Goal: Task Accomplishment & Management: Use online tool/utility

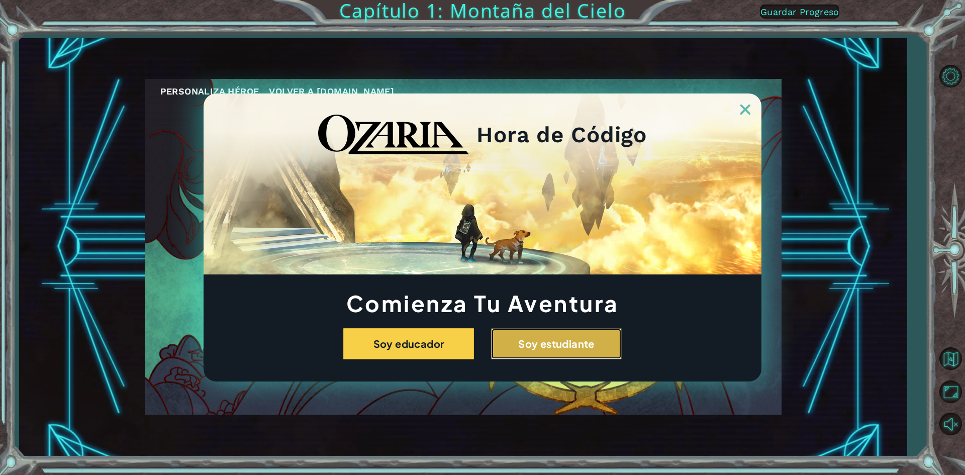
click at [571, 351] on button "Soy estudiante" at bounding box center [556, 343] width 131 height 31
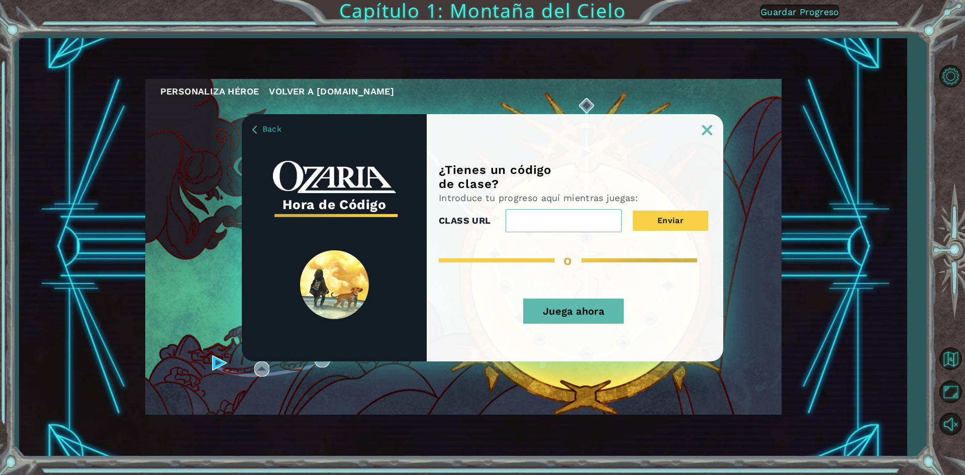
click at [564, 315] on button "Juega ahora" at bounding box center [573, 311] width 101 height 25
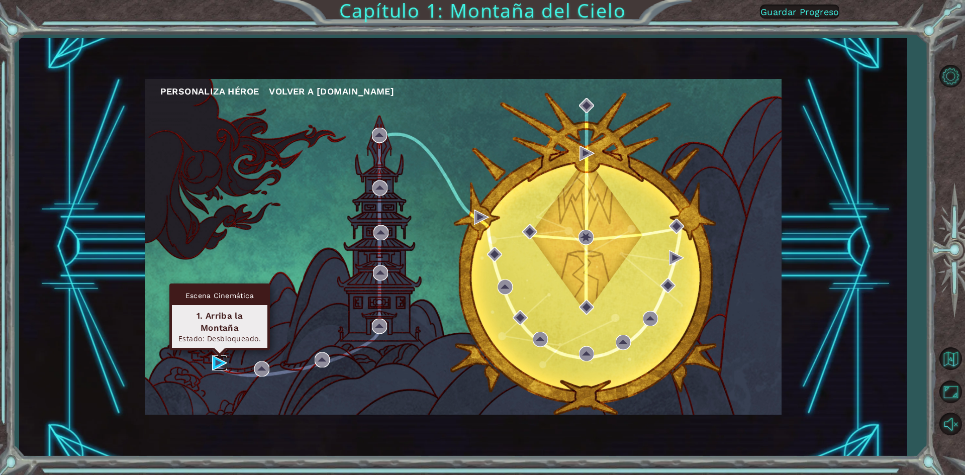
click at [223, 363] on img at bounding box center [219, 362] width 15 height 15
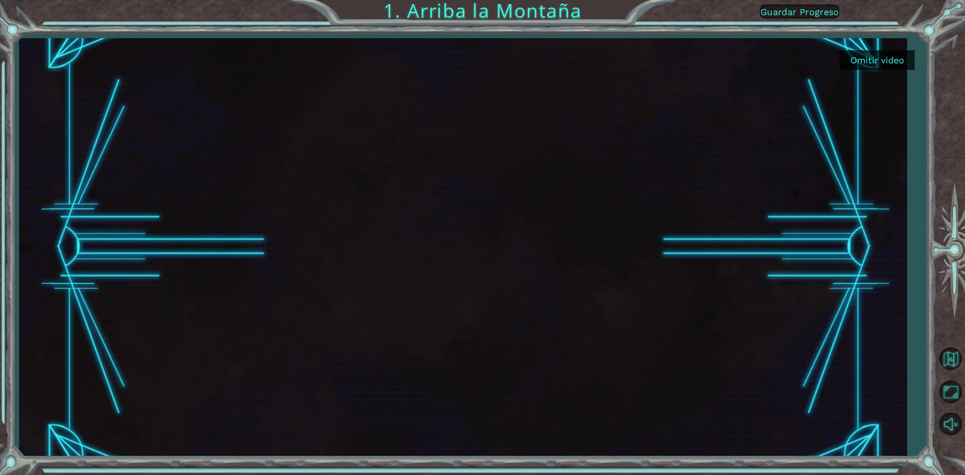
click at [875, 59] on button "Omitir video" at bounding box center [877, 60] width 75 height 20
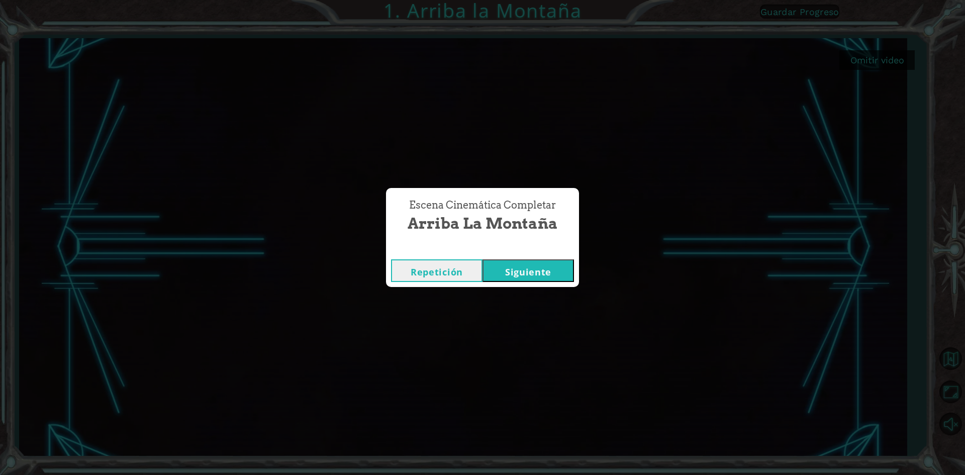
click at [551, 267] on button "Siguiente" at bounding box center [528, 270] width 91 height 23
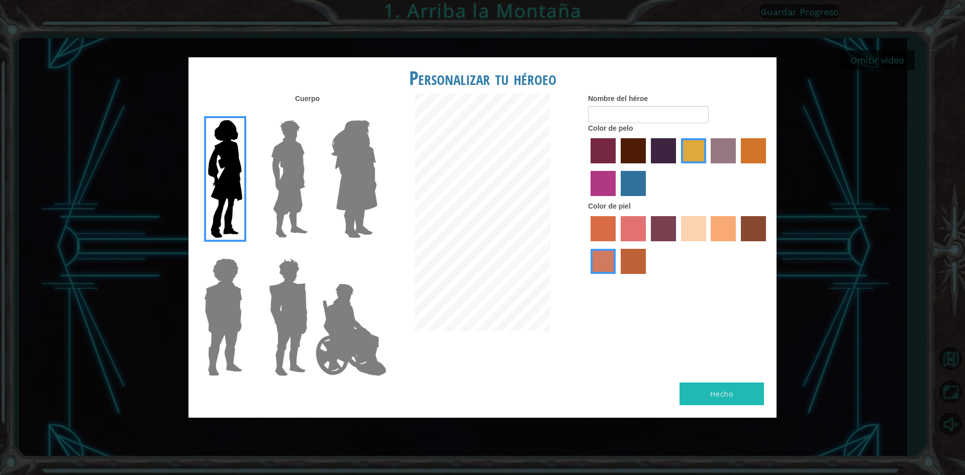
click at [598, 181] on label "medium red violet hair color" at bounding box center [603, 183] width 25 height 25
click at [768, 167] on input "medium red violet hair color" at bounding box center [768, 167] width 0 height 0
click at [701, 230] on label "sandy beach skin color" at bounding box center [693, 228] width 25 height 25
click at [678, 245] on input "sandy beach skin color" at bounding box center [678, 245] width 0 height 0
click at [332, 181] on img at bounding box center [354, 179] width 55 height 126
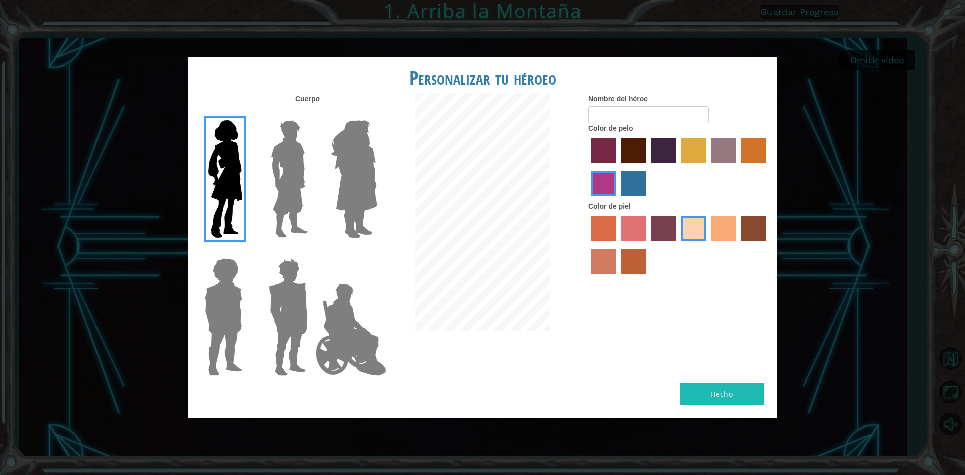
click at [377, 114] on input "Hero Amethyst" at bounding box center [377, 114] width 0 height 0
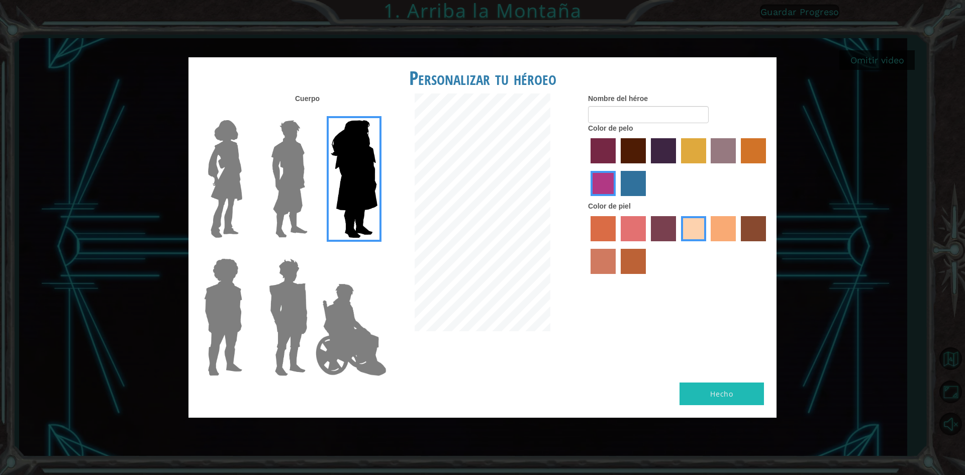
click at [234, 192] on img at bounding box center [225, 179] width 42 height 126
click at [246, 114] on input "Hero Connie" at bounding box center [246, 114] width 0 height 0
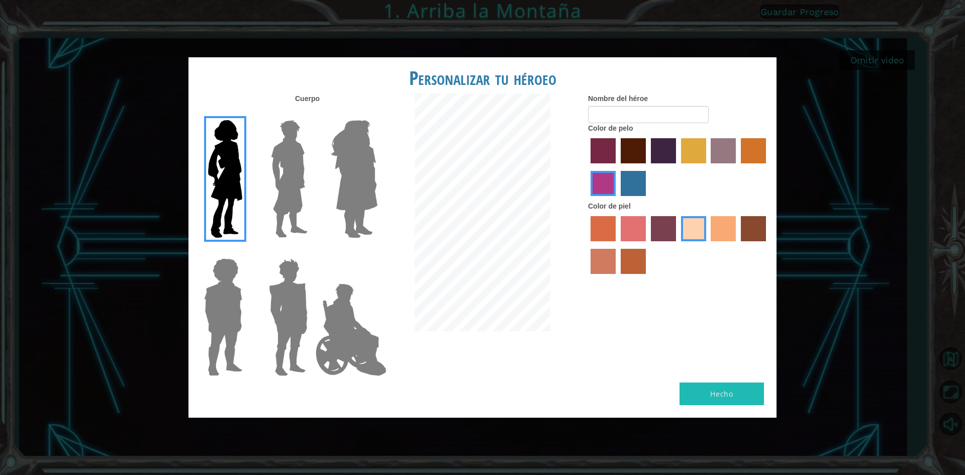
click at [719, 230] on label "tacao skin color" at bounding box center [723, 228] width 25 height 25
click at [708, 245] on input "tacao skin color" at bounding box center [708, 245] width 0 height 0
click at [639, 156] on label "maroon hair color" at bounding box center [633, 150] width 25 height 25
click at [617, 167] on input "maroon hair color" at bounding box center [617, 167] width 0 height 0
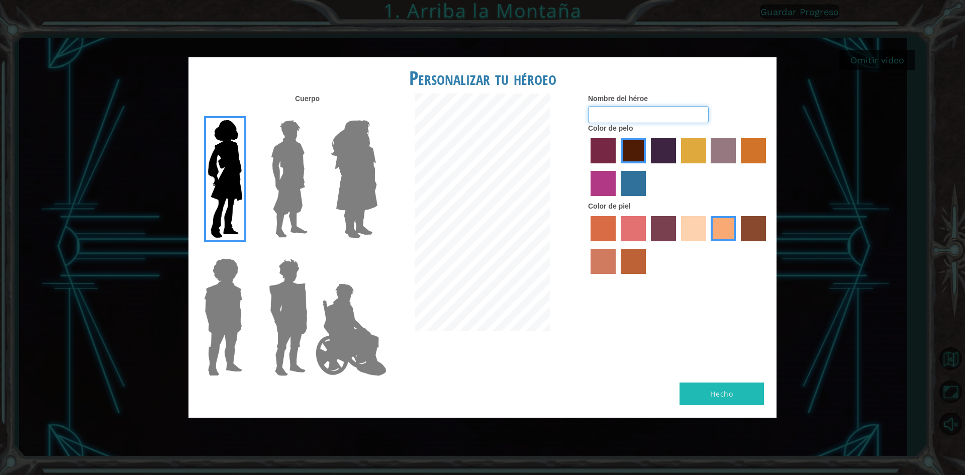
click at [634, 114] on input "Nombre del héroe" at bounding box center [648, 114] width 121 height 17
type input "eva"
click at [709, 398] on button "Hecho" at bounding box center [722, 394] width 84 height 23
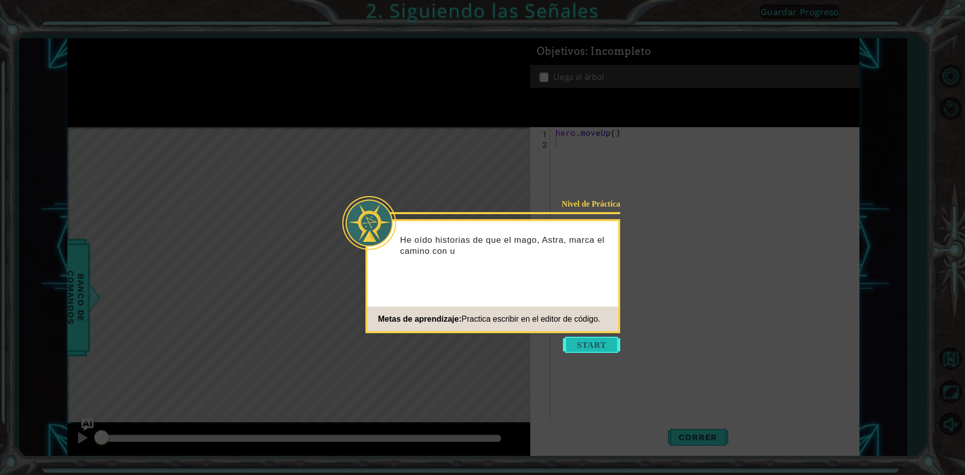
click at [608, 348] on button "Start" at bounding box center [591, 345] width 57 height 16
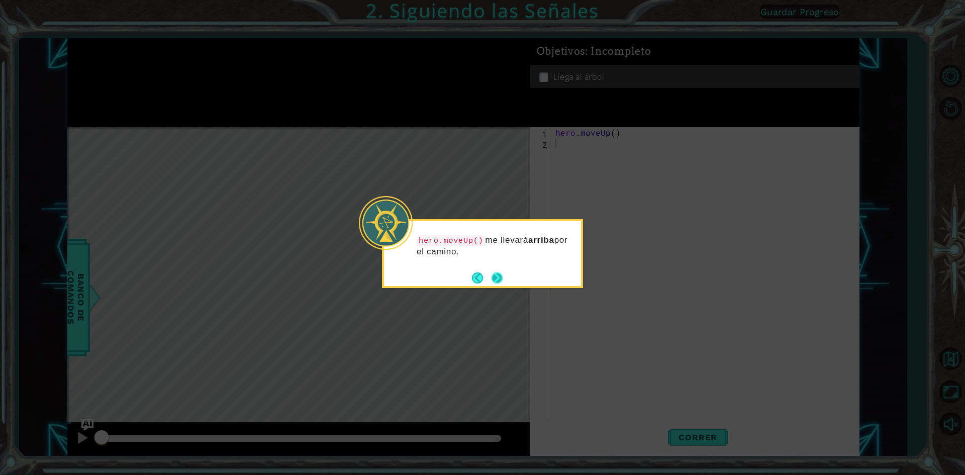
click at [502, 282] on button "Next" at bounding box center [497, 277] width 11 height 11
click at [502, 282] on div "Level Map" at bounding box center [299, 275] width 465 height 296
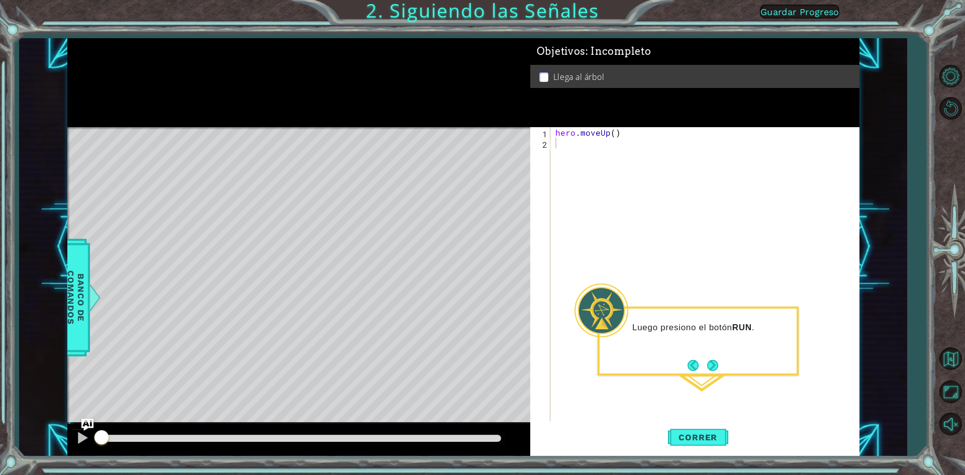
drag, startPoint x: 213, startPoint y: 387, endPoint x: 259, endPoint y: 351, distance: 58.8
click at [258, 352] on div "Level Map" at bounding box center [299, 275] width 465 height 296
type textarea "hero.moveUp()"
drag, startPoint x: 555, startPoint y: 130, endPoint x: 612, endPoint y: 131, distance: 57.8
click at [612, 131] on div "hero . moveUp ( )" at bounding box center [708, 285] width 308 height 317
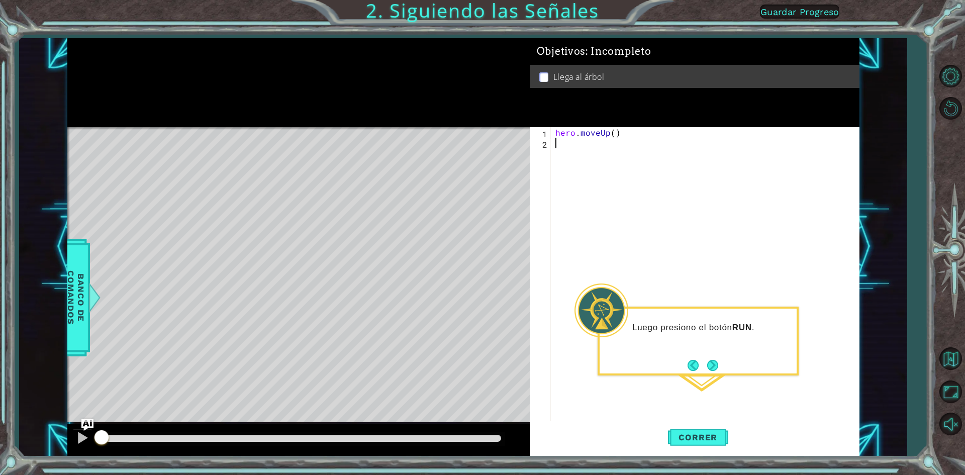
click at [600, 164] on div "hero . moveUp ( )" at bounding box center [708, 285] width 308 height 317
click at [617, 132] on div "hero . moveUp ( )" at bounding box center [708, 285] width 308 height 317
click at [614, 132] on div "hero . moveUp ( )" at bounding box center [708, 285] width 308 height 317
click at [656, 134] on div "hero . moveUp ( 2 )" at bounding box center [708, 285] width 308 height 317
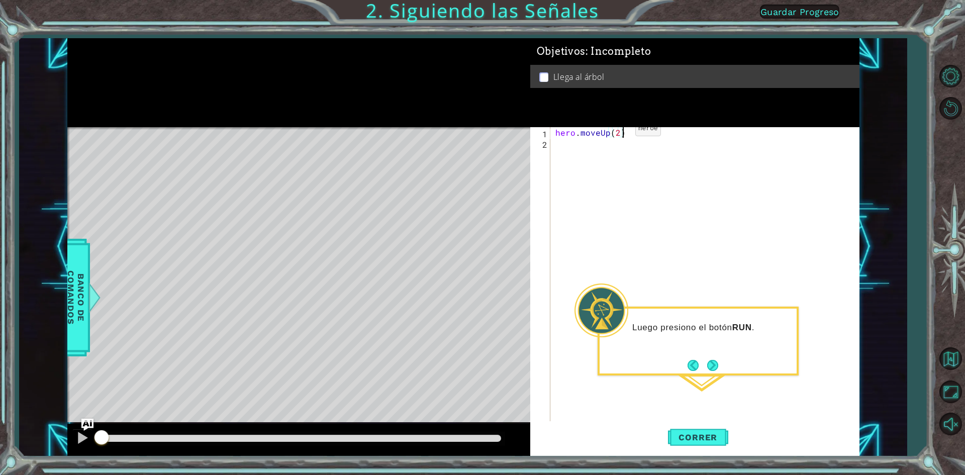
click at [618, 131] on div "hero . moveUp ( 2 )" at bounding box center [708, 285] width 308 height 317
type textarea "hero.moveUp()"
click at [743, 145] on div "hero . moveUp ( )" at bounding box center [708, 285] width 308 height 317
drag, startPoint x: 560, startPoint y: 134, endPoint x: 568, endPoint y: 134, distance: 8.1
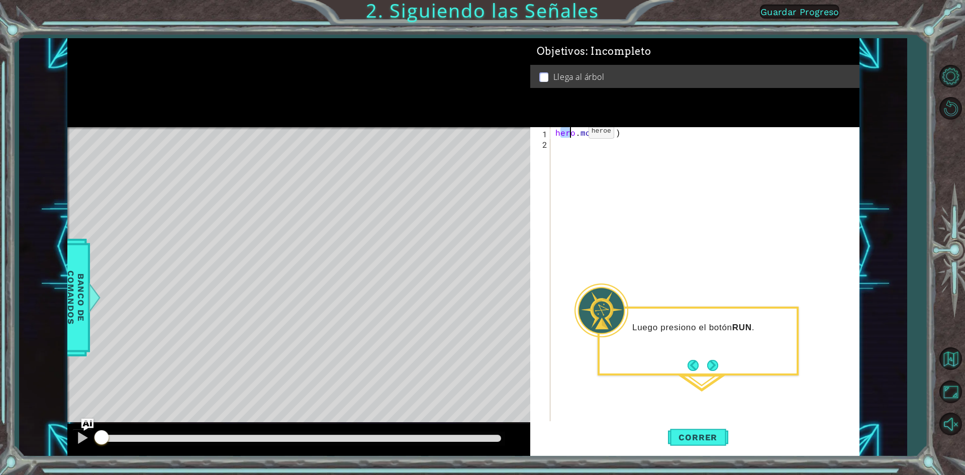
click at [569, 134] on div "hero . moveUp ( )" at bounding box center [708, 285] width 308 height 317
click at [558, 133] on div "hero . moveUp ( )" at bounding box center [705, 275] width 303 height 296
click at [558, 133] on div "hero . moveUp ( )" at bounding box center [708, 285] width 308 height 317
type textarea ".moveUp()hero"
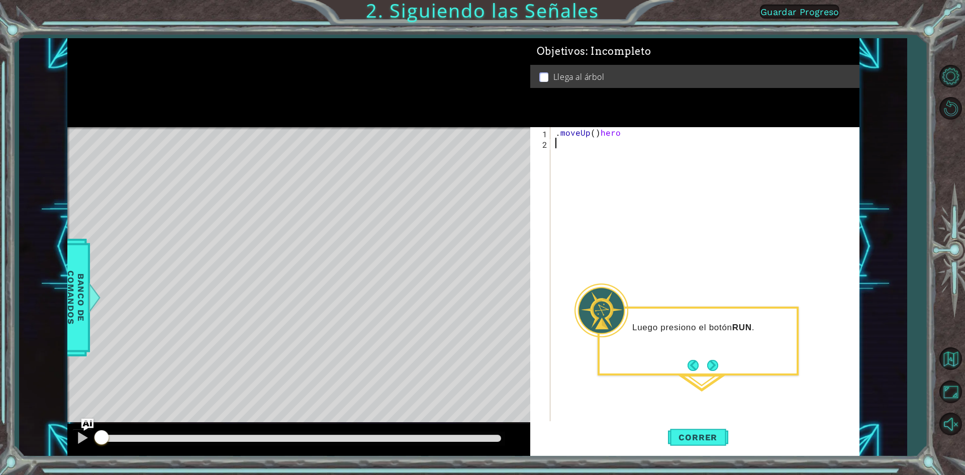
click at [587, 169] on div ". moveUp ( ) hero" at bounding box center [708, 285] width 308 height 317
click at [617, 130] on div ". moveUp ( ) hero" at bounding box center [708, 285] width 308 height 317
drag, startPoint x: 599, startPoint y: 134, endPoint x: 604, endPoint y: 147, distance: 13.5
click at [603, 147] on div ". moveUp ( ) hero" at bounding box center [708, 285] width 308 height 317
type textarea ".moveUp()hero"
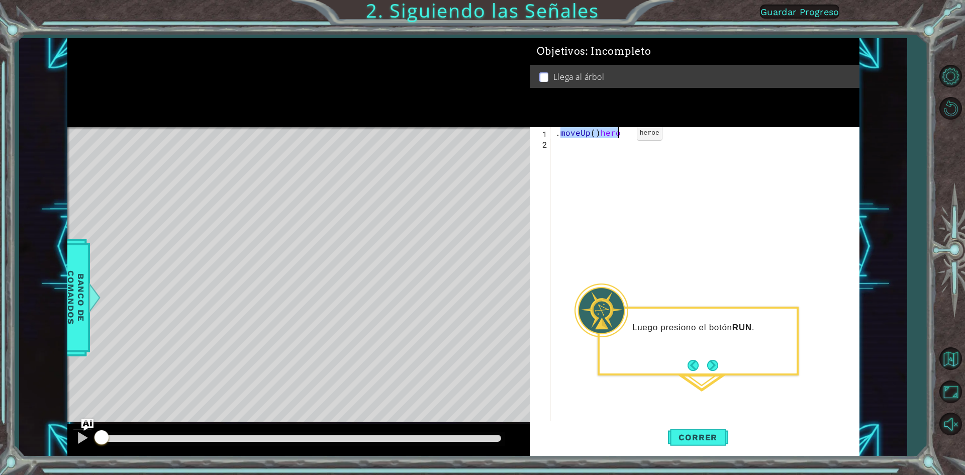
drag, startPoint x: 559, startPoint y: 134, endPoint x: 620, endPoint y: 136, distance: 60.9
click at [620, 136] on div ". moveUp ( ) hero" at bounding box center [708, 285] width 308 height 317
type textarea ".moveUp()hero"
click at [594, 132] on div ". moveUp ( ) hero" at bounding box center [705, 275] width 303 height 296
click at [594, 132] on div ". moveUp ( ) hero" at bounding box center [708, 285] width 308 height 317
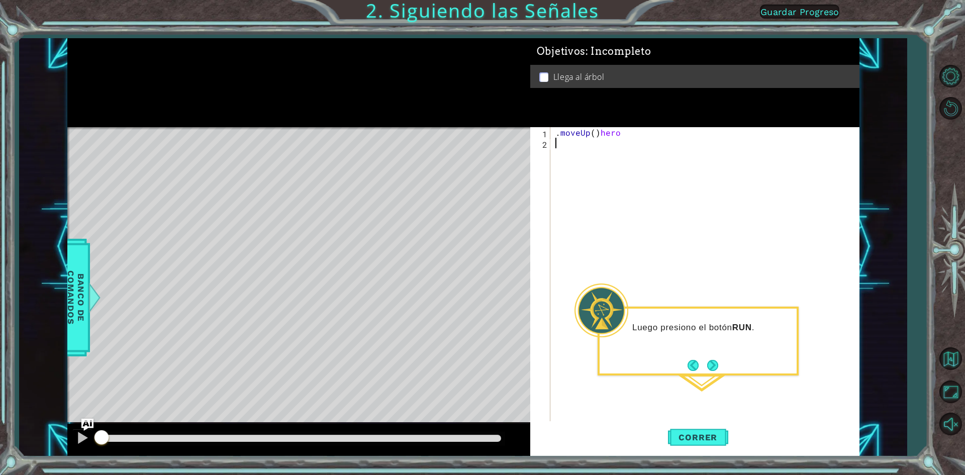
click at [569, 170] on div ". moveUp ( ) hero" at bounding box center [708, 285] width 308 height 317
drag, startPoint x: 550, startPoint y: 131, endPoint x: 637, endPoint y: 184, distance: 101.6
click at [409, 181] on div "1 ההההההההההההההההההההההההההההההההההההההההההההההההההההההההההההההההההההההההההההה…" at bounding box center [463, 247] width 792 height 418
type textarea ".moveUp()hero"
click at [581, 222] on div ". moveUp ( ) hero" at bounding box center [705, 275] width 303 height 296
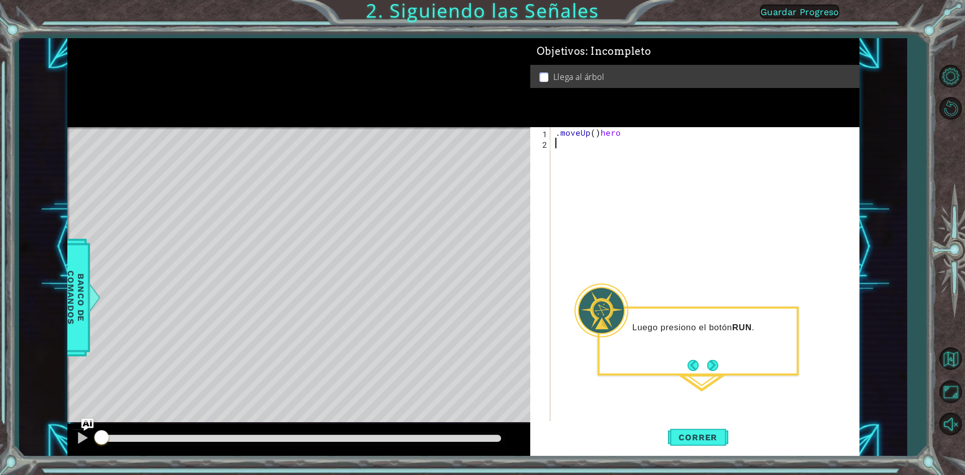
click at [633, 138] on div ". moveUp ( ) hero" at bounding box center [708, 285] width 308 height 317
drag, startPoint x: 585, startPoint y: 132, endPoint x: 558, endPoint y: 132, distance: 27.7
click at [558, 132] on div ". moveUp ( ) hero" at bounding box center [708, 285] width 308 height 317
type textarea ".moveUp()hero"
click at [571, 145] on div ". moveUp ( ) hero" at bounding box center [708, 285] width 308 height 317
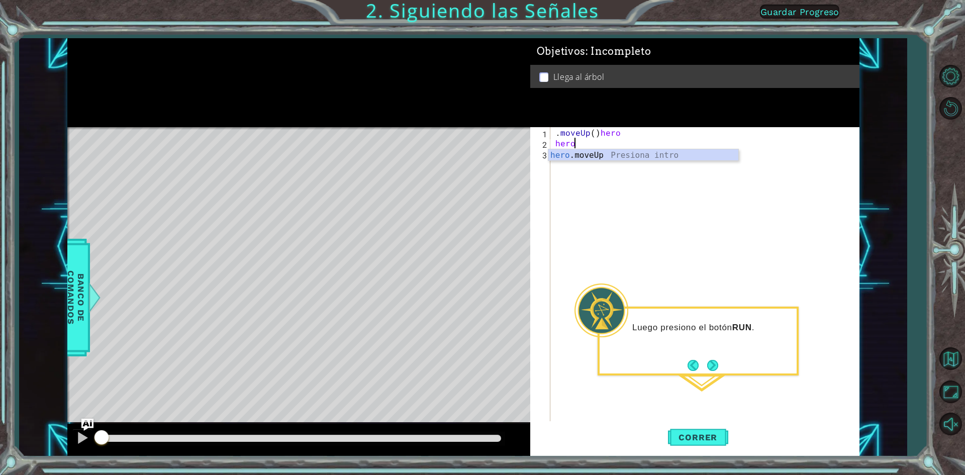
type textarea "heroe"
click at [632, 153] on div "hero .mov e Up Presiona intro" at bounding box center [643, 167] width 190 height 36
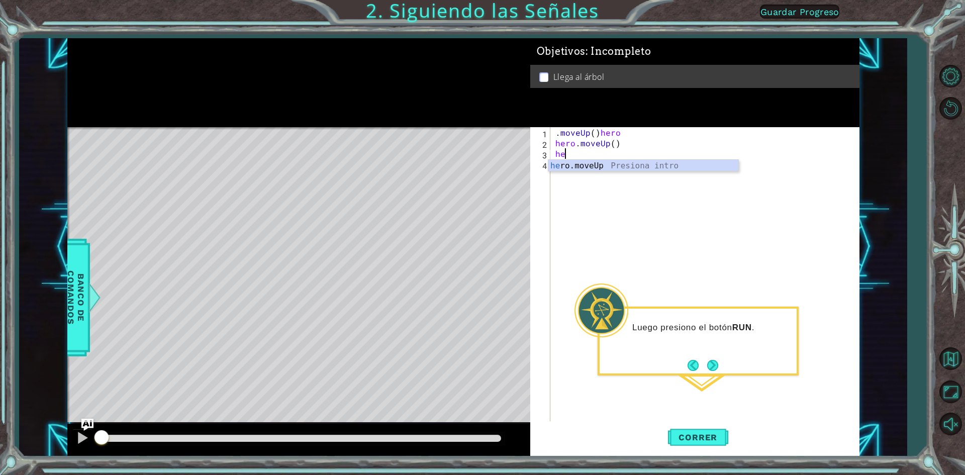
type textarea "her"
click at [658, 164] on div "her o.moveUp Presiona intro" at bounding box center [643, 178] width 190 height 36
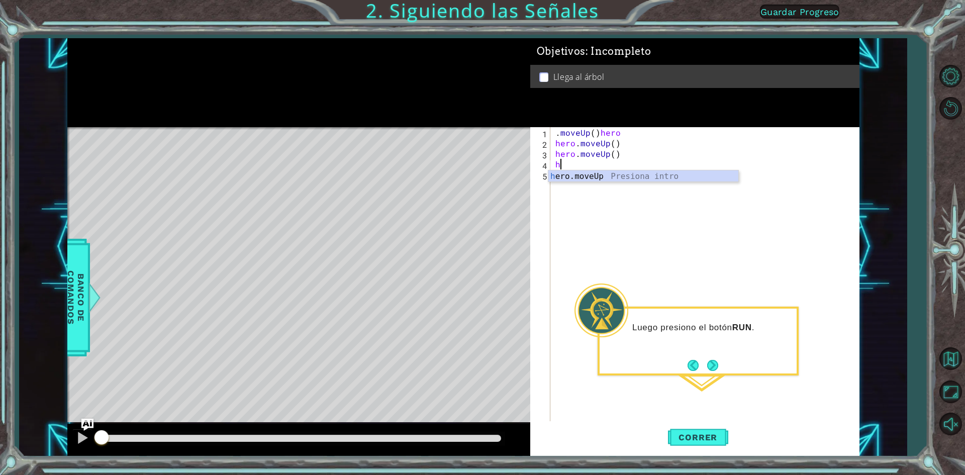
type textarea "he"
click at [710, 177] on div "he ro.moveUp Presiona intro" at bounding box center [643, 188] width 190 height 36
click at [690, 434] on span "Correr" at bounding box center [698, 437] width 59 height 10
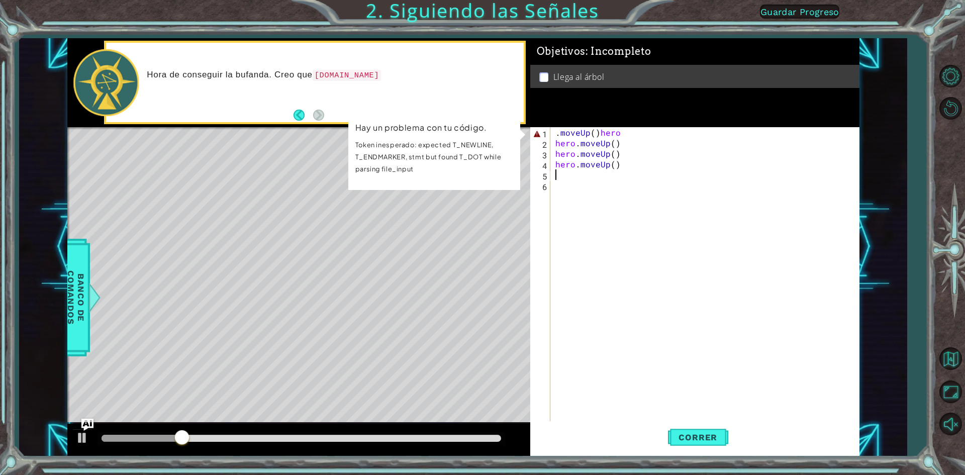
drag, startPoint x: 648, startPoint y: 247, endPoint x: 632, endPoint y: 231, distance: 22.4
click at [632, 231] on div ". moveUp ( ) hero hero . moveUp ( ) hero . moveUp ( ) hero . moveUp ( )" at bounding box center [708, 285] width 308 height 317
click at [603, 190] on div ". moveUp ( ) hero hero . moveUp ( ) hero . moveUp ( ) hero . moveUp ( )" at bounding box center [708, 285] width 308 height 317
click at [585, 171] on div ". moveUp ( ) hero hero . moveUp ( ) hero . moveUp ( ) hero . moveUp ( )" at bounding box center [708, 285] width 308 height 317
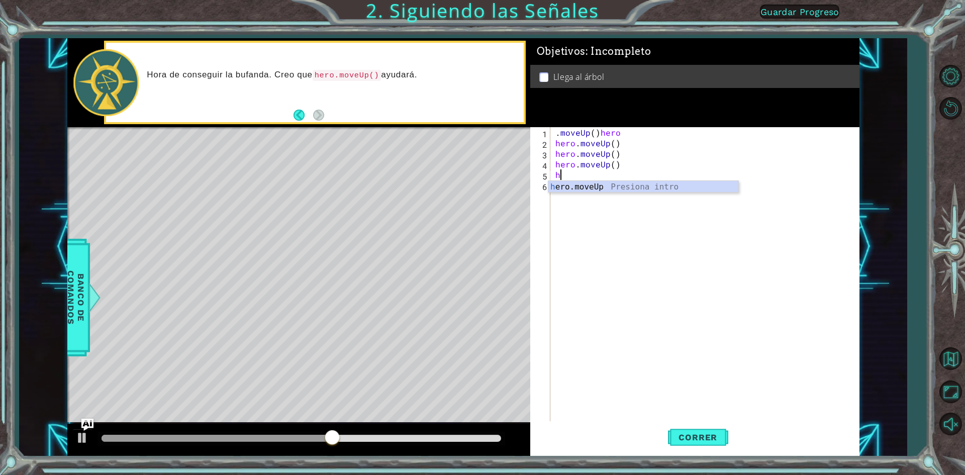
type textarea "he"
click at [583, 183] on div "he ro.moveUp Presiona intro" at bounding box center [643, 199] width 190 height 36
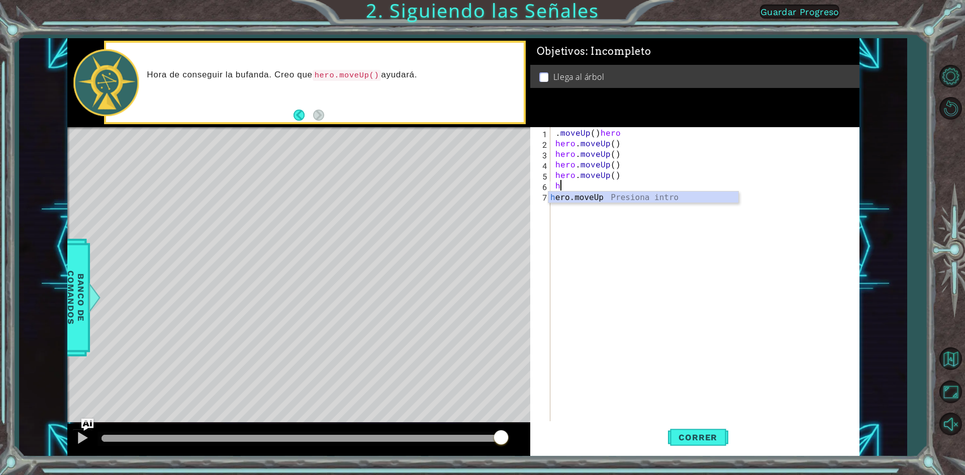
type textarea "he"
click at [586, 198] on div "he ro.moveUp Presiona intro" at bounding box center [643, 210] width 190 height 36
click at [625, 141] on div ". moveUp ( ) hero hero . moveUp ( ) hero . moveUp ( ) hero . moveUp ( ) hero . …" at bounding box center [708, 285] width 308 height 317
click at [612, 131] on div ". moveUp ( ) hero hero . moveUp ( ) hero . moveUp ( ) hero . moveUp ( ) hero . …" at bounding box center [708, 285] width 308 height 317
click at [623, 131] on div ". moveUp ( ) hero hero . moveUp ( ) hero . moveUp ( ) hero . moveUp ( ) hero . …" at bounding box center [708, 285] width 308 height 317
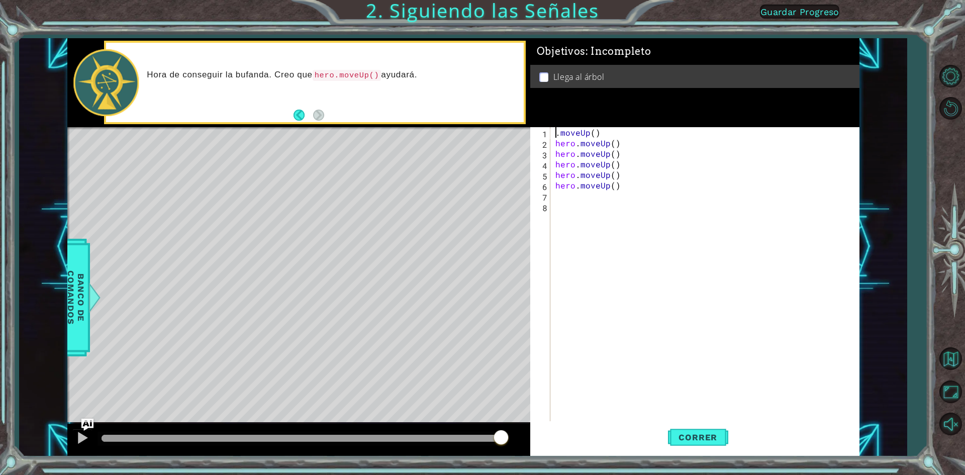
click at [554, 129] on div ". moveUp ( ) hero . moveUp ( ) hero . moveUp ( ) hero . moveUp ( ) hero . moveU…" at bounding box center [705, 275] width 303 height 296
type textarea "hero.moveUp()"
click at [575, 214] on div "hero . moveUp ( ) hero . moveUp ( ) hero . moveUp ( ) hero . moveUp ( ) hero . …" at bounding box center [708, 285] width 308 height 317
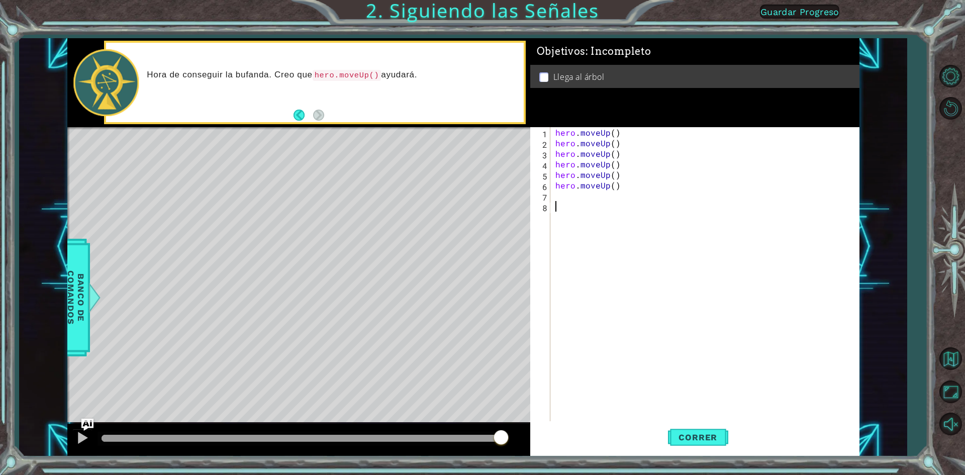
scroll to position [0, 0]
click at [686, 442] on span "Correr" at bounding box center [698, 437] width 59 height 10
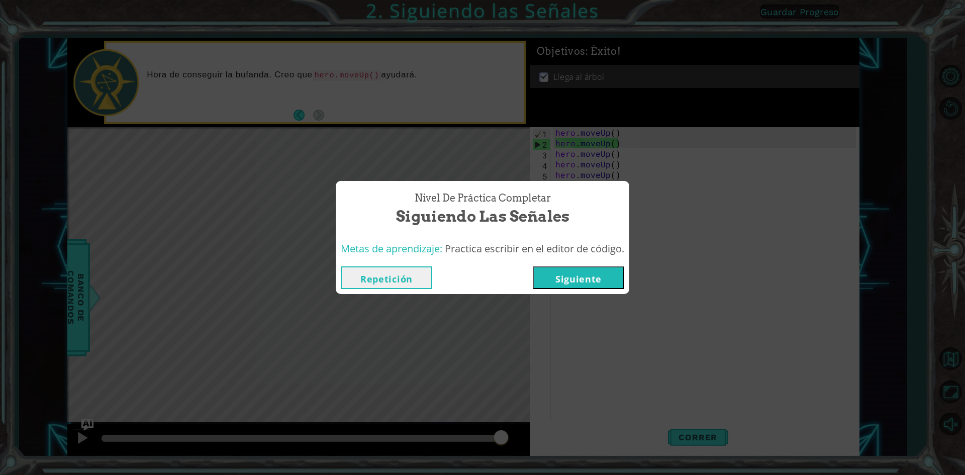
click at [596, 277] on button "Siguiente" at bounding box center [578, 277] width 91 height 23
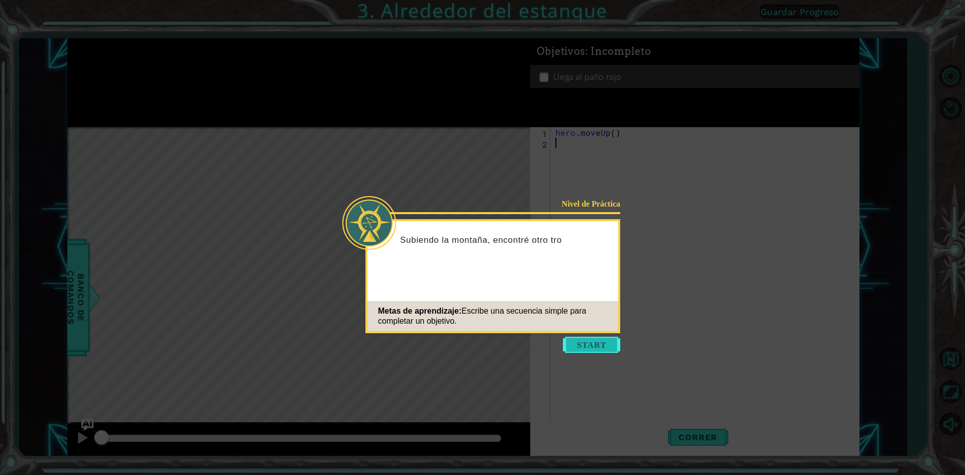
click at [600, 344] on button "Start" at bounding box center [591, 345] width 57 height 16
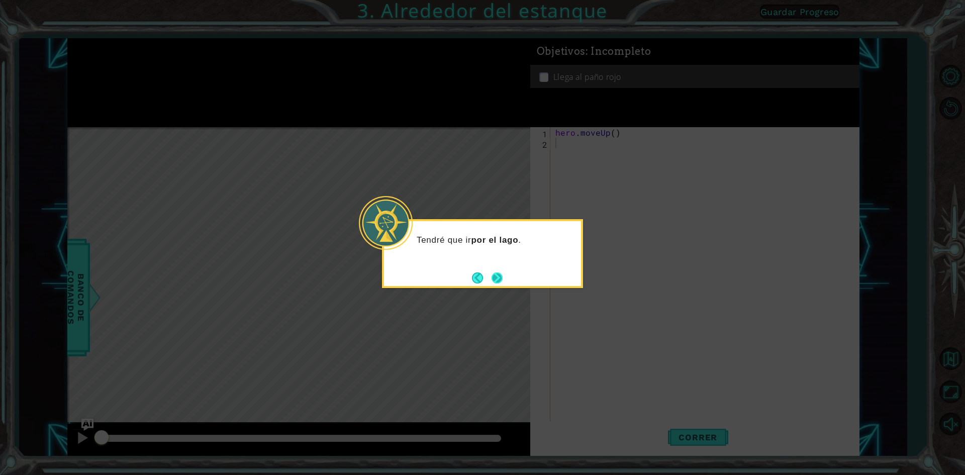
click at [495, 282] on button "Next" at bounding box center [497, 277] width 11 height 11
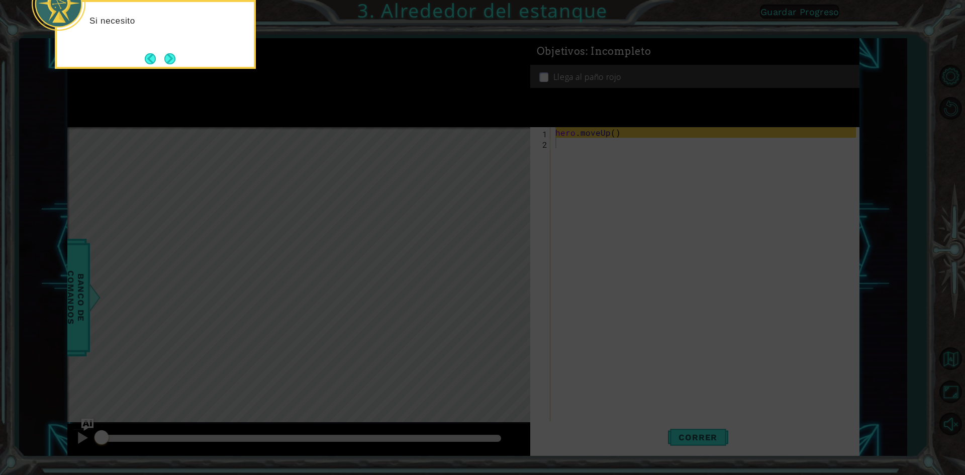
click at [491, 282] on icon at bounding box center [482, 71] width 965 height 808
click at [174, 53] on button "Next" at bounding box center [169, 58] width 11 height 11
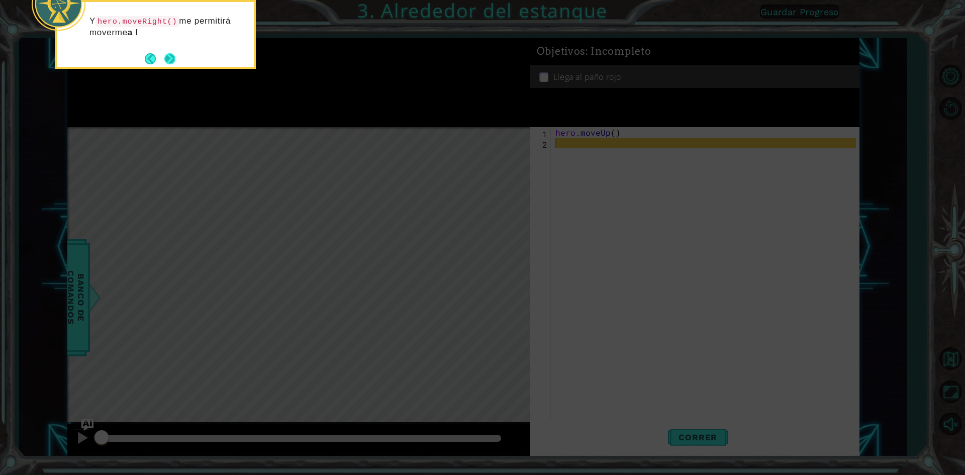
click at [173, 57] on button "Next" at bounding box center [169, 58] width 11 height 11
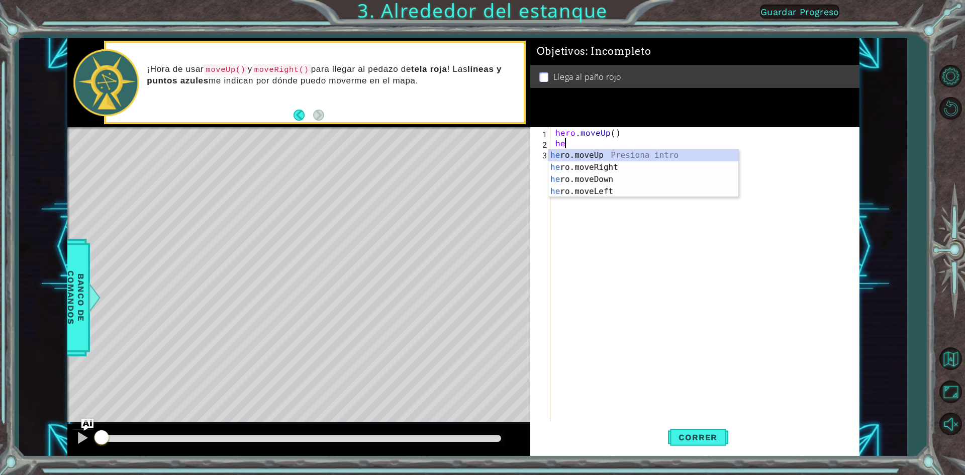
type textarea "her"
click at [566, 157] on div "her o.moveUp Presiona intro her o.moveRight Presiona intro her o.moveDown Presi…" at bounding box center [643, 185] width 190 height 72
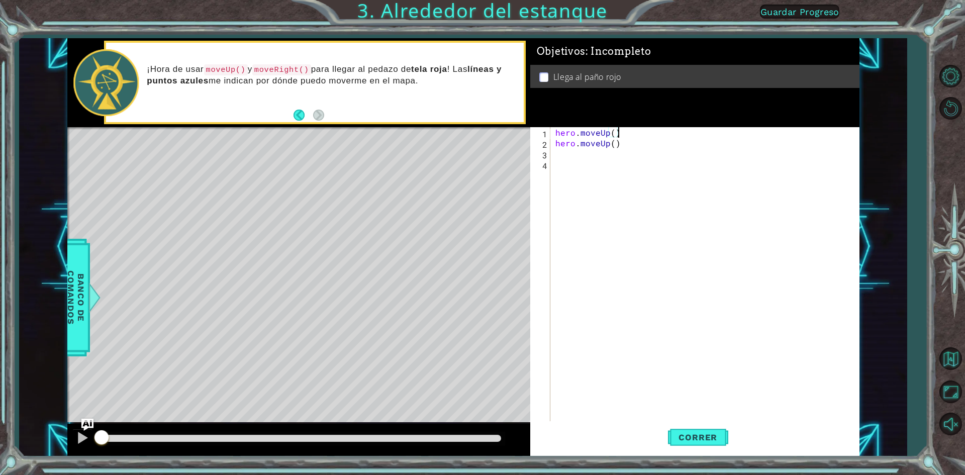
drag, startPoint x: 618, startPoint y: 134, endPoint x: 644, endPoint y: 149, distance: 30.0
click at [643, 148] on div "hero . moveUp ( ) hero . moveUp ( )" at bounding box center [708, 285] width 308 height 317
type textarea "hero.moveUp() hero.moveUp()"
click at [644, 149] on div "hero . moveUp ( ) hero . moveUp ( )" at bounding box center [708, 285] width 308 height 317
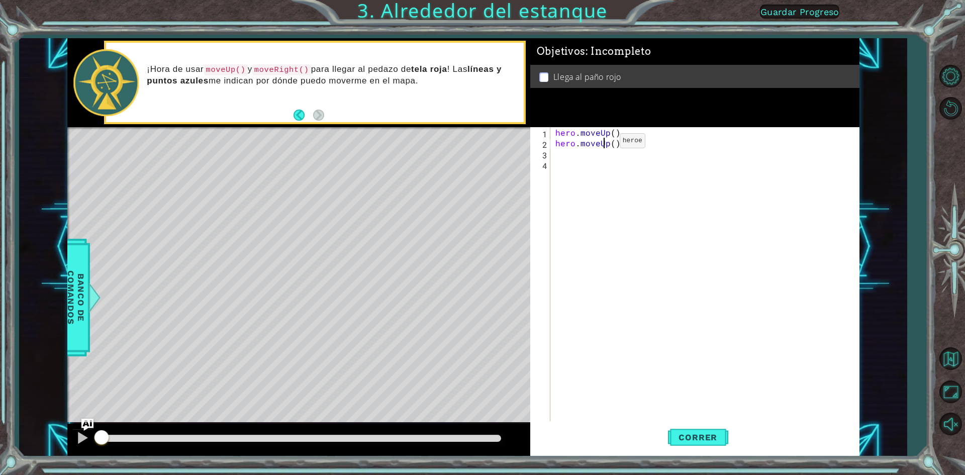
click at [603, 143] on div "hero . moveUp ( ) hero . moveUp ( )" at bounding box center [708, 285] width 308 height 317
drag, startPoint x: 631, startPoint y: 148, endPoint x: 600, endPoint y: 146, distance: 31.7
click at [606, 147] on div "hero . moveUp ( ) hero . moveUp ( )" at bounding box center [708, 285] width 308 height 317
click at [599, 146] on div "hero . moveUp ( ) hero . moveUp ( )" at bounding box center [708, 285] width 308 height 317
type textarea "hero.moveUp()"
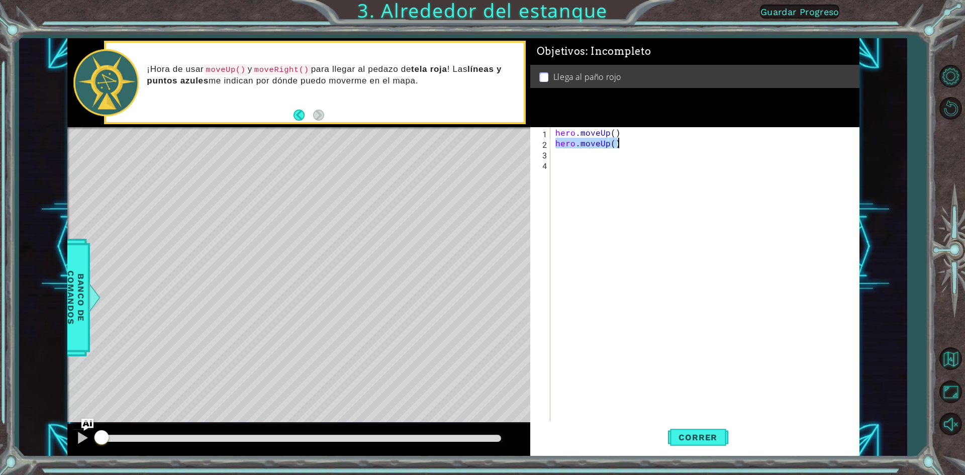
drag, startPoint x: 555, startPoint y: 141, endPoint x: 620, endPoint y: 140, distance: 65.9
click at [620, 140] on div "hero . moveUp ( ) hero . moveUp ( )" at bounding box center [708, 285] width 308 height 317
click at [609, 134] on div "hero . moveUp ( )" at bounding box center [708, 285] width 308 height 317
type textarea "hero.moveUp(2)"
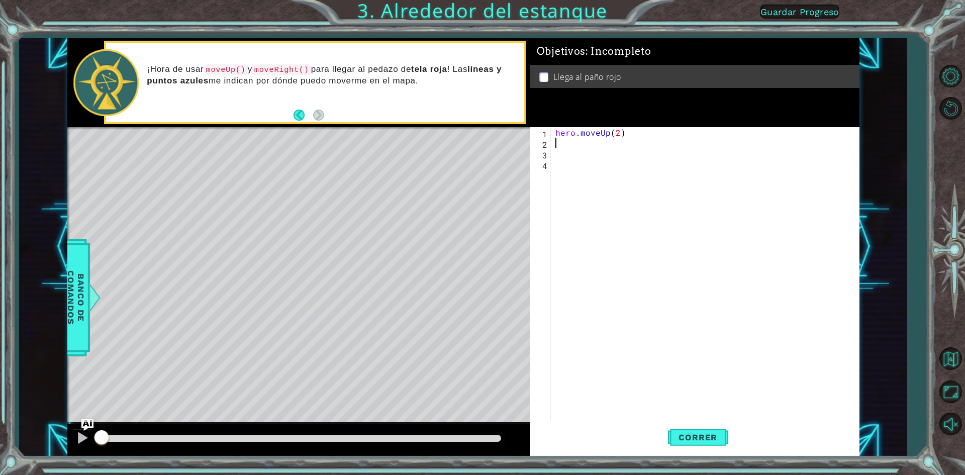
click at [559, 144] on div "hero . moveUp ( 2 )" at bounding box center [708, 285] width 308 height 317
click at [687, 435] on span "Correr" at bounding box center [698, 437] width 59 height 10
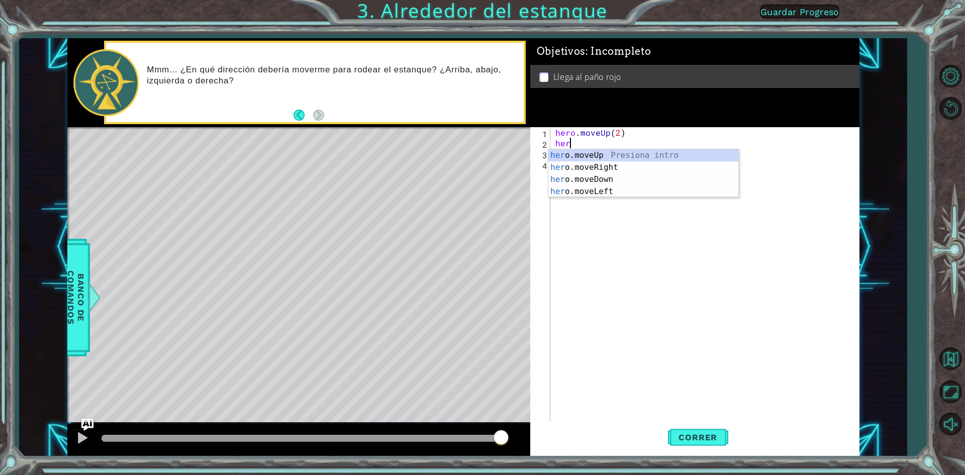
type textarea "hero"
click at [599, 150] on div "hero .moveUp Presiona intro hero .moveRight Presiona intro hero .moveDown Presi…" at bounding box center [643, 185] width 190 height 72
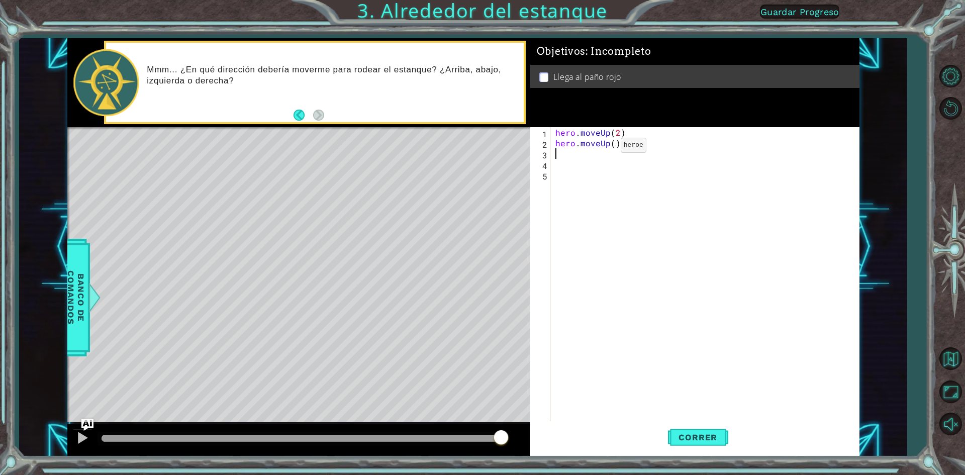
scroll to position [0, 0]
click at [611, 147] on div "hero . moveUp ( 2 ) hero . moveUp ( )" at bounding box center [708, 285] width 308 height 317
click at [606, 143] on div "hero . moveUp ( 2 ) hero . moveUp ( )" at bounding box center [708, 285] width 308 height 317
click at [608, 143] on div "hero . moveUp ( 2 ) hero . moveUp ( )" at bounding box center [708, 285] width 308 height 317
click at [618, 141] on div "hero . moveUp ( 2 ) hero . moveUp ( )" at bounding box center [708, 285] width 308 height 317
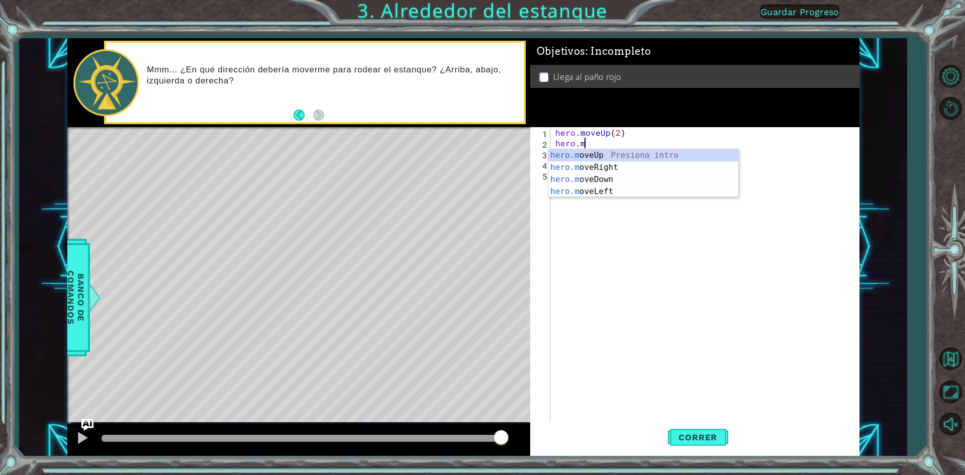
type textarea "hero."
click at [627, 163] on div "hero. moveUp Presiona intro hero. moveRight Presiona intro hero. moveDown Presi…" at bounding box center [643, 185] width 190 height 72
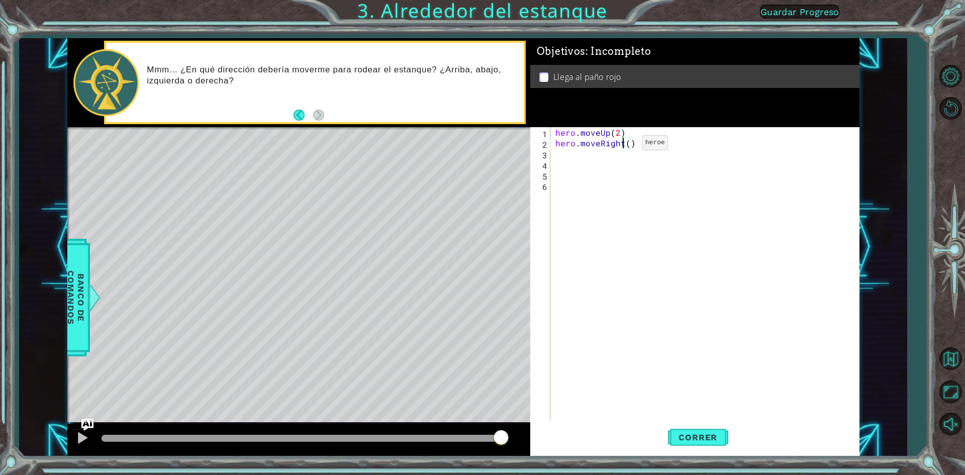
click at [625, 145] on div "hero . moveUp ( 2 ) hero . moveRight ( )" at bounding box center [708, 285] width 308 height 317
click at [627, 144] on div "hero . moveUp ( 2 ) hero . moveRight ( )" at bounding box center [708, 285] width 308 height 317
type textarea "hero.moveRight(1)"
click at [577, 152] on div "hero . moveUp ( 2 ) hero . moveRight ( 1 )" at bounding box center [708, 285] width 308 height 317
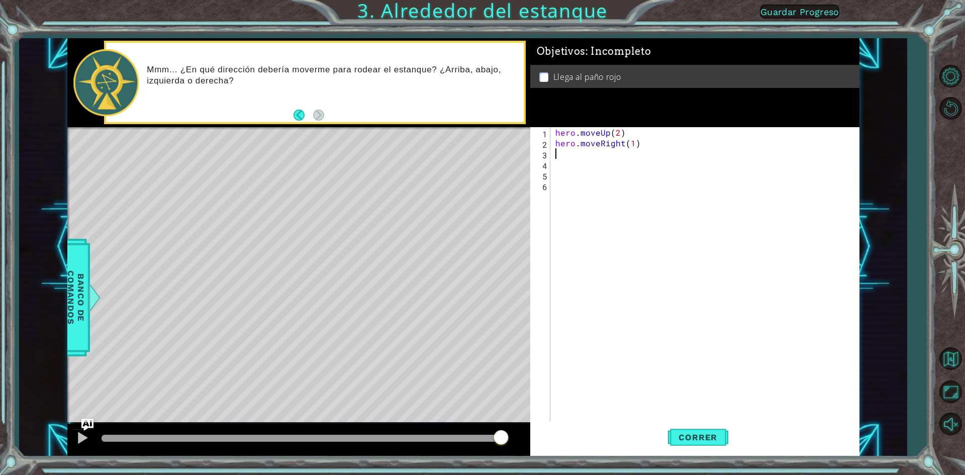
scroll to position [0, 0]
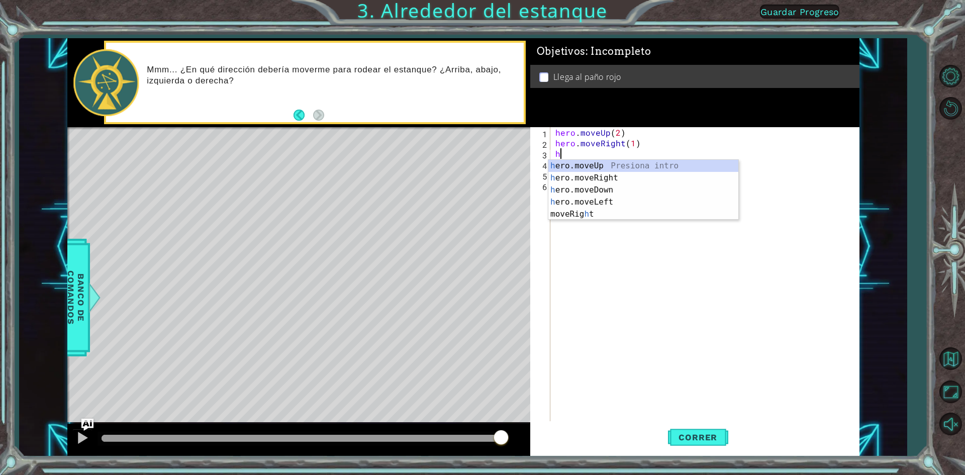
type textarea "he"
click at [595, 165] on div "he ro.moveUp Presiona intro he ro.moveRight Presiona intro he ro.moveDown Presi…" at bounding box center [643, 196] width 190 height 72
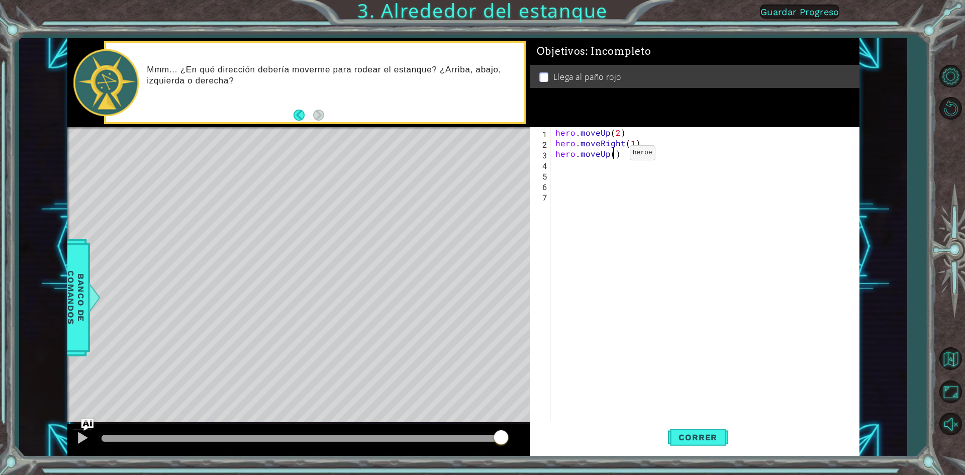
click at [613, 155] on div "hero . moveUp ( 2 ) hero . moveRight ( 1 ) hero . moveUp ( )" at bounding box center [708, 285] width 308 height 317
type textarea "hero.moveUp(1)"
click at [716, 441] on span "Correr" at bounding box center [698, 437] width 59 height 10
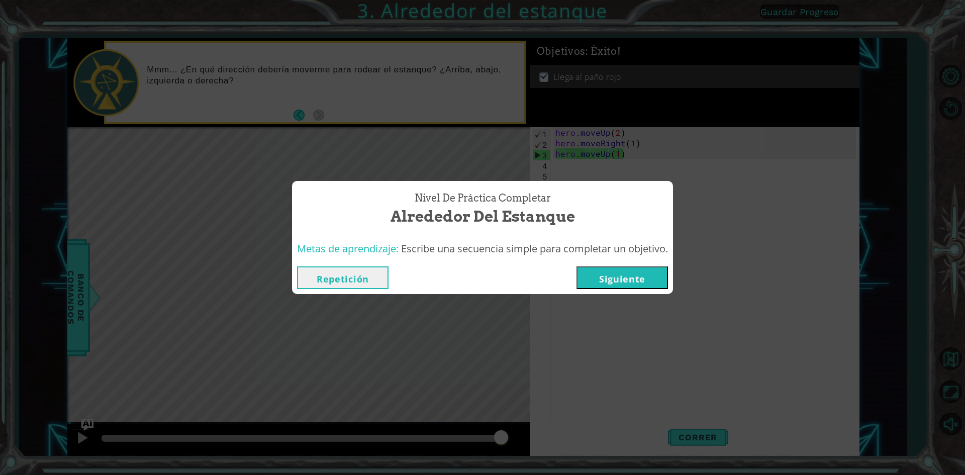
click at [638, 279] on button "Siguiente" at bounding box center [622, 277] width 91 height 23
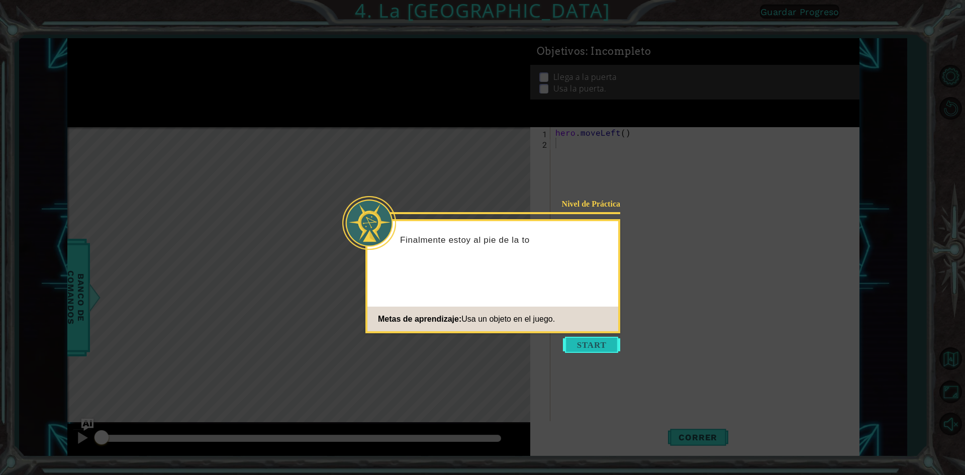
click at [585, 345] on button "Start" at bounding box center [591, 345] width 57 height 16
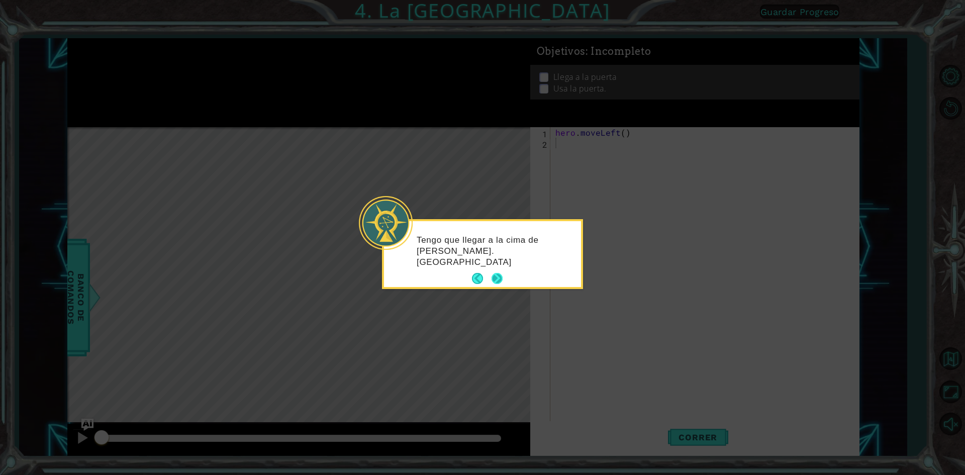
click at [497, 281] on button "Next" at bounding box center [497, 278] width 11 height 11
click at [499, 272] on button "Next" at bounding box center [497, 277] width 11 height 11
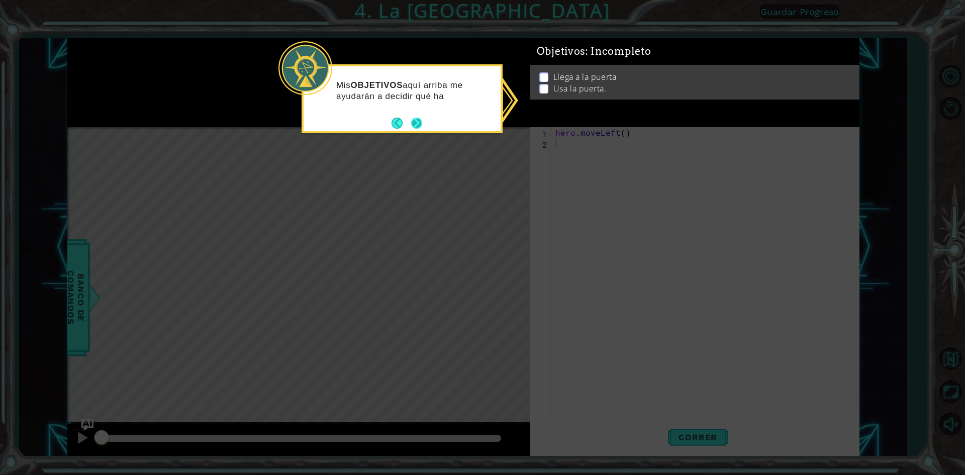
click at [421, 125] on button "Next" at bounding box center [416, 123] width 11 height 11
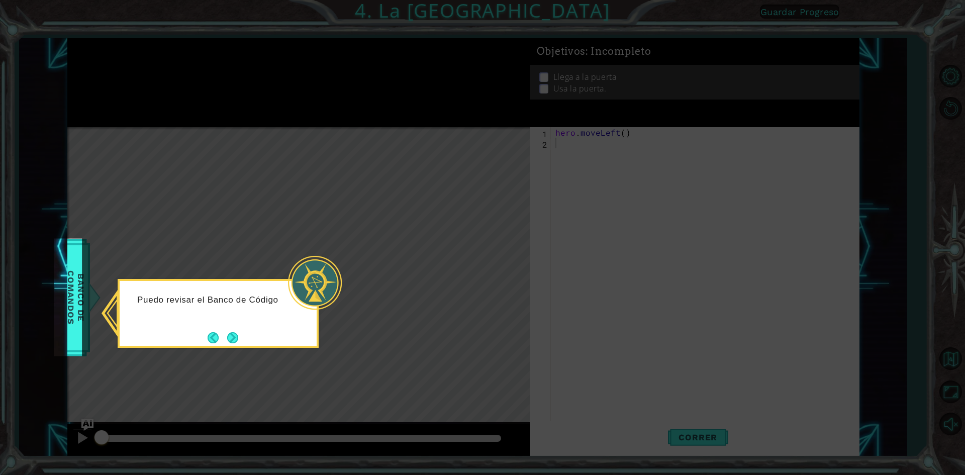
click at [231, 328] on div "Puedo revisar el Banco de Código" at bounding box center [218, 313] width 201 height 69
click at [234, 332] on button "Next" at bounding box center [232, 337] width 11 height 11
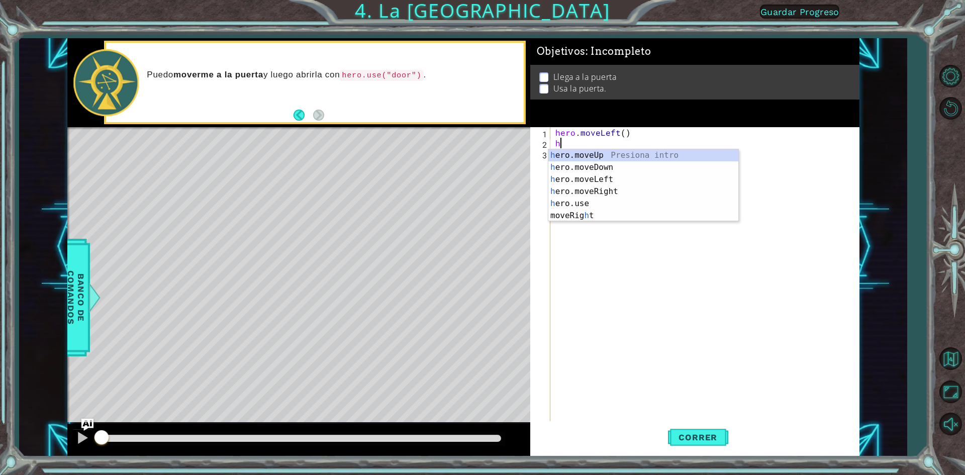
type textarea "he"
click at [604, 158] on div "he ro.moveUp Presiona intro he ro.moveDown Presiona intro he ro.moveLeft Presio…" at bounding box center [643, 191] width 190 height 84
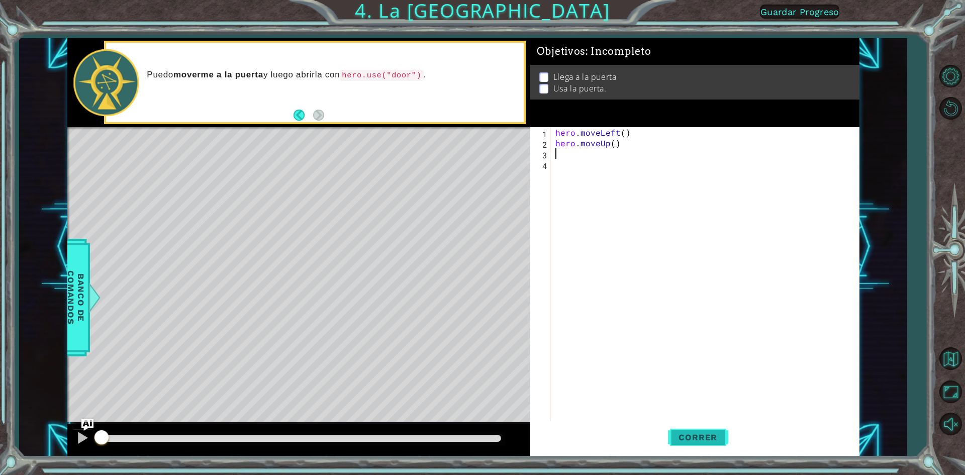
click at [695, 429] on button "Correr" at bounding box center [698, 437] width 60 height 33
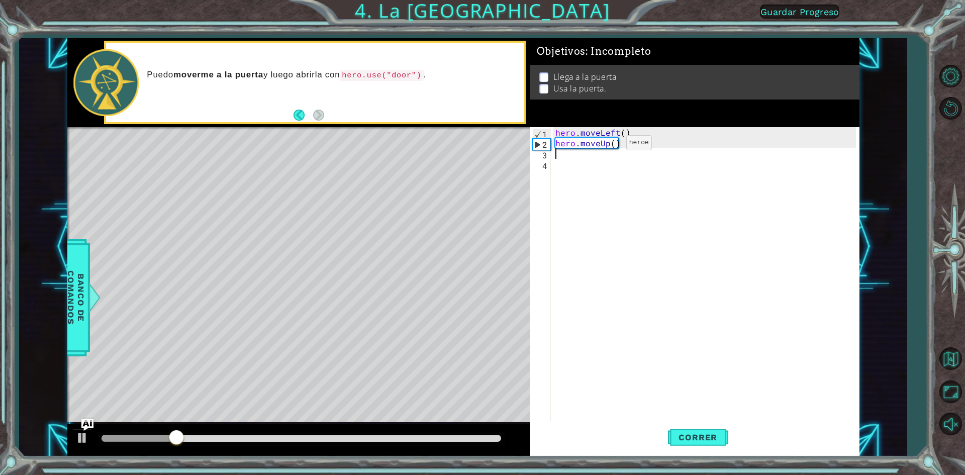
click at [611, 145] on div "hero . moveLeft ( ) hero . moveUp ( )" at bounding box center [708, 285] width 308 height 317
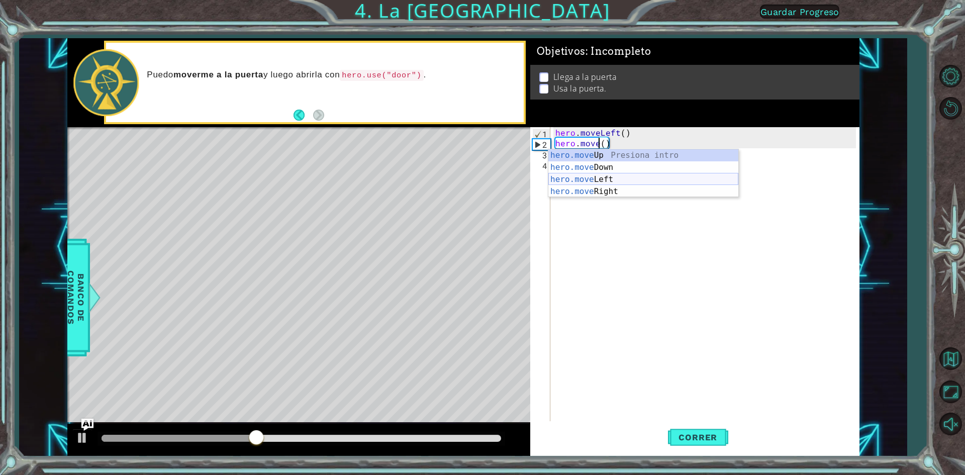
click at [620, 177] on div "hero.move Up Presiona intro hero.move Down Presiona intro hero.move Left Presio…" at bounding box center [643, 185] width 190 height 72
type textarea "hero.moveLeft"
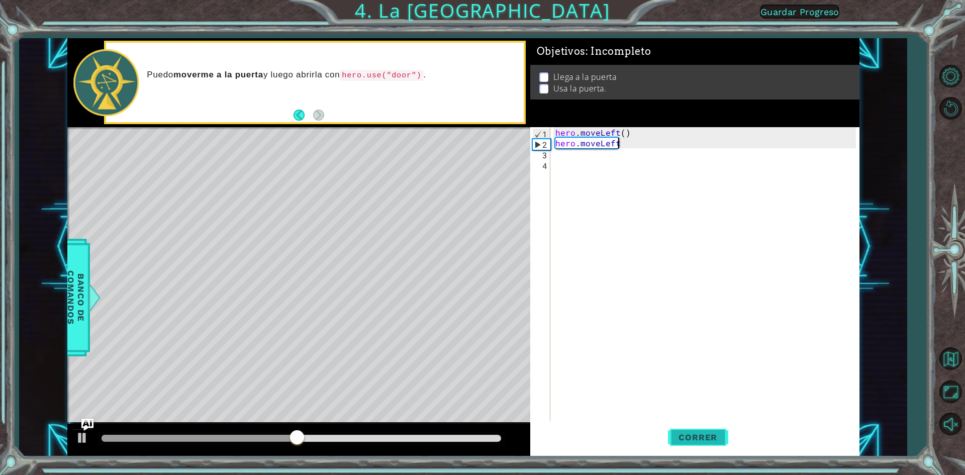
click at [720, 439] on span "Correr" at bounding box center [698, 437] width 59 height 10
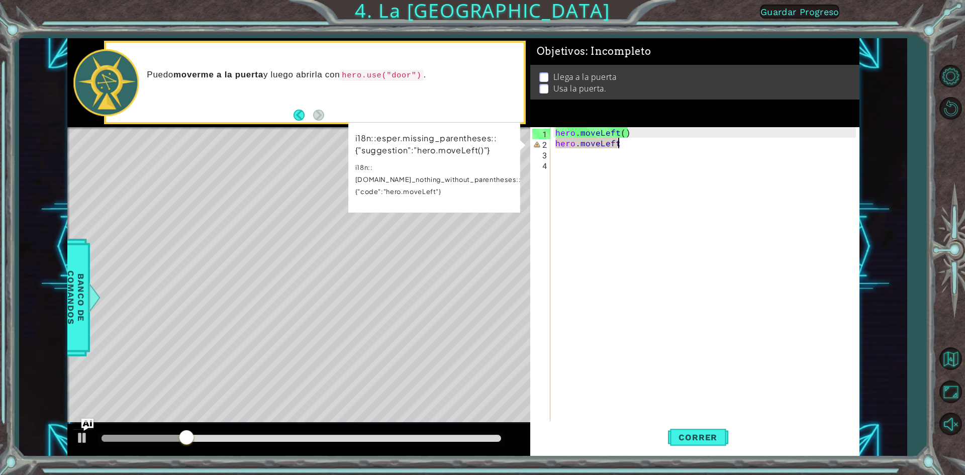
click at [641, 156] on div "hero . moveLeft ( ) hero . moveLeft" at bounding box center [708, 285] width 308 height 317
click at [630, 144] on div "hero . moveLeft ( ) hero . moveLeft" at bounding box center [708, 285] width 308 height 317
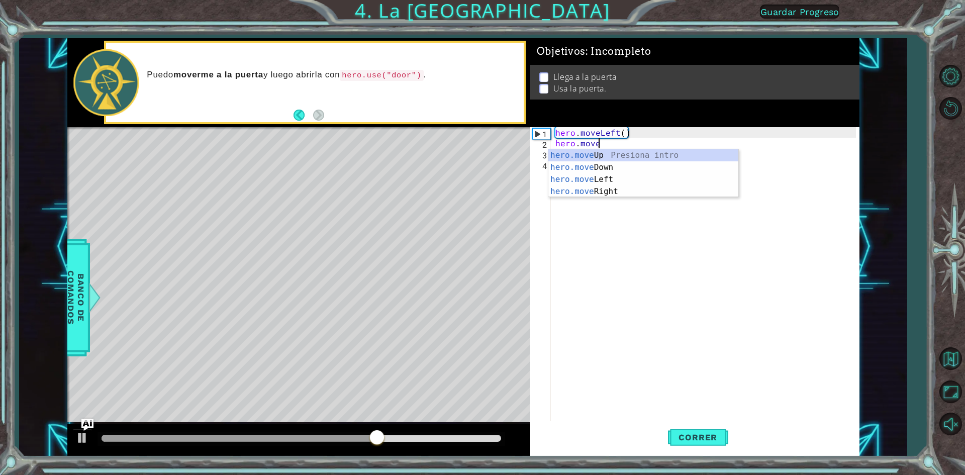
scroll to position [0, 2]
type textarea "h"
type textarea "he"
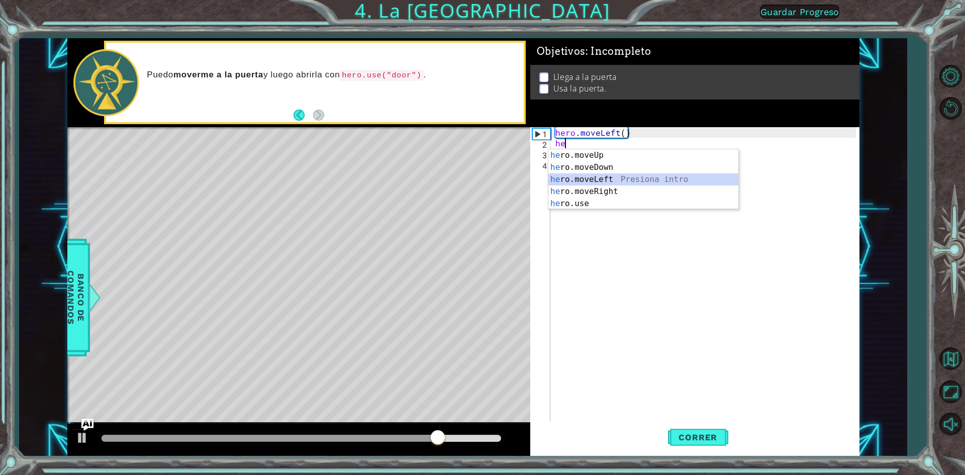
click at [589, 174] on div "he ro.moveUp Presiona intro he ro.moveDown Presiona intro he ro.moveLeft Presio…" at bounding box center [643, 191] width 190 height 84
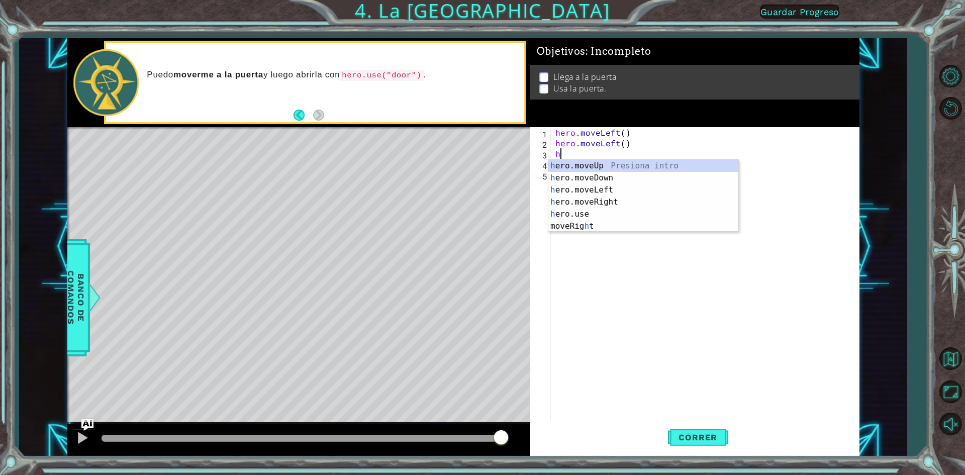
type textarea "he"
click at [588, 191] on div "he ro.moveUp Presiona intro he ro.moveDown Presiona intro he ro.moveLeft Presio…" at bounding box center [643, 202] width 190 height 84
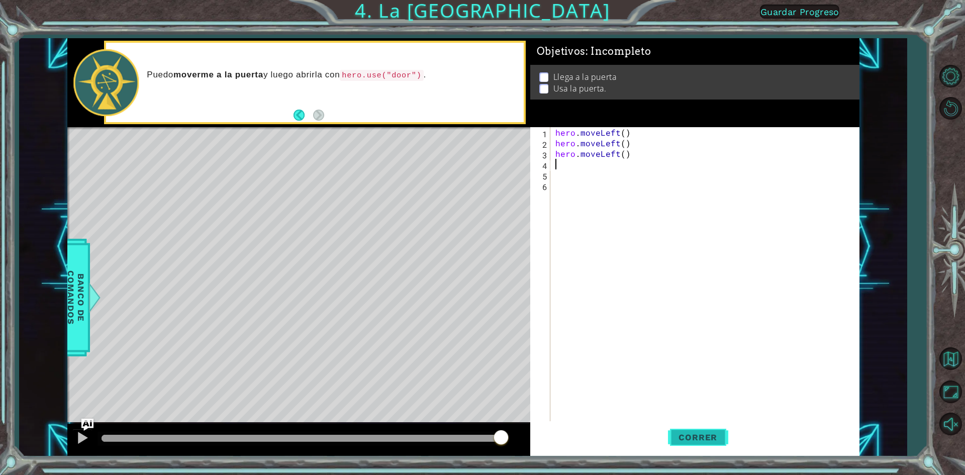
click at [719, 440] on span "Correr" at bounding box center [698, 437] width 59 height 10
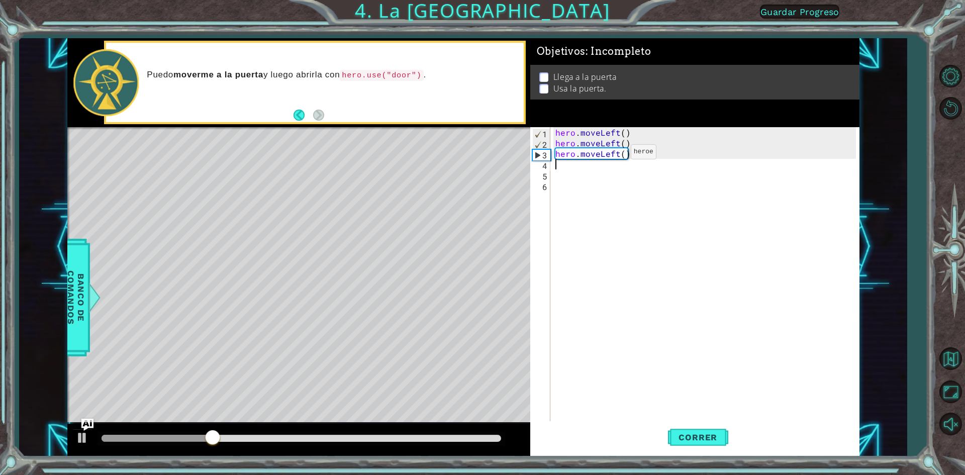
click at [612, 155] on div "hero . moveLeft ( ) hero . moveLeft ( ) hero . moveLeft ( )" at bounding box center [708, 285] width 308 height 317
click at [625, 152] on div "hero . moveLeft ( ) hero . moveLeft ( ) hero . moveLeft ( )" at bounding box center [708, 285] width 308 height 317
click at [629, 153] on div "hero . moveLeft ( ) hero . moveLeft ( ) hero . moveLeft ( )" at bounding box center [708, 285] width 308 height 317
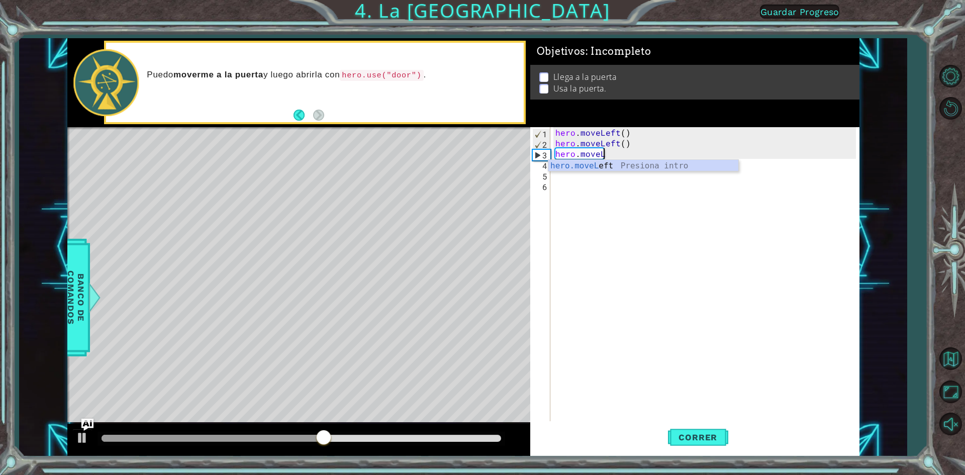
type textarea "hero.move"
click at [611, 200] on div "hero.move Up Presiona intro hero.move Down Presiona intro hero.move Left Presio…" at bounding box center [643, 196] width 190 height 72
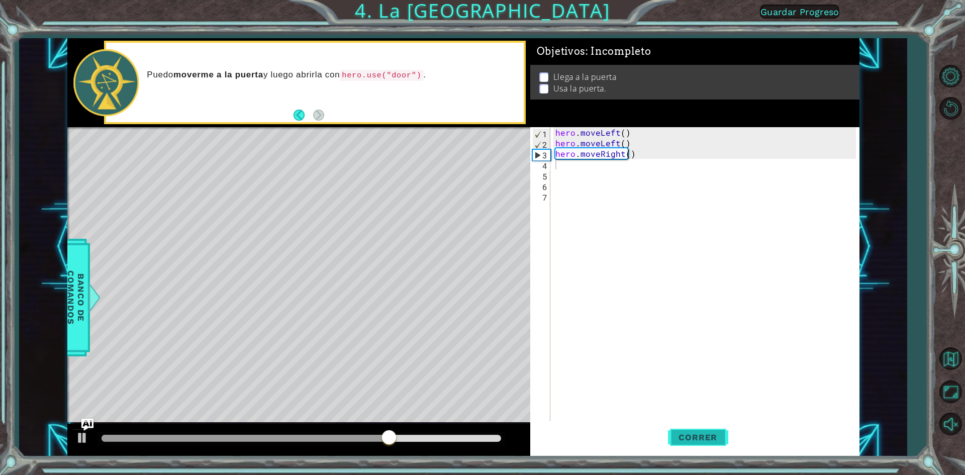
click at [717, 438] on span "Correr" at bounding box center [698, 437] width 59 height 10
click at [715, 442] on span "Correr" at bounding box center [698, 437] width 59 height 10
click at [625, 156] on div "hero . moveLeft ( ) hero . moveLeft ( ) hero . moveRight ( )" at bounding box center [708, 285] width 308 height 317
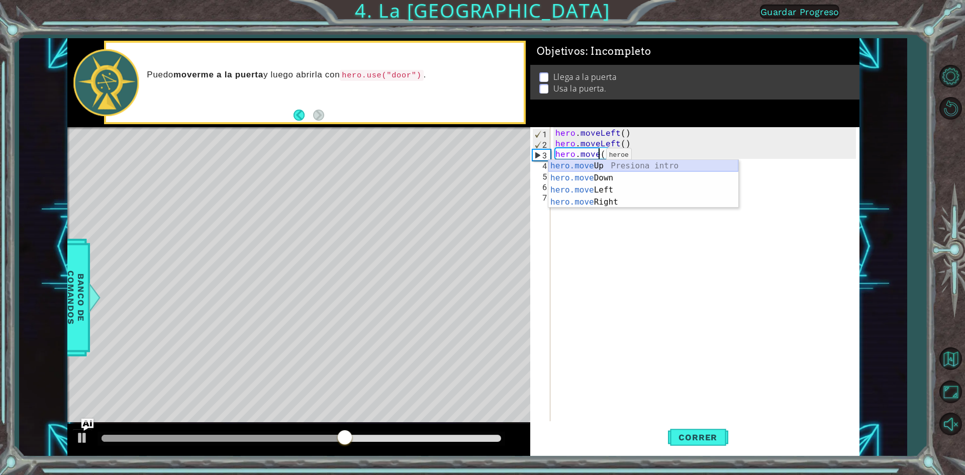
click at [589, 160] on div "hero.move Up Presiona intro hero.move Down Presiona intro hero.move Left Presio…" at bounding box center [643, 196] width 190 height 72
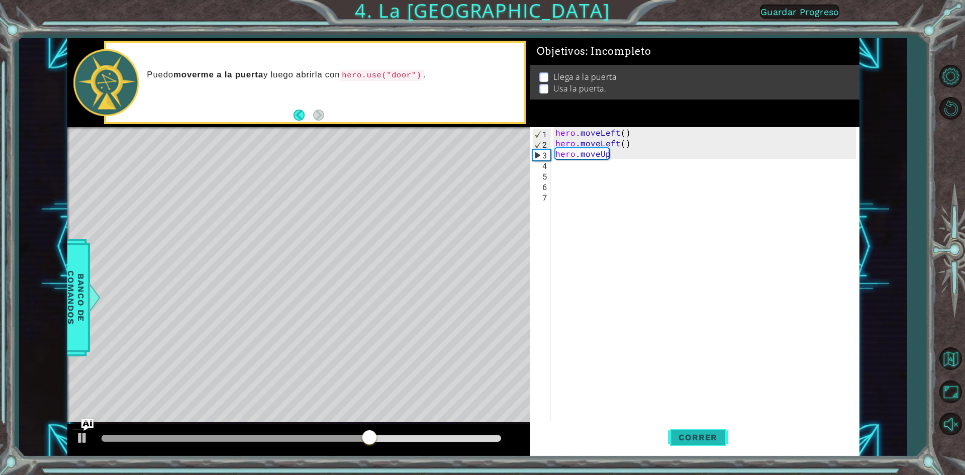
click at [695, 437] on span "Correr" at bounding box center [698, 437] width 59 height 10
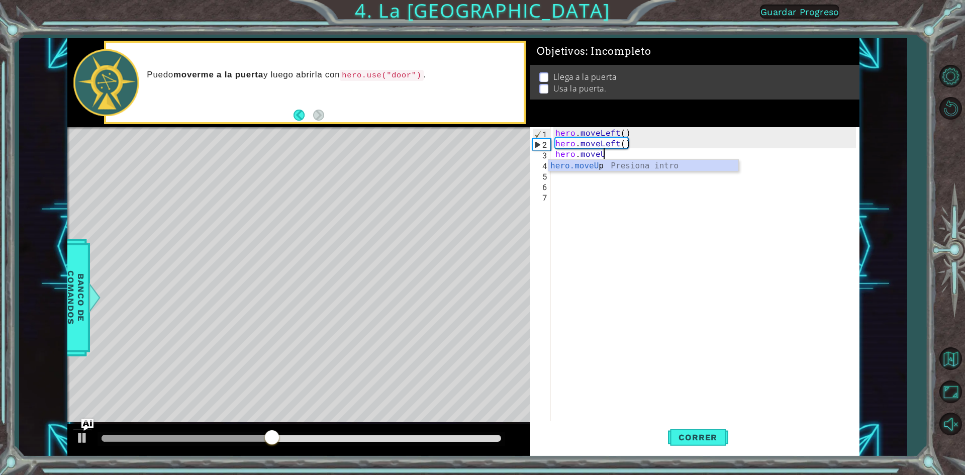
type textarea "hero.move"
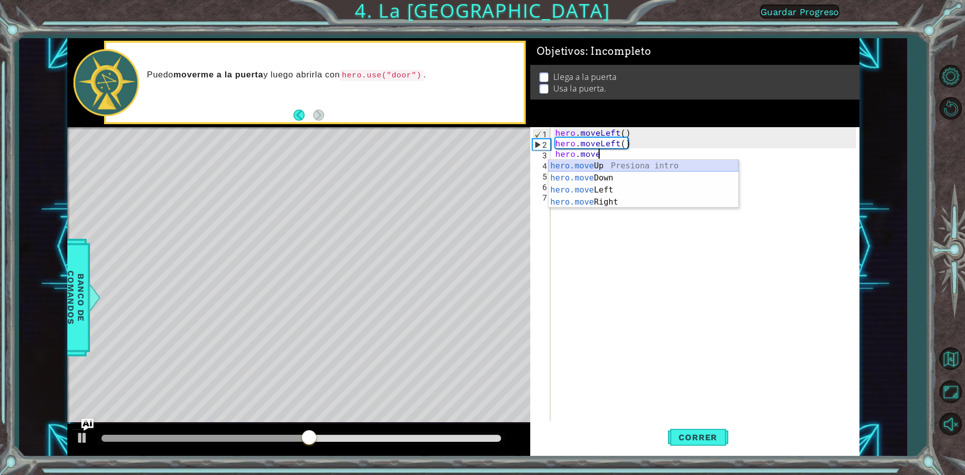
click at [651, 162] on div "hero.move Up Presiona intro hero.move Down Presiona intro hero.move Left Presio…" at bounding box center [643, 196] width 190 height 72
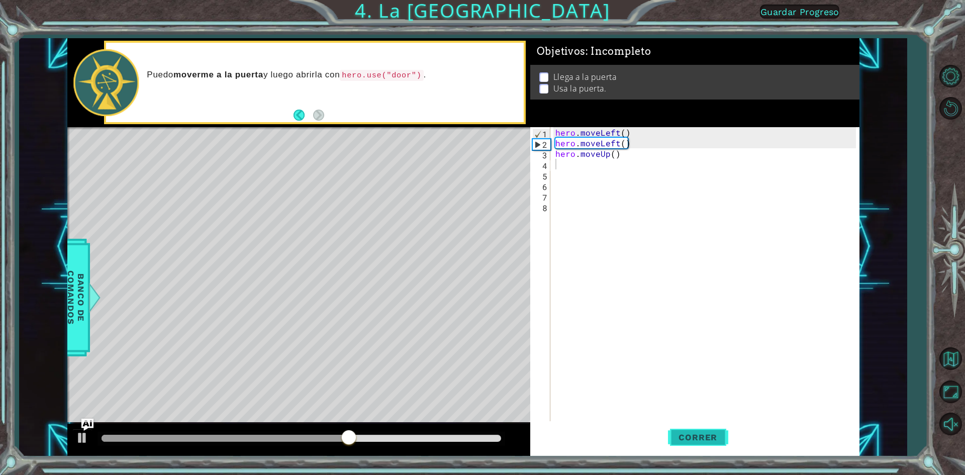
click at [683, 432] on span "Correr" at bounding box center [698, 437] width 59 height 10
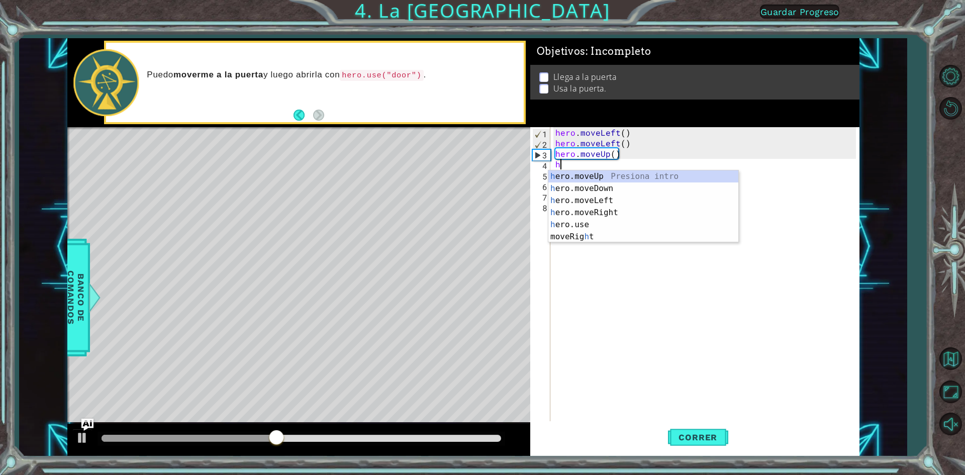
type textarea "he"
click at [606, 174] on div "he ro.moveUp Presiona intro he ro.moveDown Presiona intro he ro.moveLeft Presio…" at bounding box center [643, 212] width 190 height 84
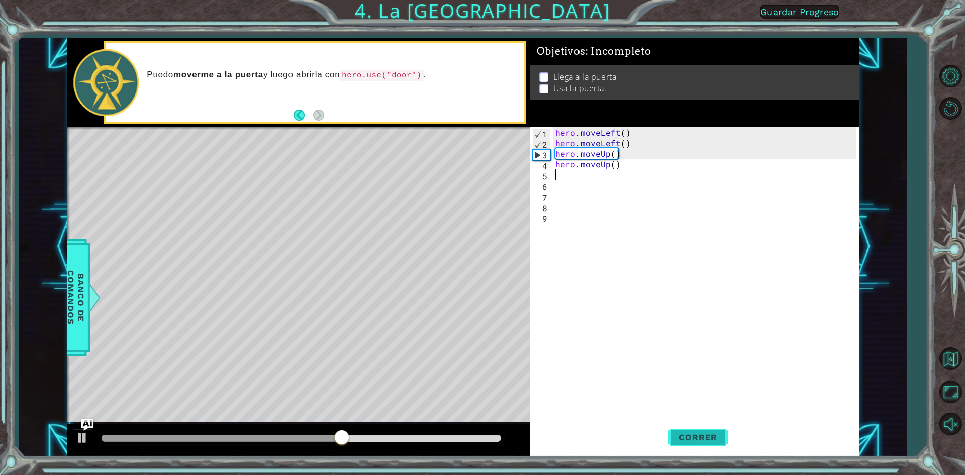
click at [694, 443] on button "Correr" at bounding box center [698, 437] width 60 height 33
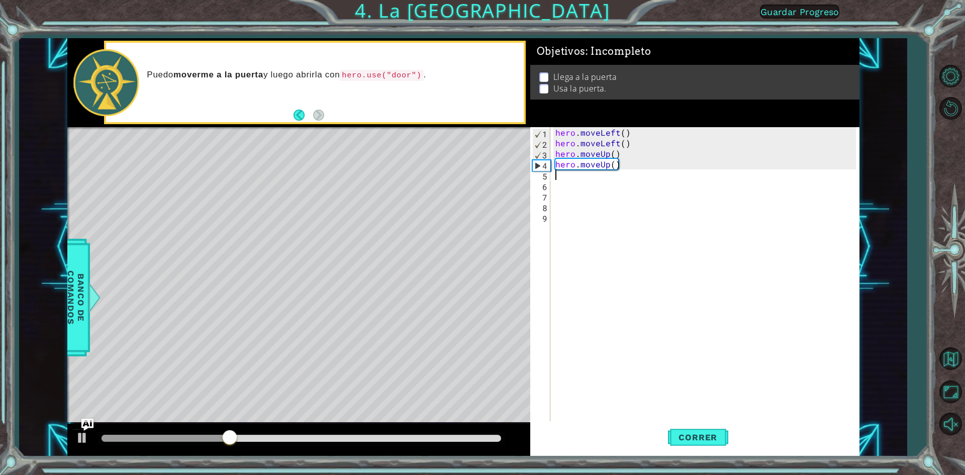
type textarea "h"
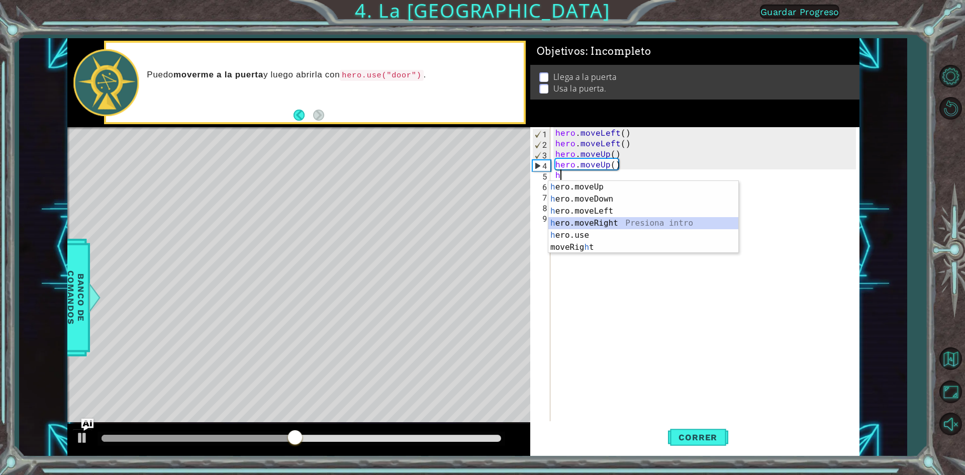
click at [598, 219] on div "h ero.moveUp Presiona intro h ero.moveDown Presiona intro h ero.moveLeft Presio…" at bounding box center [643, 229] width 190 height 97
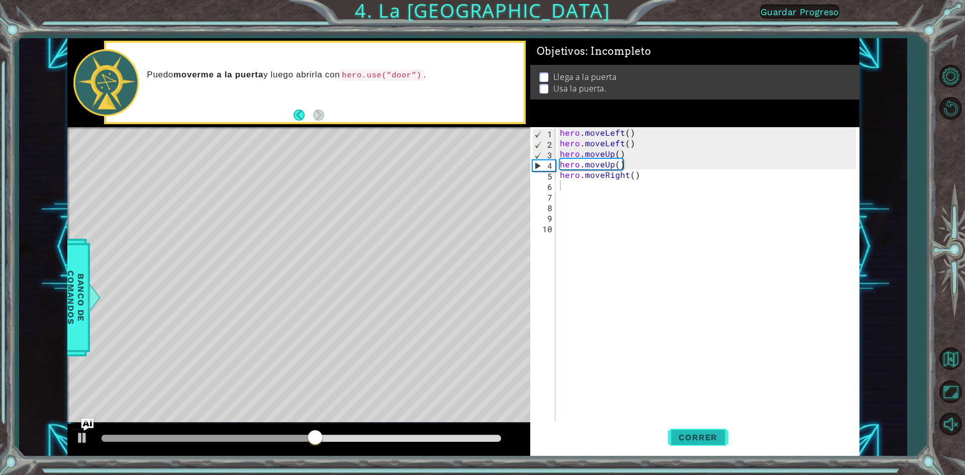
click at [704, 438] on span "Correr" at bounding box center [698, 437] width 59 height 10
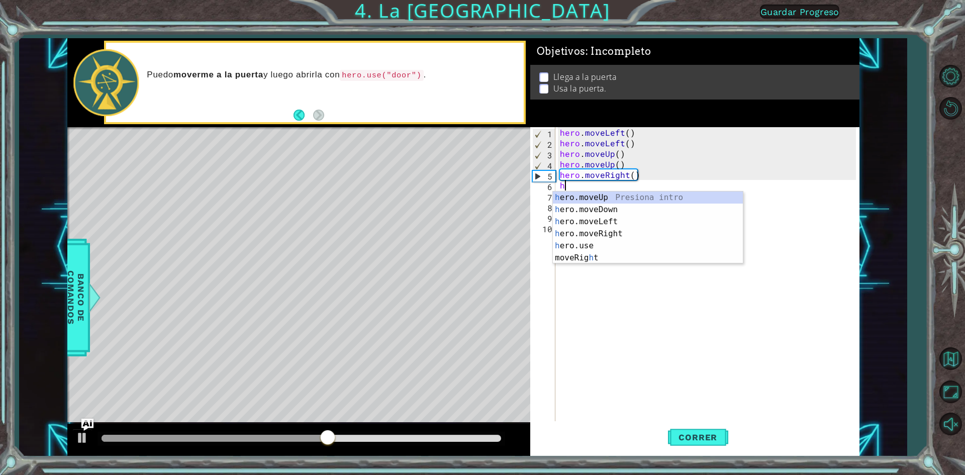
type textarea "he"
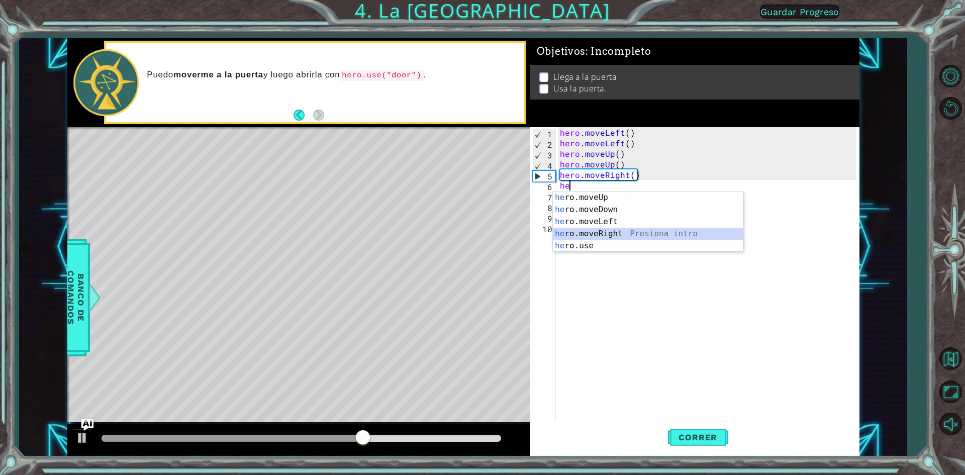
click at [613, 229] on div "he ro.moveUp Presiona intro he ro.moveDown Presiona intro he ro.moveLeft Presio…" at bounding box center [648, 234] width 190 height 84
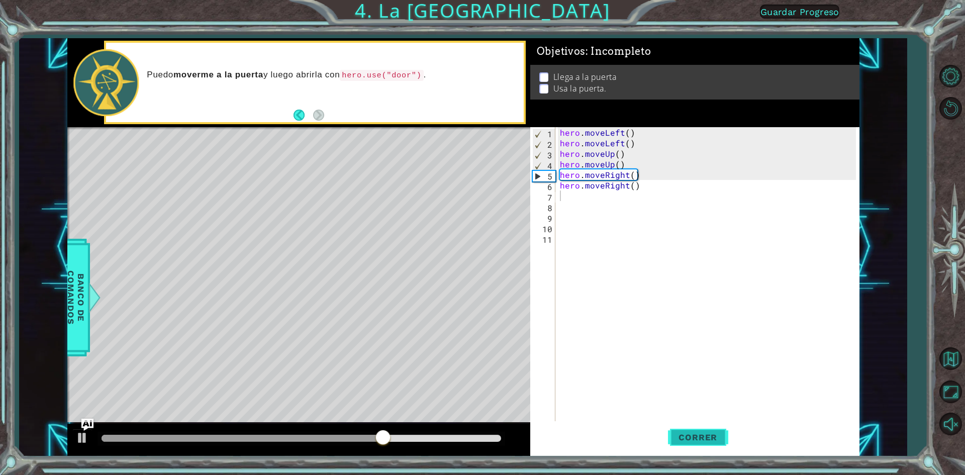
click at [697, 434] on span "Correr" at bounding box center [698, 437] width 59 height 10
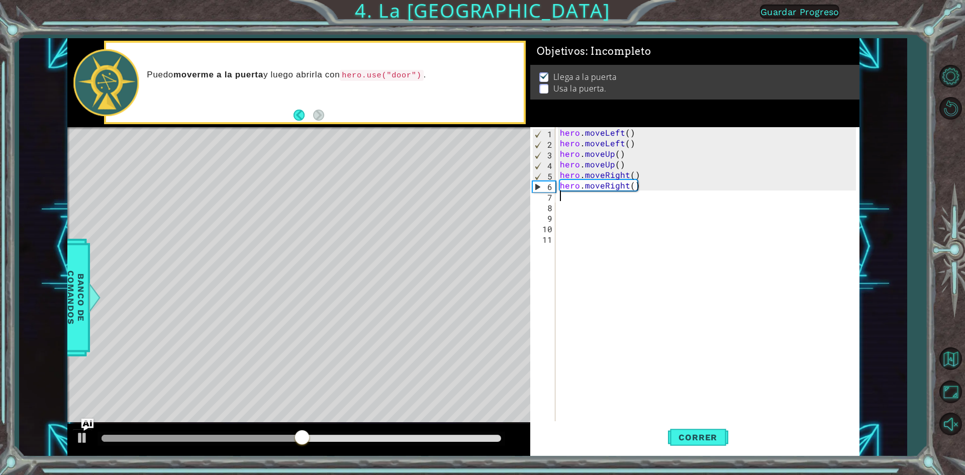
type textarea "h"
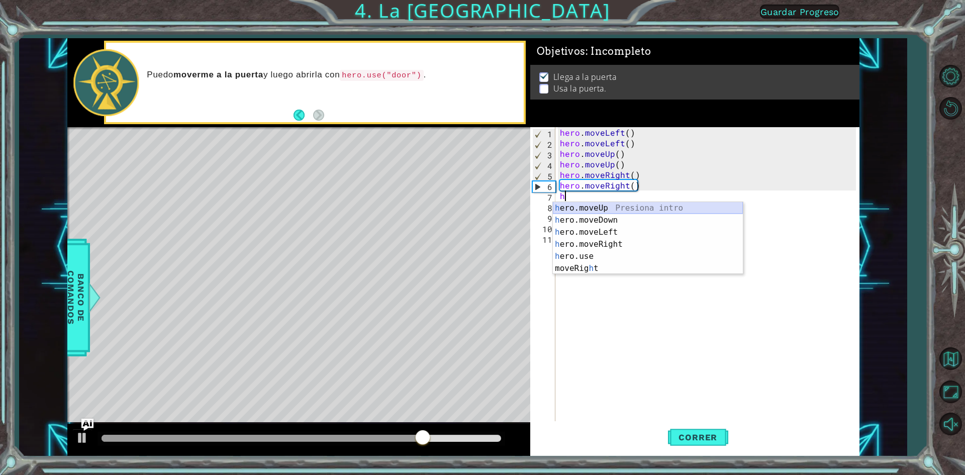
click at [609, 208] on div "h ero.moveUp Presiona intro h ero.moveDown Presiona intro h ero.moveLeft Presio…" at bounding box center [648, 250] width 190 height 97
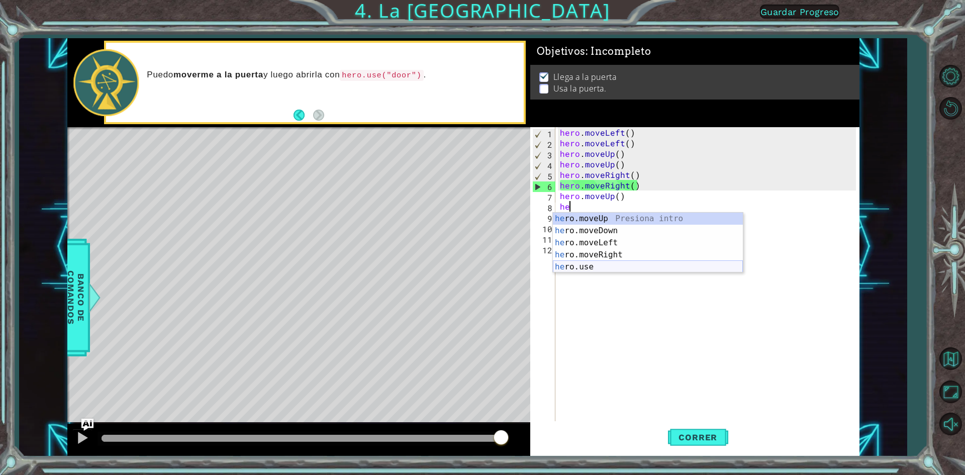
click at [595, 265] on div "he ro.moveUp Presiona intro he ro.moveDown Presiona intro he ro.moveLeft Presio…" at bounding box center [648, 255] width 190 height 84
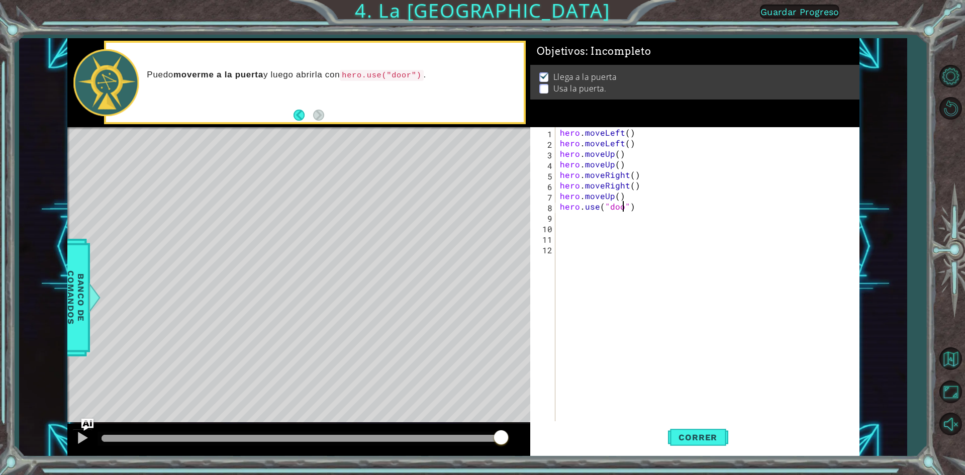
scroll to position [0, 4]
click at [711, 429] on button "Correr" at bounding box center [698, 437] width 60 height 33
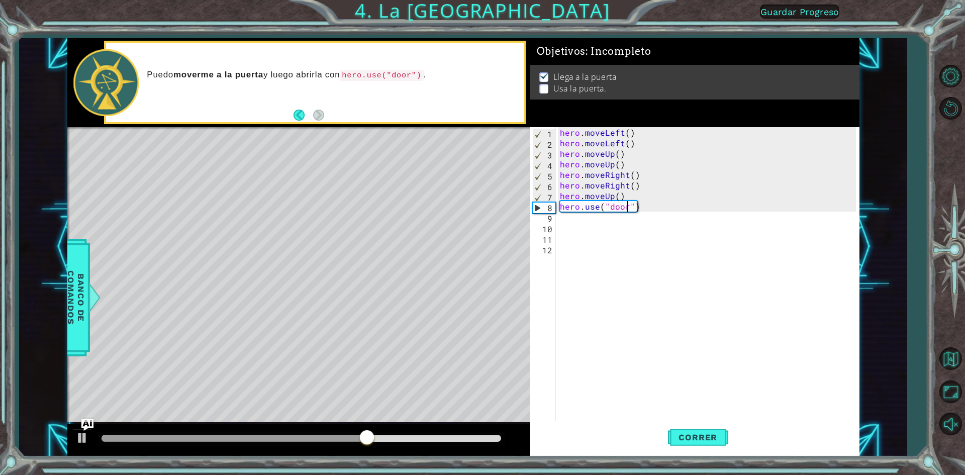
click at [649, 209] on div "hero . moveLeft ( ) hero . moveLeft ( ) hero . moveUp ( ) hero . moveUp ( ) her…" at bounding box center [709, 285] width 303 height 317
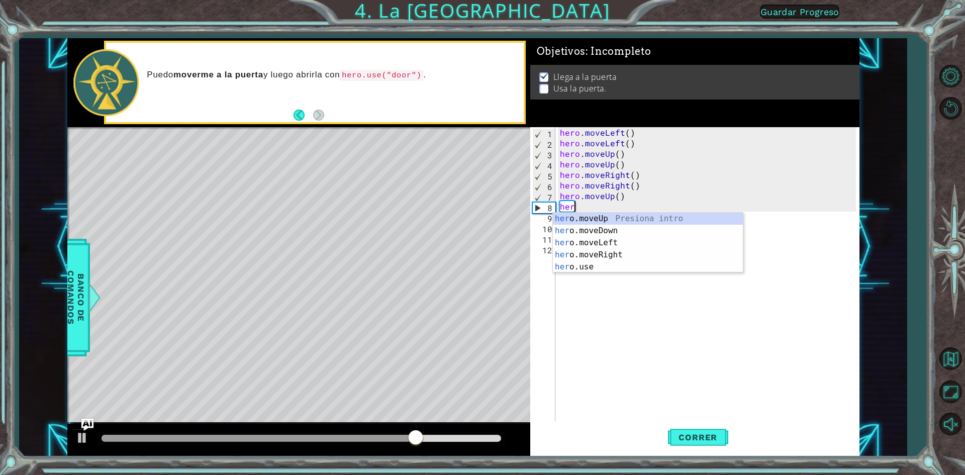
scroll to position [0, 0]
type textarea "h"
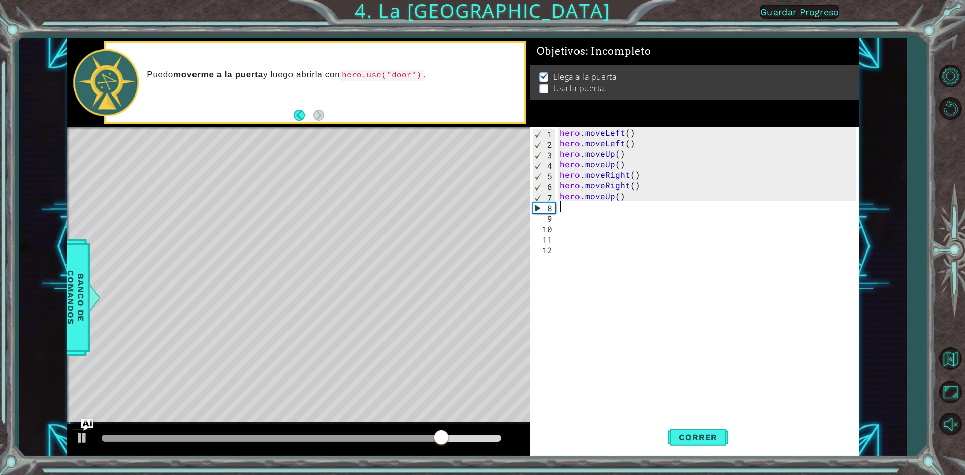
drag, startPoint x: 649, startPoint y: 209, endPoint x: 652, endPoint y: 195, distance: 14.9
click at [652, 195] on div "hero . moveLeft ( ) hero . moveLeft ( ) hero . moveUp ( ) hero . moveUp ( ) her…" at bounding box center [709, 285] width 303 height 317
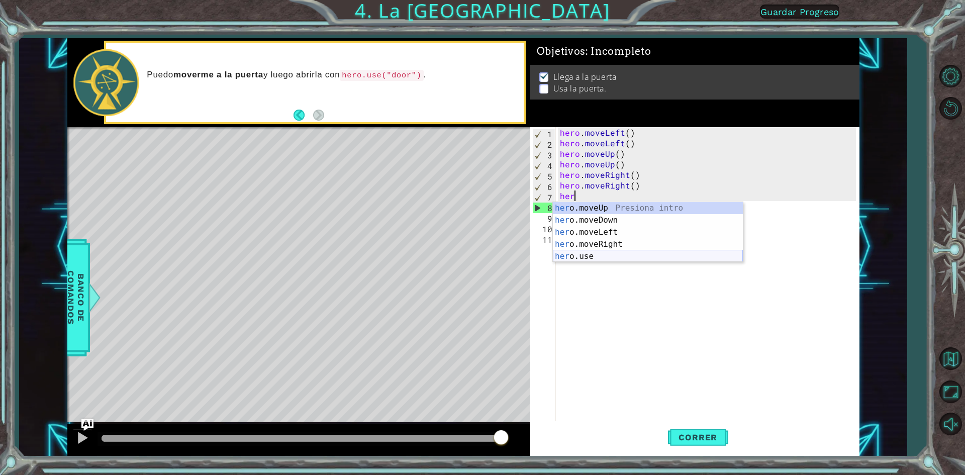
click at [640, 254] on div "her o.moveUp Presiona intro her o.moveDown Presiona intro her o.moveLeft Presio…" at bounding box center [648, 244] width 190 height 84
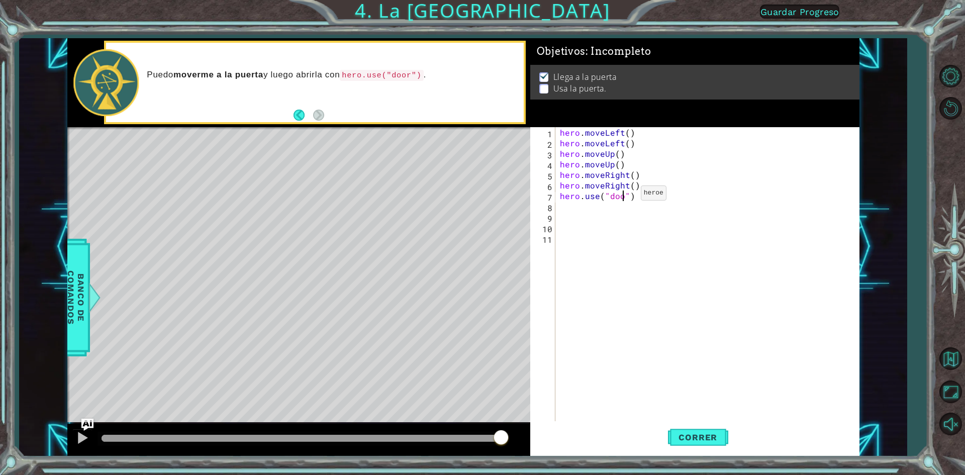
scroll to position [0, 4]
type textarea "hero.use("door")"
click at [714, 447] on button "Correr" at bounding box center [698, 437] width 60 height 33
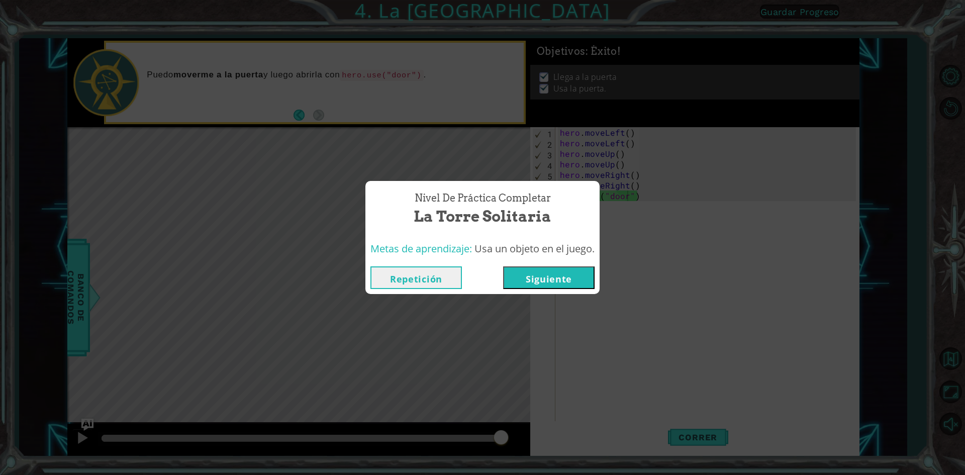
click at [551, 286] on button "Siguiente" at bounding box center [548, 277] width 91 height 23
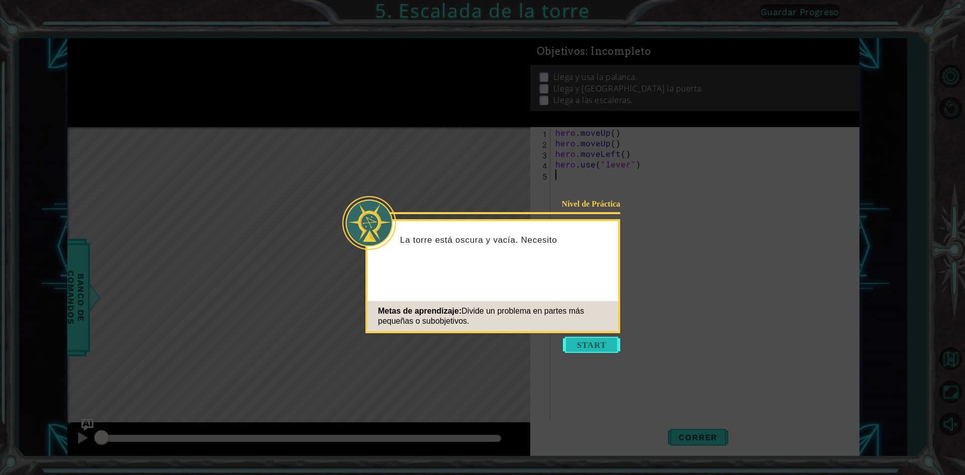
click at [600, 351] on button "Start" at bounding box center [591, 345] width 57 height 16
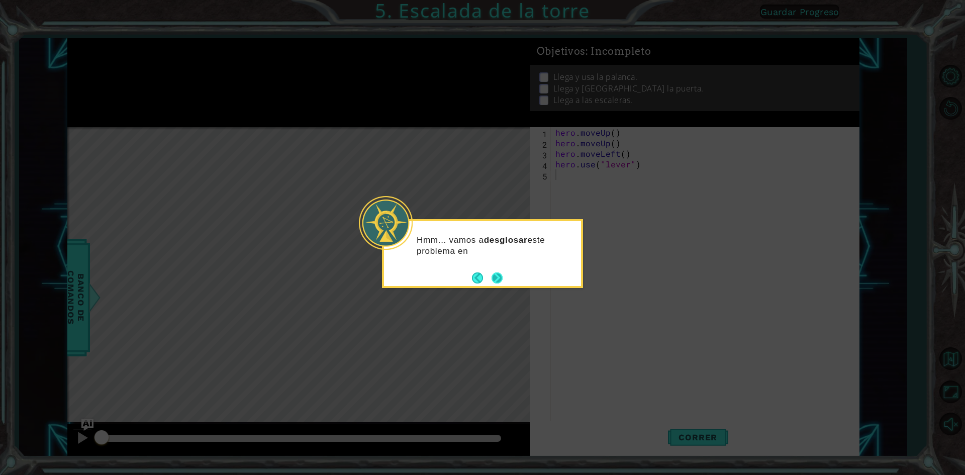
click at [500, 278] on button "Next" at bounding box center [497, 277] width 11 height 11
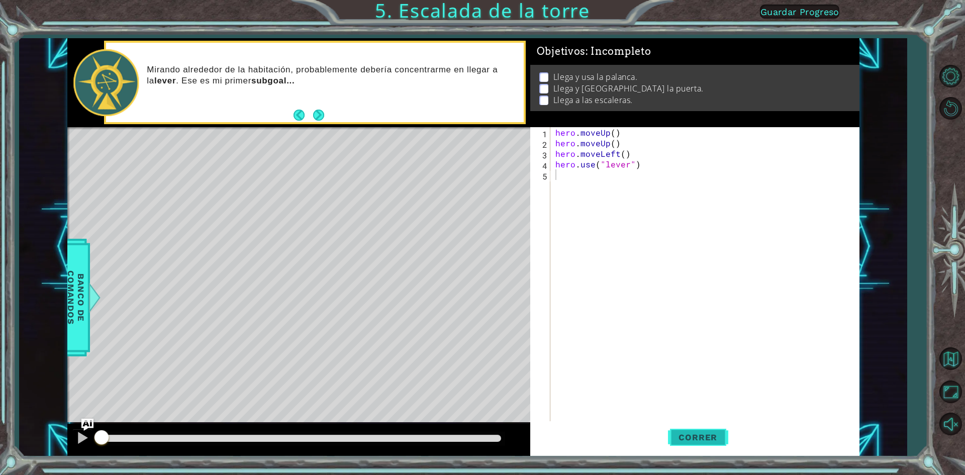
click at [691, 435] on span "Correr" at bounding box center [698, 437] width 59 height 10
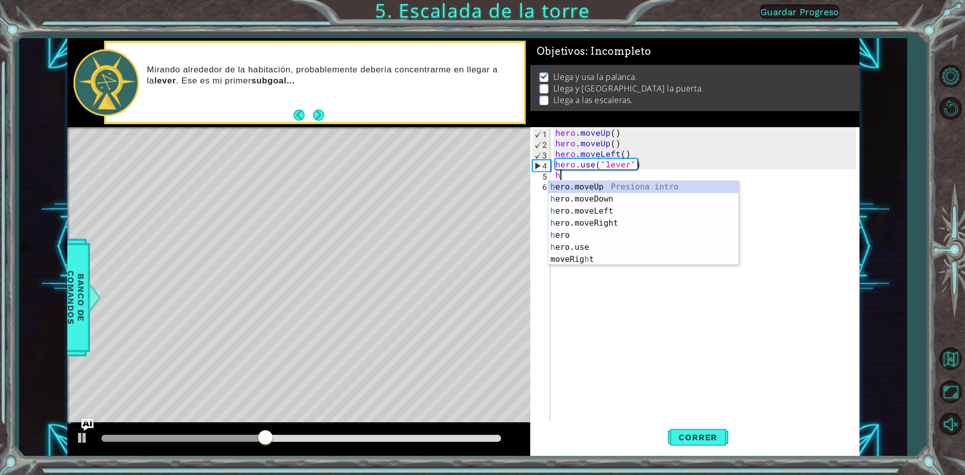
type textarea "he"
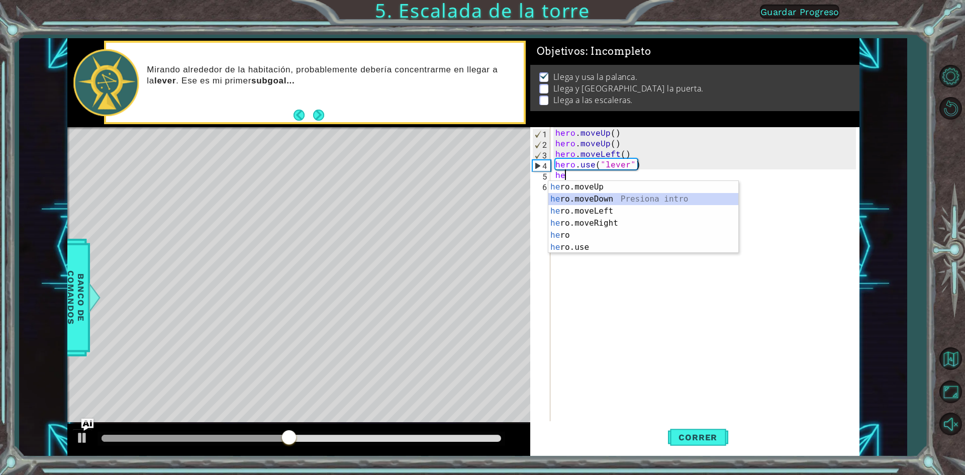
click at [601, 199] on div "he ro.moveUp Presiona intro he ro.moveDown Presiona intro he ro.moveLeft Presio…" at bounding box center [643, 229] width 190 height 97
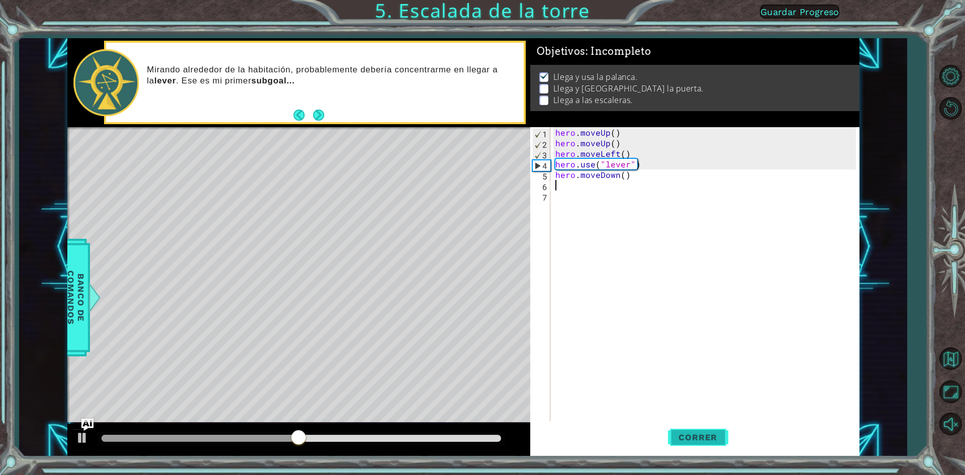
click at [716, 441] on span "Correr" at bounding box center [698, 437] width 59 height 10
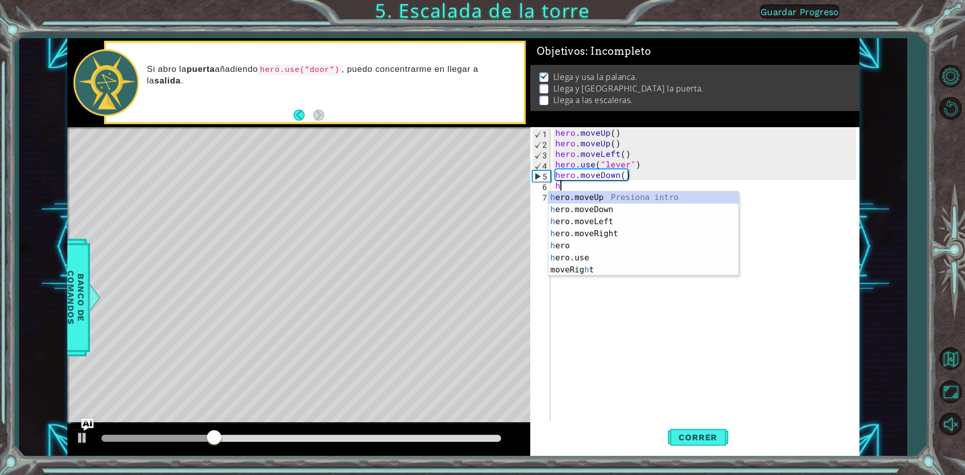
type textarea "he"
click at [599, 234] on div "he ro.moveUp Presiona intro he ro.moveDown Presiona intro he ro.moveLeft Presio…" at bounding box center [643, 240] width 190 height 97
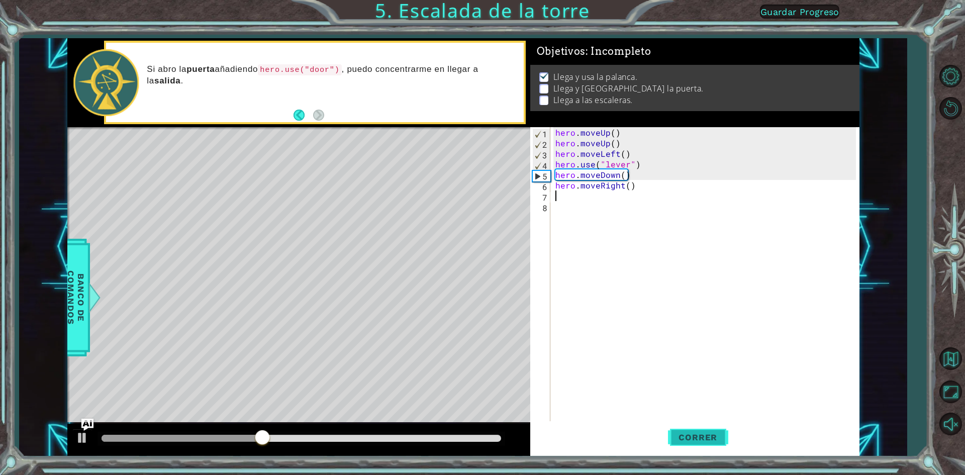
click at [704, 438] on span "Correr" at bounding box center [698, 437] width 59 height 10
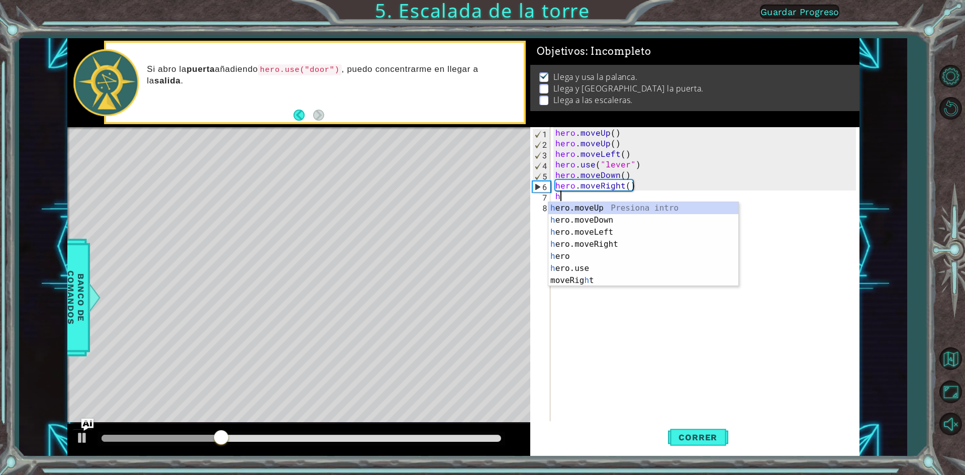
type textarea "he"
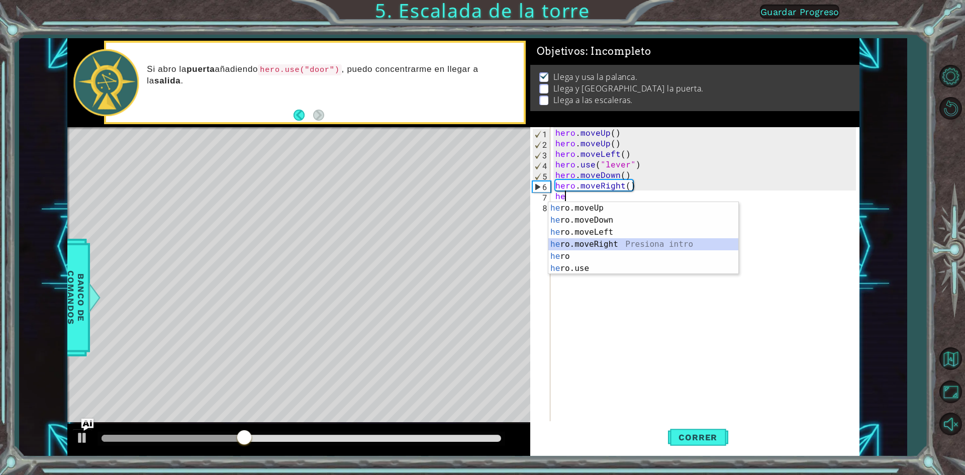
click at [602, 242] on div "he ro.moveUp Presiona intro he ro.moveDown Presiona intro he ro.moveLeft Presio…" at bounding box center [643, 250] width 190 height 97
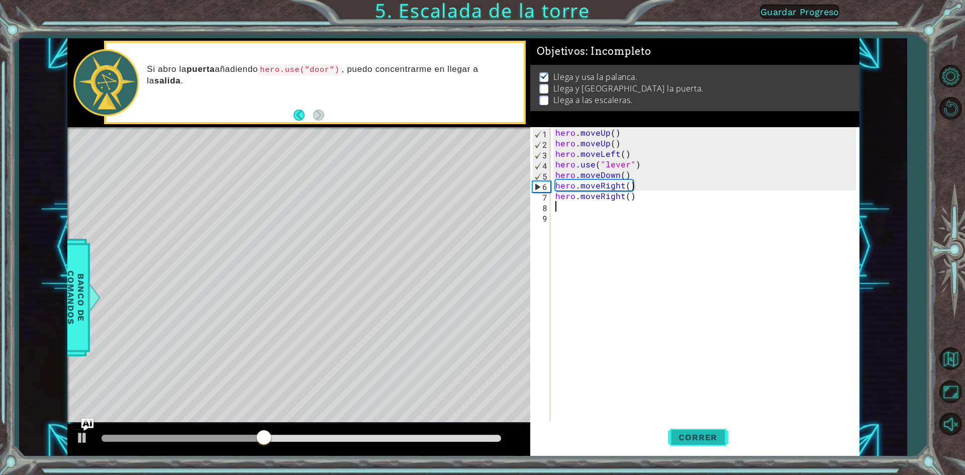
click at [707, 446] on button "Correr" at bounding box center [698, 437] width 60 height 33
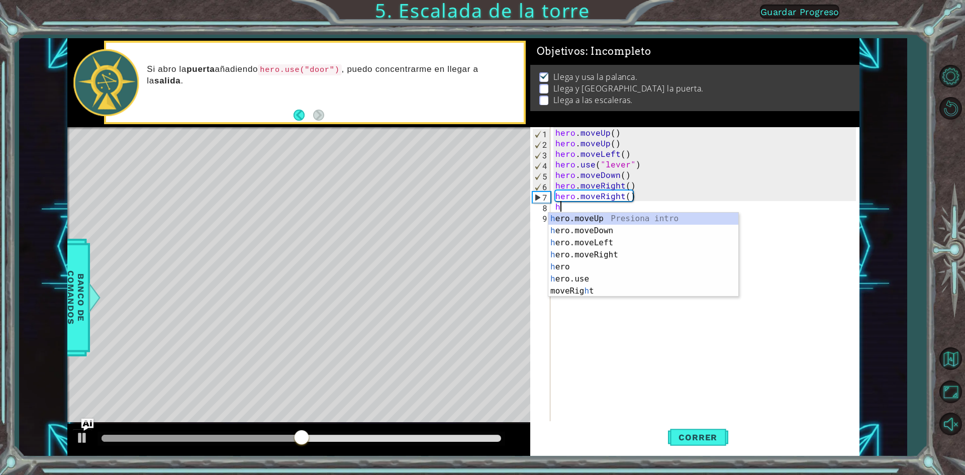
type textarea "he"
click at [630, 216] on div "he ro.moveUp Presiona intro he ro.moveDown Presiona intro he ro.moveLeft Presio…" at bounding box center [643, 261] width 190 height 97
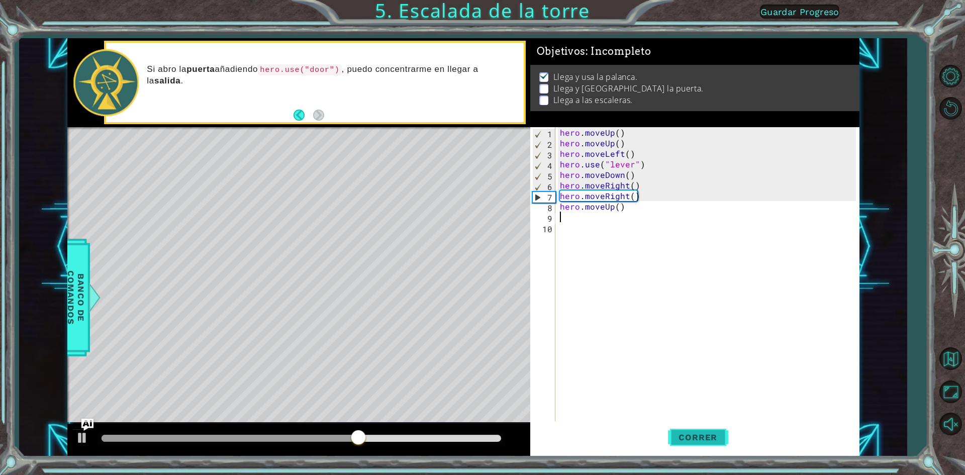
click at [682, 434] on span "Correr" at bounding box center [698, 437] width 59 height 10
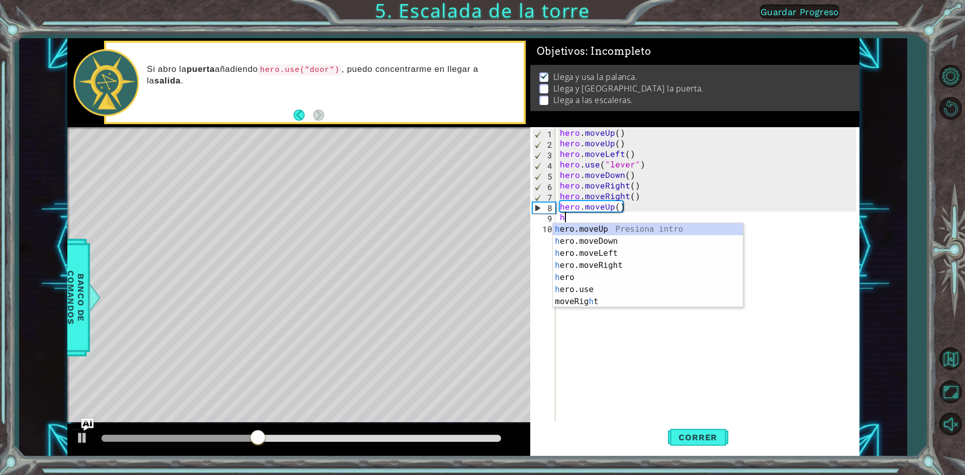
type textarea "he"
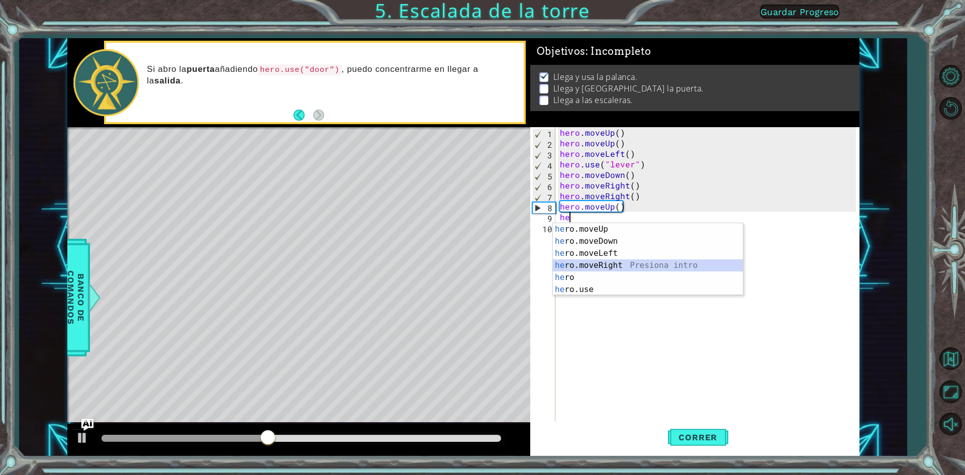
click at [606, 265] on div "he ro.moveUp Presiona intro he ro.moveDown Presiona intro he ro.moveLeft Presio…" at bounding box center [648, 271] width 190 height 97
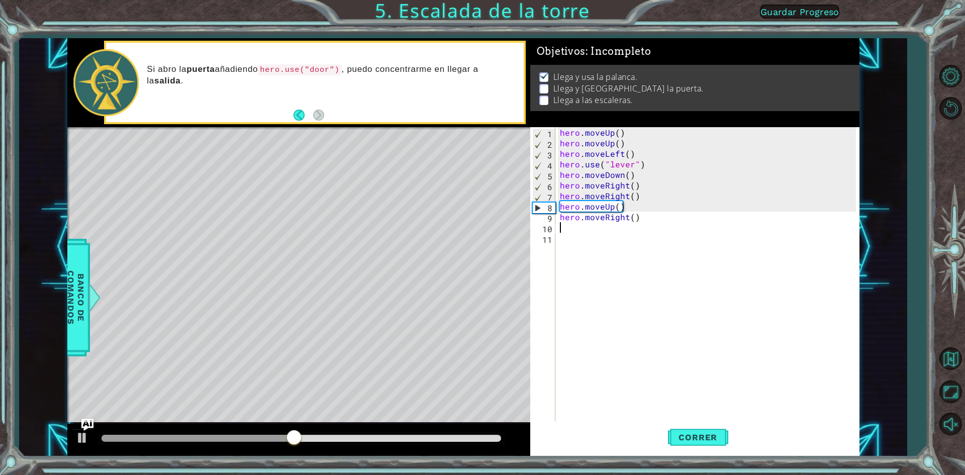
click at [603, 232] on div "hero . moveUp ( ) hero . moveUp ( ) hero . moveLeft ( ) hero . use ( "lever" ) …" at bounding box center [709, 285] width 303 height 317
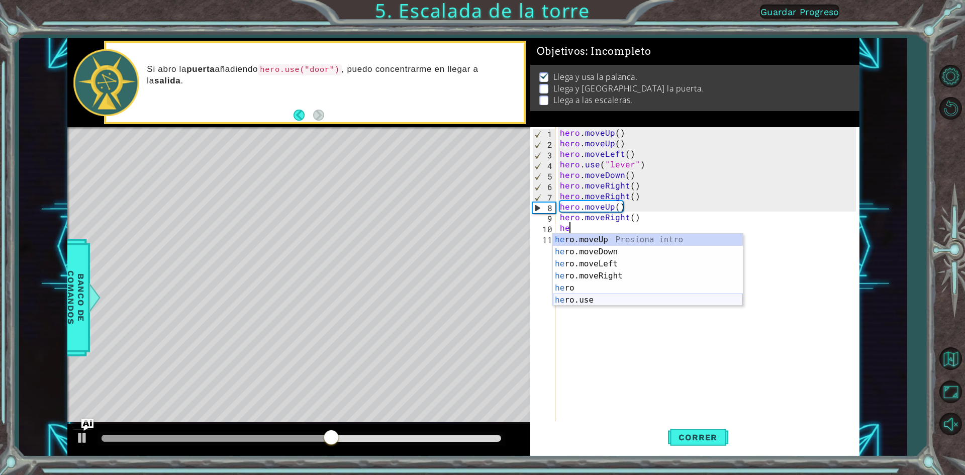
click at [591, 297] on div "he ro.moveUp Presiona intro he ro.moveDown Presiona intro he ro.moveLeft Presio…" at bounding box center [648, 282] width 190 height 97
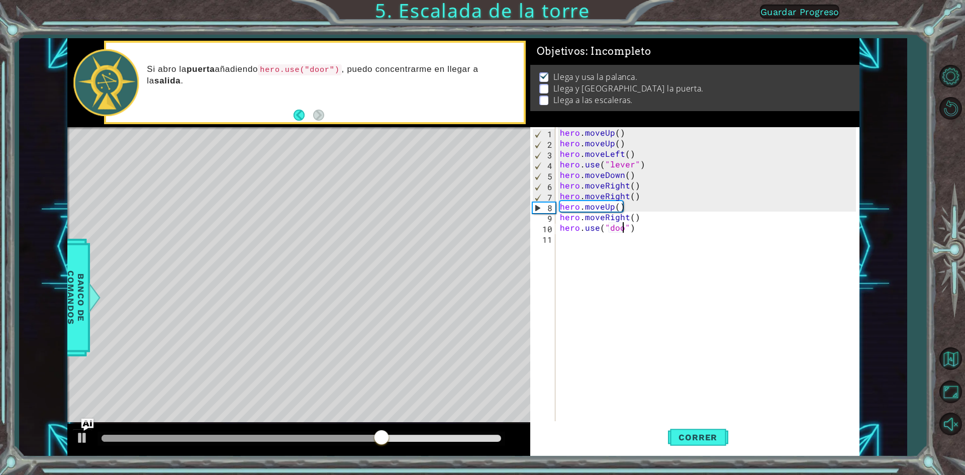
scroll to position [0, 4]
type textarea "hero.use("door")"
click at [684, 442] on span "Correr" at bounding box center [698, 437] width 59 height 10
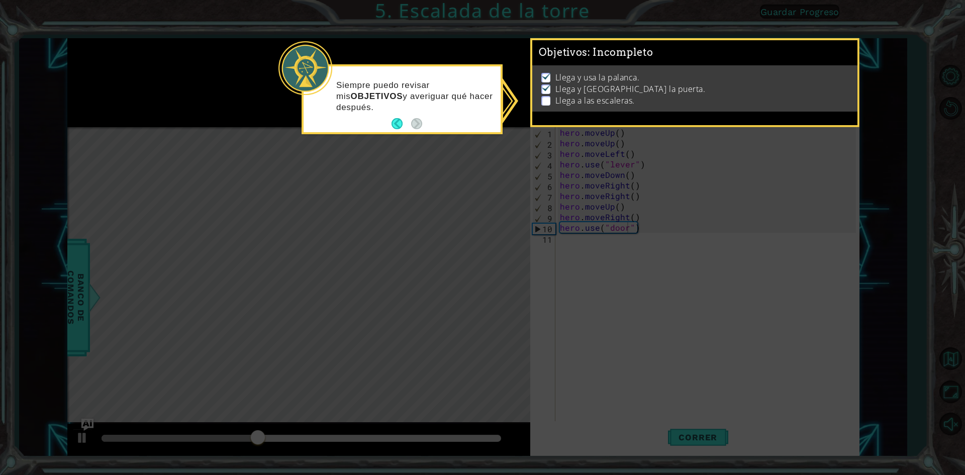
click at [602, 338] on icon at bounding box center [482, 237] width 965 height 475
drag, startPoint x: 715, startPoint y: 283, endPoint x: 722, endPoint y: 270, distance: 14.4
click at [722, 272] on icon at bounding box center [482, 237] width 965 height 475
click at [635, 78] on p "Llega y usa la palanca." at bounding box center [598, 77] width 84 height 11
drag, startPoint x: 539, startPoint y: 93, endPoint x: 541, endPoint y: 100, distance: 7.7
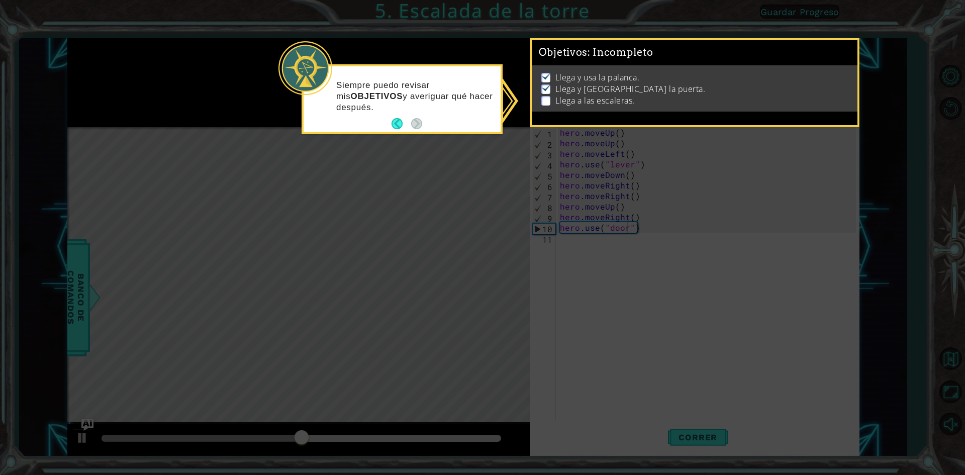
click at [539, 95] on ul "Llega y usa la palanca. Llega y usa la puerta. Llega a las escaleras." at bounding box center [695, 89] width 312 height 35
click at [552, 100] on li "Llega a las escaleras." at bounding box center [696, 101] width 310 height 12
click at [549, 99] on p at bounding box center [545, 101] width 9 height 10
click at [547, 98] on p at bounding box center [545, 101] width 9 height 10
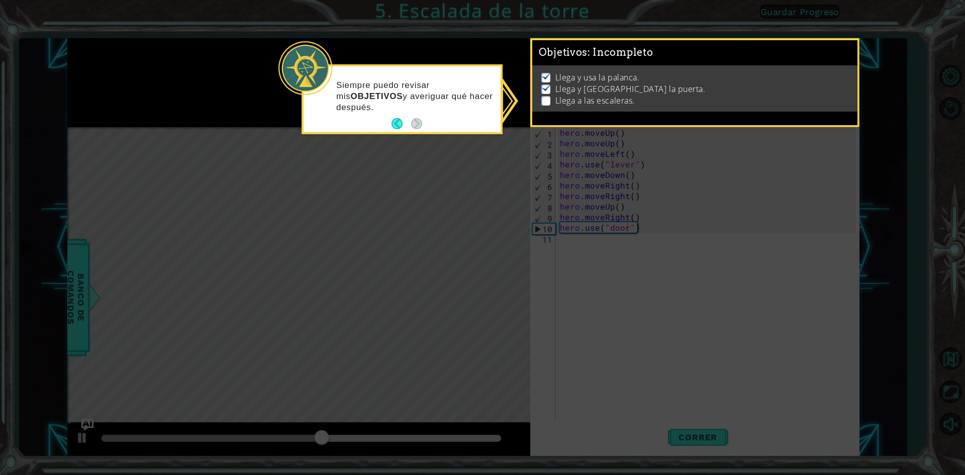
click at [540, 94] on ul "Llega y usa la palanca. Llega y usa la puerta. Llega a las escaleras." at bounding box center [695, 89] width 312 height 35
click at [399, 121] on button "Back" at bounding box center [402, 123] width 20 height 11
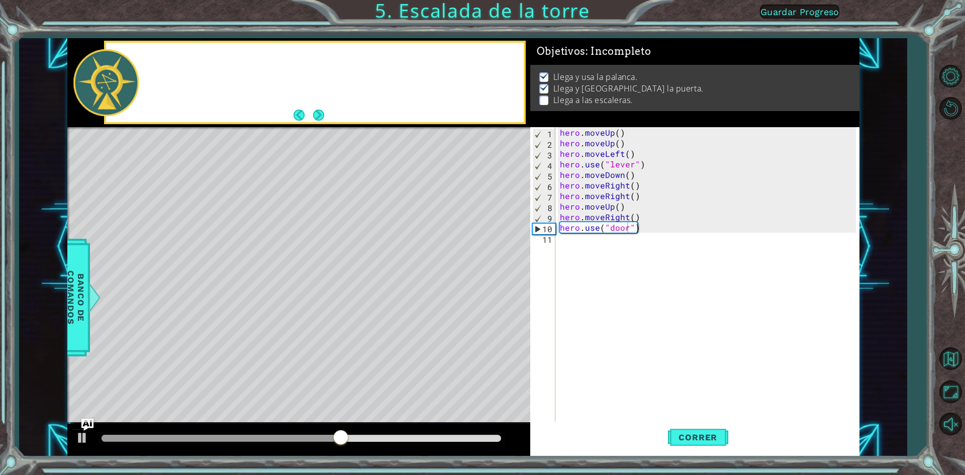
click at [395, 121] on div at bounding box center [314, 82] width 417 height 79
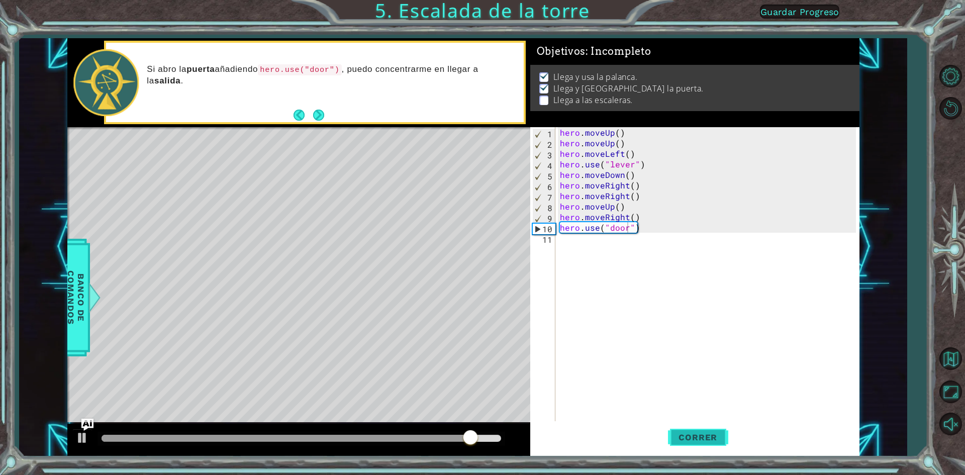
click at [681, 432] on button "Correr" at bounding box center [698, 437] width 60 height 33
click at [594, 242] on div "hero . moveUp ( ) hero . moveUp ( ) hero . moveLeft ( ) hero . use ( "lever" ) …" at bounding box center [709, 285] width 303 height 317
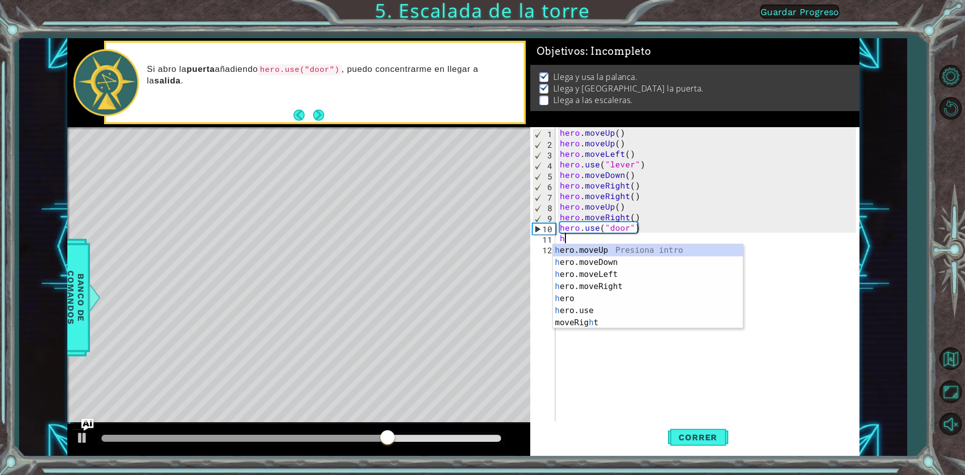
type textarea "he"
click at [597, 248] on div "he ro.moveUp Presiona intro he ro.moveDown Presiona intro he ro.moveLeft Presio…" at bounding box center [648, 292] width 190 height 97
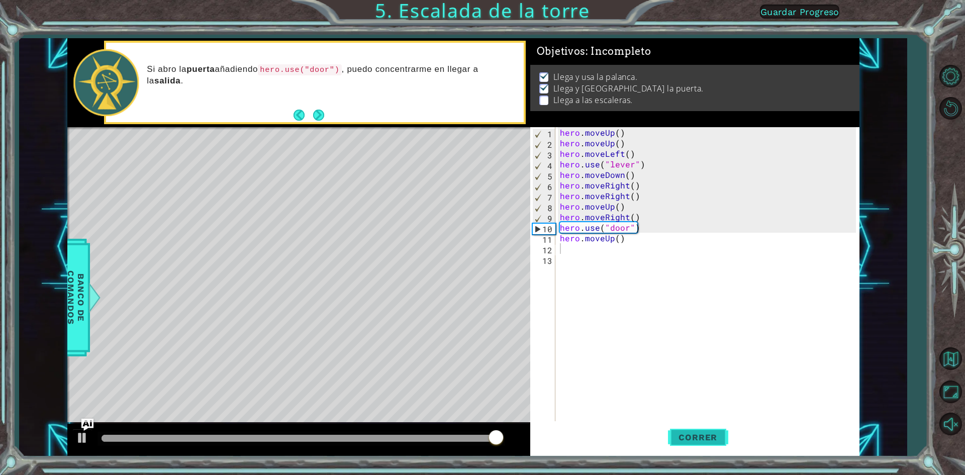
click at [703, 440] on span "Correr" at bounding box center [698, 437] width 59 height 10
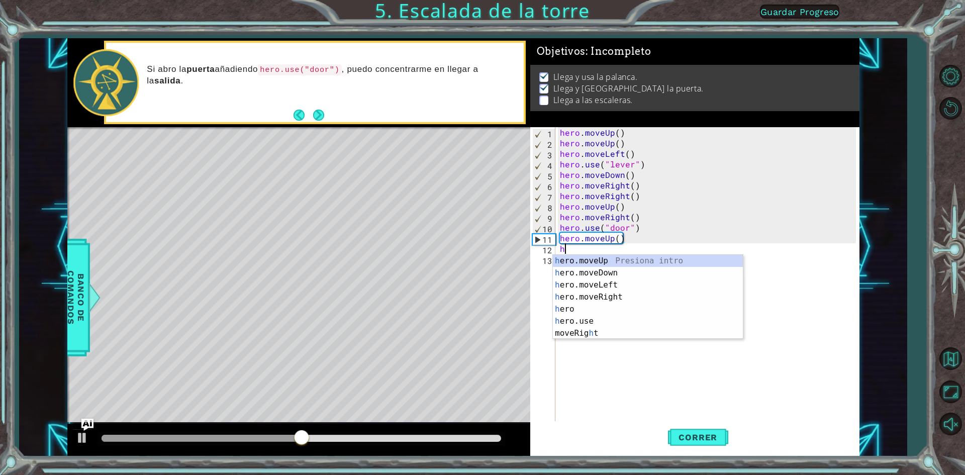
type textarea "he"
click at [598, 256] on div "he ro.moveUp Presiona intro he ro.moveDown Presiona intro he ro.moveLeft Presio…" at bounding box center [648, 303] width 190 height 97
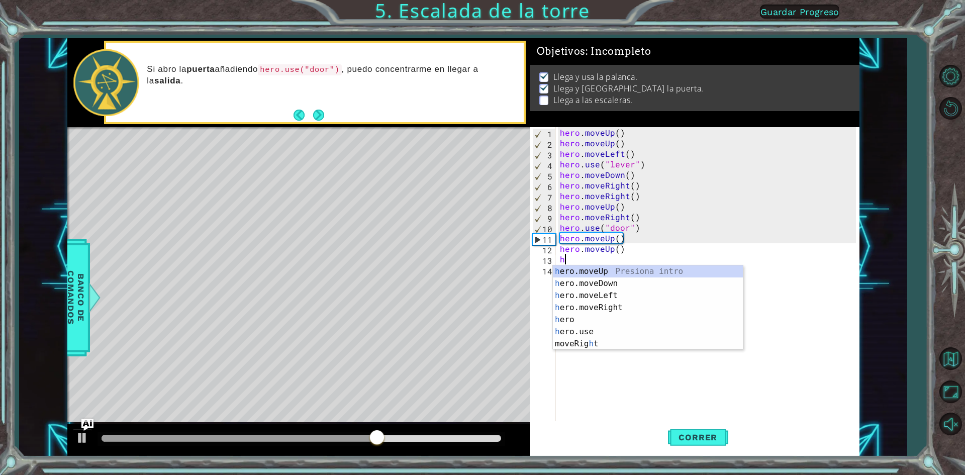
type textarea "he"
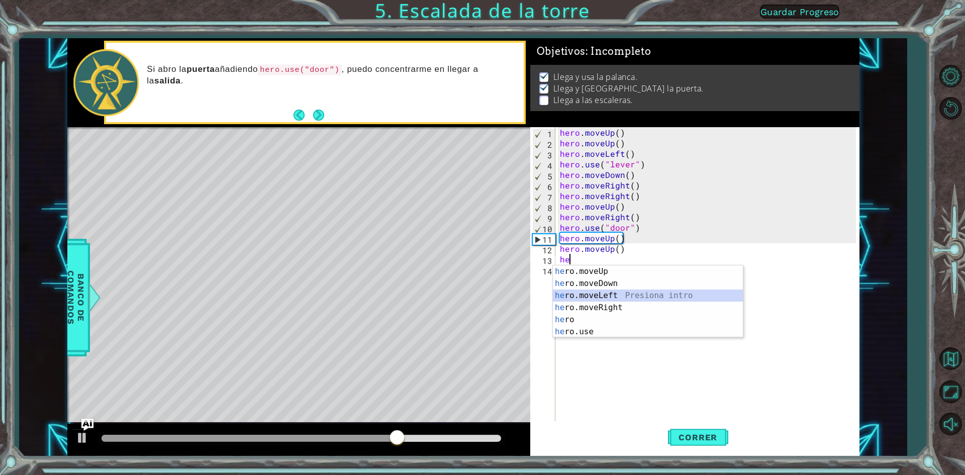
click at [607, 295] on div "he ro.moveUp Presiona intro he ro.moveDown Presiona intro he ro.moveLeft Presio…" at bounding box center [648, 313] width 190 height 97
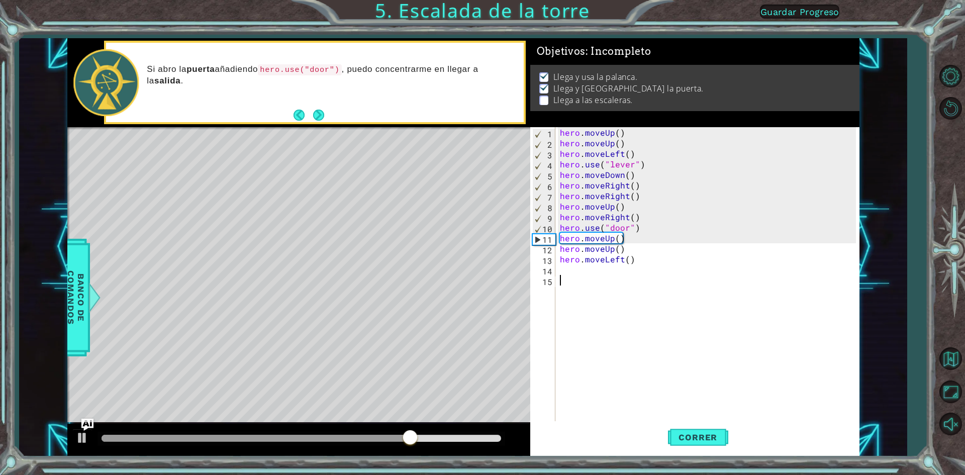
click at [594, 285] on div "hero . moveUp ( ) hero . moveUp ( ) hero . moveLeft ( ) hero . use ( "lever" ) …" at bounding box center [709, 285] width 303 height 317
click at [590, 274] on div "hero . moveUp ( ) hero . moveUp ( ) hero . moveLeft ( ) hero . use ( "lever" ) …" at bounding box center [709, 285] width 303 height 317
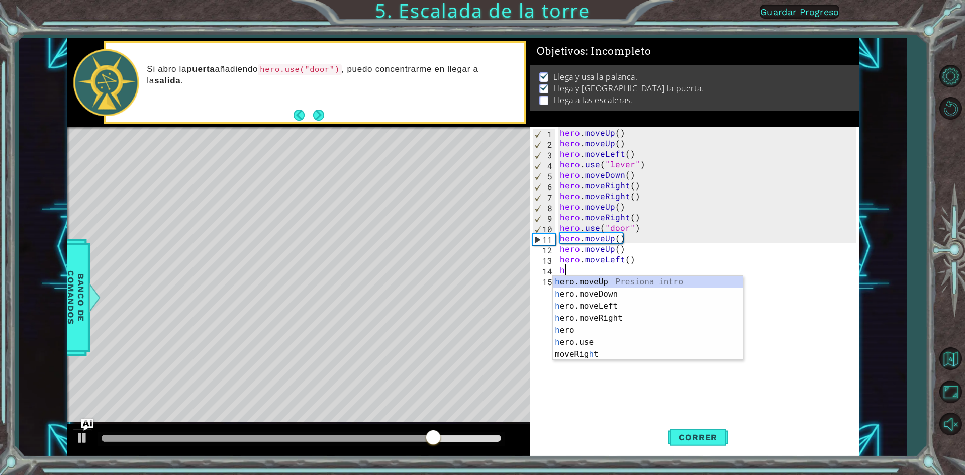
type textarea "he"
click at [595, 301] on div "he ro.moveUp Presiona intro he ro.moveDown Presiona intro he ro.moveLeft Presio…" at bounding box center [648, 324] width 190 height 97
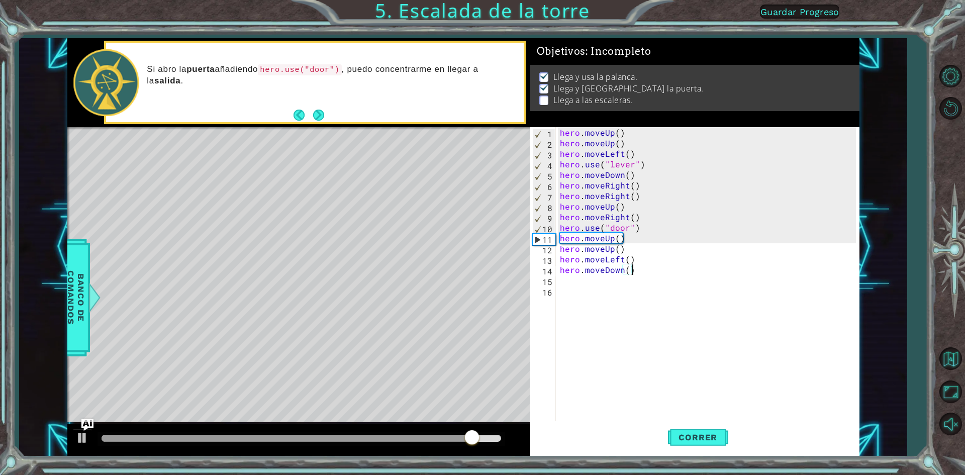
click at [636, 272] on div "hero . moveUp ( ) hero . moveUp ( ) hero . moveLeft ( ) hero . use ( "lever" ) …" at bounding box center [709, 285] width 303 height 317
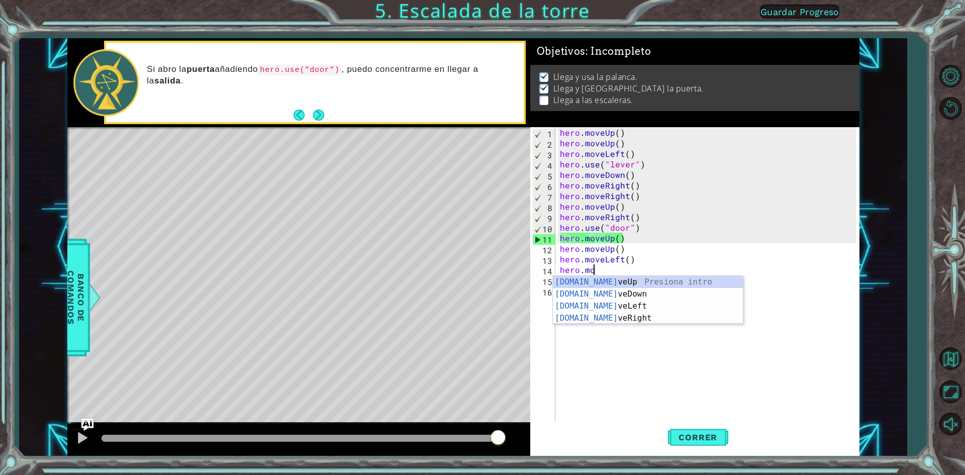
type textarea "hero."
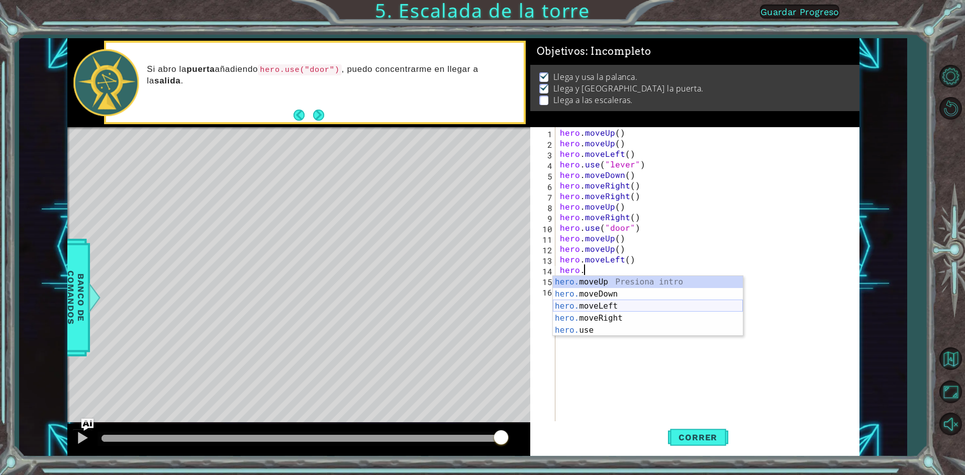
click at [601, 303] on div "hero. moveUp Presiona intro hero. moveDown Presiona intro hero. moveLeft Presio…" at bounding box center [648, 318] width 190 height 84
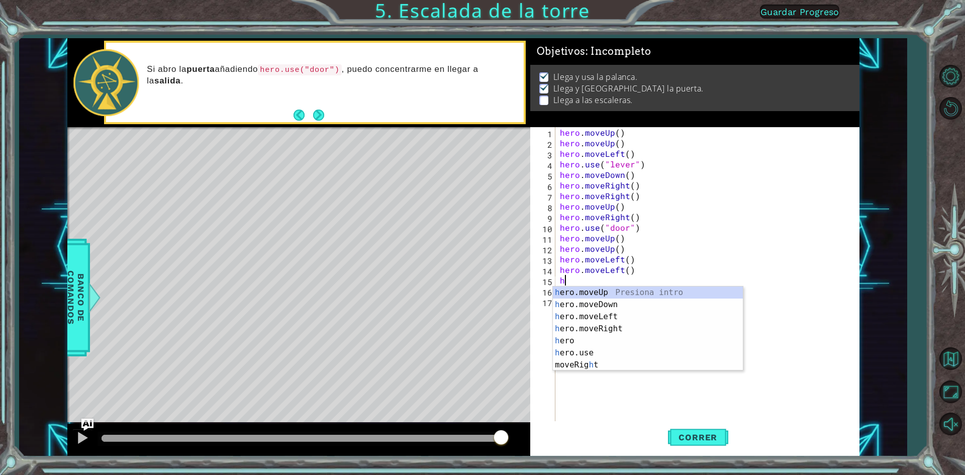
type textarea "he"
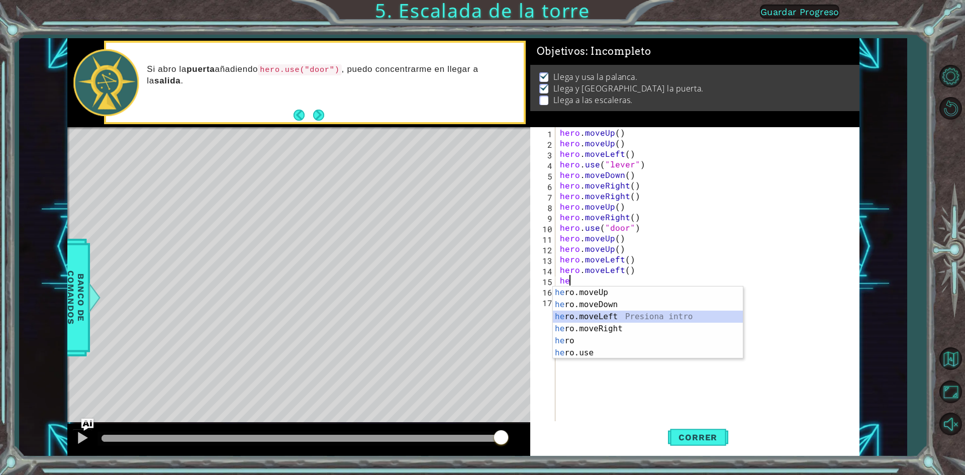
click at [629, 317] on div "he ro.moveUp Presiona intro he ro.moveDown Presiona intro he ro.moveLeft Presio…" at bounding box center [648, 335] width 190 height 97
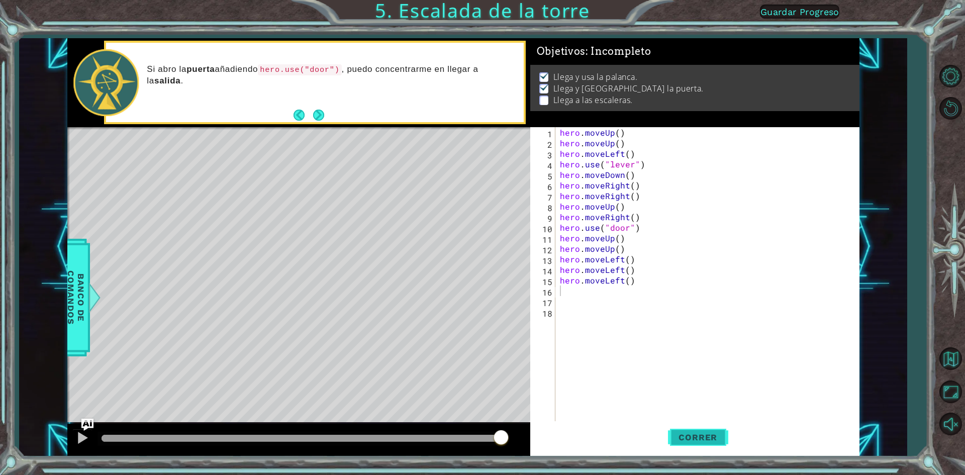
click at [683, 435] on span "Correr" at bounding box center [698, 437] width 59 height 10
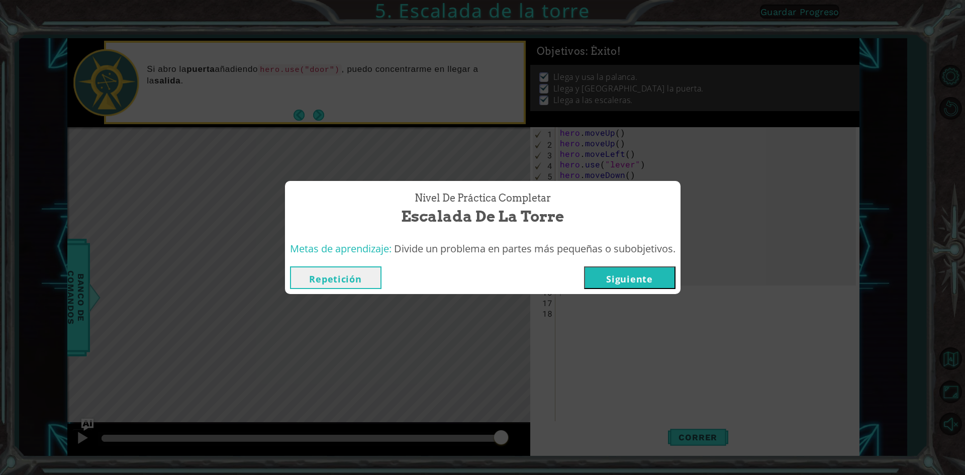
click at [662, 281] on button "Siguiente" at bounding box center [629, 277] width 91 height 23
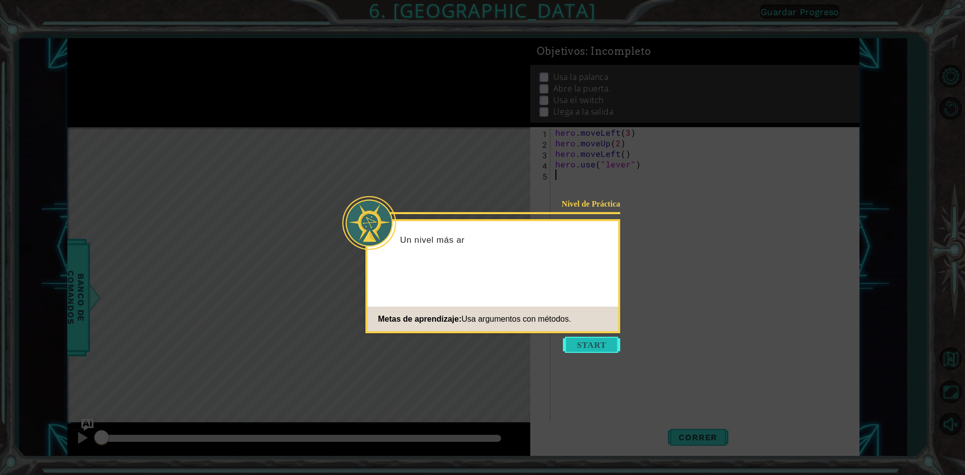
click at [577, 340] on button "Start" at bounding box center [591, 345] width 57 height 16
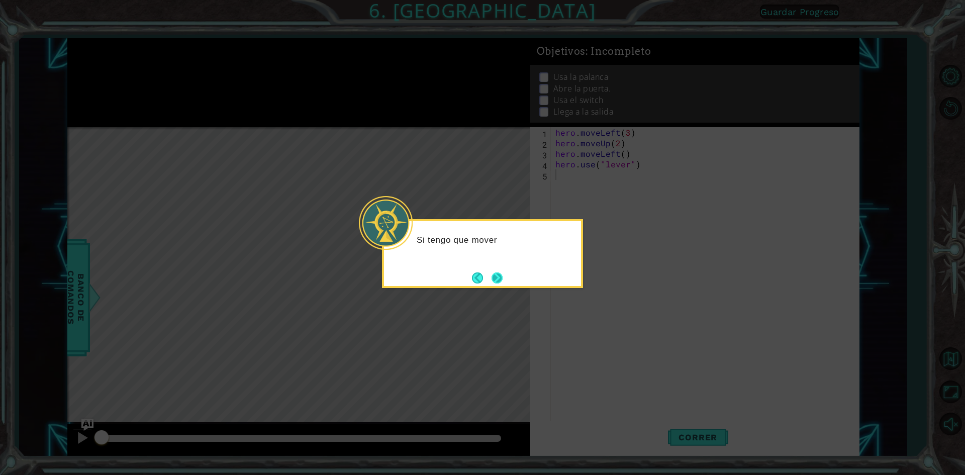
click at [503, 274] on button "Next" at bounding box center [497, 277] width 11 height 11
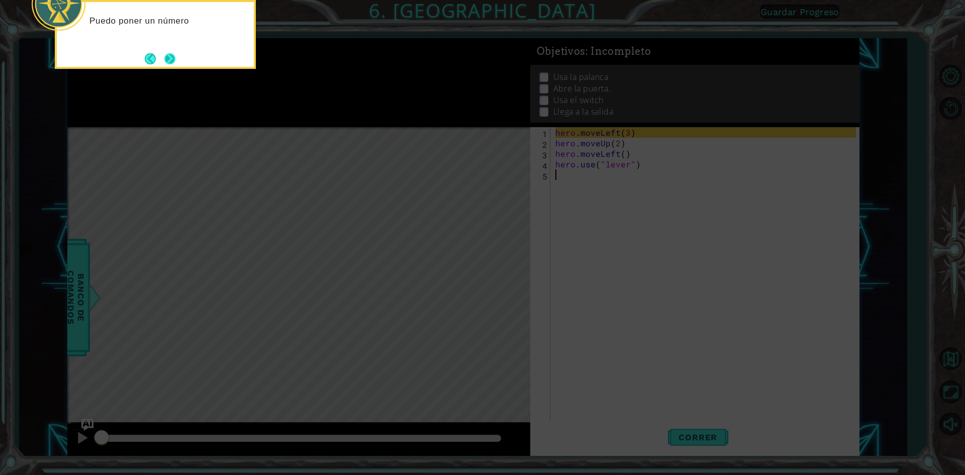
click at [171, 64] on button "Next" at bounding box center [169, 58] width 11 height 11
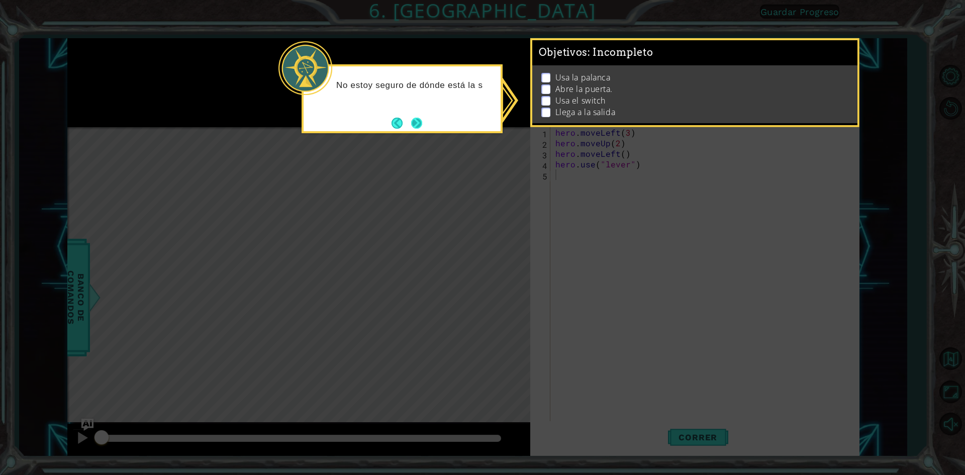
click at [411, 121] on button "Next" at bounding box center [416, 123] width 11 height 11
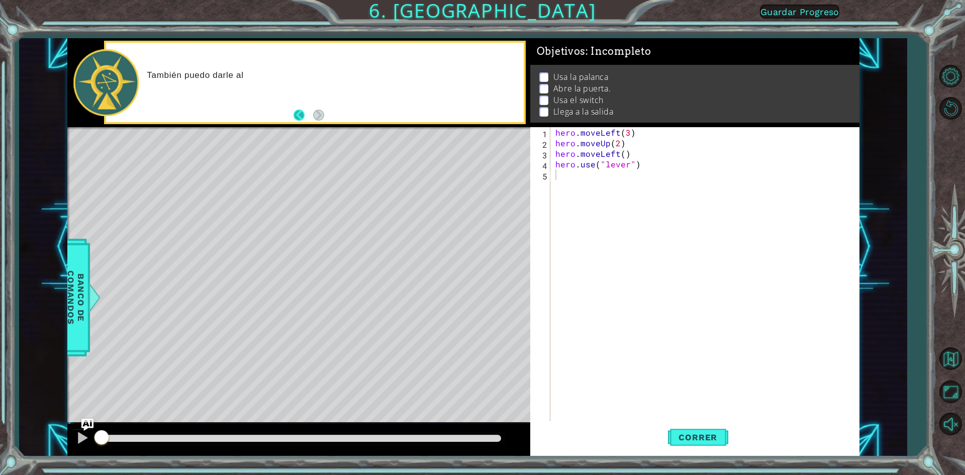
click at [295, 114] on button "Back" at bounding box center [304, 115] width 20 height 11
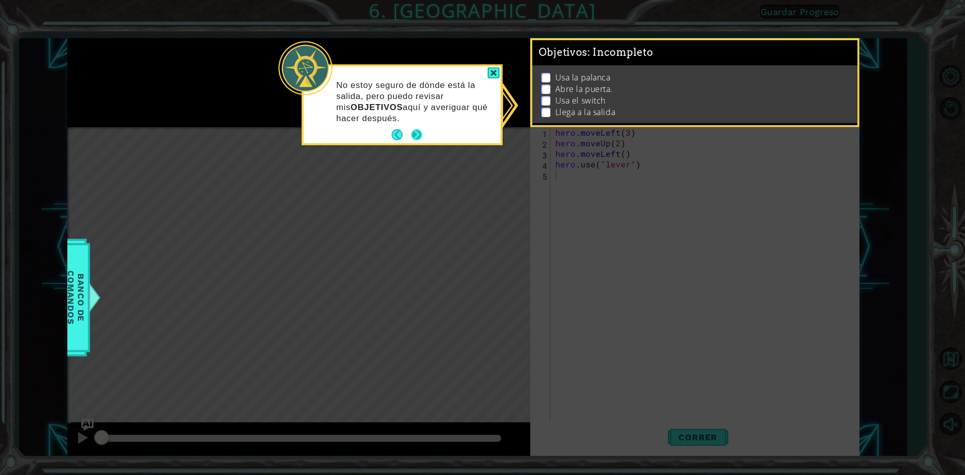
click at [412, 138] on button "Next" at bounding box center [417, 135] width 12 height 12
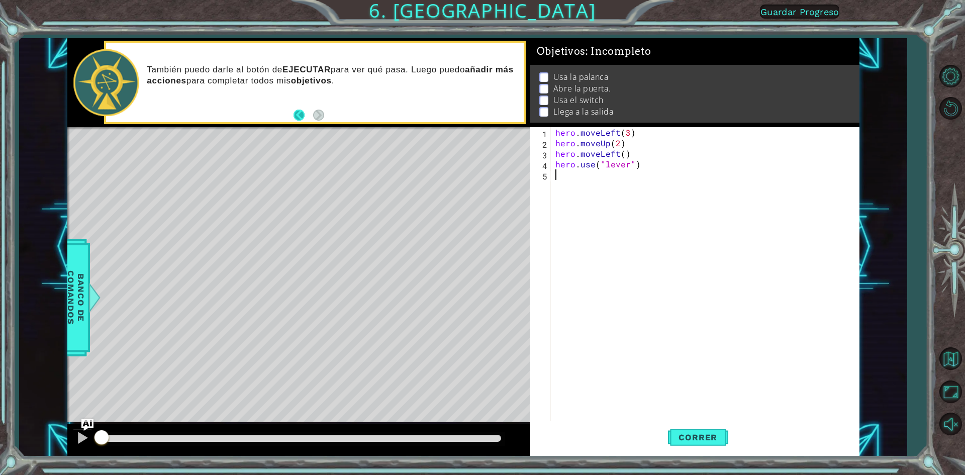
click at [302, 115] on button "Back" at bounding box center [304, 115] width 20 height 11
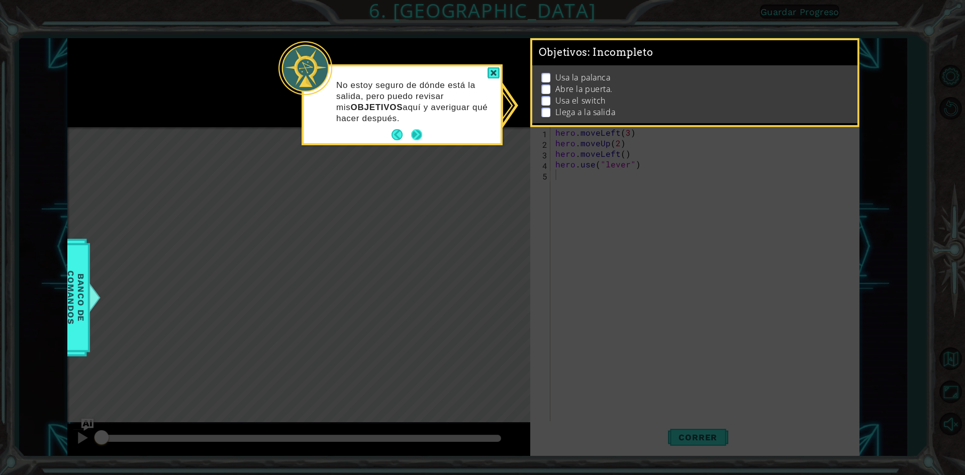
click at [414, 135] on button "Next" at bounding box center [416, 134] width 11 height 11
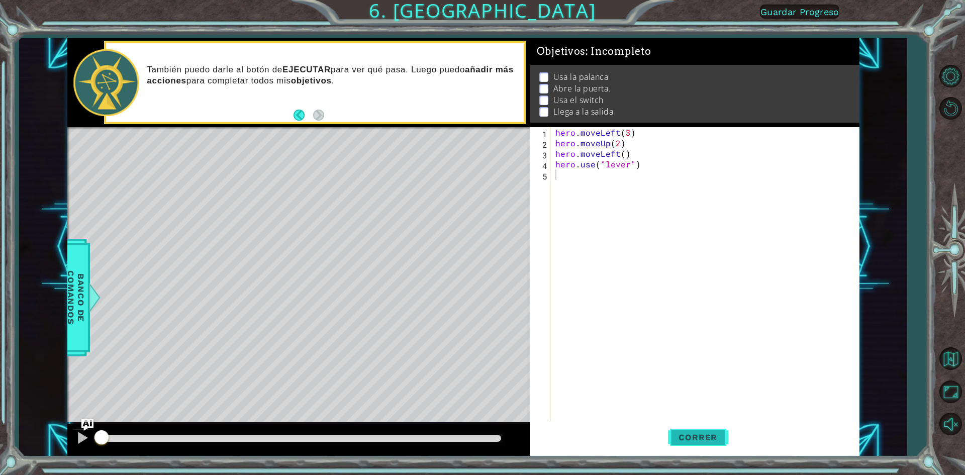
click at [693, 432] on button "Correr" at bounding box center [698, 437] width 60 height 33
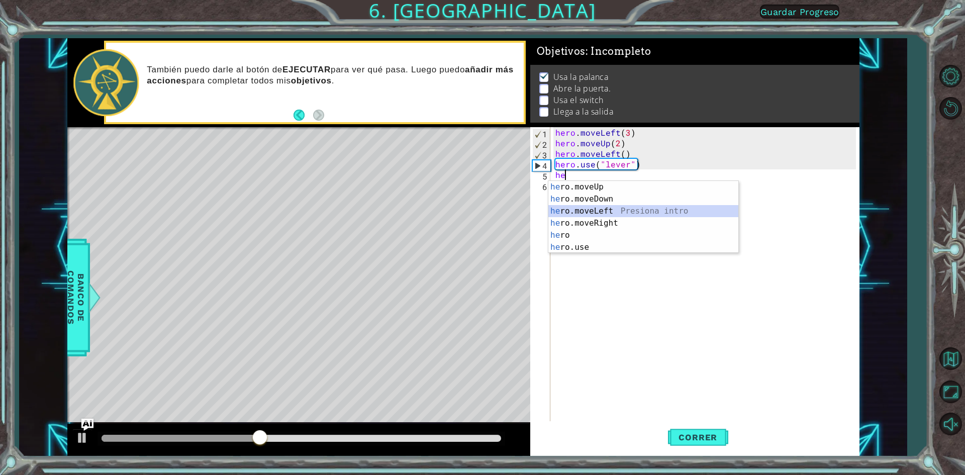
click at [585, 211] on div "he ro.moveUp Presiona intro he ro.moveDown Presiona intro he ro.moveLeft Presio…" at bounding box center [643, 229] width 190 height 97
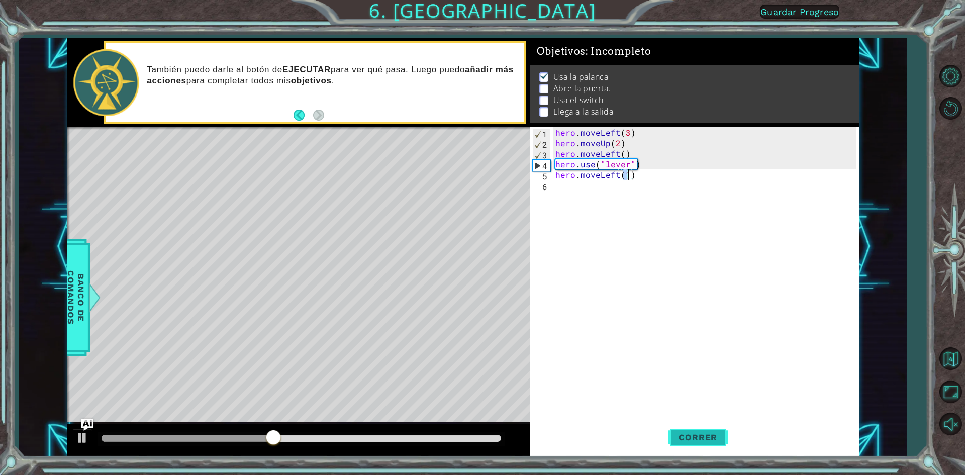
type textarea "hero.moveLeft(1)"
click at [721, 444] on button "Correr" at bounding box center [698, 437] width 60 height 33
click at [591, 198] on div "hero . moveLeft ( 3 ) hero . moveUp ( 2 ) hero . moveLeft ( ) hero . use ( "lev…" at bounding box center [708, 285] width 308 height 317
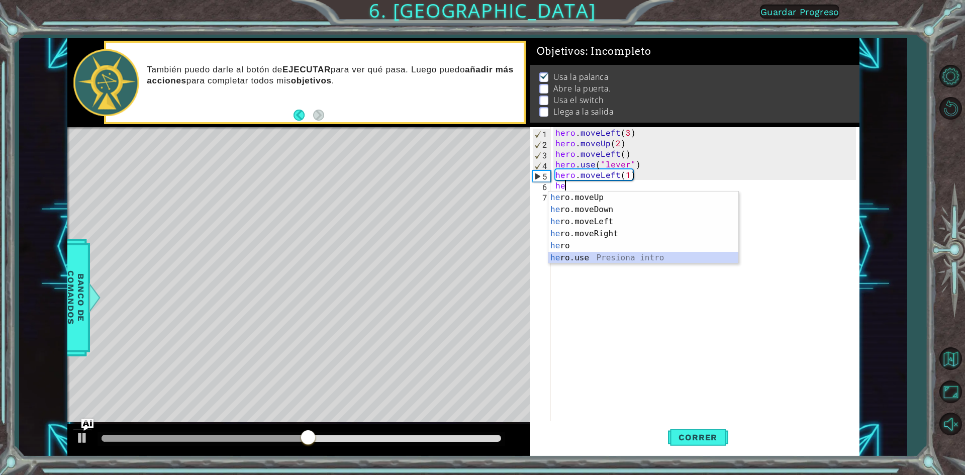
click at [592, 257] on div "he ro.moveUp Presiona intro he ro.moveDown Presiona intro he ro.moveLeft Presio…" at bounding box center [643, 240] width 190 height 97
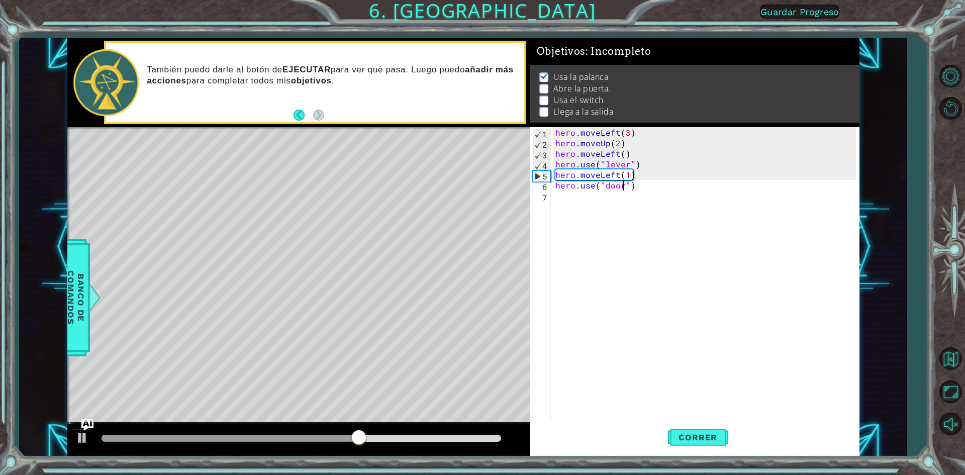
scroll to position [0, 4]
type textarea "hero.use("door")"
click at [707, 439] on span "Correr" at bounding box center [698, 437] width 59 height 10
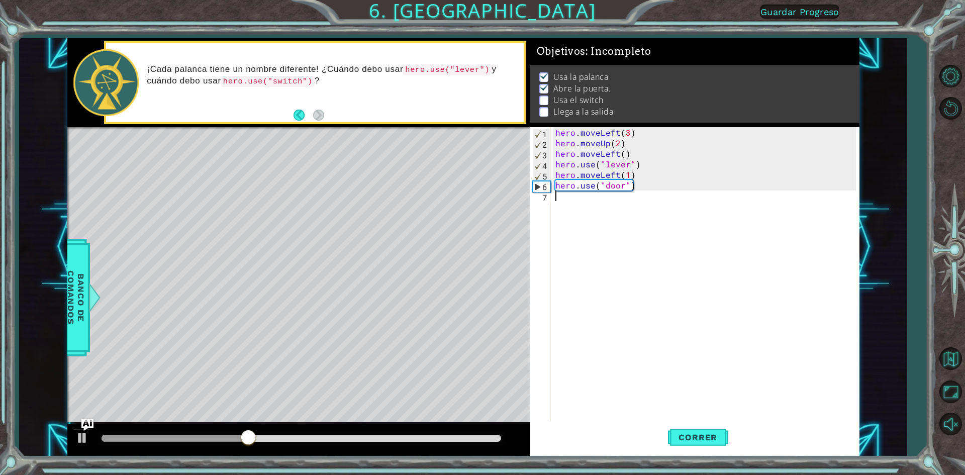
click at [568, 198] on div "hero . moveLeft ( 3 ) hero . moveUp ( 2 ) hero . moveLeft ( ) hero . use ( "lev…" at bounding box center [708, 285] width 308 height 317
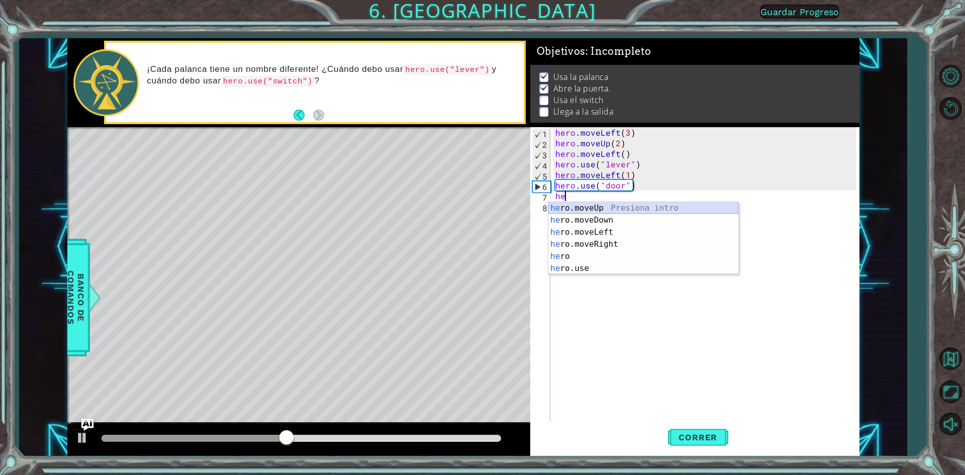
click at [597, 206] on div "he ro.moveUp Presiona intro he ro.moveDown Presiona intro he ro.moveLeft Presio…" at bounding box center [643, 250] width 190 height 97
type textarea "hero.moveUp(1)"
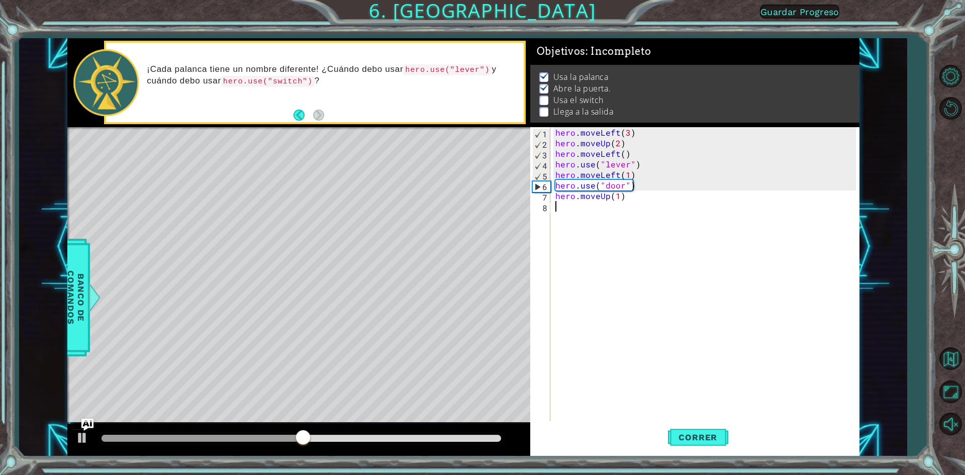
click at [597, 206] on div "hero . moveLeft ( 3 ) hero . moveUp ( 2 ) hero . moveLeft ( ) hero . use ( "lev…" at bounding box center [708, 285] width 308 height 317
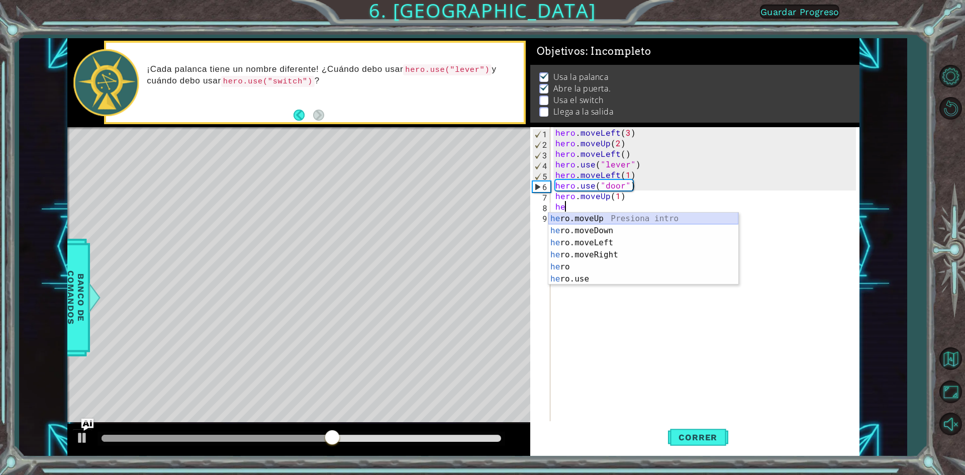
click at [597, 215] on div "he ro.moveUp Presiona intro he ro.moveDown Presiona intro he ro.moveLeft Presio…" at bounding box center [643, 261] width 190 height 97
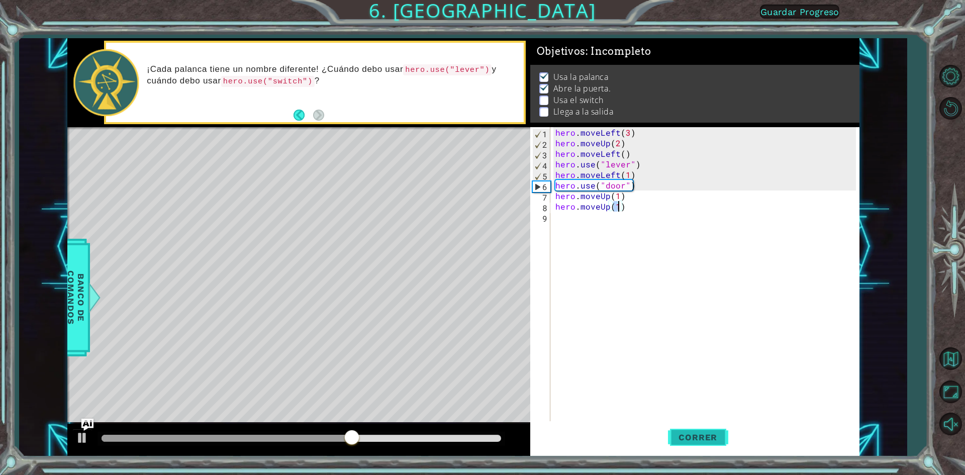
type textarea "hero.moveUp(1)"
click at [687, 443] on button "Correr" at bounding box center [698, 437] width 60 height 33
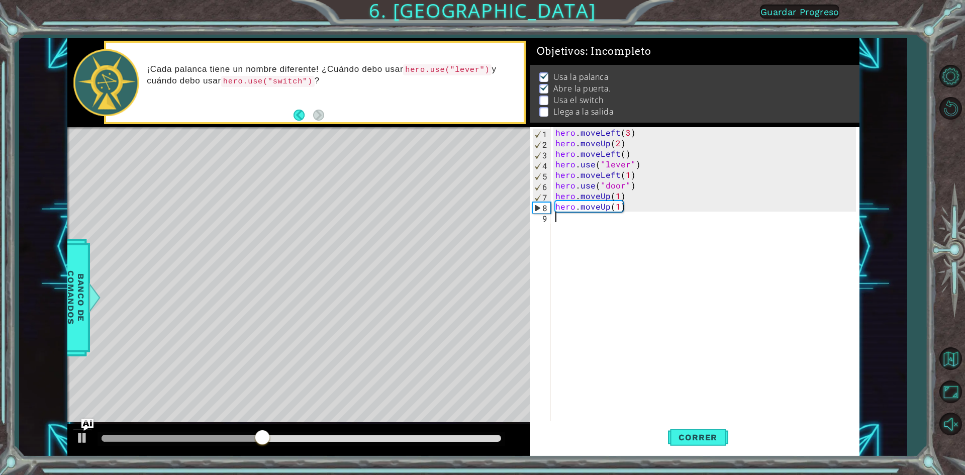
click at [586, 219] on div "hero . moveLeft ( 3 ) hero . moveUp ( 2 ) hero . moveLeft ( ) hero . use ( "lev…" at bounding box center [708, 285] width 308 height 317
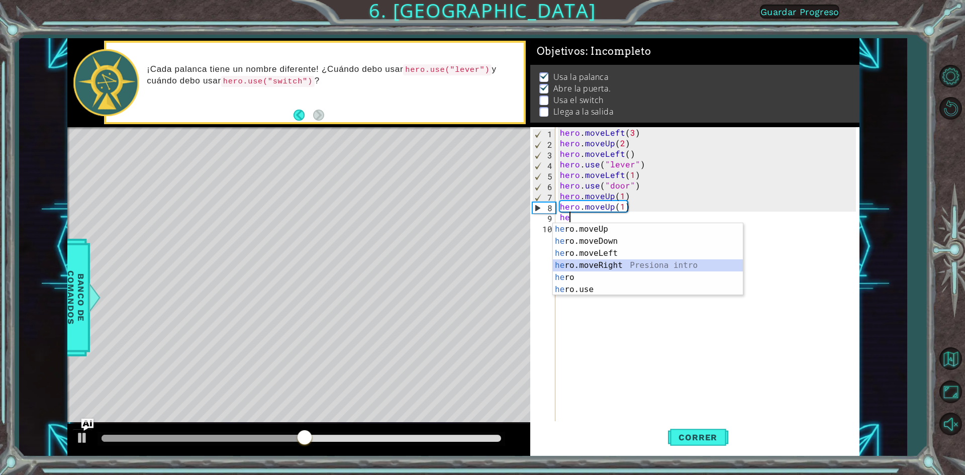
click at [617, 267] on div "he ro.moveUp Presiona intro he ro.moveDown Presiona intro he ro.moveLeft Presio…" at bounding box center [648, 271] width 190 height 97
type textarea "hero.moveRight(1)"
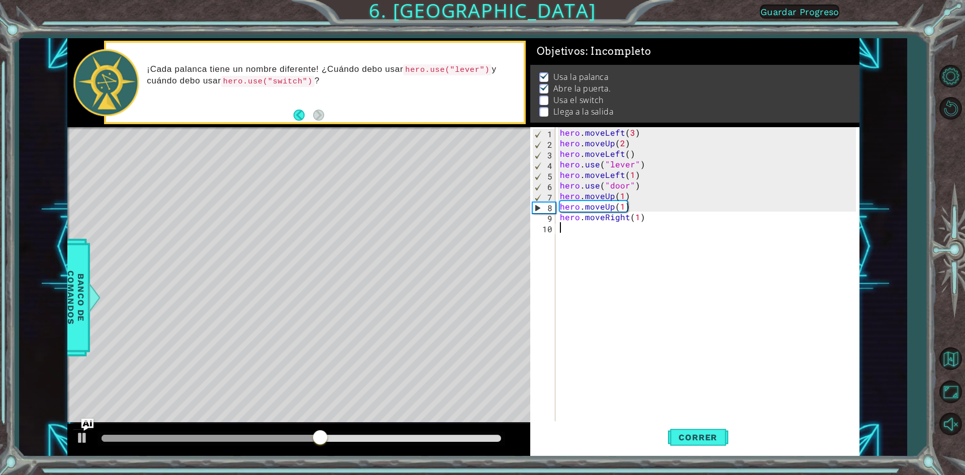
click at [595, 232] on div "hero . moveLeft ( 3 ) hero . moveUp ( 2 ) hero . moveLeft ( ) hero . use ( "lev…" at bounding box center [709, 285] width 303 height 317
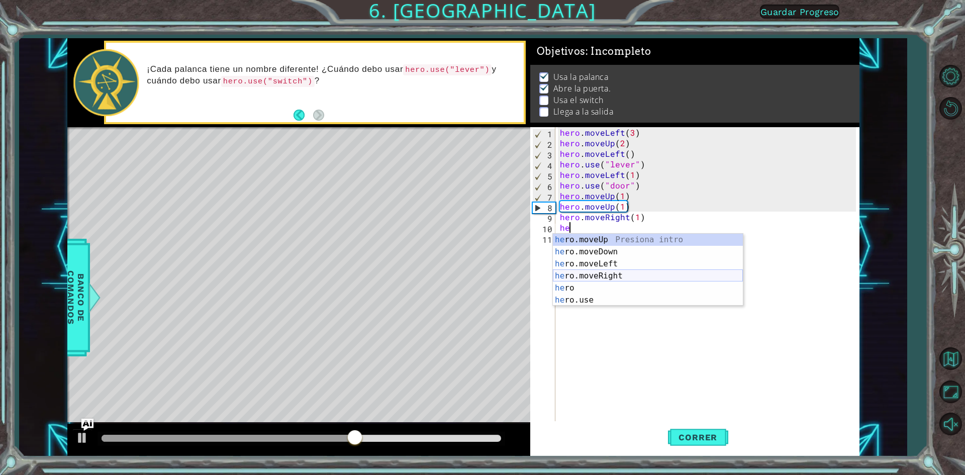
click at [607, 278] on div "he ro.moveUp Presiona intro he ro.moveDown Presiona intro he ro.moveLeft Presio…" at bounding box center [648, 282] width 190 height 97
type textarea "hero.moveRight(1)"
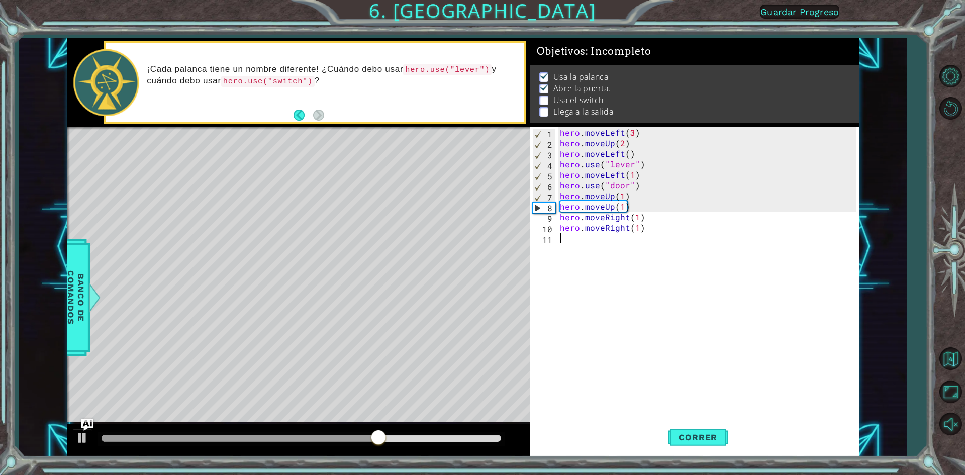
click at [587, 239] on div "hero . moveLeft ( 3 ) hero . moveUp ( 2 ) hero . moveLeft ( ) hero . use ( "lev…" at bounding box center [709, 285] width 303 height 317
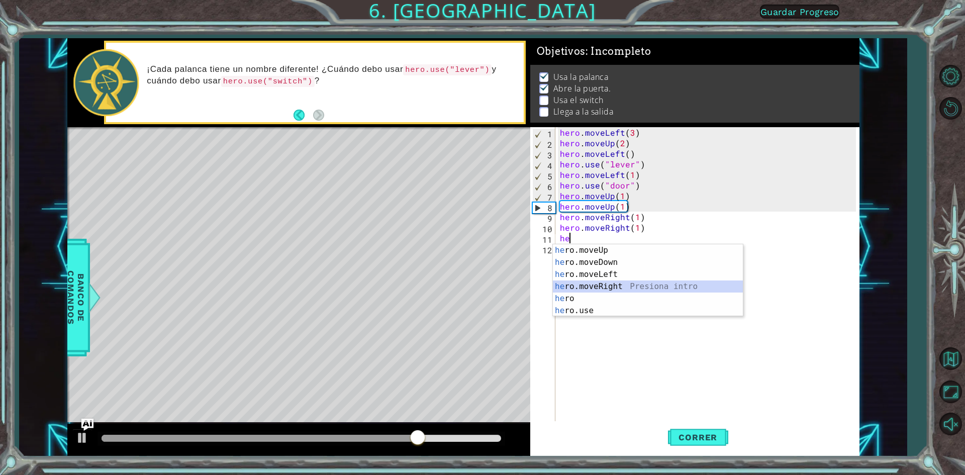
click at [606, 284] on div "he ro.moveUp Presiona intro he ro.moveDown Presiona intro he ro.moveLeft Presio…" at bounding box center [648, 292] width 190 height 97
type textarea "hero.moveRight(1)"
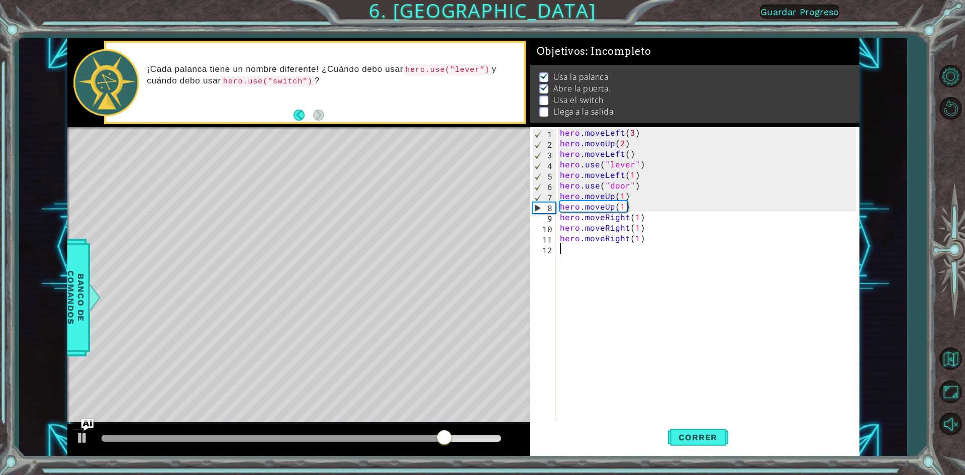
click at [580, 255] on div "hero . moveLeft ( 3 ) hero . moveUp ( 2 ) hero . moveLeft ( ) hero . use ( "lev…" at bounding box center [709, 285] width 303 height 317
click at [708, 435] on span "Correr" at bounding box center [698, 437] width 59 height 10
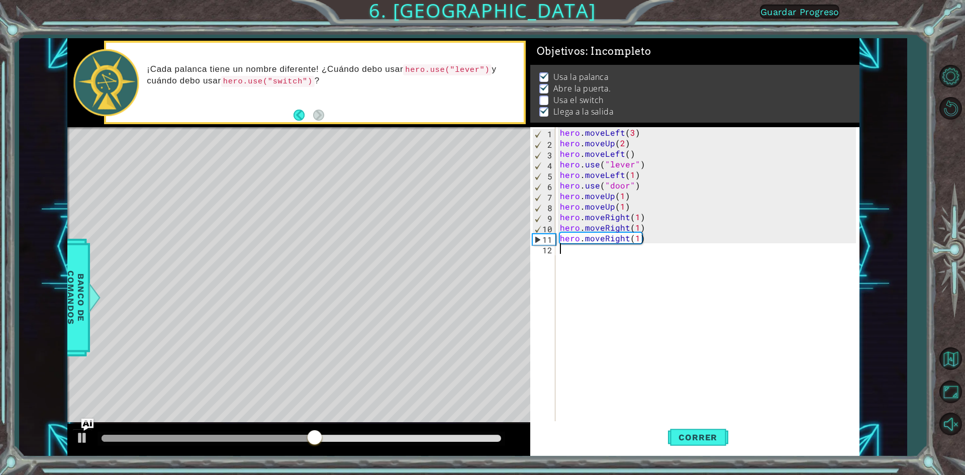
click at [640, 464] on div "1 ההההההההההההההההההההההההההההההההההההההההההההההההההההההההההההההההההההההההההההה…" at bounding box center [482, 237] width 965 height 475
click at [602, 252] on div "hero . moveLeft ( 3 ) hero . moveUp ( 2 ) hero . moveLeft ( ) hero . use ( "lev…" at bounding box center [709, 285] width 303 height 317
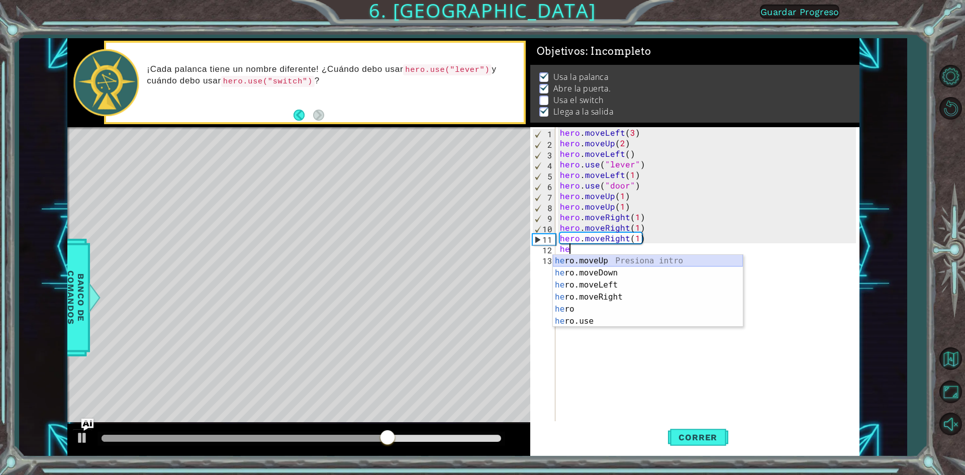
click at [612, 257] on div "he ro.moveUp Presiona intro he ro.moveDown Presiona intro he ro.moveLeft Presio…" at bounding box center [648, 303] width 190 height 97
type textarea "hero.moveUp(1)"
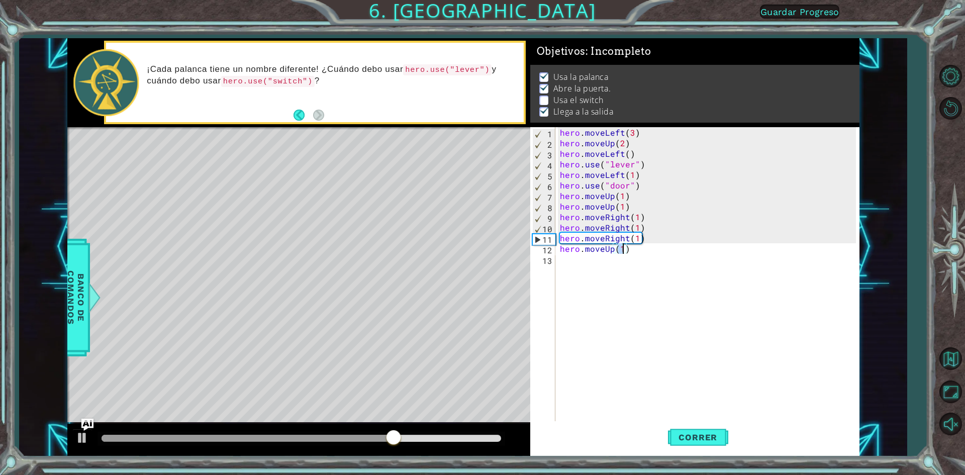
click at [600, 259] on div "hero . moveLeft ( 3 ) hero . moveUp ( 2 ) hero . moveLeft ( ) hero . use ( "lev…" at bounding box center [709, 285] width 303 height 317
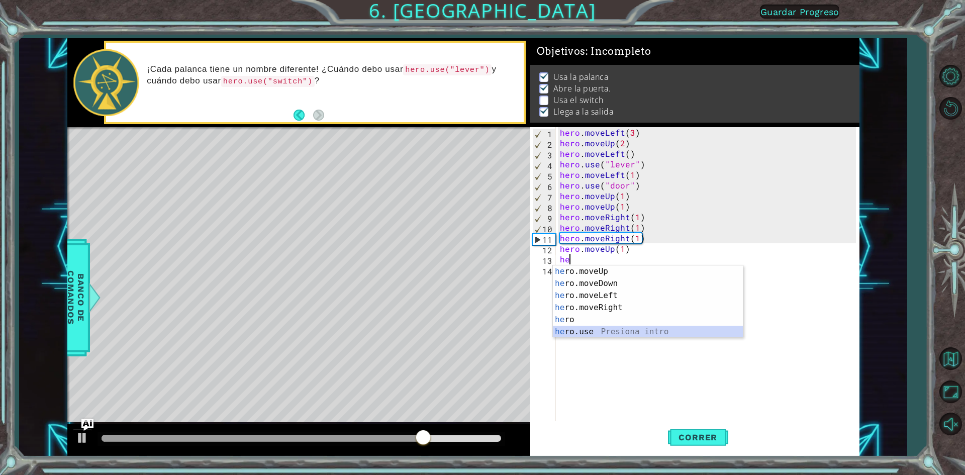
click at [596, 329] on div "he ro.moveUp Presiona intro he ro.moveDown Presiona intro he ro.moveLeft Presio…" at bounding box center [648, 313] width 190 height 97
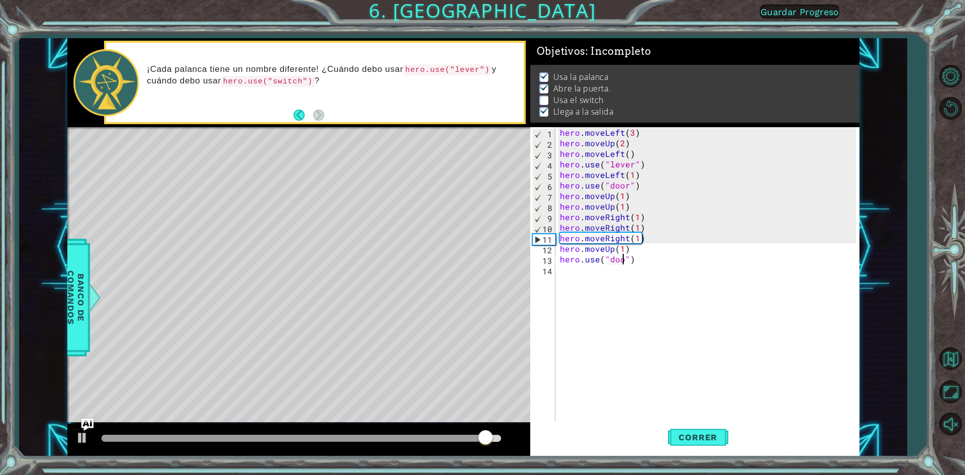
scroll to position [0, 4]
click at [685, 445] on button "Correr" at bounding box center [698, 437] width 60 height 33
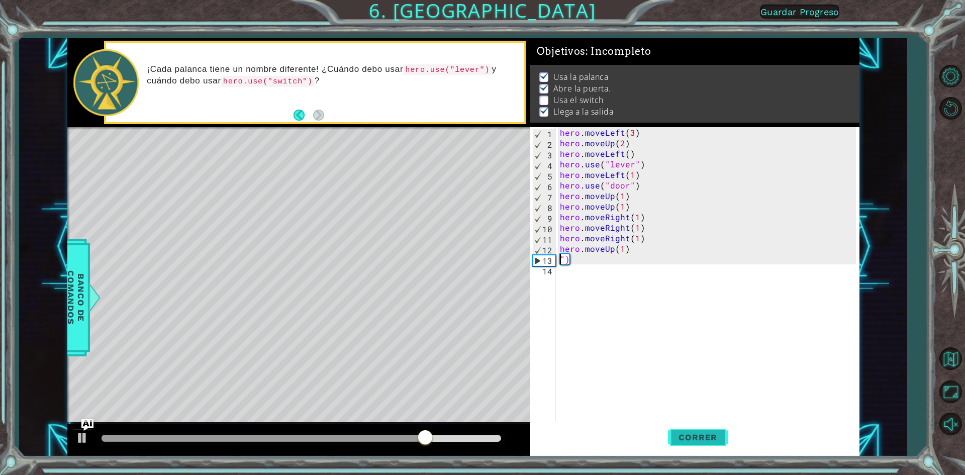
scroll to position [0, 0]
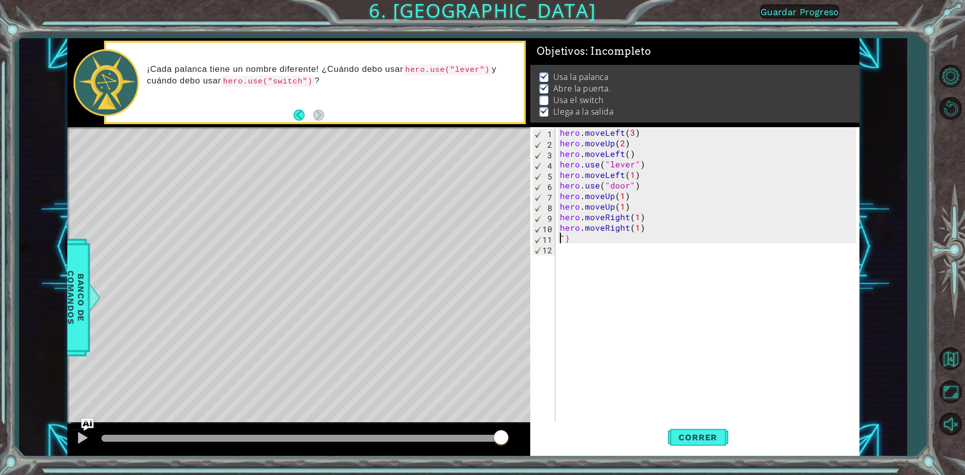
type textarea "hero.moveRight(1)")"
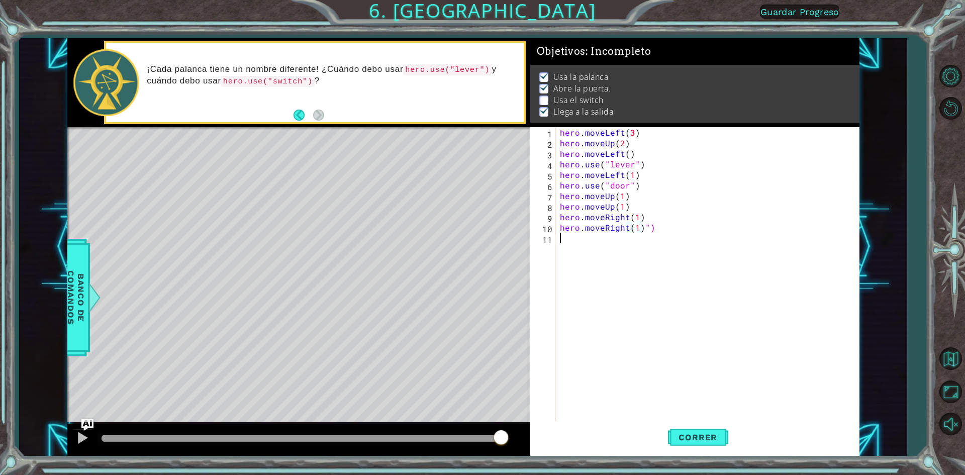
click at [696, 237] on div "hero . moveLeft ( 3 ) hero . moveUp ( 2 ) hero . moveLeft ( ) hero . use ( "lev…" at bounding box center [709, 285] width 303 height 317
drag, startPoint x: 670, startPoint y: 223, endPoint x: 652, endPoint y: 237, distance: 23.6
click at [652, 237] on div "hero . moveLeft ( 3 ) hero . moveUp ( 2 ) hero . moveLeft ( ) hero . use ( "lev…" at bounding box center [709, 285] width 303 height 317
type textarea "hero.moveRight(1)")"
click at [653, 234] on div "hero . moveLeft ( 3 ) hero . moveUp ( 2 ) hero . moveLeft ( ) hero . use ( "lev…" at bounding box center [707, 275] width 298 height 296
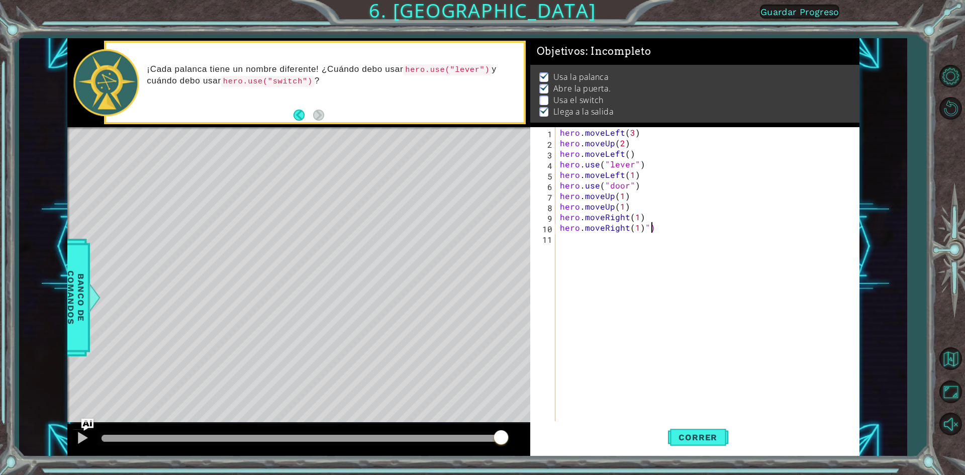
click at [657, 230] on div "hero . moveLeft ( 3 ) hero . moveUp ( 2 ) hero . moveLeft ( ) hero . use ( "lev…" at bounding box center [709, 285] width 303 height 317
type textarea "hero.moveRight(1)"
click at [688, 436] on span "Correr" at bounding box center [698, 437] width 59 height 10
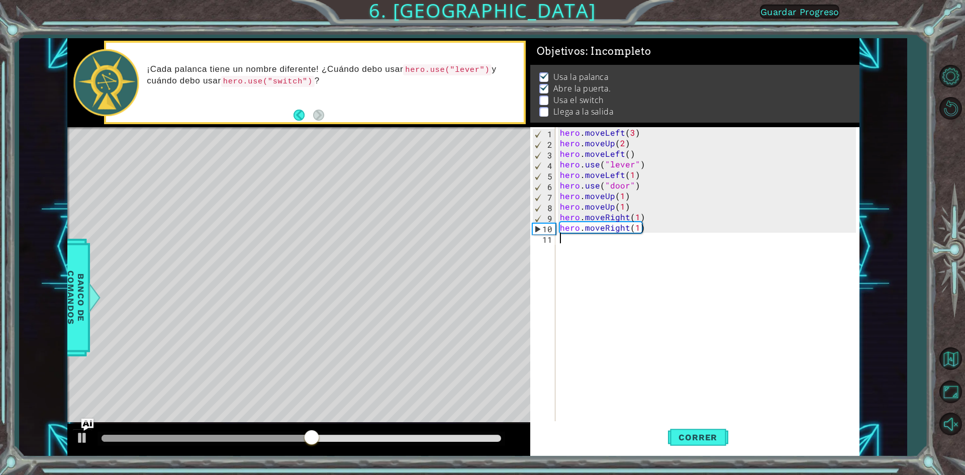
click at [594, 238] on div "hero . moveLeft ( 3 ) hero . moveUp ( 2 ) hero . moveLeft ( ) hero . use ( "lev…" at bounding box center [709, 285] width 303 height 317
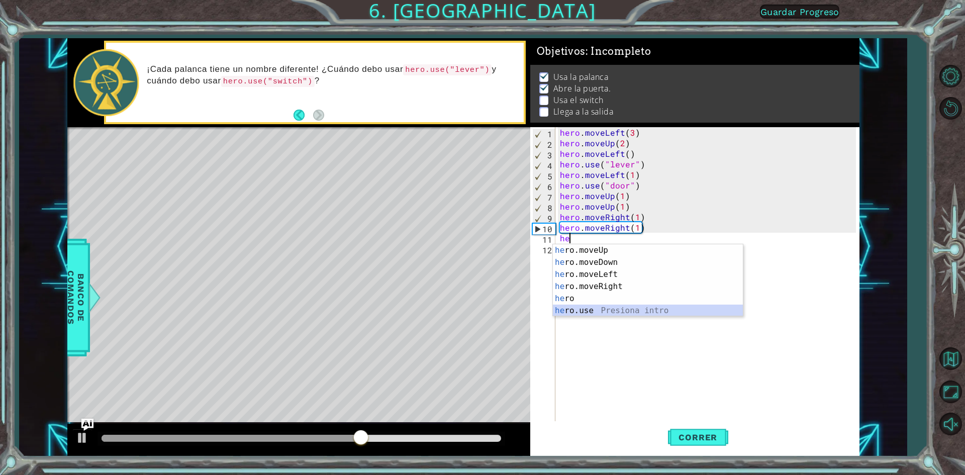
click at [655, 308] on div "he ro.moveUp Presiona intro he ro.moveDown Presiona intro he ro.moveLeft Presio…" at bounding box center [648, 292] width 190 height 97
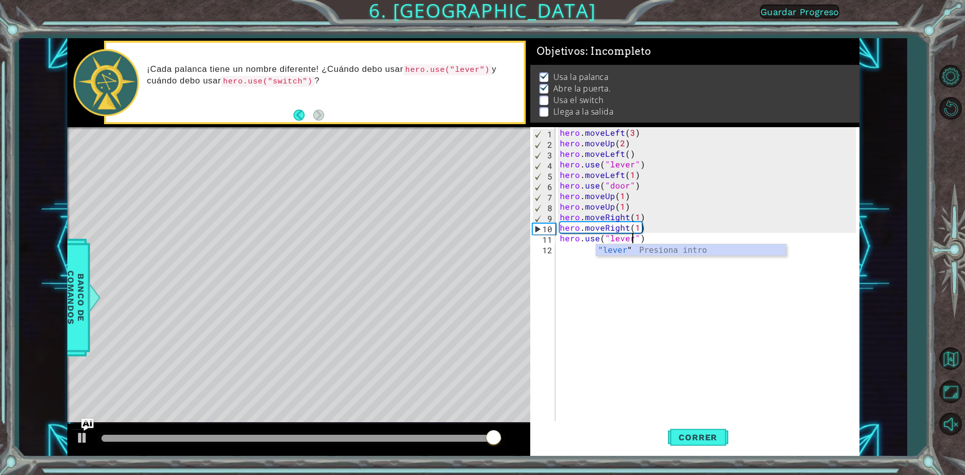
scroll to position [0, 5]
type textarea "hero.use("lever")"
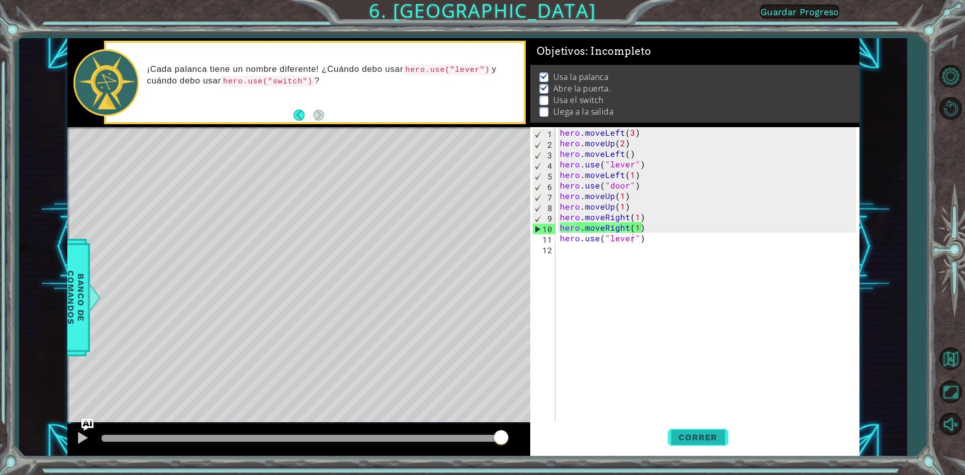
click at [705, 444] on button "Correr" at bounding box center [698, 437] width 60 height 33
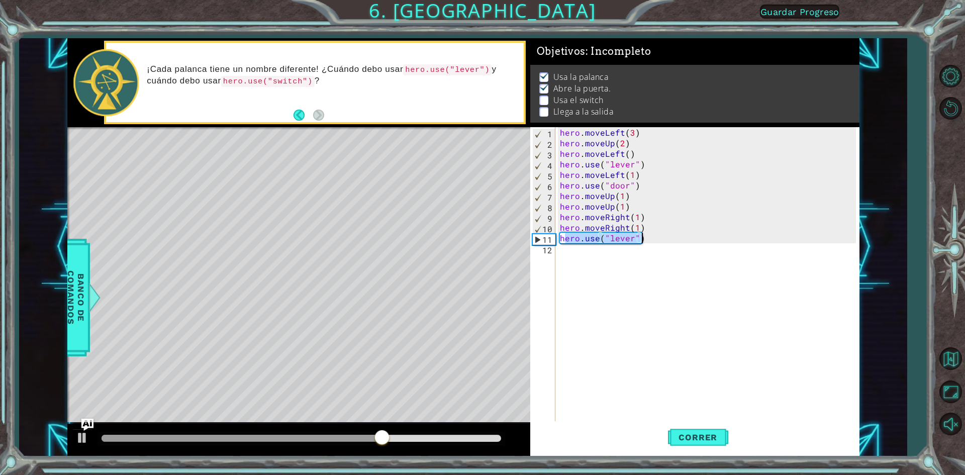
drag, startPoint x: 563, startPoint y: 237, endPoint x: 646, endPoint y: 241, distance: 83.0
click at [646, 241] on div "hero . moveLeft ( 3 ) hero . moveUp ( 2 ) hero . moveLeft ( ) hero . use ( "lev…" at bounding box center [709, 285] width 303 height 317
click at [635, 257] on div "hero . moveLeft ( 3 ) hero . moveUp ( 2 ) hero . moveLeft ( ) hero . use ( "lev…" at bounding box center [709, 285] width 303 height 317
click at [647, 238] on div "hero . moveLeft ( 3 ) hero . moveUp ( 2 ) hero . moveLeft ( ) hero . use ( "lev…" at bounding box center [709, 285] width 303 height 317
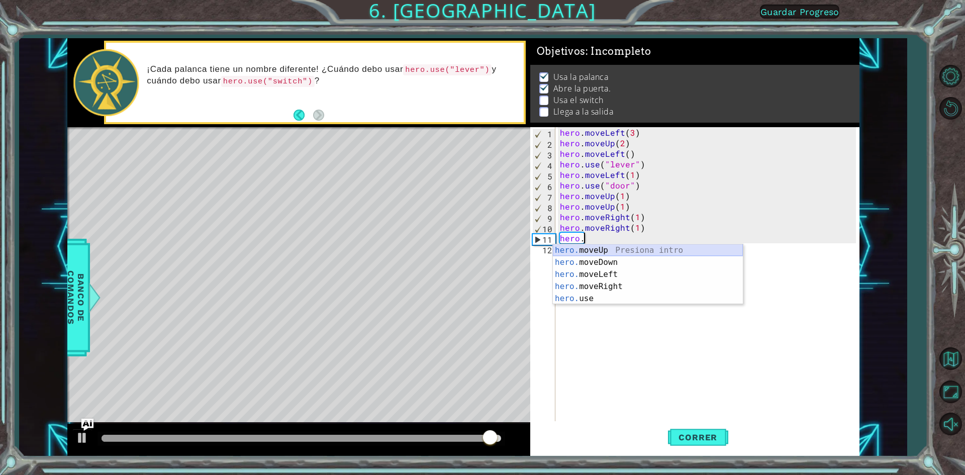
click at [605, 247] on div "hero. moveUp Presiona intro hero. moveDown Presiona intro hero. moveLeft Presio…" at bounding box center [648, 286] width 190 height 84
type textarea "hero.moveUp(1)"
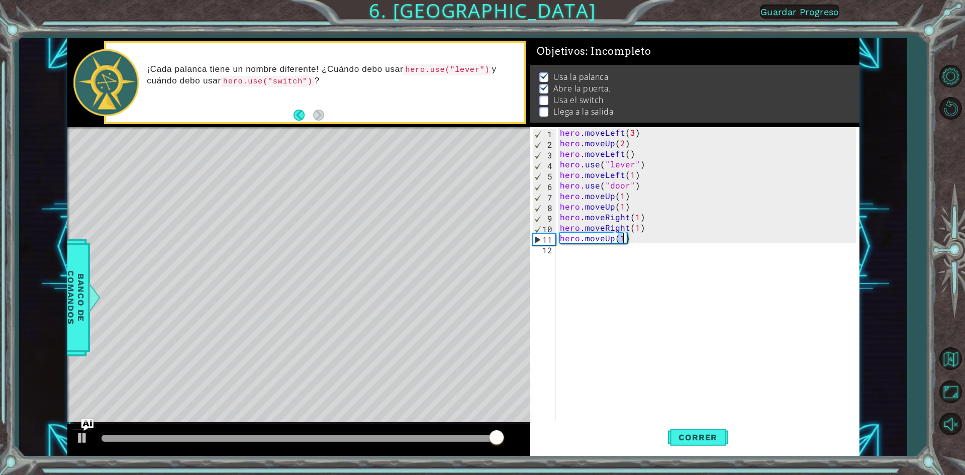
click at [602, 247] on div "hero . moveLeft ( 3 ) hero . moveUp ( 2 ) hero . moveLeft ( ) hero . use ( "lev…" at bounding box center [709, 285] width 303 height 317
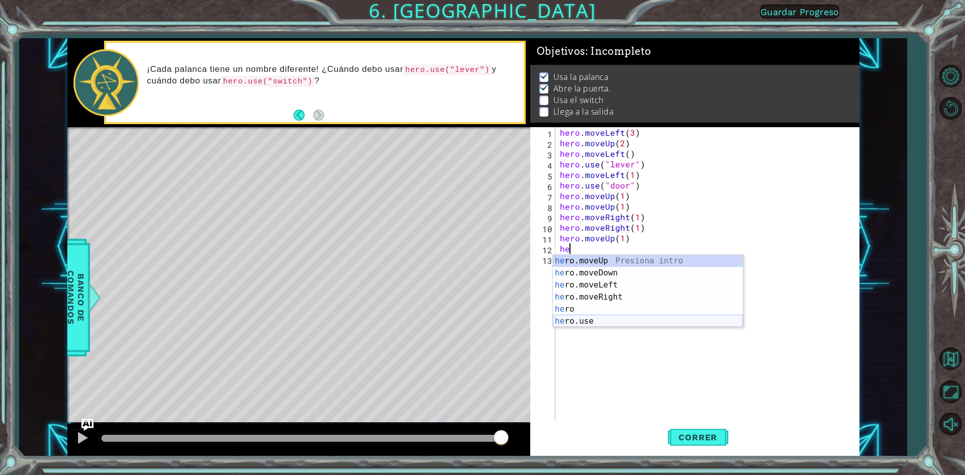
click at [605, 323] on div "he ro.moveUp Presiona intro he ro.moveDown Presiona intro he ro.moveLeft Presio…" at bounding box center [648, 303] width 190 height 97
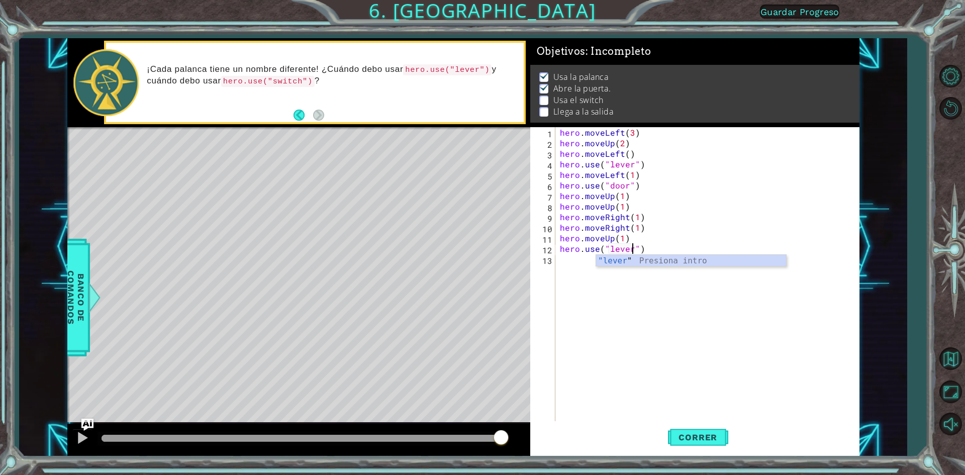
scroll to position [0, 5]
click at [705, 439] on span "Correr" at bounding box center [698, 437] width 59 height 10
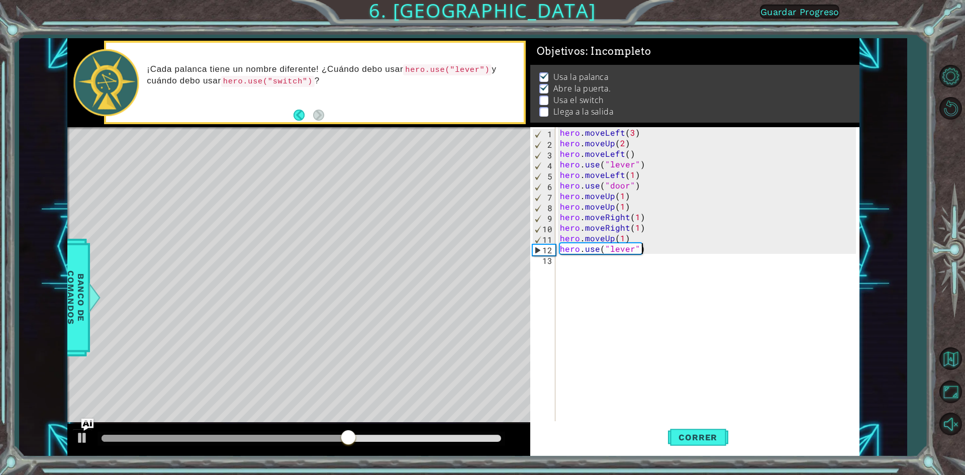
click at [683, 251] on div "hero . moveLeft ( 3 ) hero . moveUp ( 2 ) hero . moveLeft ( ) hero . use ( "lev…" at bounding box center [709, 285] width 303 height 317
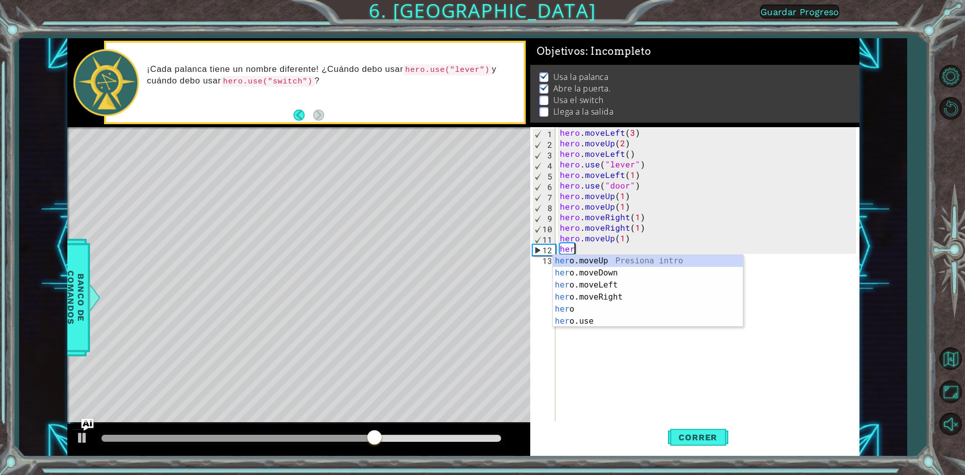
scroll to position [0, 0]
type textarea "h"
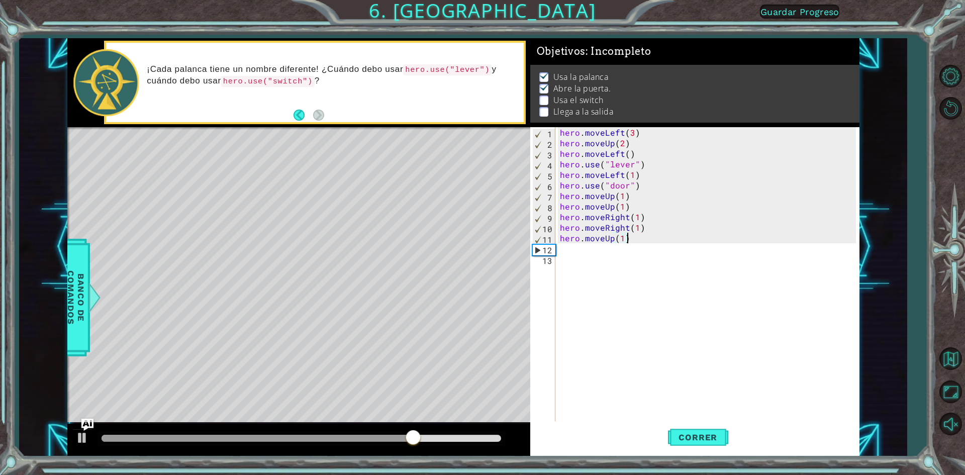
click at [629, 238] on div "hero . moveLeft ( 3 ) hero . moveUp ( 2 ) hero . moveLeft ( ) hero . use ( "lev…" at bounding box center [709, 285] width 303 height 317
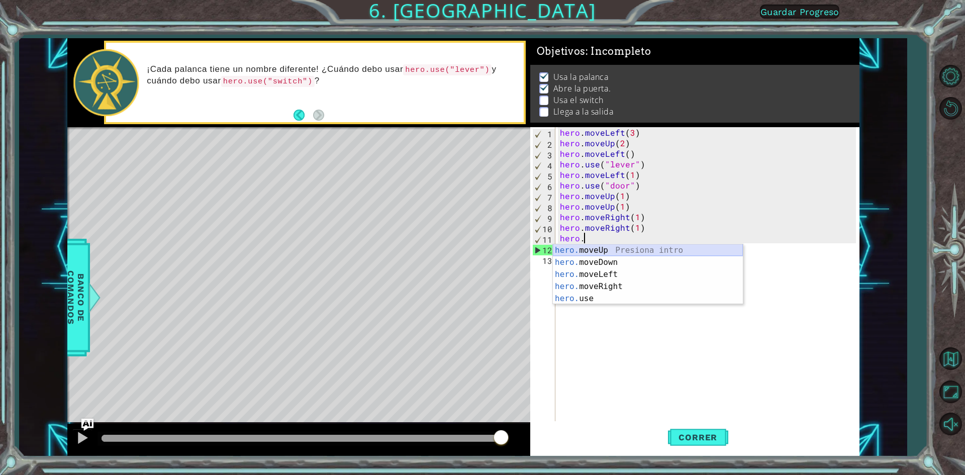
click at [595, 245] on div "hero. moveUp Presiona intro hero. moveDown Presiona intro hero. moveLeft Presio…" at bounding box center [648, 286] width 190 height 84
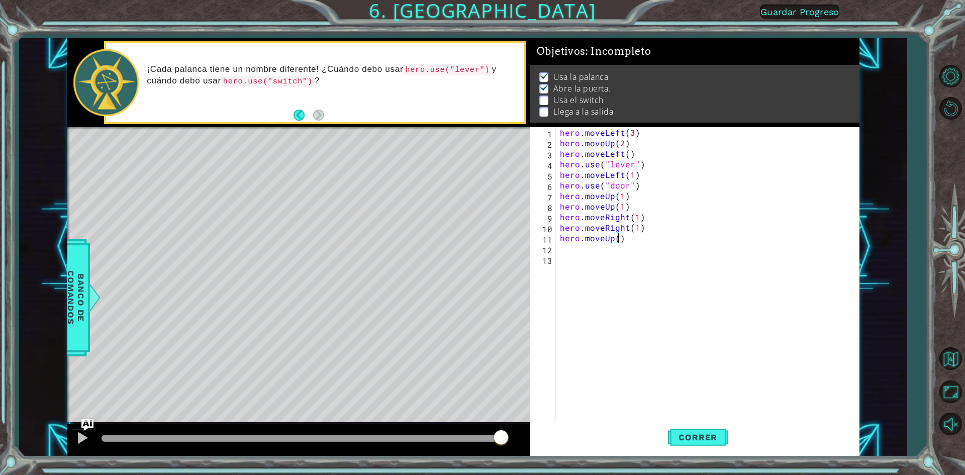
scroll to position [0, 4]
click at [678, 429] on button "Correr" at bounding box center [698, 437] width 60 height 33
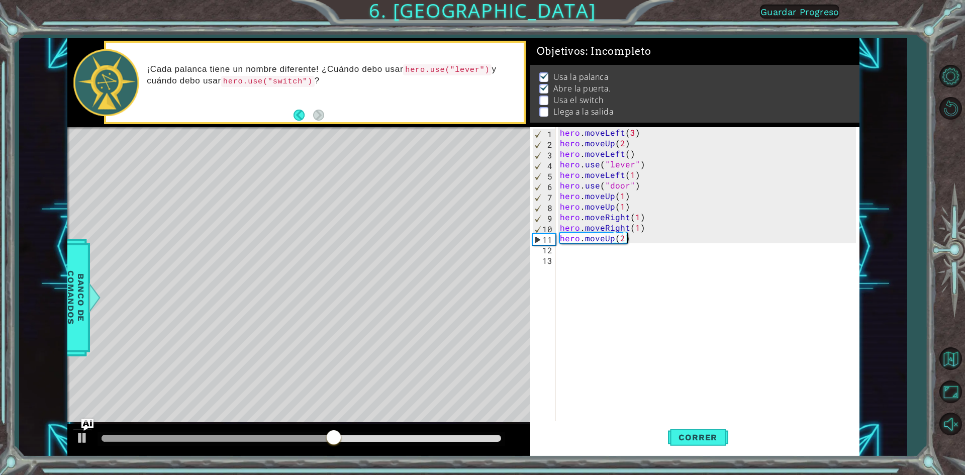
click at [636, 242] on div "hero . moveLeft ( 3 ) hero . moveUp ( 2 ) hero . moveLeft ( ) hero . use ( "lev…" at bounding box center [709, 285] width 303 height 317
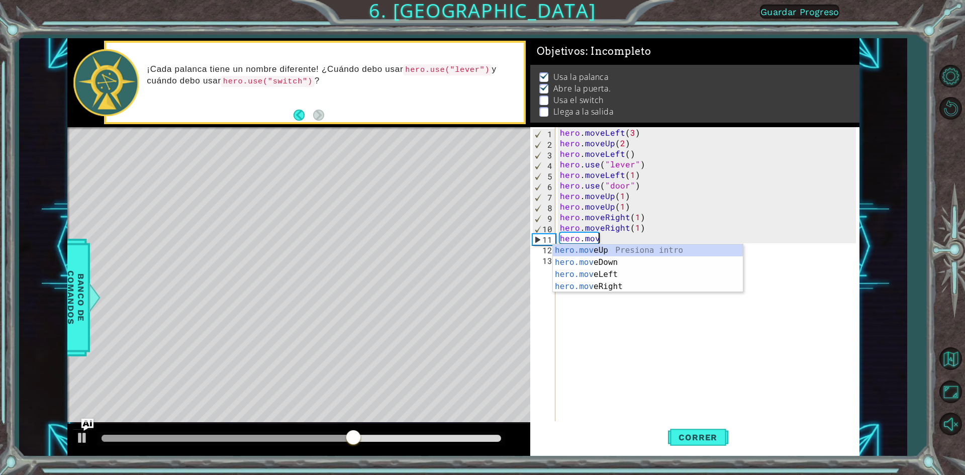
scroll to position [0, 1]
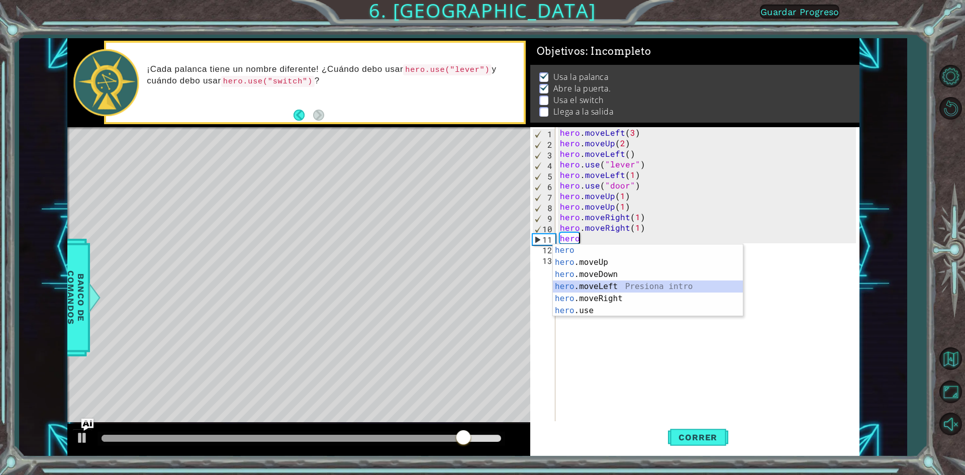
click at [589, 291] on div "hero Presiona intro hero .moveUp Presiona intro hero .moveDown Presiona intro h…" at bounding box center [648, 292] width 190 height 97
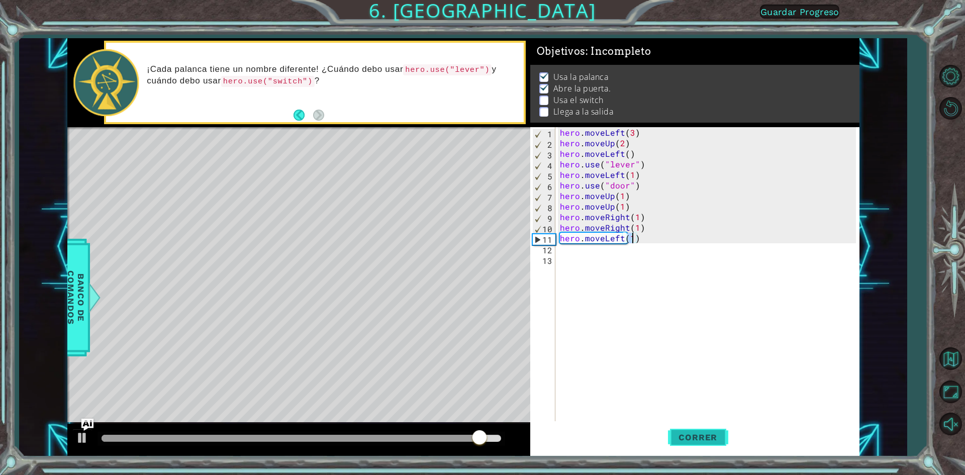
click at [705, 439] on span "Correr" at bounding box center [698, 437] width 59 height 10
click at [655, 234] on div "hero . moveLeft ( 3 ) hero . moveUp ( 2 ) hero . moveLeft ( ) hero . use ( "lev…" at bounding box center [709, 285] width 303 height 317
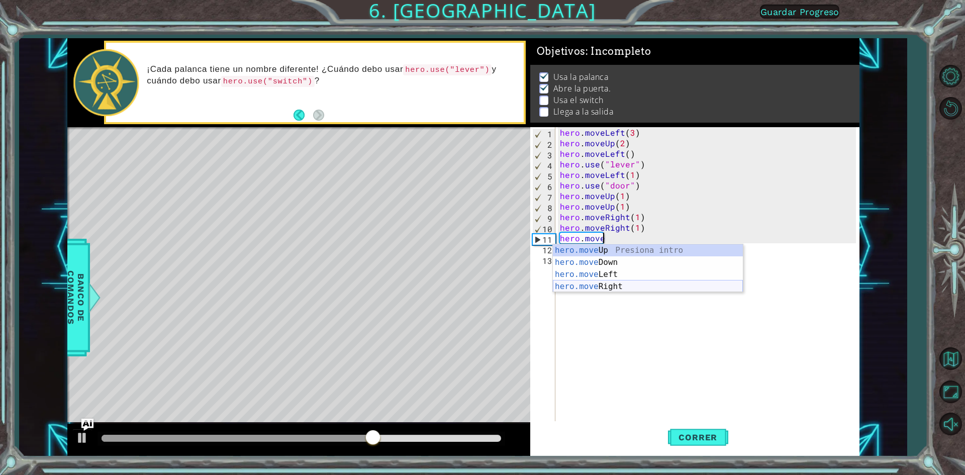
click at [622, 289] on div "hero.move Up Presiona intro hero.move Down Presiona intro hero.move Left Presio…" at bounding box center [648, 280] width 190 height 72
type textarea "hero.moveRight(1)"
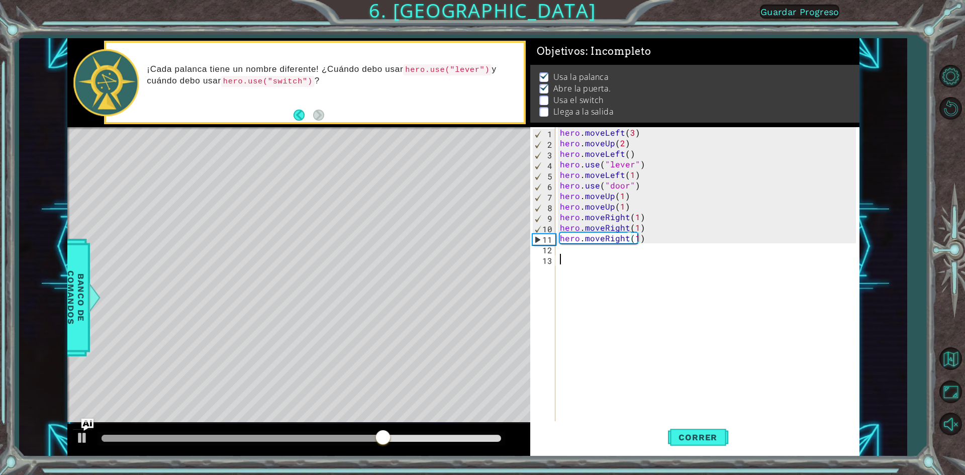
click at [615, 256] on div "hero . moveLeft ( 3 ) hero . moveUp ( 2 ) hero . moveLeft ( ) hero . use ( "lev…" at bounding box center [709, 285] width 303 height 317
click at [615, 254] on div "hero . moveLeft ( 3 ) hero . moveUp ( 2 ) hero . moveLeft ( ) hero . use ( "lev…" at bounding box center [709, 285] width 303 height 317
click at [613, 247] on div "hero . moveLeft ( 3 ) hero . moveUp ( 2 ) hero . moveLeft ( ) hero . use ( "lev…" at bounding box center [709, 285] width 303 height 317
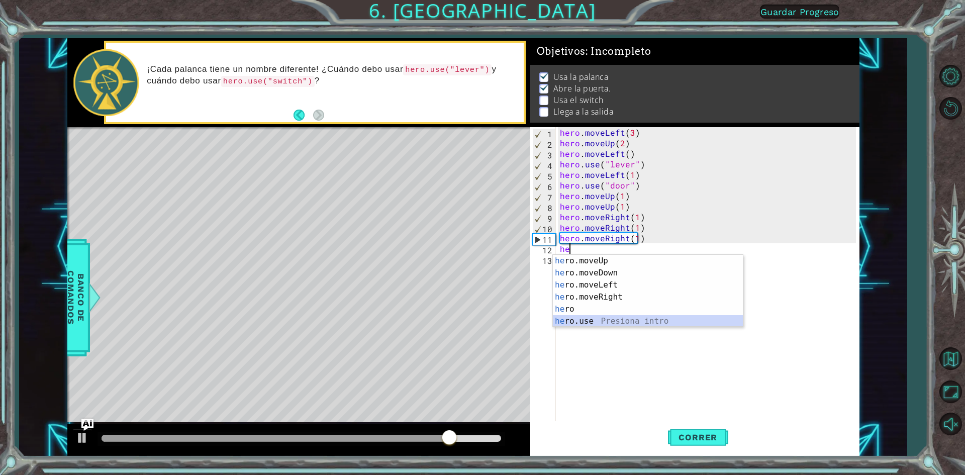
click at [603, 318] on div "he ro.moveUp Presiona intro he ro.moveDown Presiona intro he ro.moveLeft Presio…" at bounding box center [648, 303] width 190 height 97
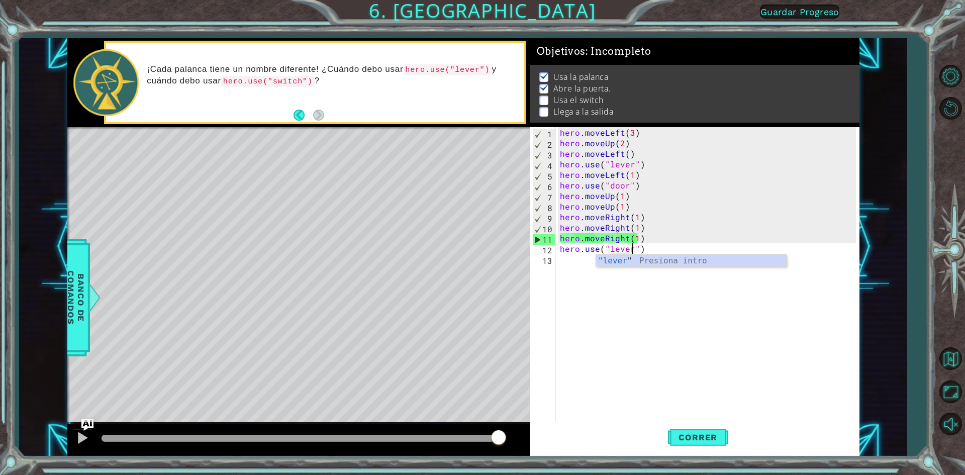
scroll to position [0, 5]
click at [683, 436] on span "Correr" at bounding box center [698, 437] width 59 height 10
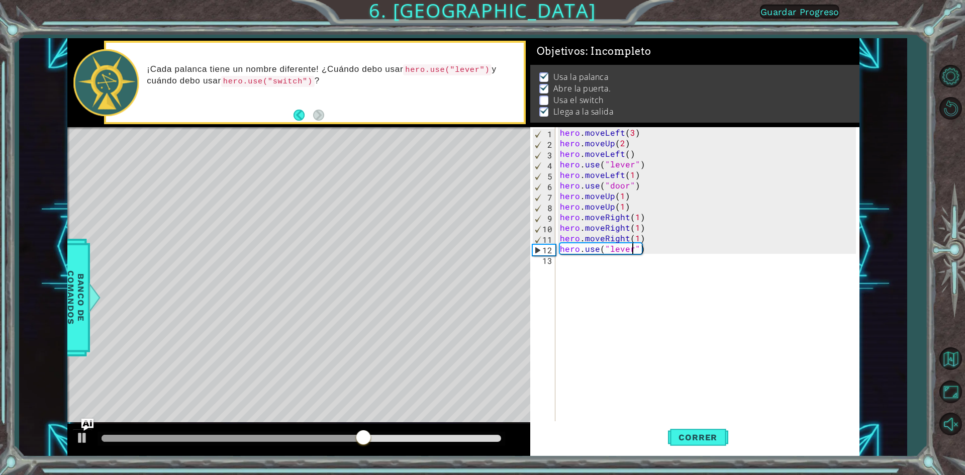
click at [644, 246] on div "hero . moveLeft ( 3 ) hero . moveUp ( 2 ) hero . moveLeft ( ) hero . use ( "lev…" at bounding box center [709, 285] width 303 height 317
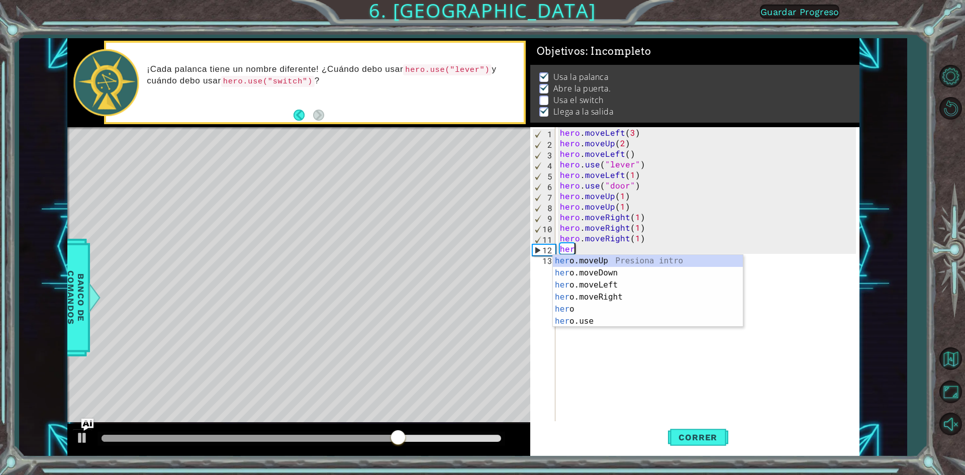
scroll to position [0, 0]
type textarea "h"
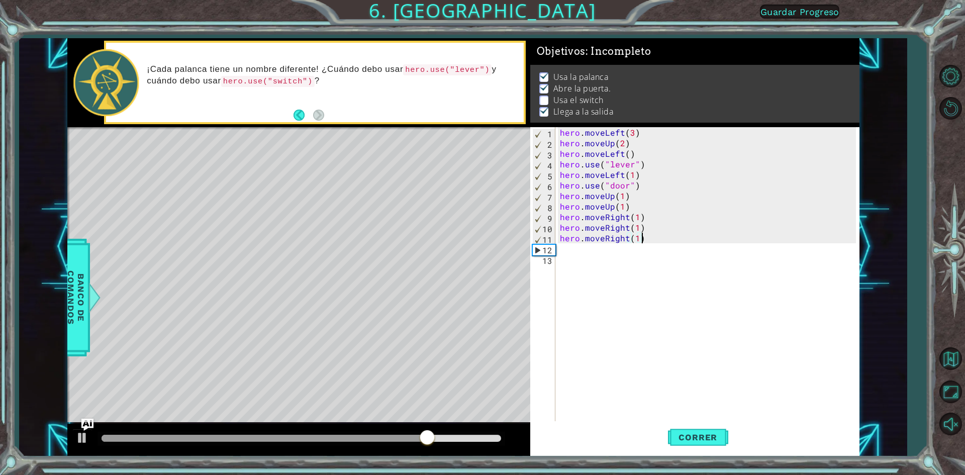
click at [666, 238] on div "hero . moveLeft ( 3 ) hero . moveUp ( 2 ) hero . moveLeft ( ) hero . use ( "lev…" at bounding box center [709, 285] width 303 height 317
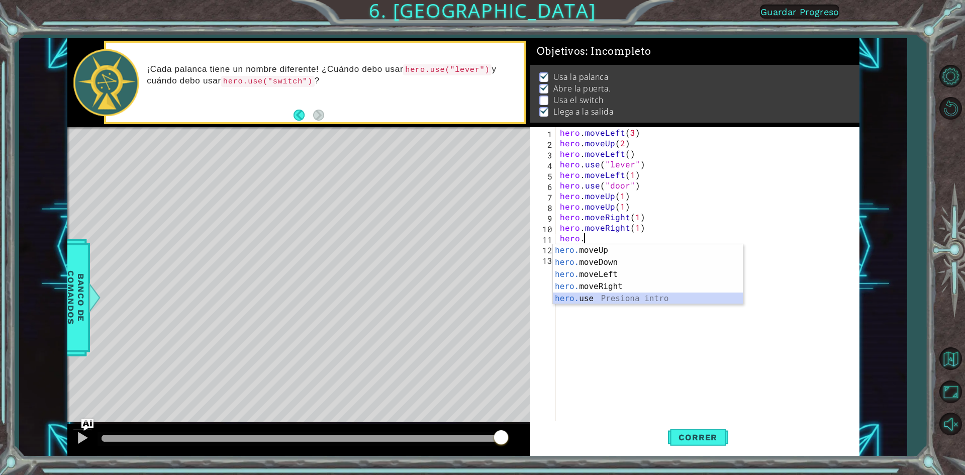
click at [598, 298] on div "hero. moveUp Presiona intro hero. moveDown Presiona intro hero. moveLeft Presio…" at bounding box center [648, 286] width 190 height 84
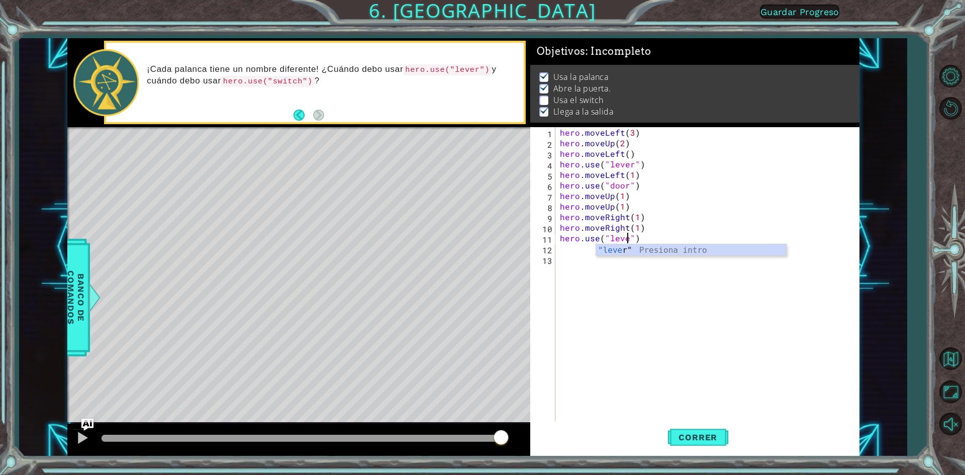
scroll to position [0, 5]
type textarea "hero.use("lever")"
click at [699, 445] on button "Correr" at bounding box center [698, 437] width 60 height 33
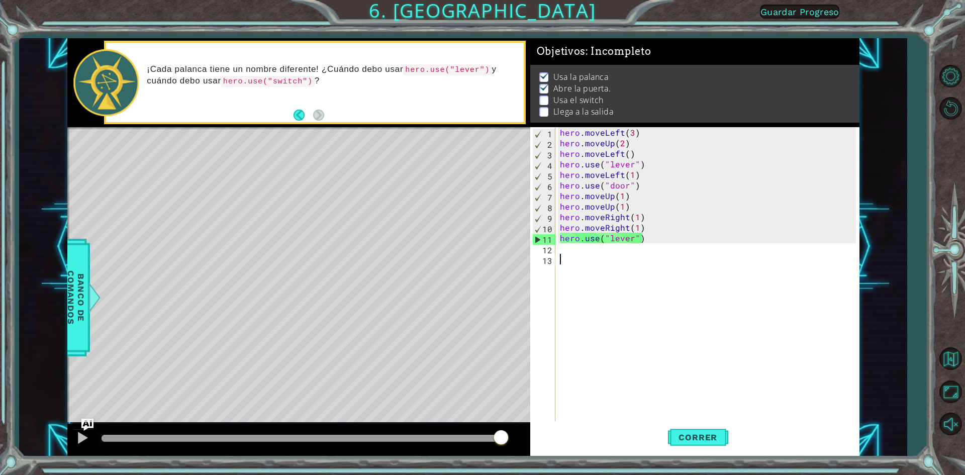
click at [598, 254] on div "hero . moveLeft ( 3 ) hero . moveUp ( 2 ) hero . moveLeft ( ) hero . use ( "lev…" at bounding box center [709, 285] width 303 height 317
click at [631, 237] on div "hero . moveLeft ( 3 ) hero . moveUp ( 2 ) hero . moveLeft ( ) hero . use ( "lev…" at bounding box center [709, 285] width 303 height 317
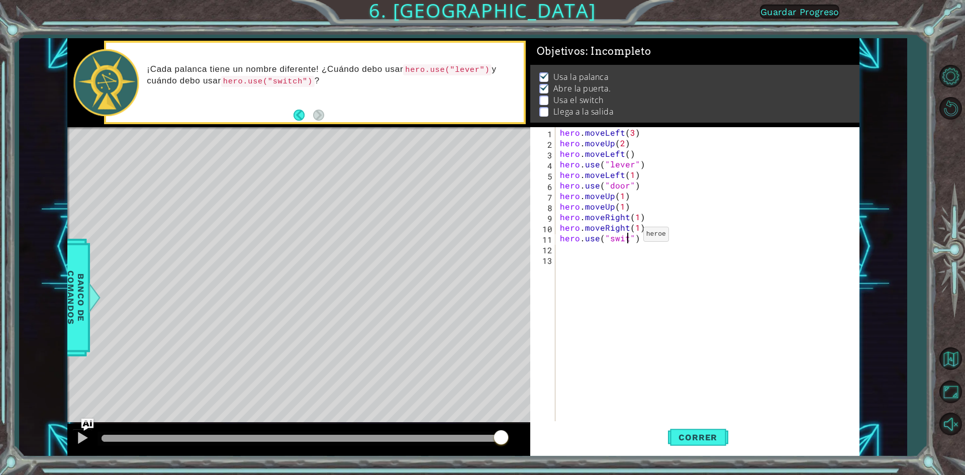
scroll to position [0, 5]
type textarea "hero.use("switch")"
click at [695, 451] on button "Correr" at bounding box center [698, 437] width 60 height 33
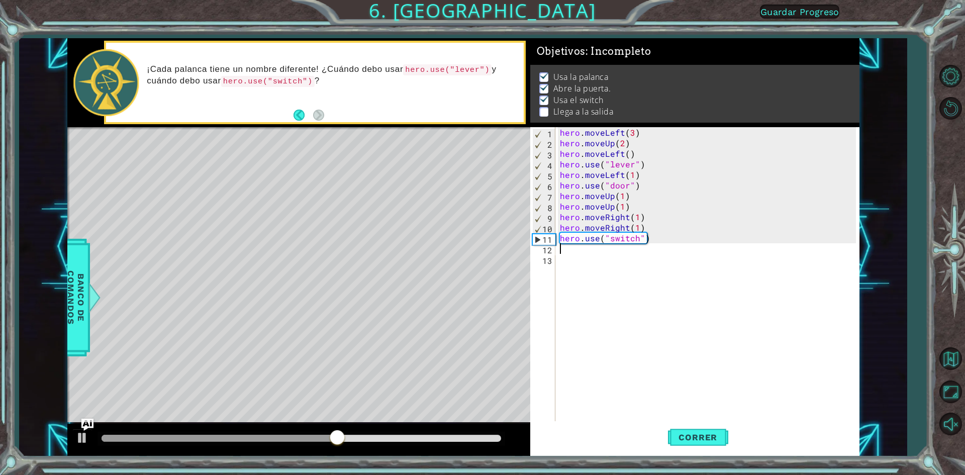
click at [571, 250] on div "hero . moveLeft ( 3 ) hero . moveUp ( 2 ) hero . moveLeft ( ) hero . use ( "lev…" at bounding box center [709, 285] width 303 height 317
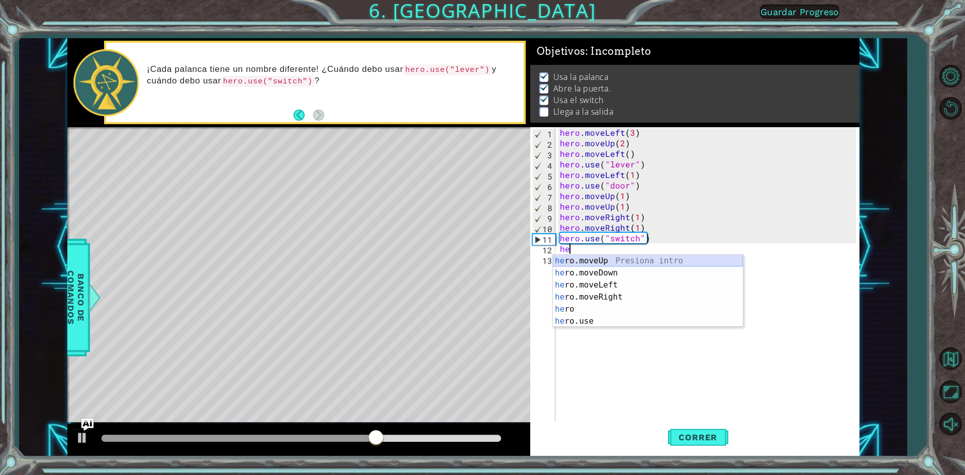
click at [630, 257] on div "he ro.moveUp Presiona intro he ro.moveDown Presiona intro he ro.moveLeft Presio…" at bounding box center [648, 303] width 190 height 97
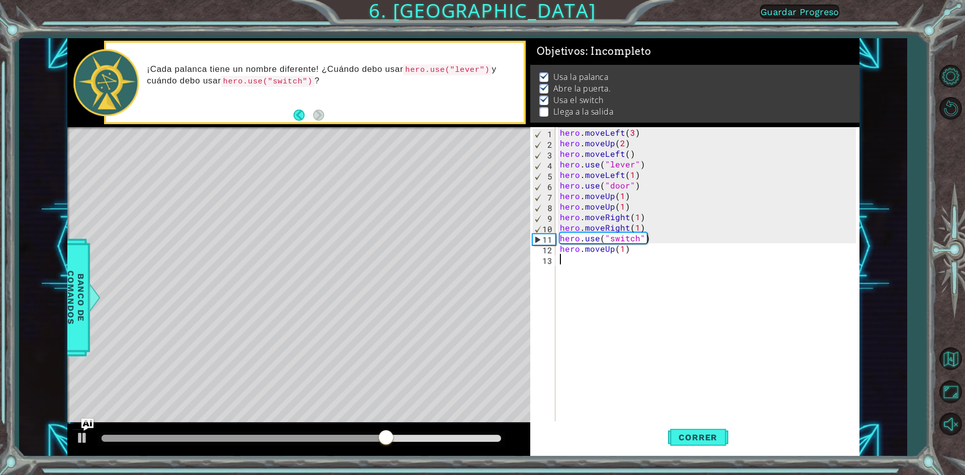
click at [619, 260] on div "hero . moveLeft ( 3 ) hero . moveUp ( 2 ) hero . moveLeft ( ) hero . use ( "lev…" at bounding box center [709, 285] width 303 height 317
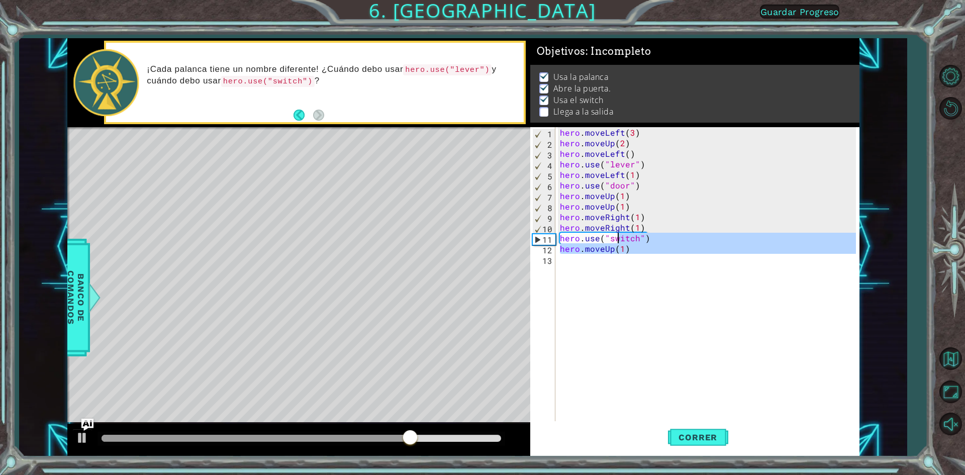
type textarea "hero.use("switch") hero.moveUp(1)"
click at [622, 260] on div "hero . moveLeft ( 3 ) hero . moveUp ( 2 ) hero . moveLeft ( ) hero . use ( "lev…" at bounding box center [707, 275] width 298 height 296
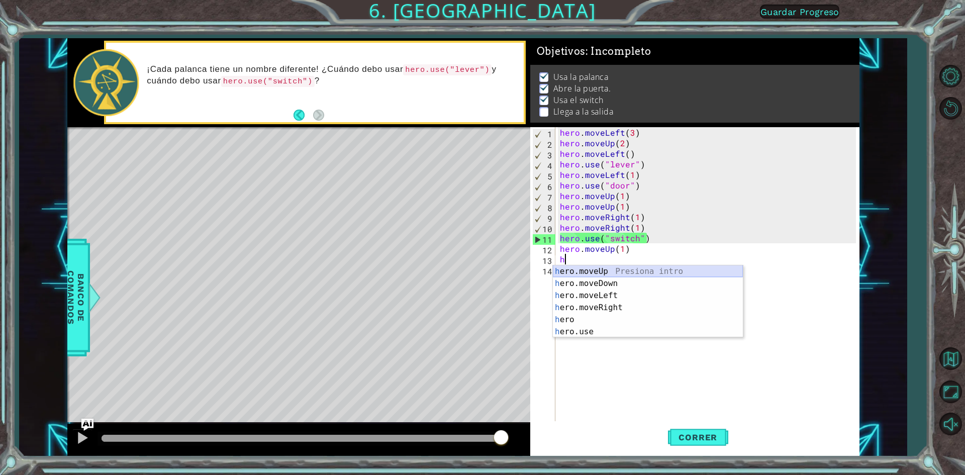
click at [608, 271] on div "h ero.moveUp Presiona intro h ero.moveDown Presiona intro h ero.moveLeft Presio…" at bounding box center [648, 313] width 190 height 97
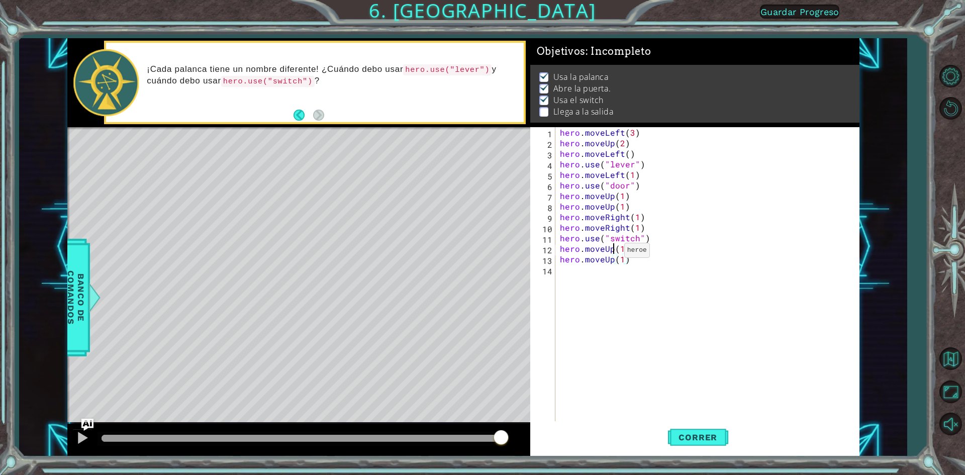
click at [612, 253] on div "hero . moveLeft ( 3 ) hero . moveUp ( 2 ) hero . moveLeft ( ) hero . use ( "lev…" at bounding box center [709, 285] width 303 height 317
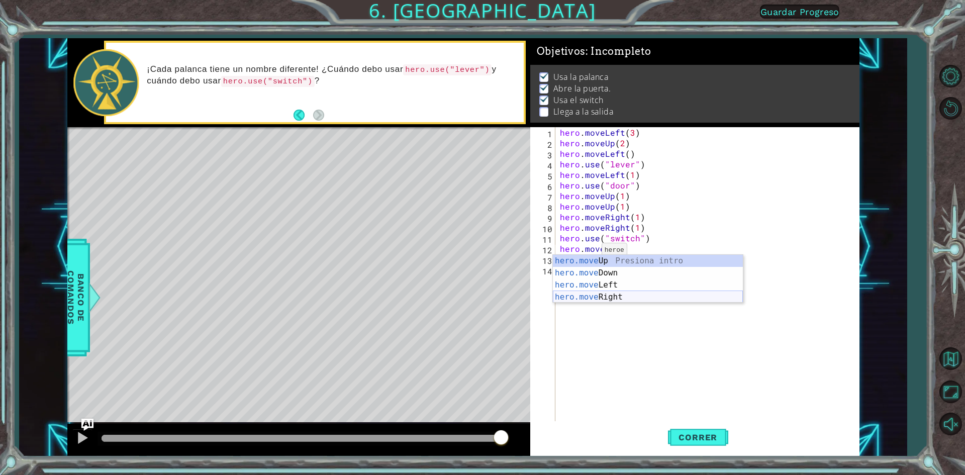
click at [619, 294] on div "hero.move Up Presiona intro hero.move Down Presiona intro hero.move Left Presio…" at bounding box center [648, 291] width 190 height 72
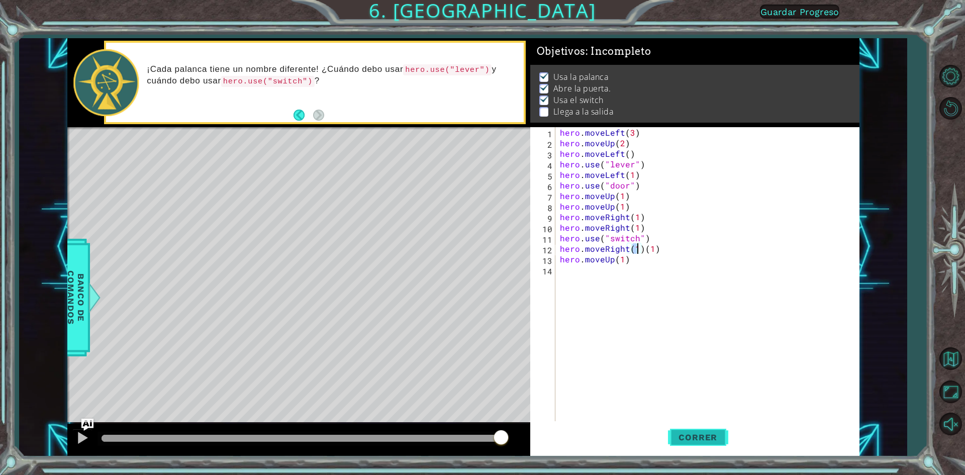
type textarea "hero.moveRight(1)(1)"
click at [700, 432] on span "Correr" at bounding box center [698, 437] width 59 height 10
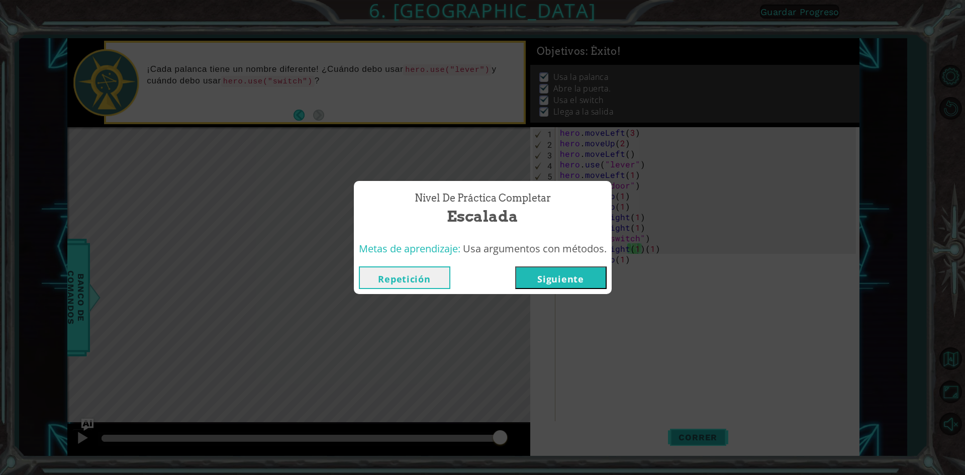
click at [692, 438] on div "Nivel de Práctica Completar Escalada Metas de aprendizaje: Usa argumentos con m…" at bounding box center [482, 237] width 965 height 475
click at [556, 275] on button "Siguiente" at bounding box center [560, 277] width 91 height 23
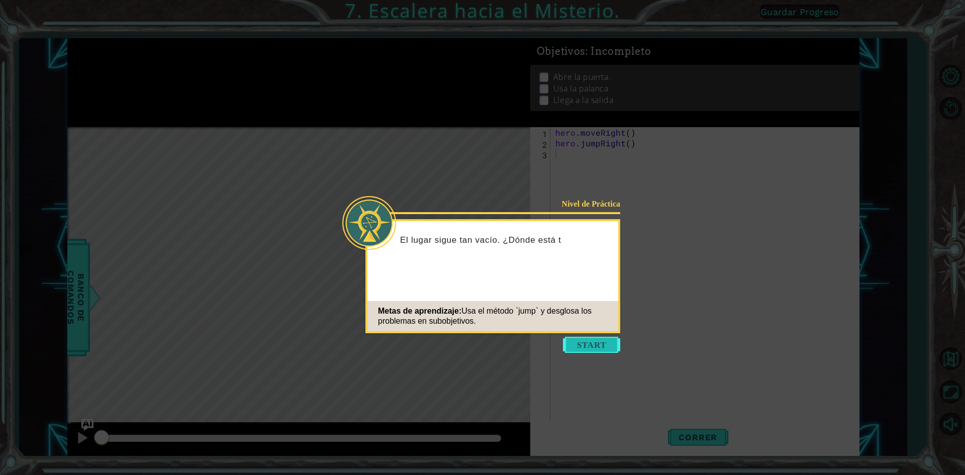
click at [594, 344] on button "Start" at bounding box center [591, 345] width 57 height 16
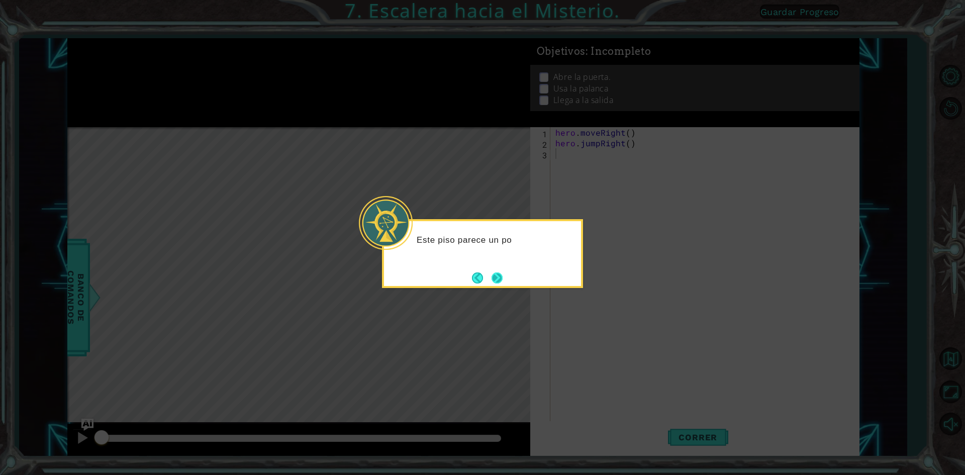
click at [499, 280] on button "Next" at bounding box center [497, 277] width 11 height 11
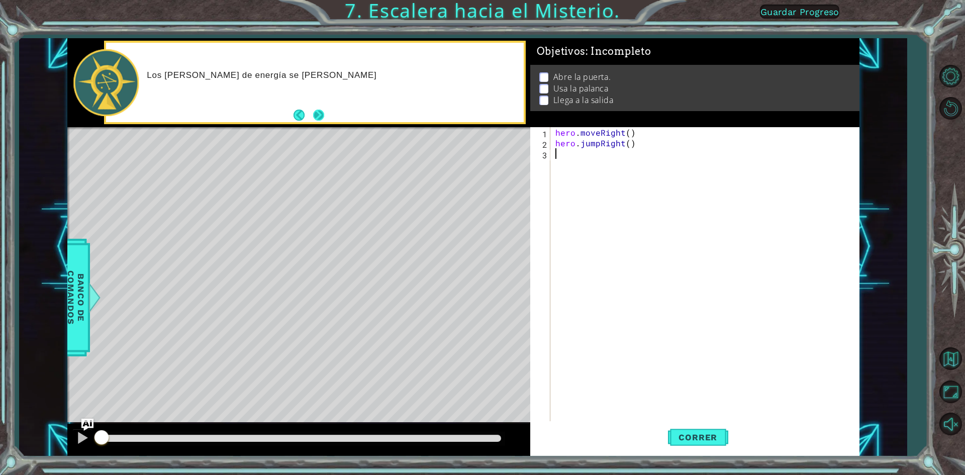
click at [320, 114] on button "Next" at bounding box center [318, 115] width 11 height 11
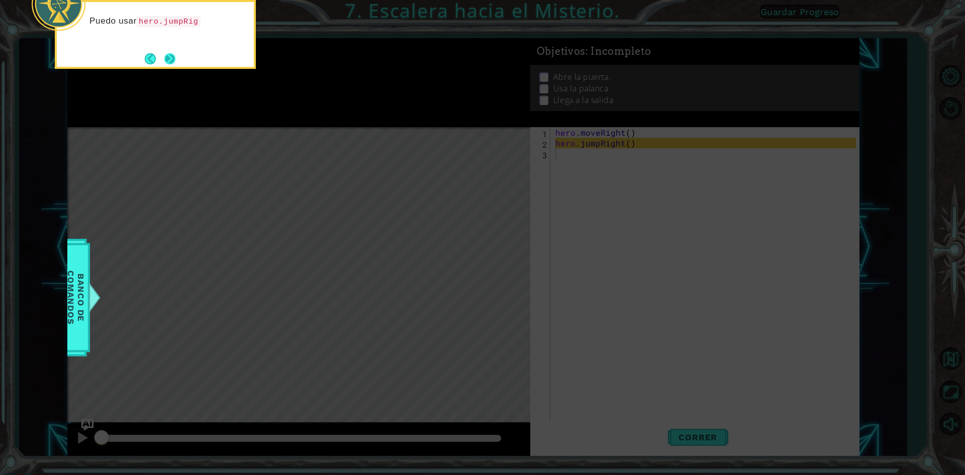
click at [169, 53] on button "Next" at bounding box center [169, 58] width 11 height 11
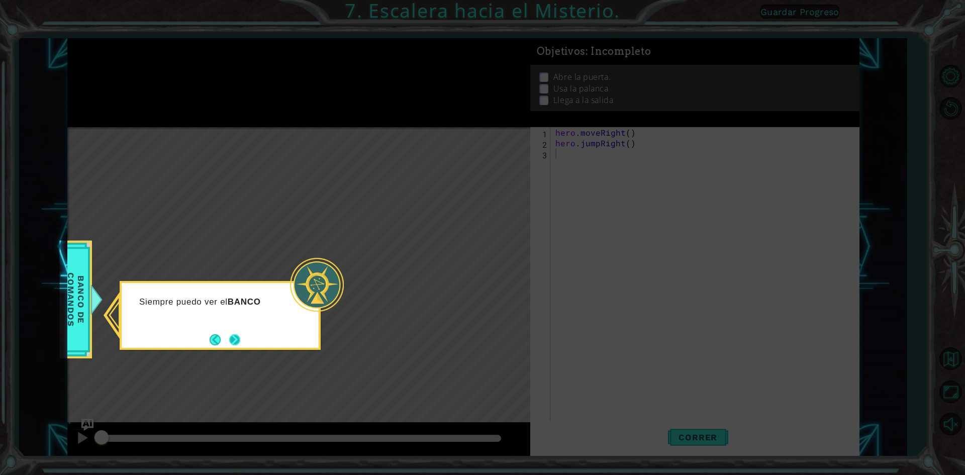
click at [229, 337] on button "Next" at bounding box center [234, 339] width 11 height 11
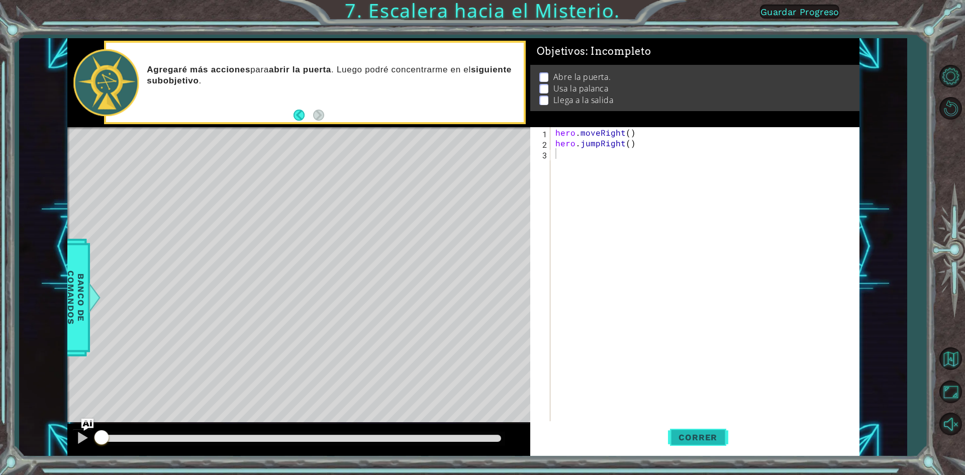
click at [672, 437] on span "Correr" at bounding box center [698, 437] width 59 height 10
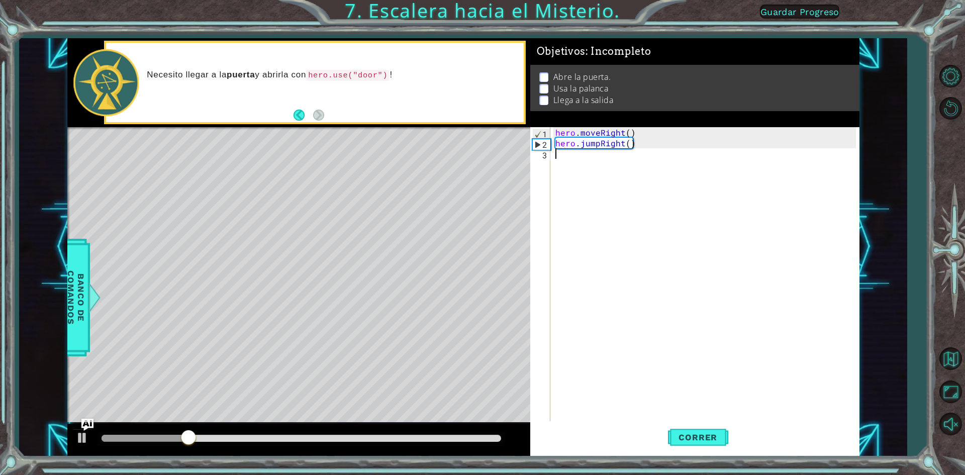
click at [561, 151] on div "hero . moveRight ( ) hero . jumpRight ( )" at bounding box center [708, 285] width 308 height 317
click at [564, 155] on div "hero . moveRight ( ) hero . jumpRight ( )" at bounding box center [708, 285] width 308 height 317
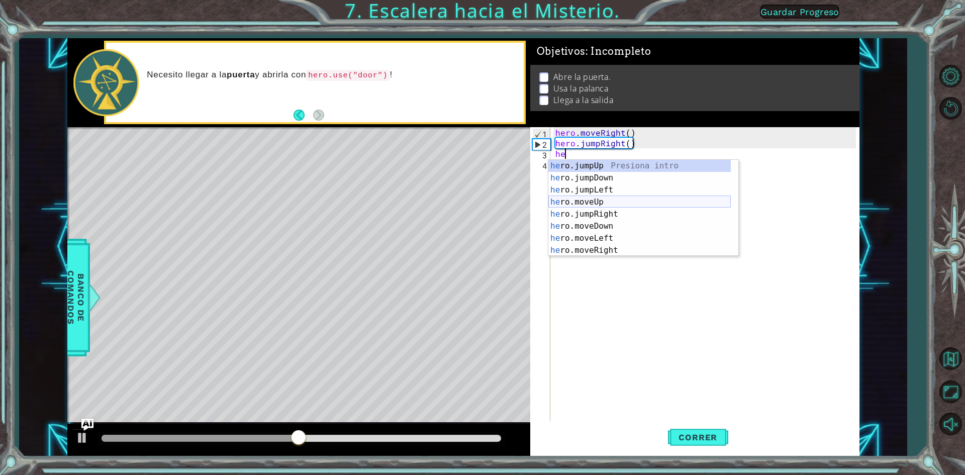
click at [611, 203] on div "he ro.jumpUp Presiona intro he ro.jumpDown Presiona intro he ro.jumpLeft Presio…" at bounding box center [639, 220] width 182 height 121
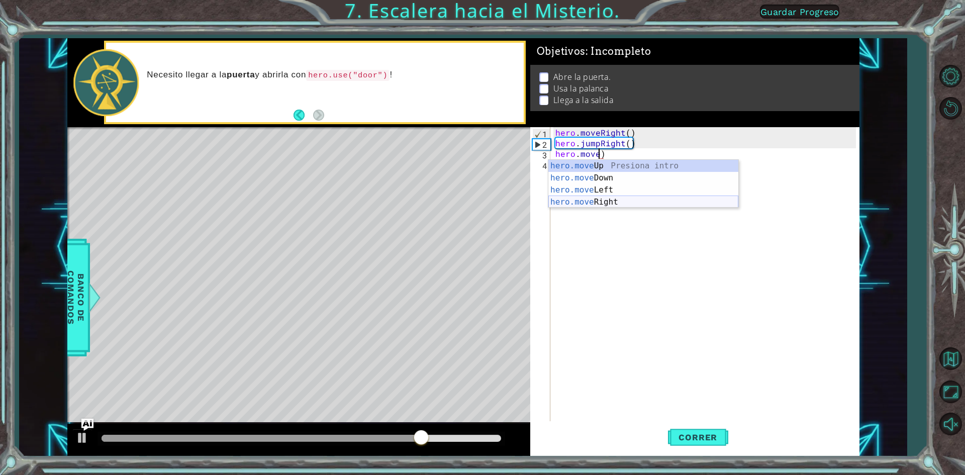
click at [608, 200] on div "hero.move Up Presiona intro hero.move Down Presiona intro hero.move Left Presio…" at bounding box center [643, 196] width 190 height 72
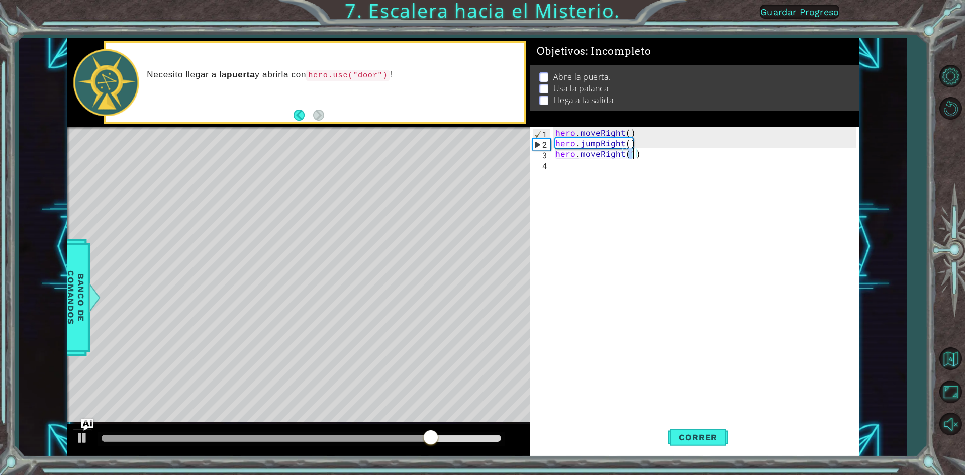
click at [601, 168] on div "hero . moveRight ( ) hero . jumpRight ( ) hero . moveRight ( 1 )" at bounding box center [708, 285] width 308 height 317
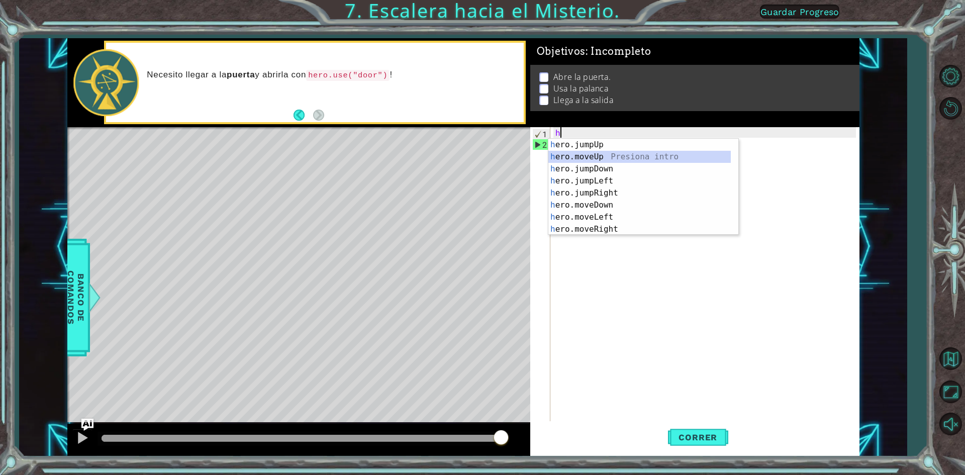
click at [607, 155] on div "h ero.jumpUp Presiona intro h ero.moveUp Presiona intro h ero.jumpDown Presiona…" at bounding box center [639, 199] width 182 height 121
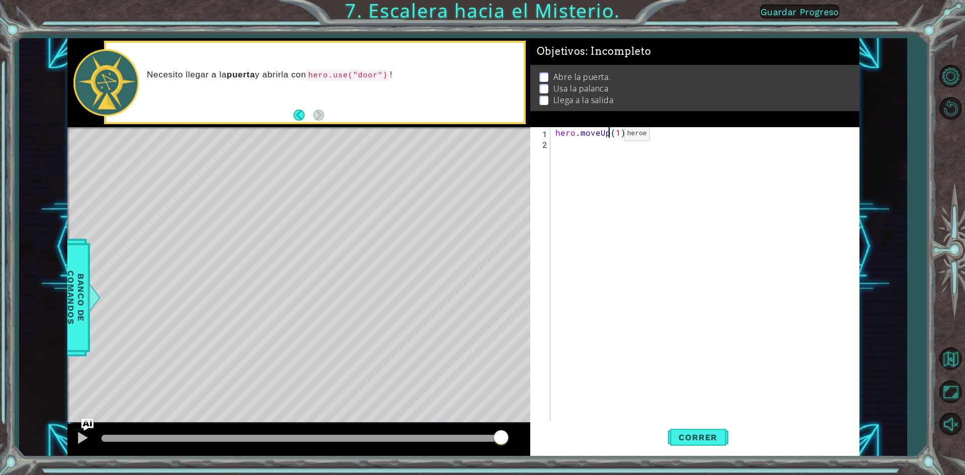
click at [607, 136] on div "hero . moveUp ( 1 )" at bounding box center [708, 285] width 308 height 317
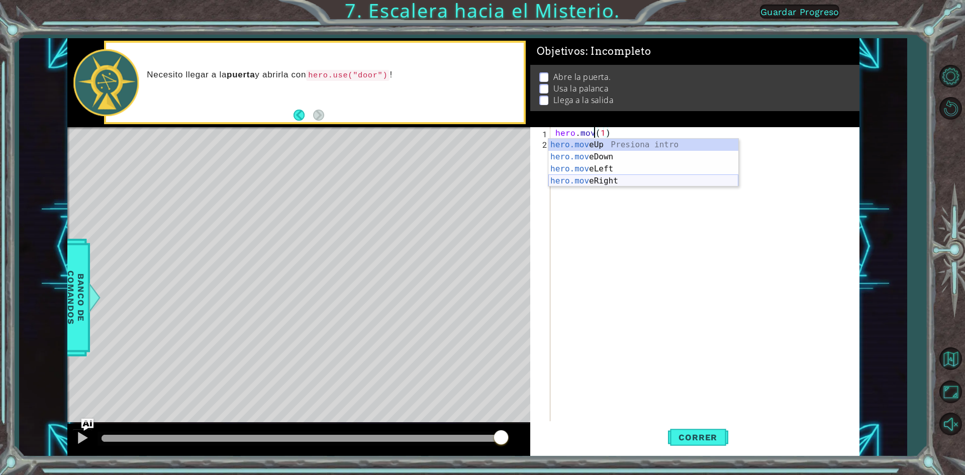
click at [599, 179] on div "hero.mov eUp Presiona intro hero.mov eDown Presiona intro hero.mov eLeft Presio…" at bounding box center [643, 175] width 190 height 72
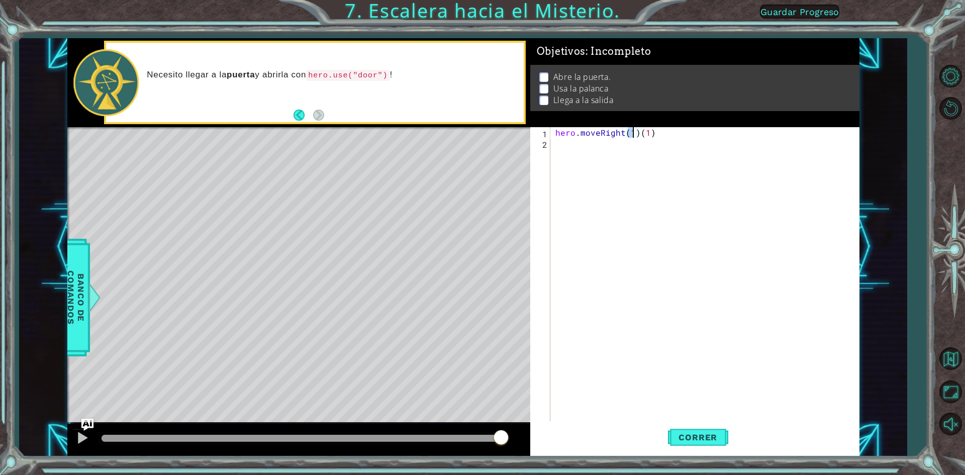
click at [586, 147] on div "hero . moveRight ( 1 ) ( 1 )" at bounding box center [708, 285] width 308 height 317
type textarea "hero.moveRight(1)(1)"
click at [586, 147] on div "hero . moveRight ( 1 ) ( 1 )" at bounding box center [705, 275] width 303 height 296
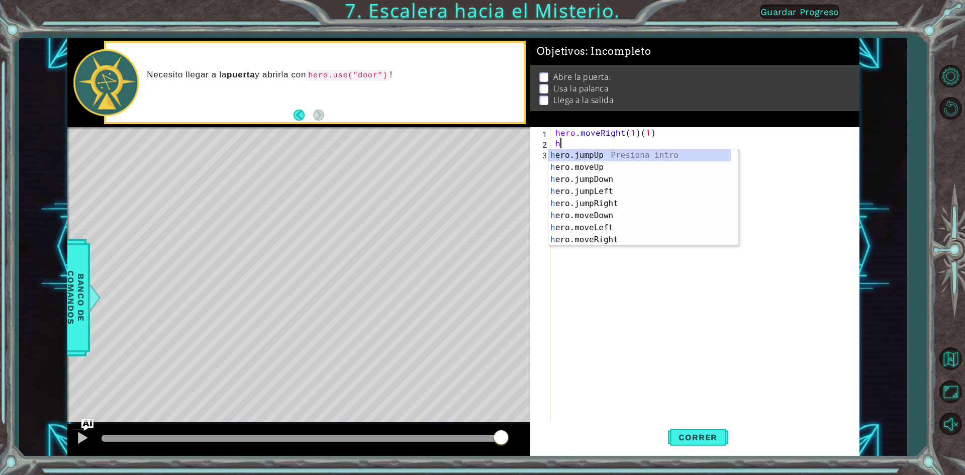
type textarea "he"
click at [604, 153] on div "he ro.jumpUp Presiona intro he ro.jumpDown Presiona intro he ro.jumpLeft Presio…" at bounding box center [639, 209] width 182 height 121
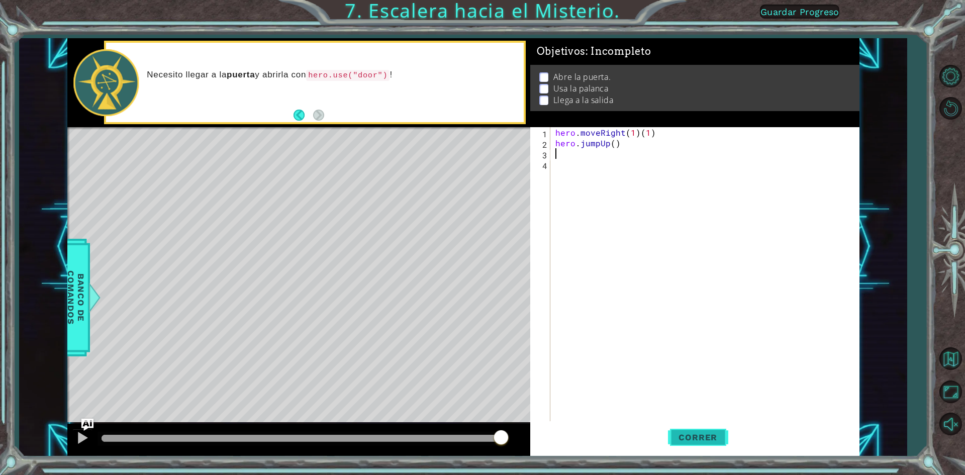
click at [708, 433] on span "Correr" at bounding box center [698, 437] width 59 height 10
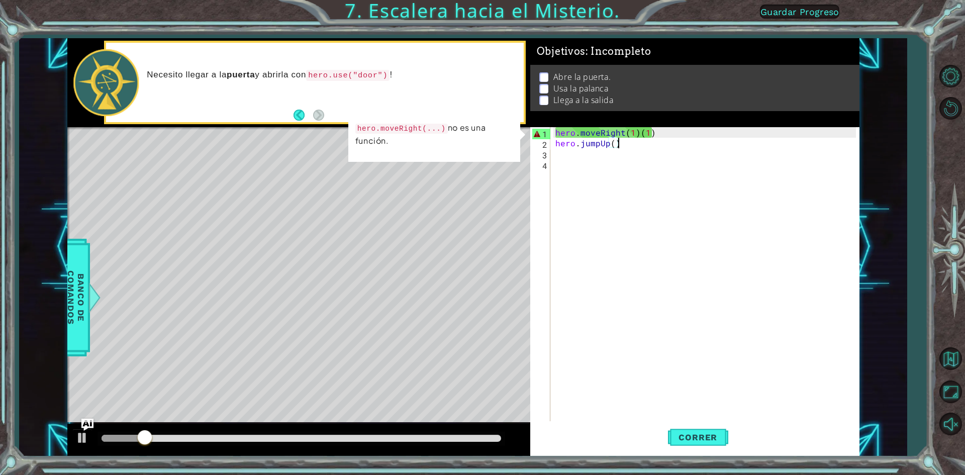
click at [625, 147] on div "hero . moveRight ( 1 ) ( 1 ) hero . jumpUp ( )" at bounding box center [708, 285] width 308 height 317
click at [661, 129] on div "hero . moveRight ( 1 ) ( 1 ) hero . jumpUp ( )" at bounding box center [708, 285] width 308 height 317
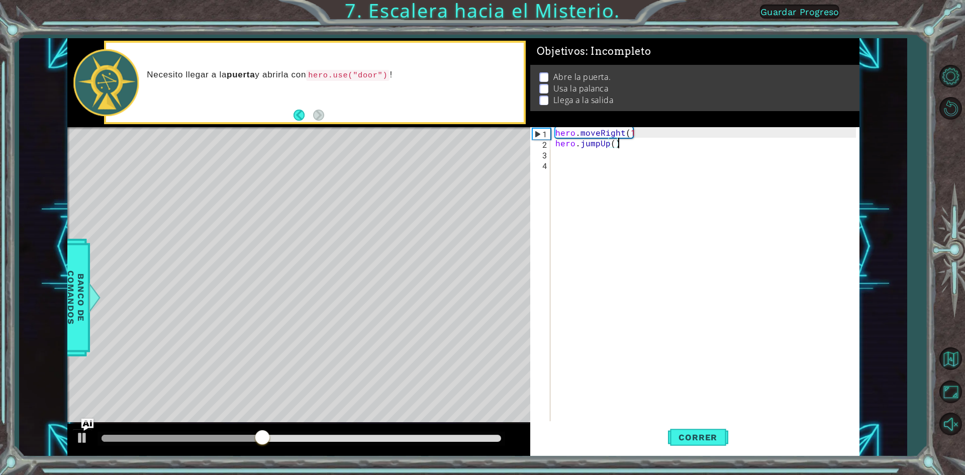
click at [653, 142] on div "hero . moveRight ( 1 hero . jumpUp ( )" at bounding box center [708, 285] width 308 height 317
click at [653, 130] on div "hero . moveRight ( 1 hero . jumpUp ( )" at bounding box center [708, 285] width 308 height 317
click at [608, 144] on div "hero.moveRigh t Presiona intro" at bounding box center [643, 157] width 190 height 36
type textarea "hero.moveRight(1)"
click at [700, 435] on span "Correr" at bounding box center [698, 437] width 59 height 10
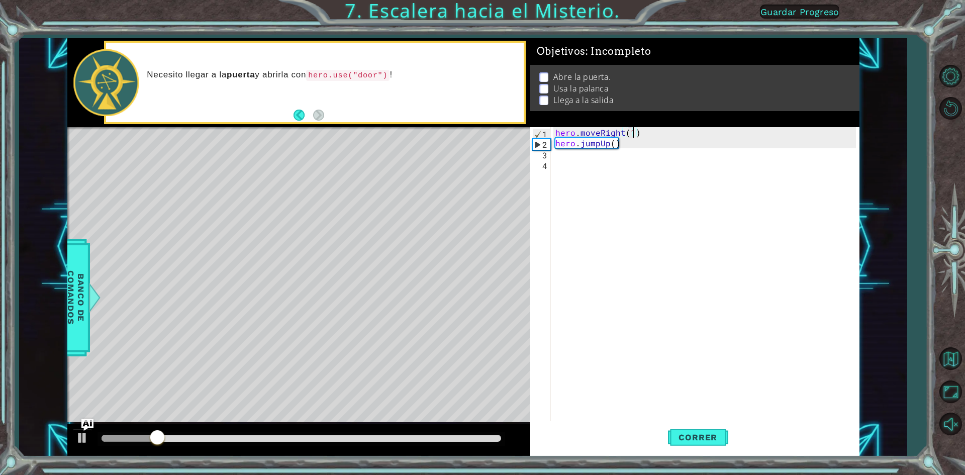
click at [629, 151] on div "hero . moveRight ( 1 ) hero . jumpUp ( )" at bounding box center [708, 285] width 308 height 317
click at [627, 140] on div "hero . moveRight ( 1 ) hero . jumpUp ( )" at bounding box center [708, 285] width 308 height 317
type textarea "hero.jump"
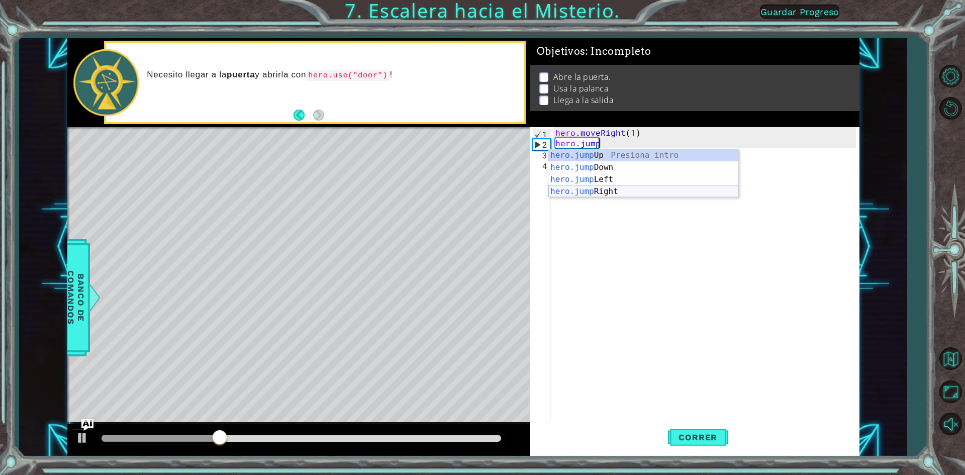
click at [611, 190] on div "hero.jump Up Presiona intro hero.jump Down Presiona intro hero.jump Left Presio…" at bounding box center [643, 185] width 190 height 72
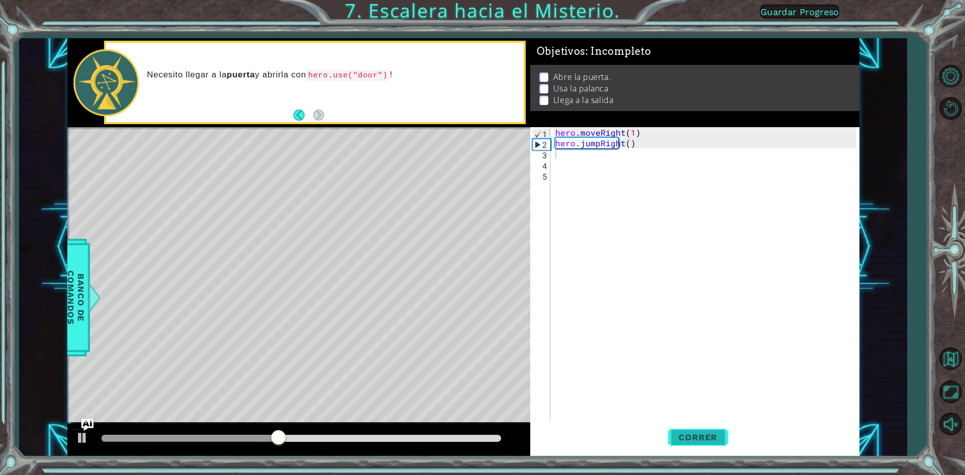
click at [717, 430] on button "Correr" at bounding box center [698, 437] width 60 height 33
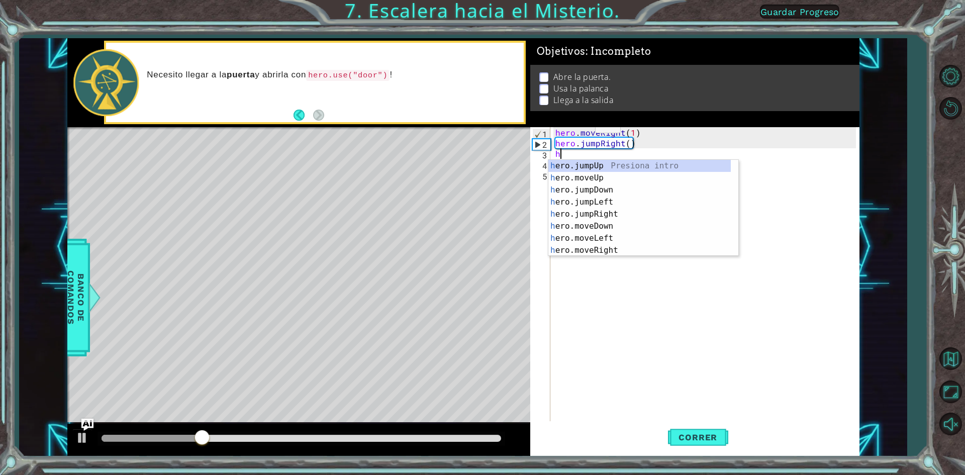
type textarea "he"
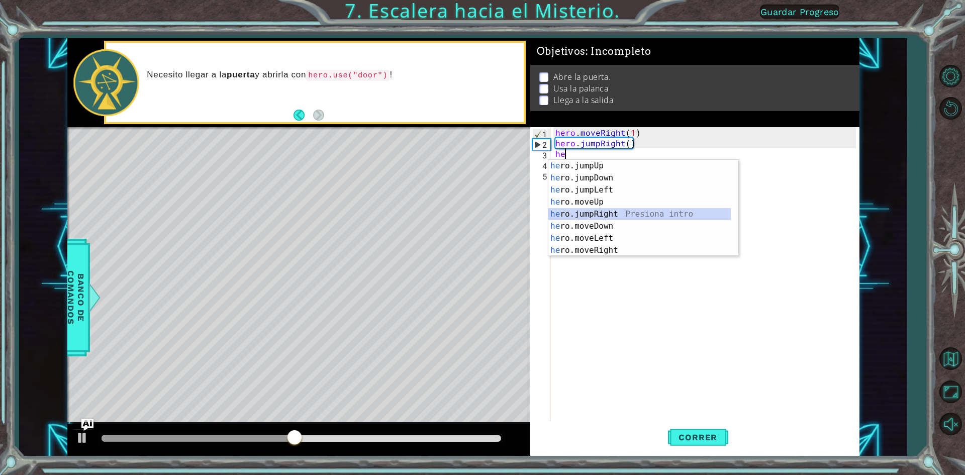
click at [618, 215] on div "he ro.jumpUp Presiona intro he ro.jumpDown Presiona intro he ro.jumpLeft Presio…" at bounding box center [639, 220] width 182 height 121
click at [593, 208] on div "he ro.jumpUp Presiona intro he ro.jumpDown Presiona intro he ro.jumpLeft Presio…" at bounding box center [639, 230] width 182 height 121
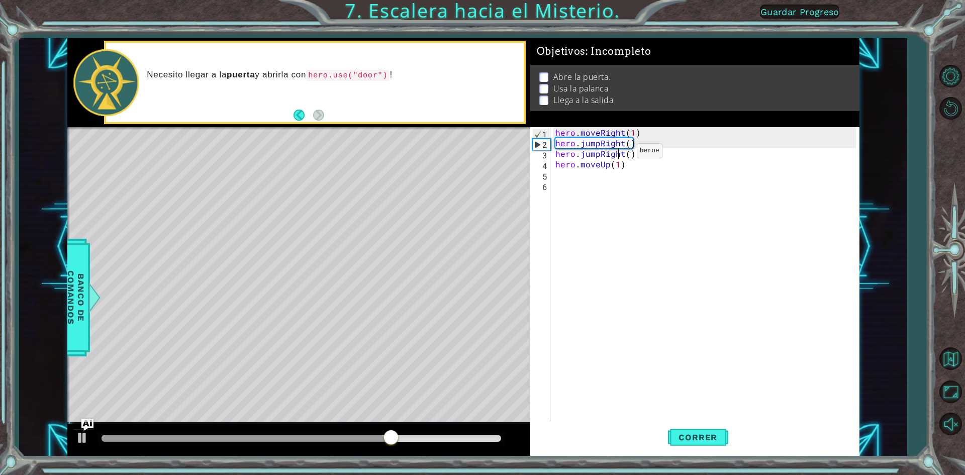
click at [620, 153] on div "hero . moveRight ( 1 ) hero . jumpRight ( ) hero . jumpRight ( ) hero . moveUp …" at bounding box center [708, 285] width 308 height 317
click at [625, 153] on div "hero . moveRight ( 1 ) hero . jumpRight ( ) hero . jumpRight ( ) hero . moveUp …" at bounding box center [708, 285] width 308 height 317
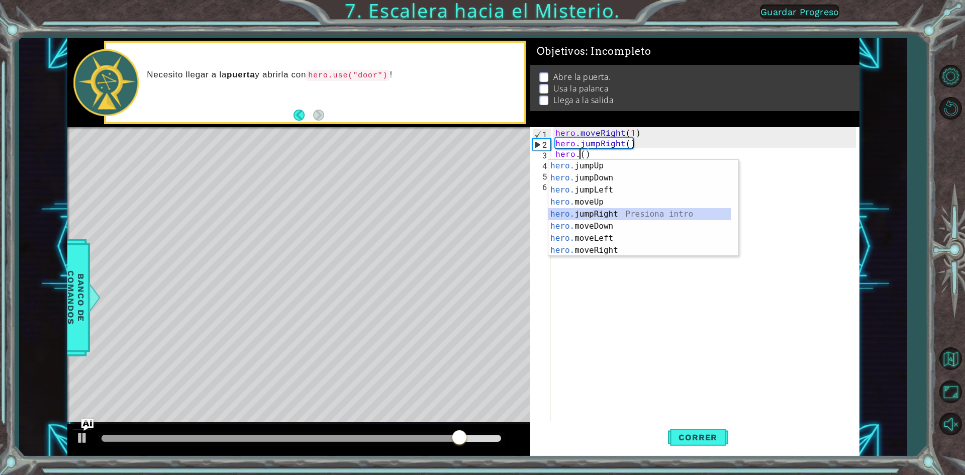
click at [594, 217] on div "hero. jumpUp Presiona intro hero. jumpDown Presiona intro hero. jumpLeft Presio…" at bounding box center [639, 220] width 182 height 121
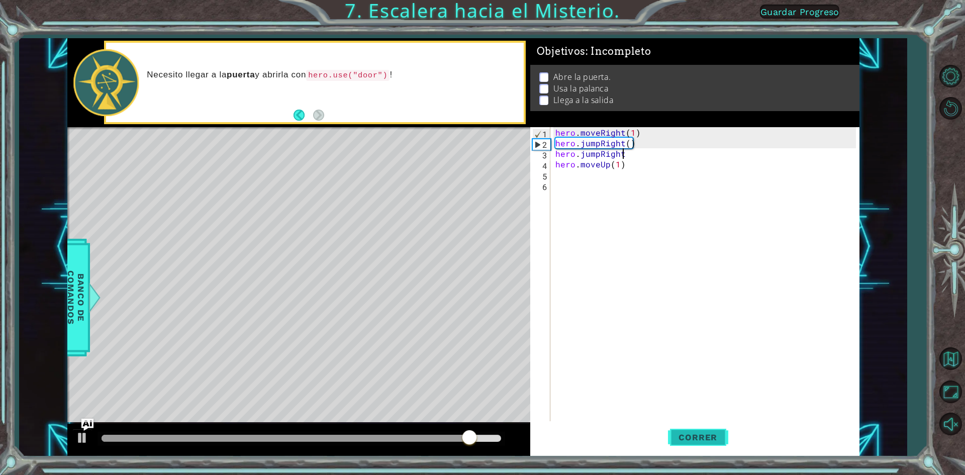
type textarea "hero.jumpRight"
click at [725, 426] on button "Correr" at bounding box center [698, 437] width 60 height 33
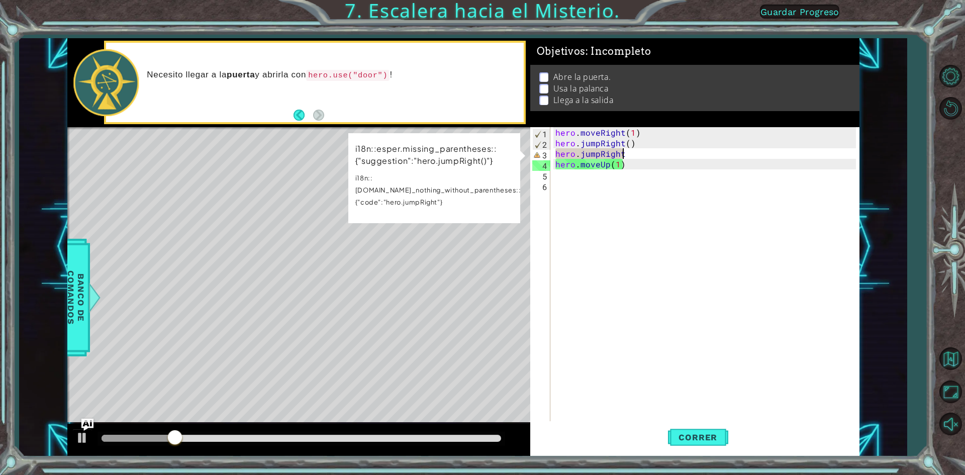
click at [638, 152] on div "hero . moveRight ( 1 ) hero . jumpRight ( ) hero . jumpRight hero . moveUp ( 1 )" at bounding box center [708, 285] width 308 height 317
click at [653, 157] on div "hero . moveRight ( 1 ) hero . jumpRight ( ) hero . jumpRight hero . moveUp ( 1 )" at bounding box center [708, 285] width 308 height 317
click at [594, 237] on div "hero . moveRight ( 1 ) hero . jumpRight ( ) hero . jumpRight hero . moveUp ( 1 )" at bounding box center [708, 285] width 308 height 317
click at [629, 158] on div "hero . moveRight ( 1 ) hero . jumpRight ( ) hero . jumpRight hero . moveUp ( 1 )" at bounding box center [708, 285] width 308 height 317
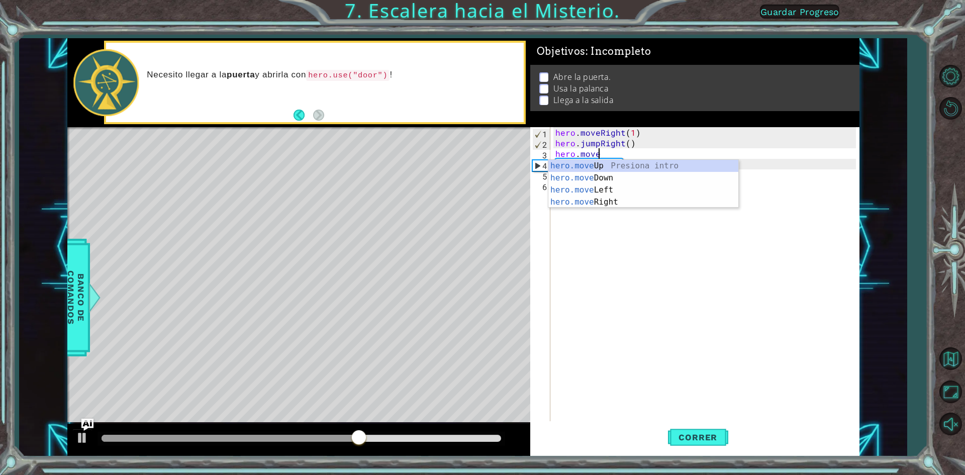
scroll to position [0, 2]
click at [625, 205] on div "hero.move Up Presiona intro hero.move Down Presiona intro hero.move Left Presio…" at bounding box center [643, 196] width 190 height 72
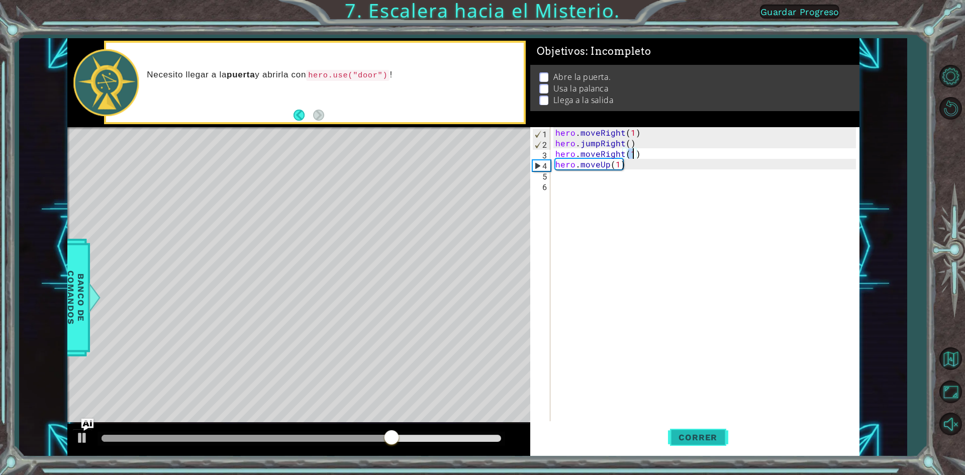
type textarea "hero.moveRight(1)"
click at [684, 439] on span "Correr" at bounding box center [698, 437] width 59 height 10
click at [590, 188] on div "hero . moveRight ( 1 ) hero . jumpRight ( ) hero . moveRight ( 1 ) hero . moveU…" at bounding box center [708, 285] width 308 height 317
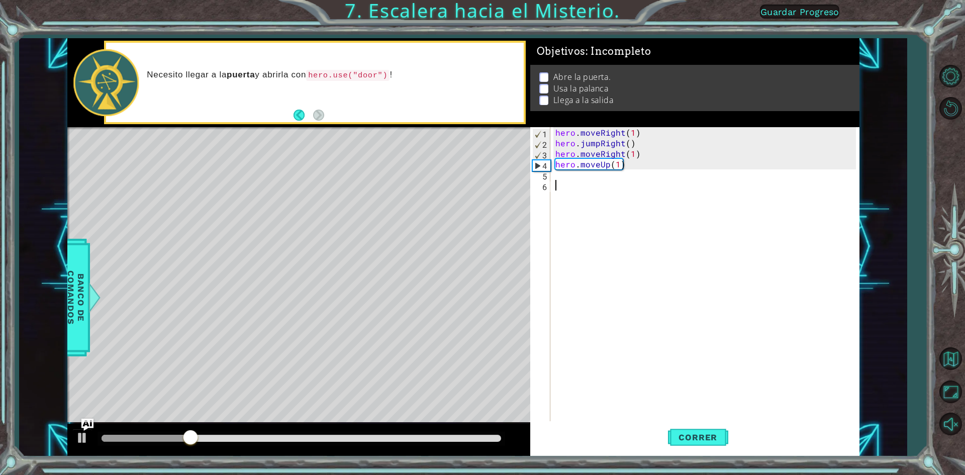
scroll to position [0, 0]
click at [584, 170] on div "hero . moveRight ( 1 ) hero . jumpRight ( ) hero . moveRight ( 1 ) hero . moveU…" at bounding box center [708, 285] width 308 height 317
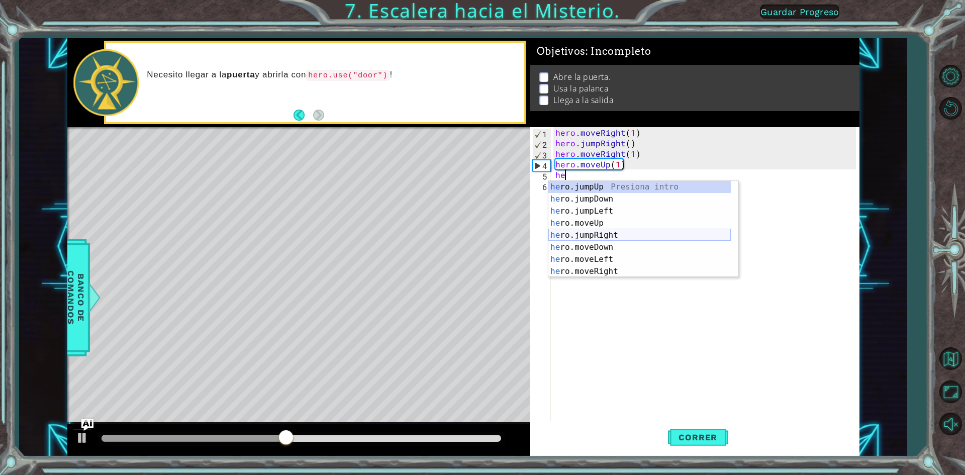
scroll to position [12, 0]
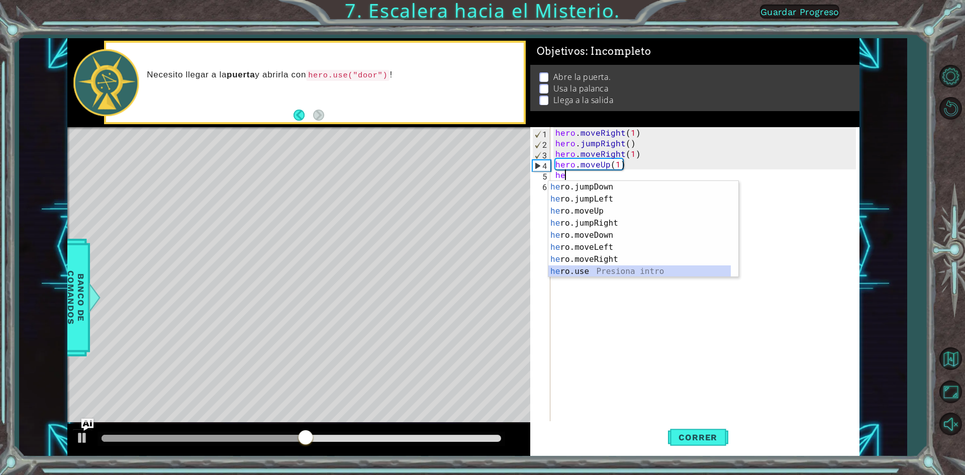
click at [588, 278] on body "1 ההההההההההההההההההההההההההההההההההההההההההההההההההההההההההההההההההההההההההההה…" at bounding box center [482, 237] width 965 height 475
click at [582, 276] on div "he ro.jumpDown Presiona intro he ro.jumpLeft Presiona intro he ro.moveUp Presio…" at bounding box center [639, 241] width 182 height 121
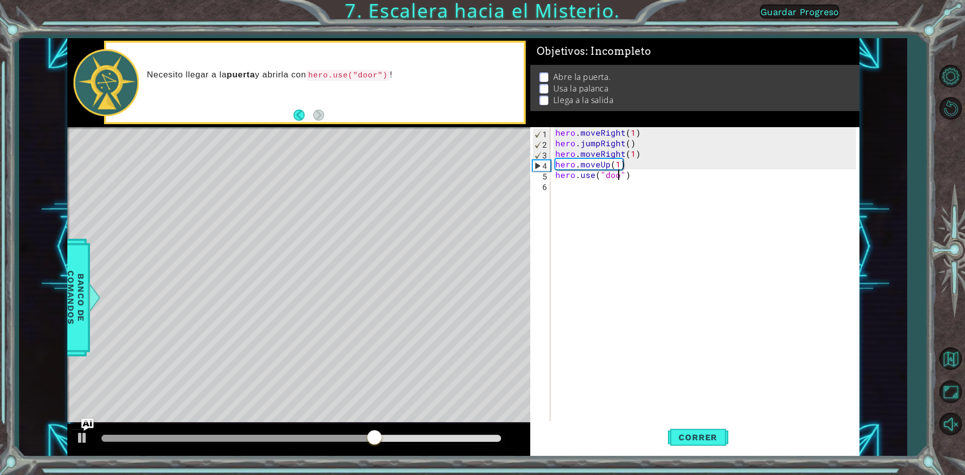
scroll to position [0, 4]
type textarea "hero.use("door")"
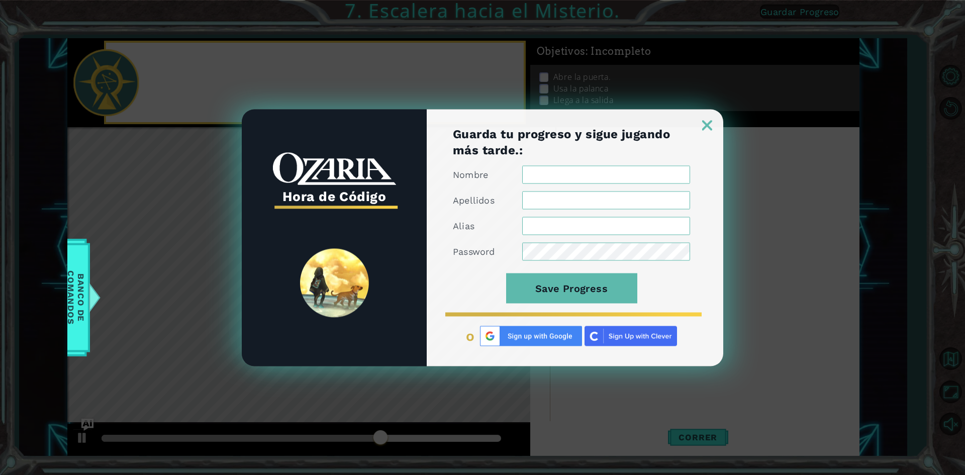
scroll to position [0, 0]
click at [709, 120] on link at bounding box center [707, 119] width 32 height 8
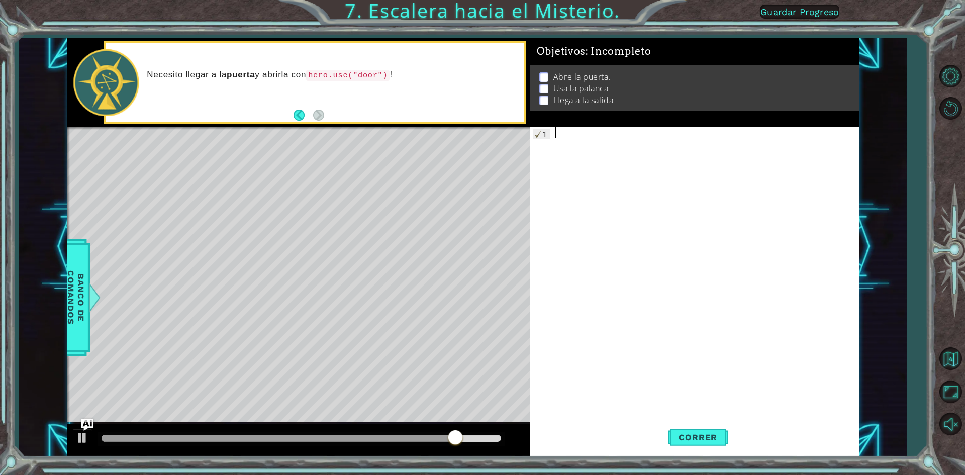
drag, startPoint x: 653, startPoint y: 353, endPoint x: 651, endPoint y: 368, distance: 14.2
click at [651, 368] on div at bounding box center [708, 285] width 308 height 317
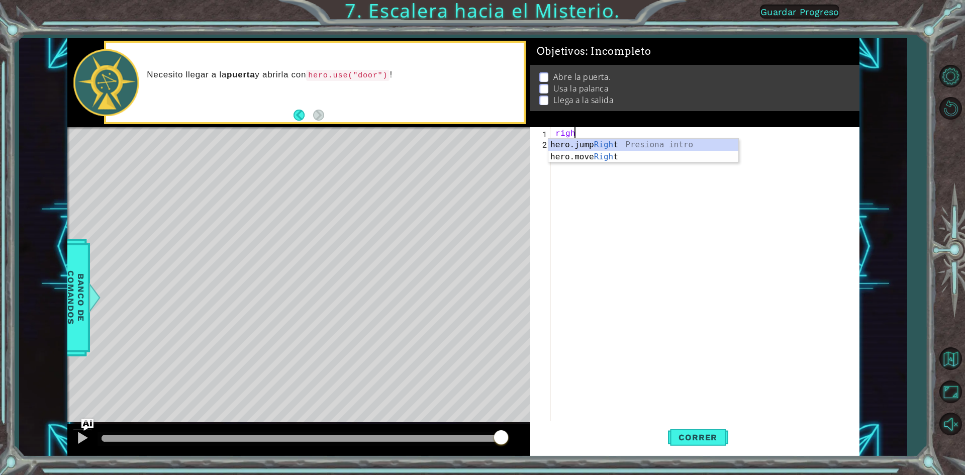
scroll to position [0, 1]
type textarea "r"
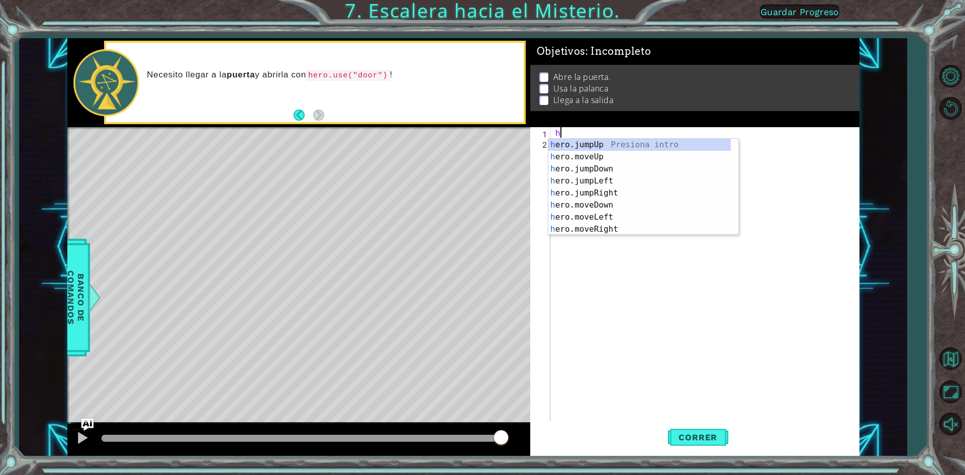
type textarea "he"
click at [597, 191] on div "he ro.jumpUp Presiona intro he ro.jumpDown Presiona intro he ro.jumpLeft Presio…" at bounding box center [639, 199] width 182 height 121
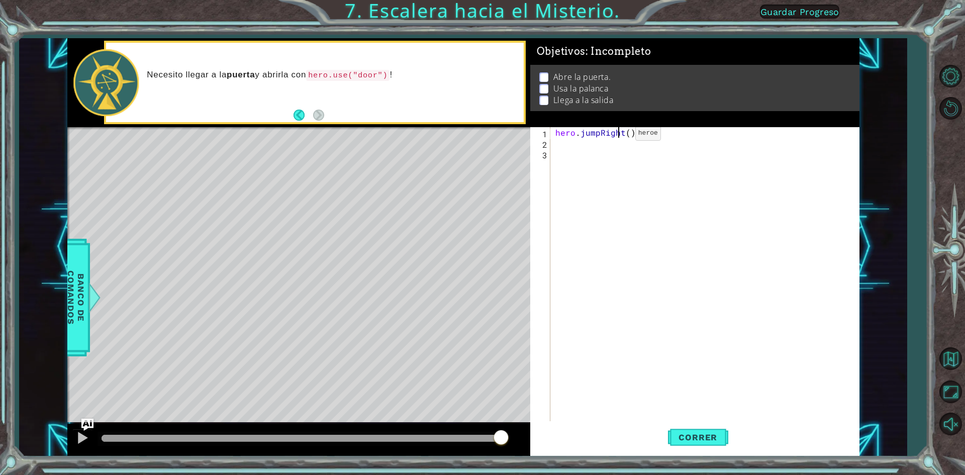
click at [618, 136] on div "hero . jumpRight ( )" at bounding box center [708, 285] width 308 height 317
click at [597, 135] on div "hero . jumpRight ( )" at bounding box center [708, 285] width 308 height 317
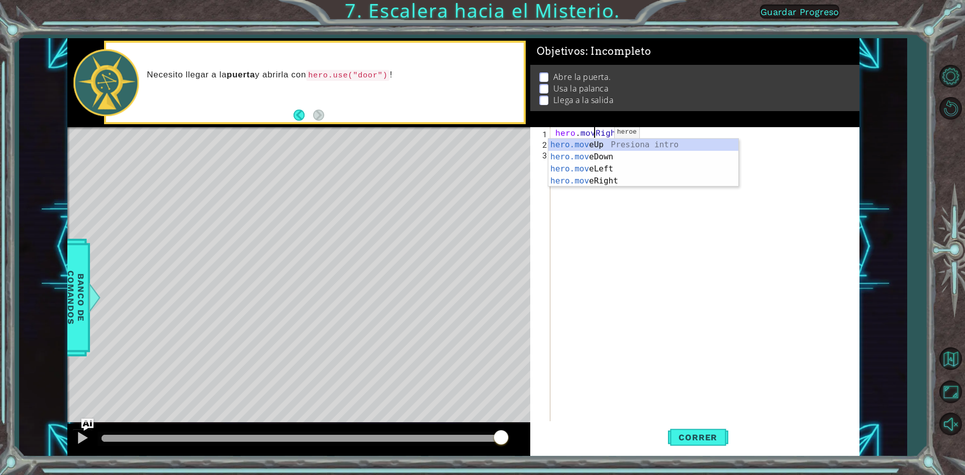
type textarea "hero.moveRight()"
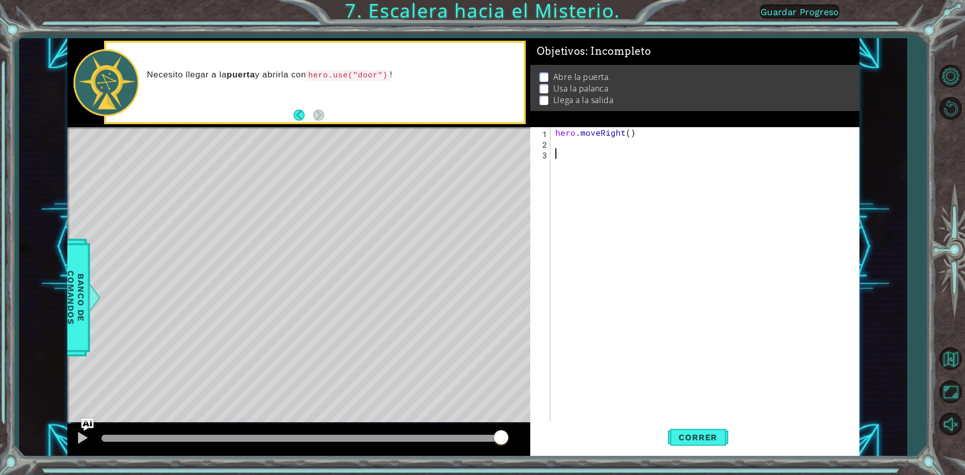
click at [580, 199] on div "hero . moveRight ( )" at bounding box center [708, 285] width 308 height 317
click at [574, 146] on div "hero . moveRight ( )" at bounding box center [708, 285] width 308 height 317
click at [611, 131] on div "hero . moveRight ( )" at bounding box center [708, 285] width 308 height 317
type textarea "hero.moveRight()"
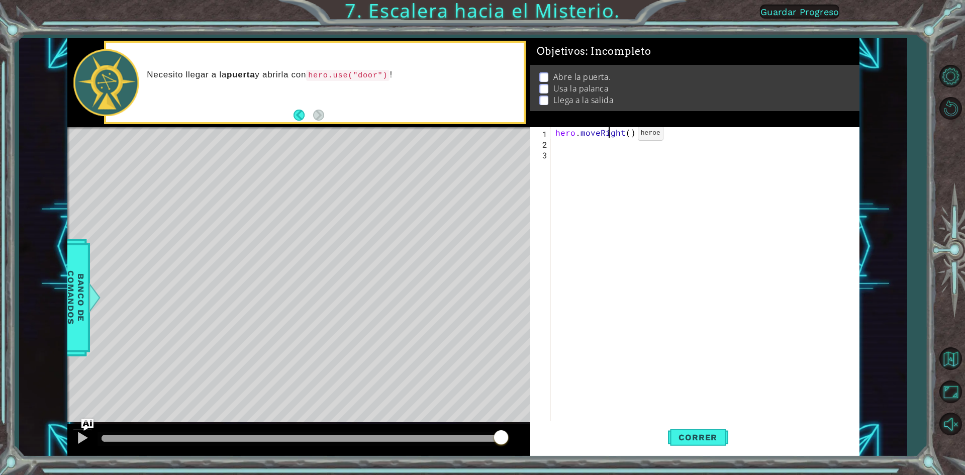
click at [621, 136] on div "hero . moveRight ( )" at bounding box center [708, 285] width 308 height 317
click at [655, 133] on div "hero . moveRight ( )" at bounding box center [708, 285] width 308 height 317
click at [563, 145] on div "hero . moveRight ( )" at bounding box center [708, 285] width 308 height 317
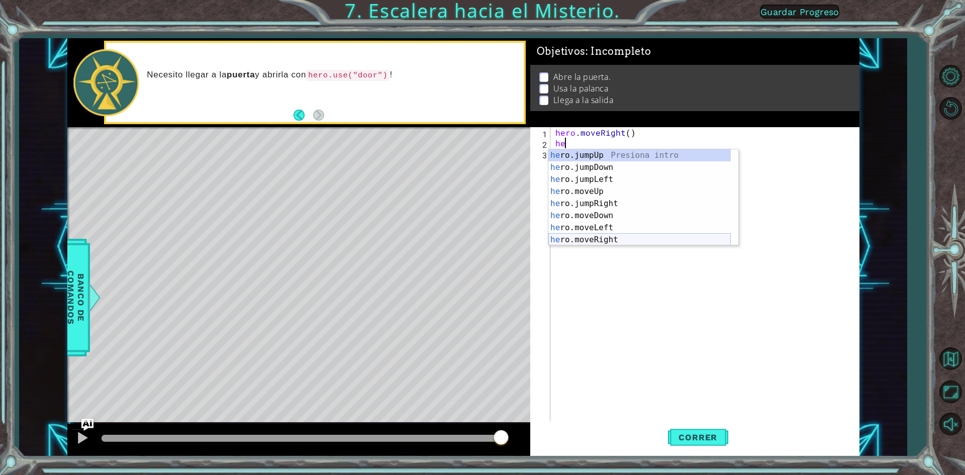
click at [612, 242] on div "he ro.jumpUp Presiona intro he ro.jumpDown Presiona intro he ro.jumpLeft Presio…" at bounding box center [639, 209] width 182 height 121
type textarea "hero.moveRight(1)"
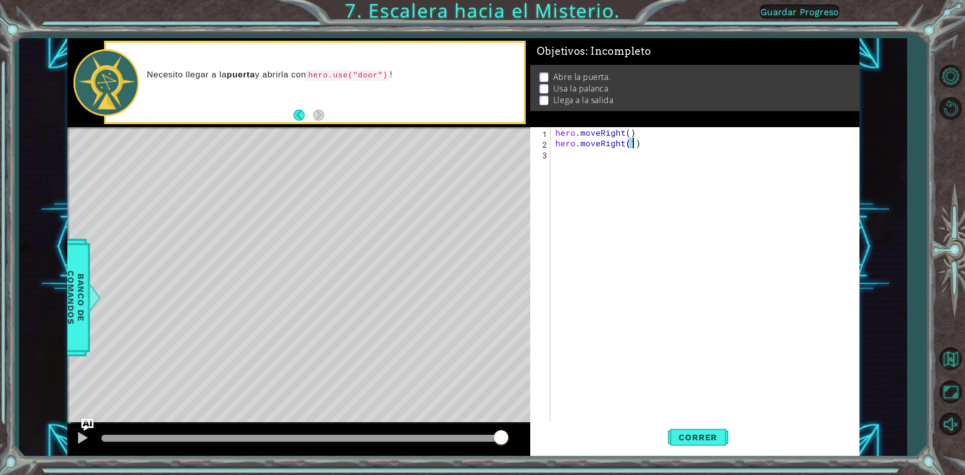
click at [587, 157] on div "hero . moveRight ( ) hero . moveRight ( 1 )" at bounding box center [708, 285] width 308 height 317
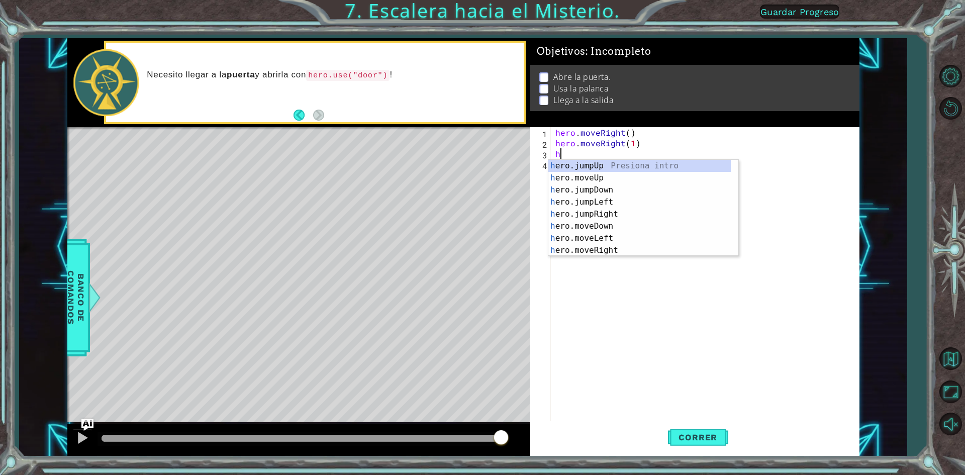
type textarea "he"
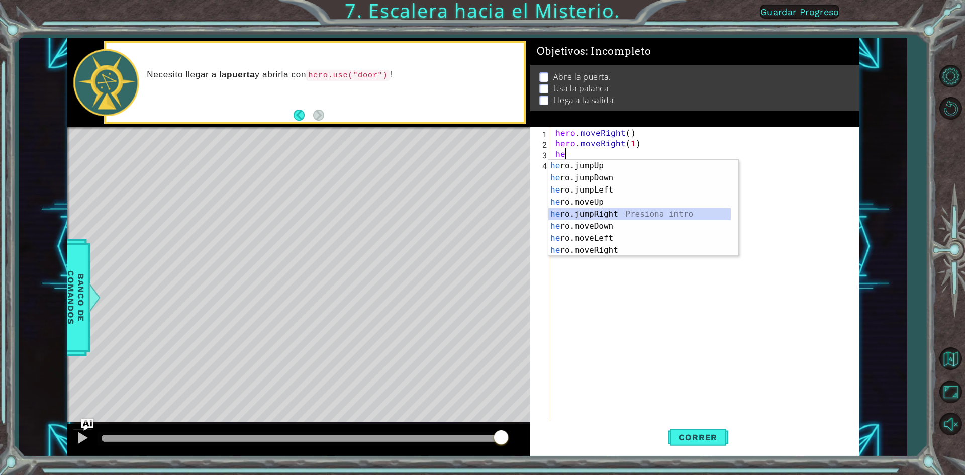
click at [621, 212] on div "he ro.jumpUp Presiona intro he ro.jumpDown Presiona intro he ro.jumpLeft Presio…" at bounding box center [639, 220] width 182 height 121
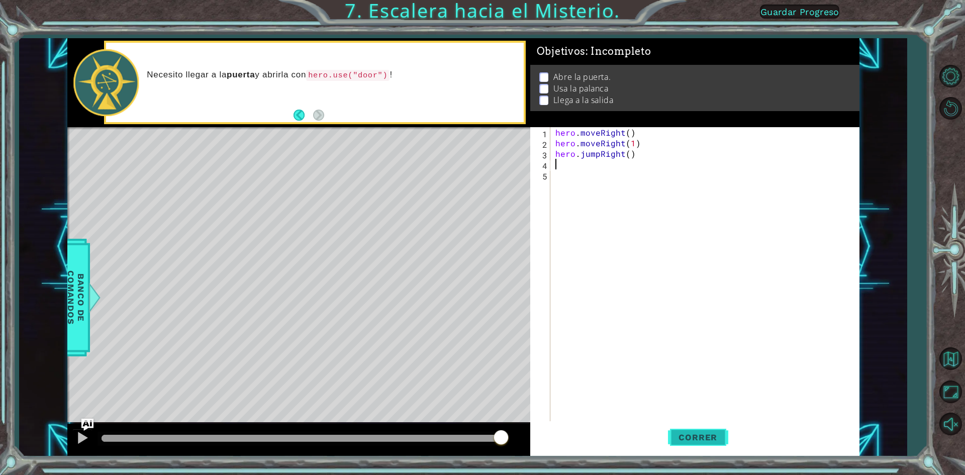
drag, startPoint x: 693, startPoint y: 436, endPoint x: 696, endPoint y: 432, distance: 5.4
click at [695, 437] on span "Correr" at bounding box center [698, 437] width 59 height 10
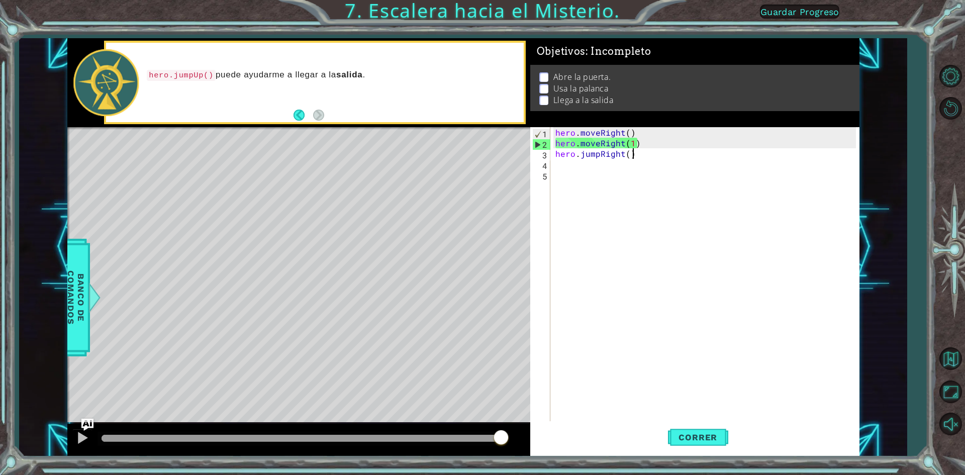
click at [631, 156] on div "hero . moveRight ( ) hero . moveRight ( 1 ) hero . jumpRight ( )" at bounding box center [708, 285] width 308 height 317
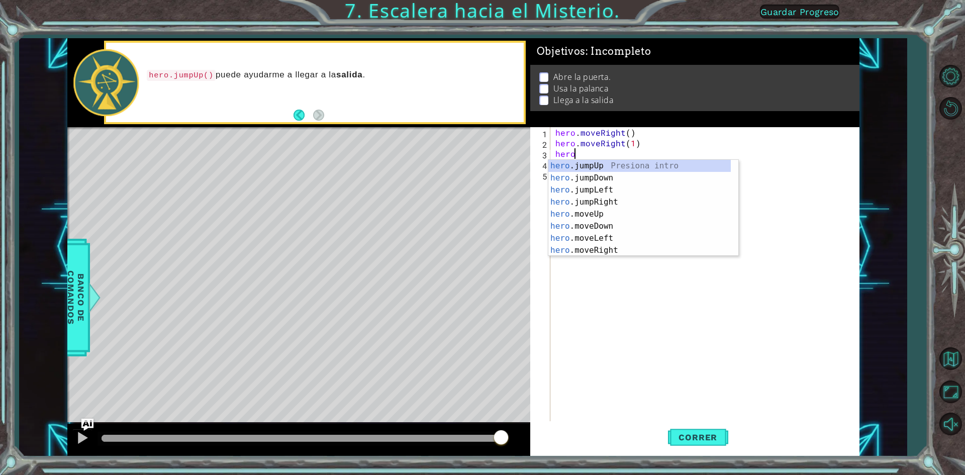
type textarea "h"
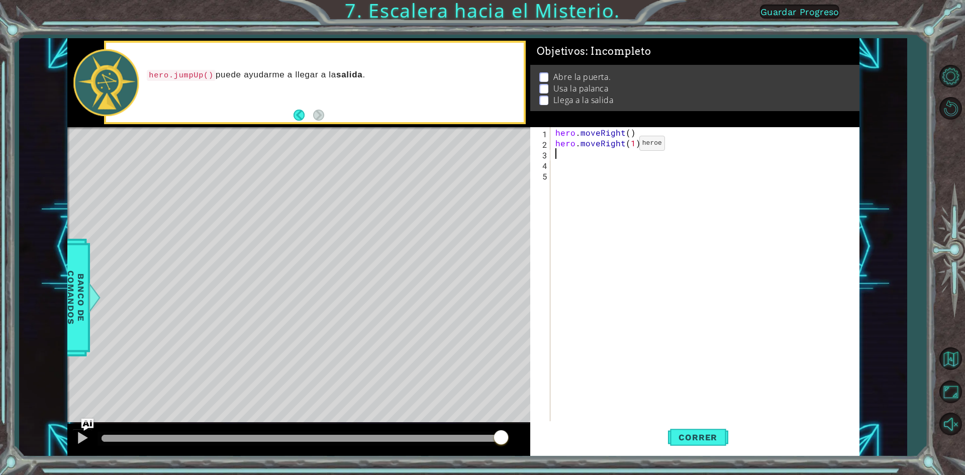
click at [622, 146] on div "hero . moveRight ( ) hero . moveRight ( 1 )" at bounding box center [708, 285] width 308 height 317
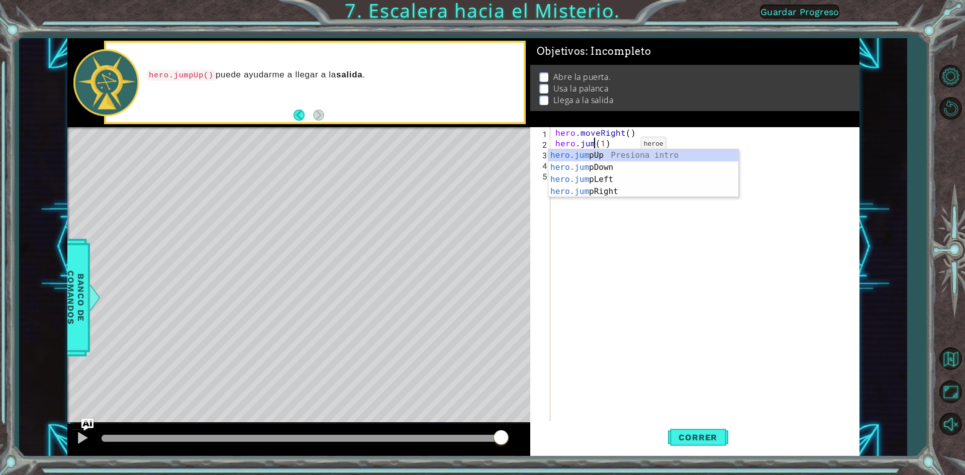
scroll to position [0, 3]
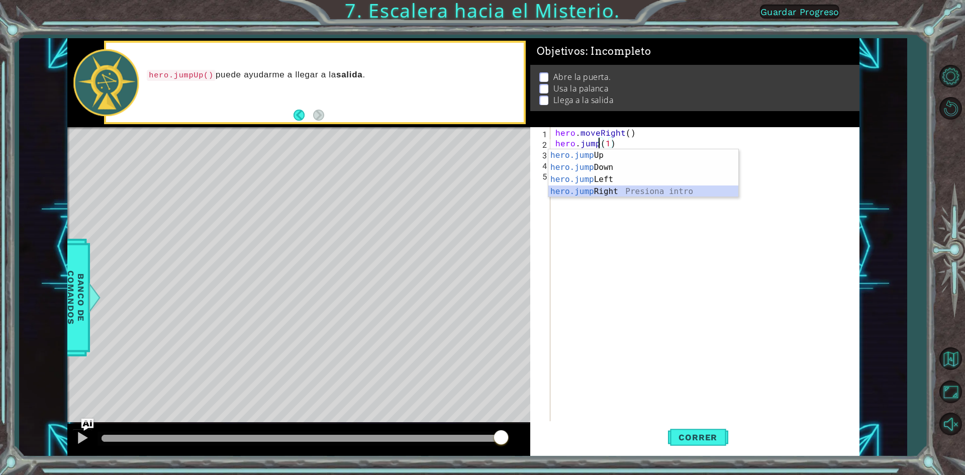
click at [623, 196] on div "hero.jump Up Presiona intro hero.jump Down Presiona intro hero.jump Left Presio…" at bounding box center [643, 185] width 190 height 72
type textarea "hero.jumpRight()(1)"
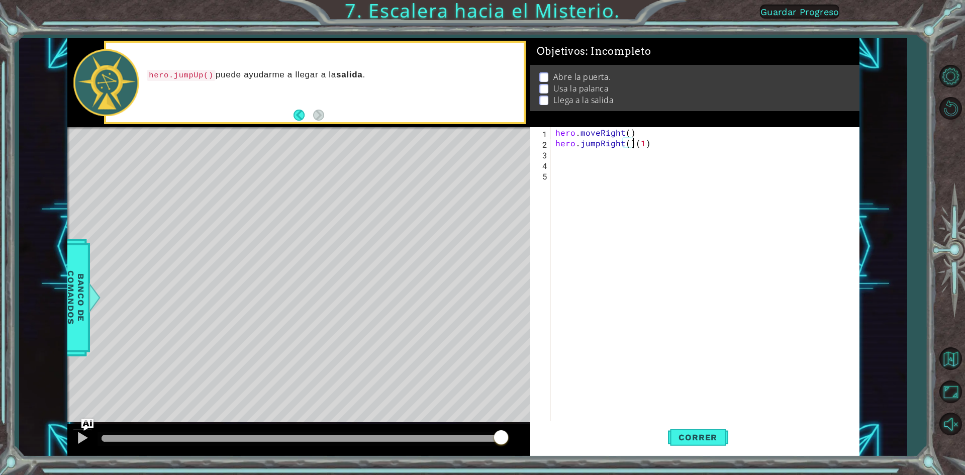
click at [584, 156] on div "hero . moveRight ( ) hero . jumpRight ( ) ( 1 )" at bounding box center [708, 285] width 308 height 317
type textarea "he"
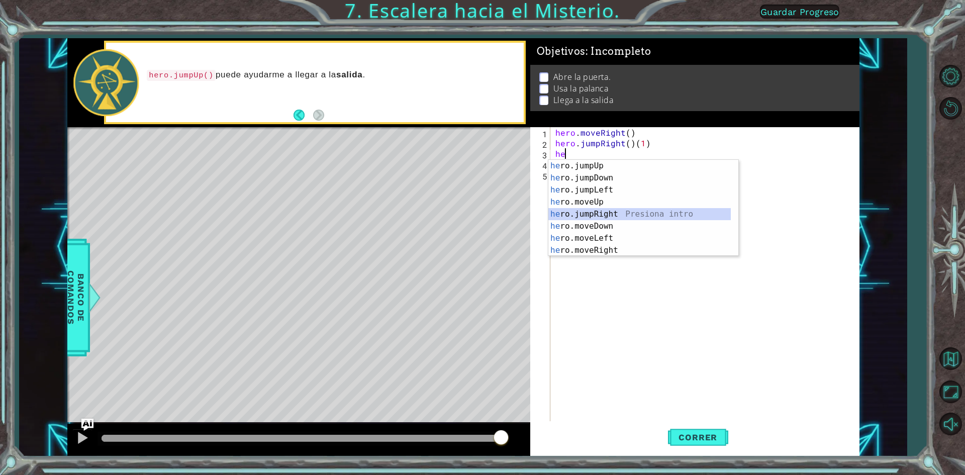
click at [625, 215] on div "he ro.jumpUp Presiona intro he ro.jumpDown Presiona intro he ro.jumpLeft Presio…" at bounding box center [639, 220] width 182 height 121
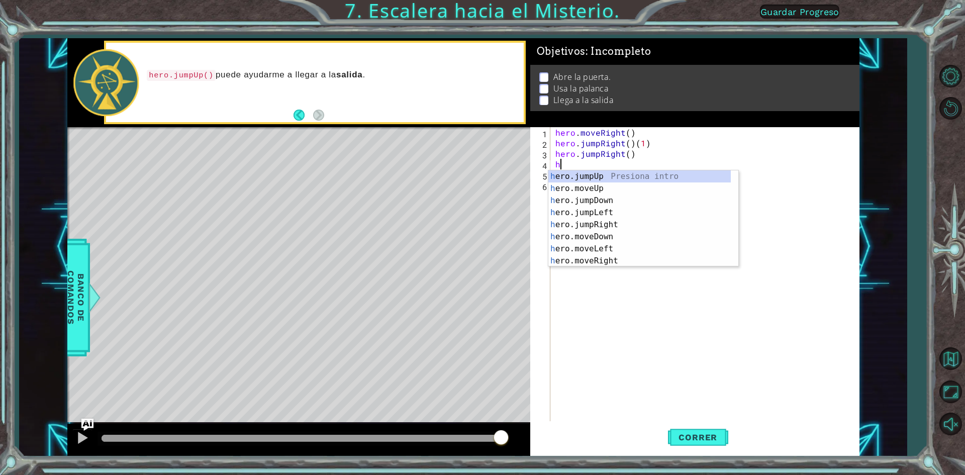
type textarea "he"
click at [599, 221] on div "he ro.jumpUp Presiona intro he ro.jumpDown Presiona intro he ro.jumpLeft Presio…" at bounding box center [639, 230] width 182 height 121
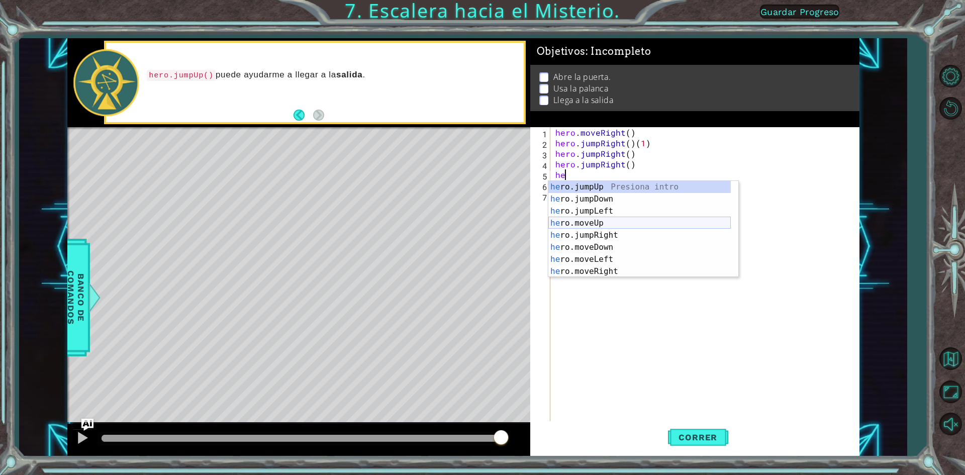
click at [619, 220] on div "he ro.jumpUp Presiona intro he ro.jumpDown Presiona intro he ro.jumpLeft Presio…" at bounding box center [639, 241] width 182 height 121
type textarea "hero.moveUp(1)"
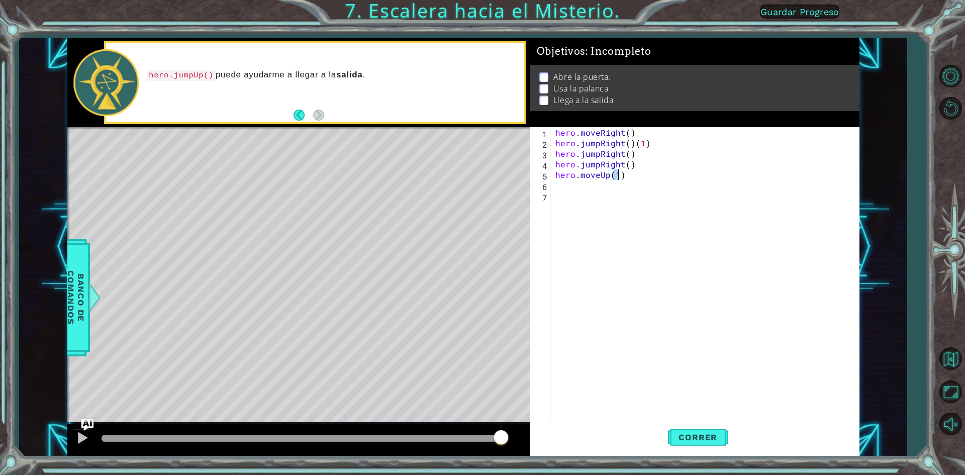
click at [566, 186] on div "hero . moveRight ( ) hero . jumpRight ( ) ( 1 ) hero . jumpRight ( ) hero . jum…" at bounding box center [708, 285] width 308 height 317
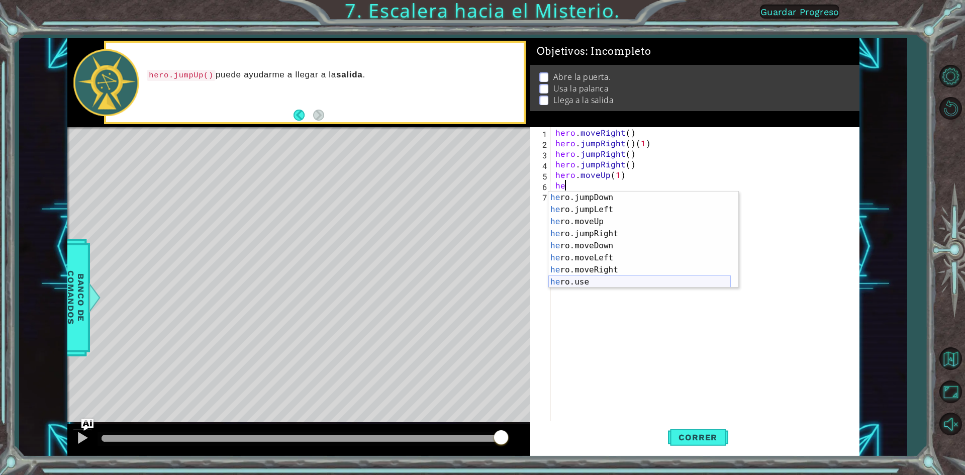
scroll to position [12, 0]
click at [581, 280] on div "he ro.jumpDown Presiona intro he ro.jumpLeft Presiona intro he ro.moveUp Presio…" at bounding box center [639, 252] width 182 height 121
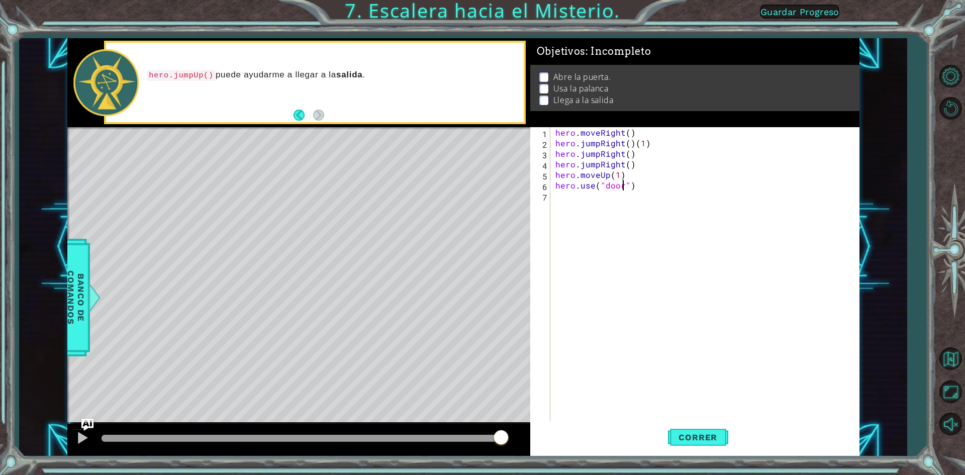
scroll to position [0, 4]
drag, startPoint x: 695, startPoint y: 435, endPoint x: 679, endPoint y: 429, distance: 16.5
click at [694, 435] on span "Correr" at bounding box center [698, 437] width 59 height 10
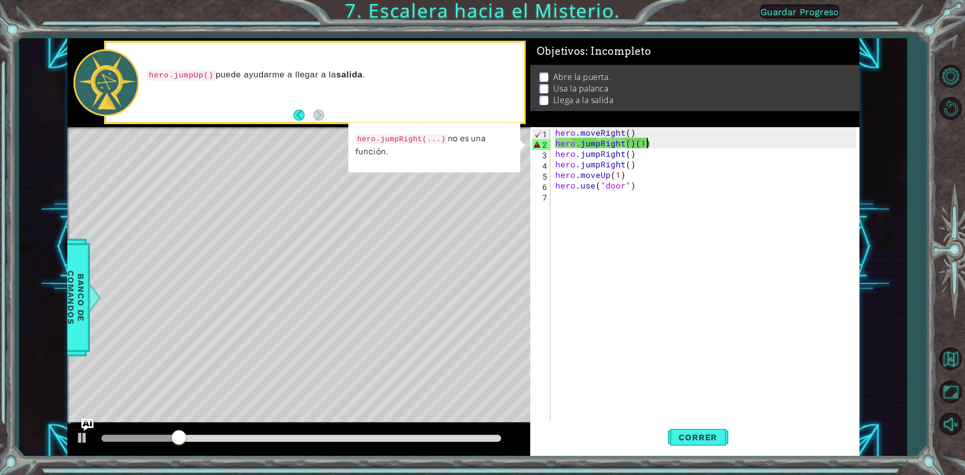
click at [649, 147] on div "hero . moveRight ( ) hero . jumpRight ( ) ( 1 ) hero . jumpRight ( ) hero . jum…" at bounding box center [708, 285] width 308 height 317
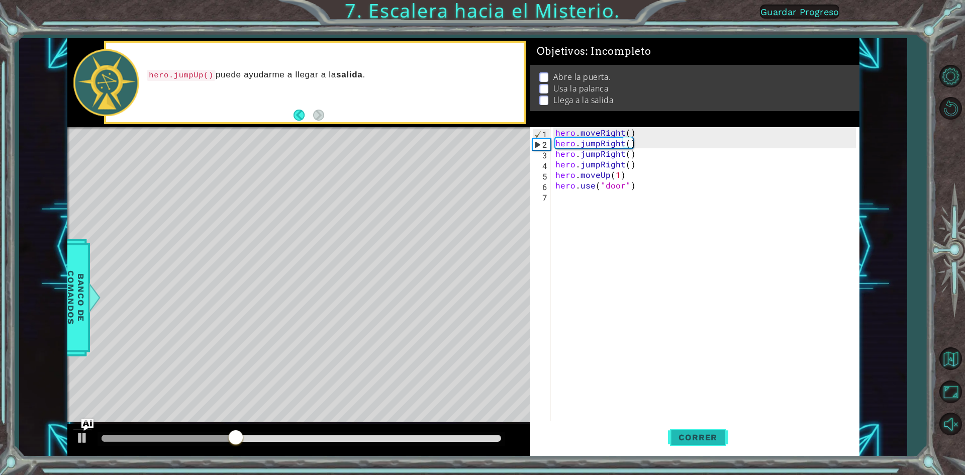
click at [696, 433] on span "Correr" at bounding box center [698, 437] width 59 height 10
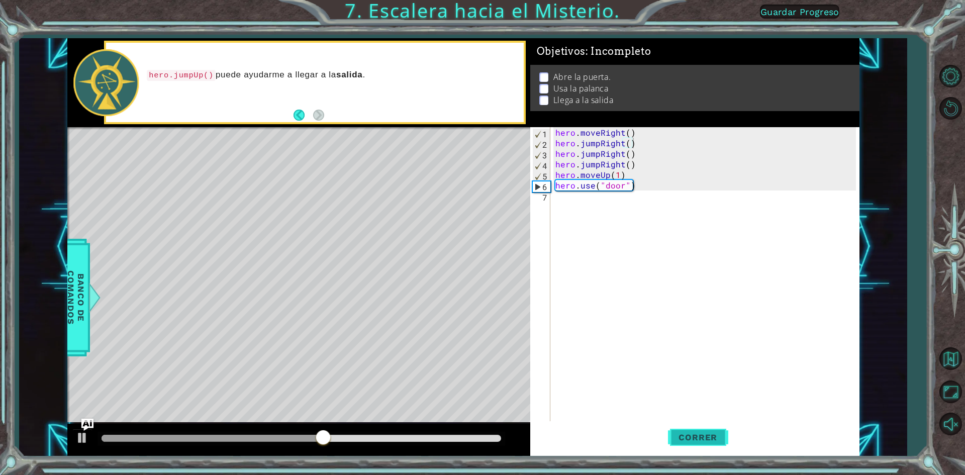
click at [715, 434] on span "Correr" at bounding box center [698, 437] width 59 height 10
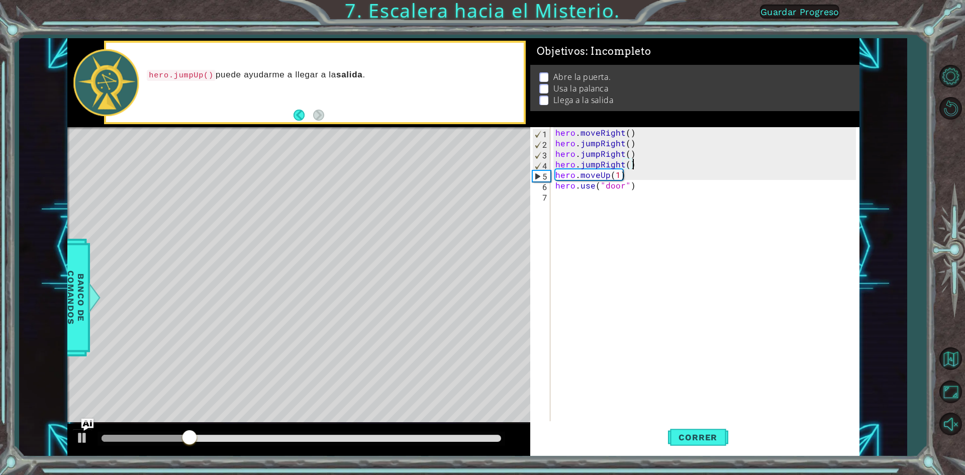
click at [644, 167] on div "hero . moveRight ( ) hero . jumpRight ( ) hero . jumpRight ( ) hero . jumpRight…" at bounding box center [708, 285] width 308 height 317
click at [643, 164] on div "hero . moveRight ( ) hero . jumpRight ( ) hero . jumpRight ( ) hero . jumpRight…" at bounding box center [708, 285] width 308 height 317
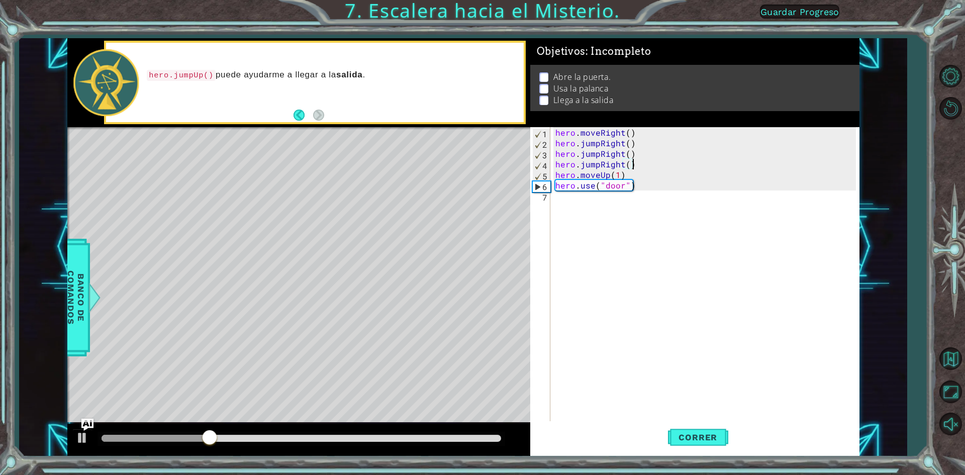
click at [641, 164] on div "hero . moveRight ( ) hero . jumpRight ( ) hero . jumpRight ( ) hero . jumpRight…" at bounding box center [708, 285] width 308 height 317
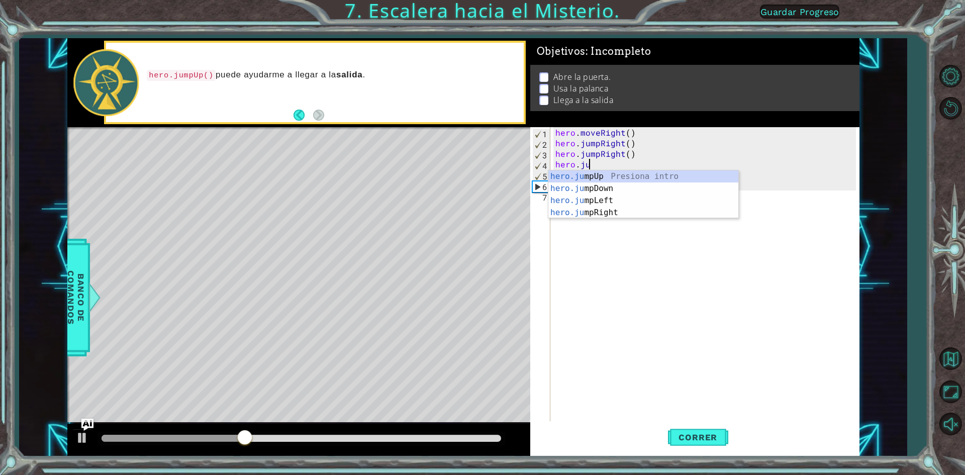
scroll to position [0, 0]
type textarea "h"
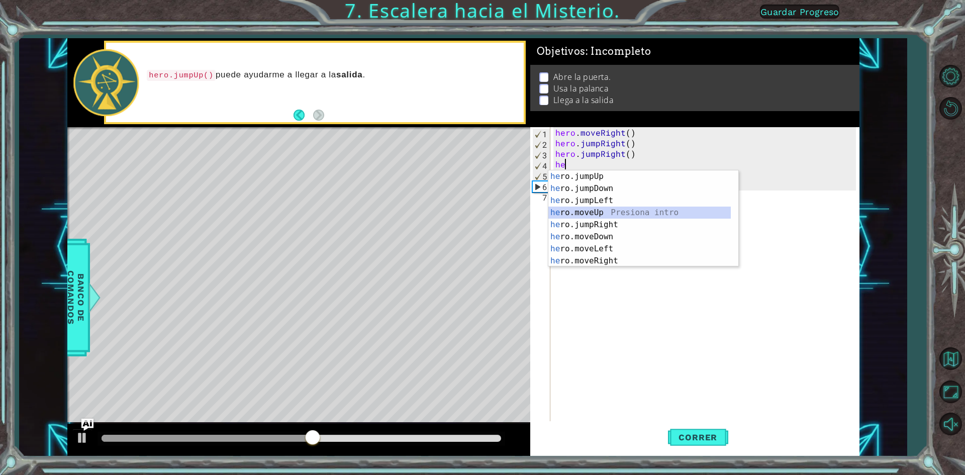
click at [611, 211] on div "he ro.jumpUp Presiona intro he ro.jumpDown Presiona intro he ro.jumpLeft Presio…" at bounding box center [639, 230] width 182 height 121
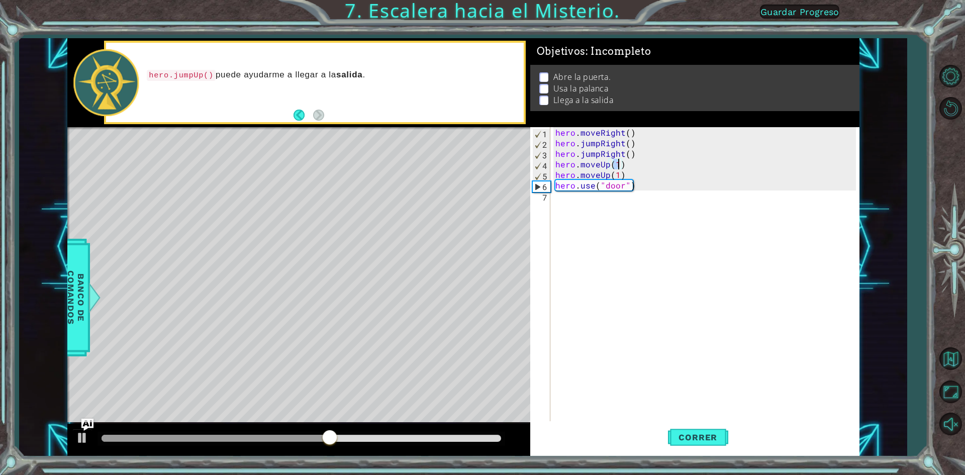
click at [623, 175] on div "hero . moveRight ( ) hero . jumpRight ( ) hero . jumpRight ( ) hero . moveUp ( …" at bounding box center [708, 285] width 308 height 317
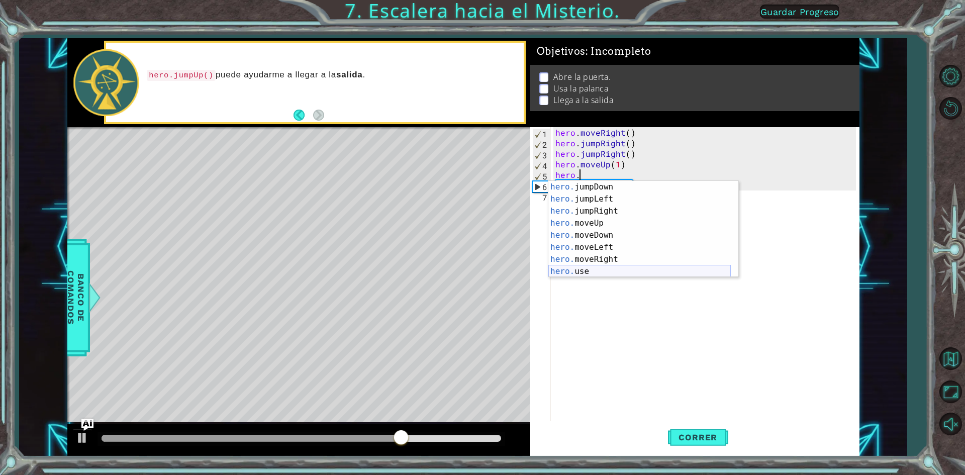
scroll to position [12, 0]
click at [611, 267] on div "hero. jumpDown Presiona intro hero. jumpLeft Presiona intro hero. jumpRight Pre…" at bounding box center [639, 241] width 182 height 121
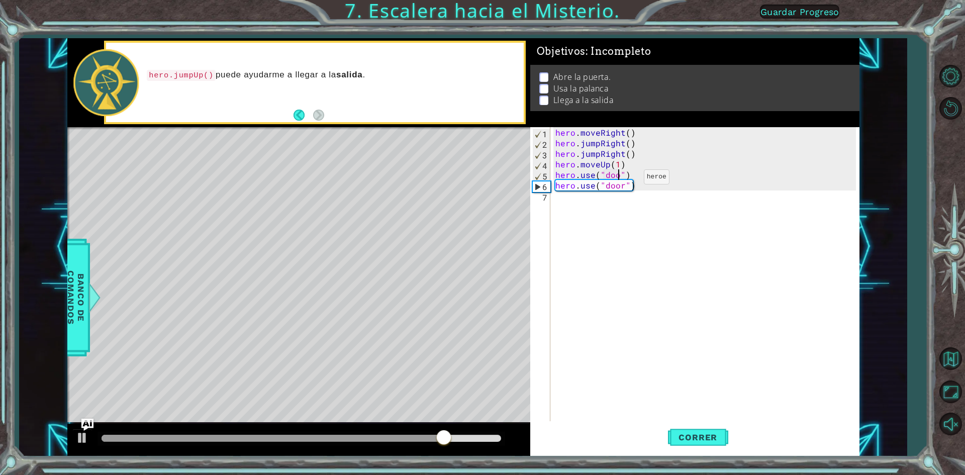
scroll to position [0, 4]
click at [640, 189] on div "hero . moveRight ( ) hero . jumpRight ( ) hero . jumpRight ( ) hero . moveUp ( …" at bounding box center [708, 285] width 308 height 317
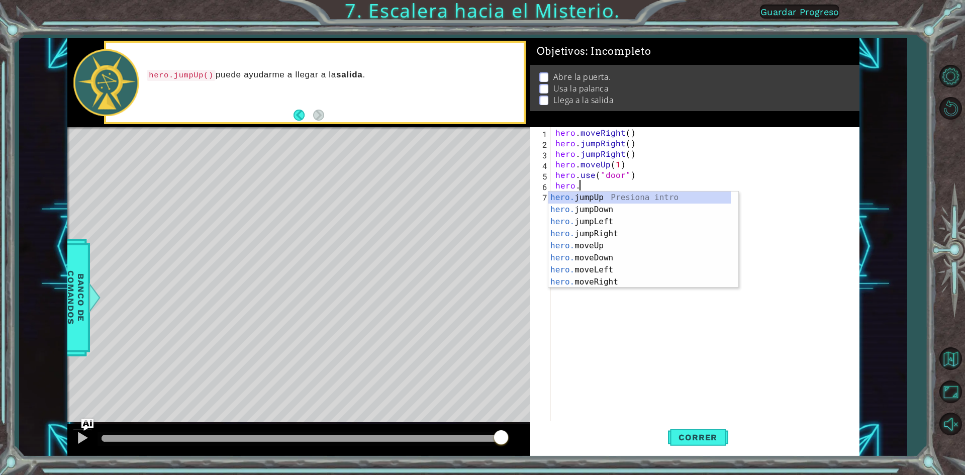
scroll to position [0, 0]
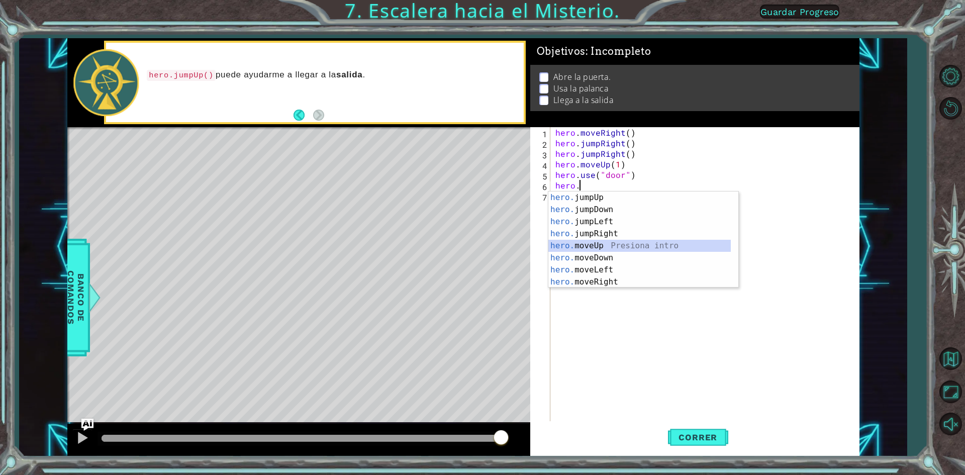
click at [618, 244] on div "hero. jumpUp Presiona intro hero. jumpDown Presiona intro hero. jumpLeft Presio…" at bounding box center [639, 252] width 182 height 121
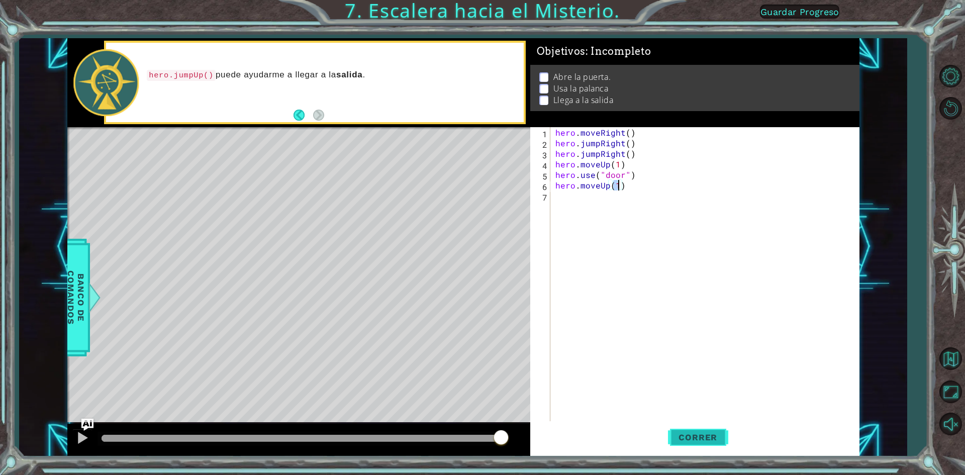
click at [705, 435] on span "Correr" at bounding box center [698, 437] width 59 height 10
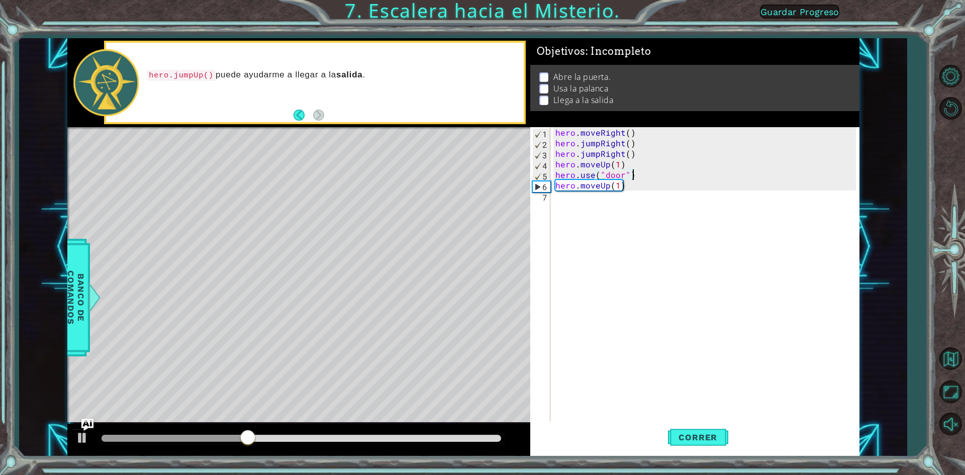
click at [650, 175] on div "hero . moveRight ( ) hero . jumpRight ( ) hero . jumpRight ( ) hero . moveUp ( …" at bounding box center [708, 285] width 308 height 317
click at [628, 186] on div "hero . moveRight ( ) hero . jumpRight ( ) hero . jumpRight ( ) hero . moveUp ( …" at bounding box center [708, 285] width 308 height 317
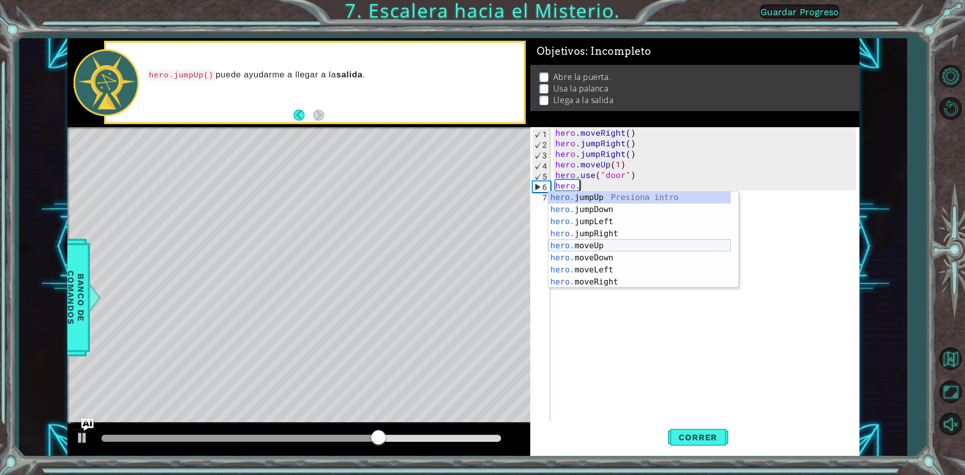
scroll to position [12, 0]
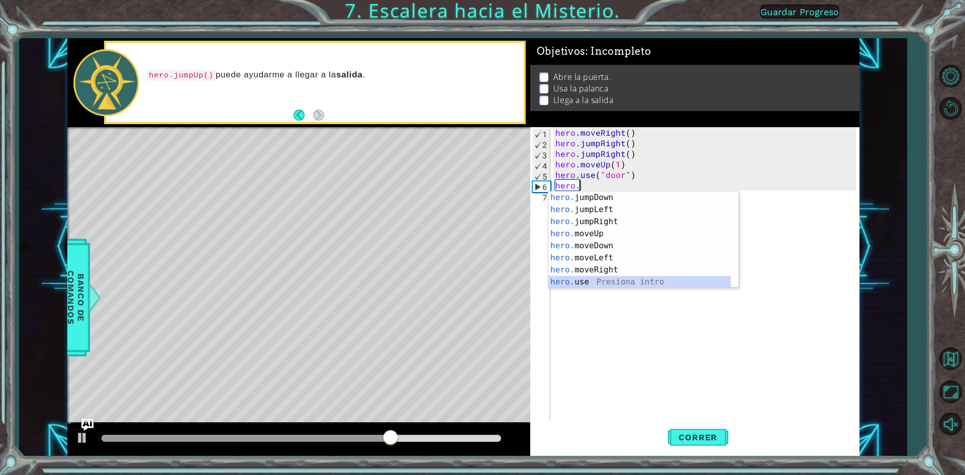
click at [585, 277] on div "hero. jumpDown Presiona intro hero. jumpLeft Presiona intro hero. jumpRight Pre…" at bounding box center [639, 252] width 182 height 121
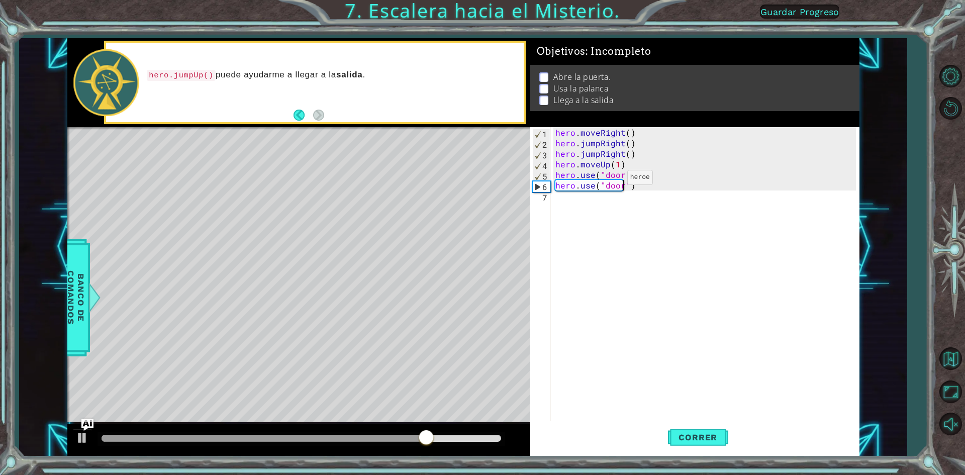
scroll to position [0, 4]
click at [634, 172] on div "hero . moveRight ( ) hero . jumpRight ( ) hero . jumpRight ( ) hero . moveUp ( …" at bounding box center [708, 285] width 308 height 317
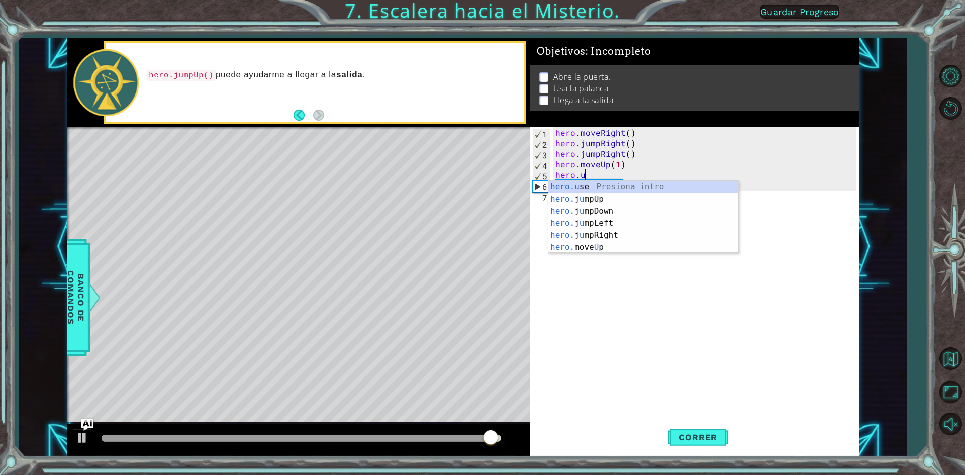
scroll to position [0, 0]
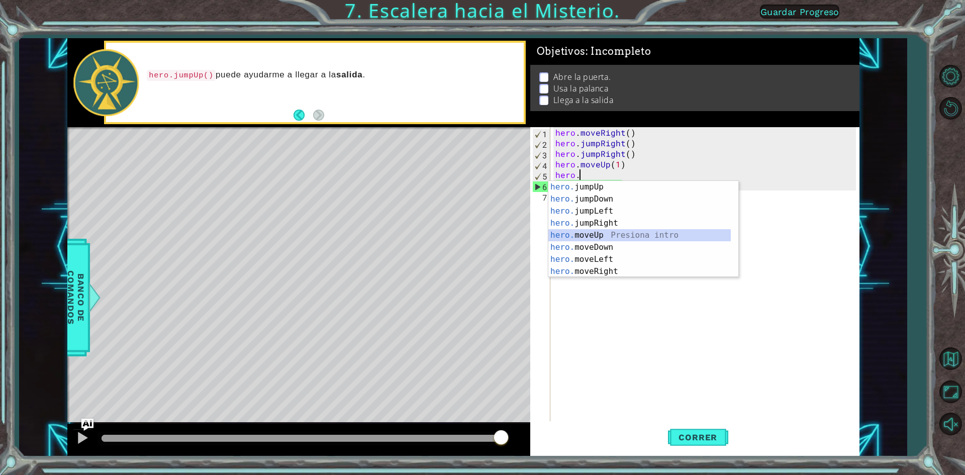
click at [611, 236] on div "hero. jumpUp Presiona intro hero. jumpDown Presiona intro hero. jumpLeft Presio…" at bounding box center [639, 241] width 182 height 121
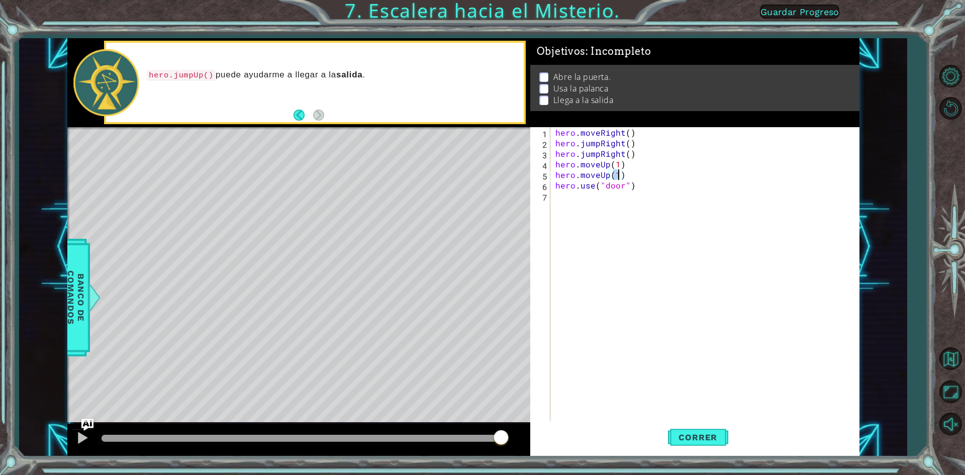
drag, startPoint x: 710, startPoint y: 435, endPoint x: 700, endPoint y: 409, distance: 28.0
click at [708, 431] on button "Correr" at bounding box center [698, 437] width 60 height 33
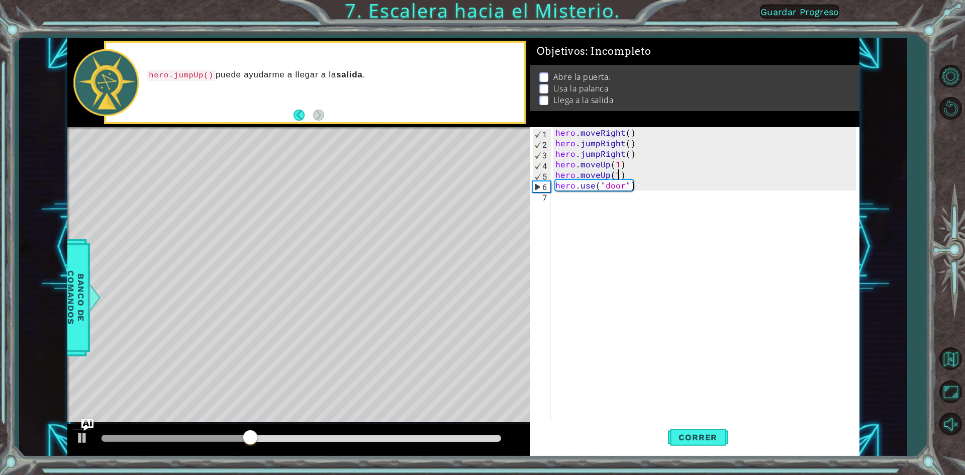
click at [633, 163] on div "hero . moveRight ( ) hero . jumpRight ( ) hero . jumpRight ( ) hero . moveUp ( …" at bounding box center [708, 285] width 308 height 317
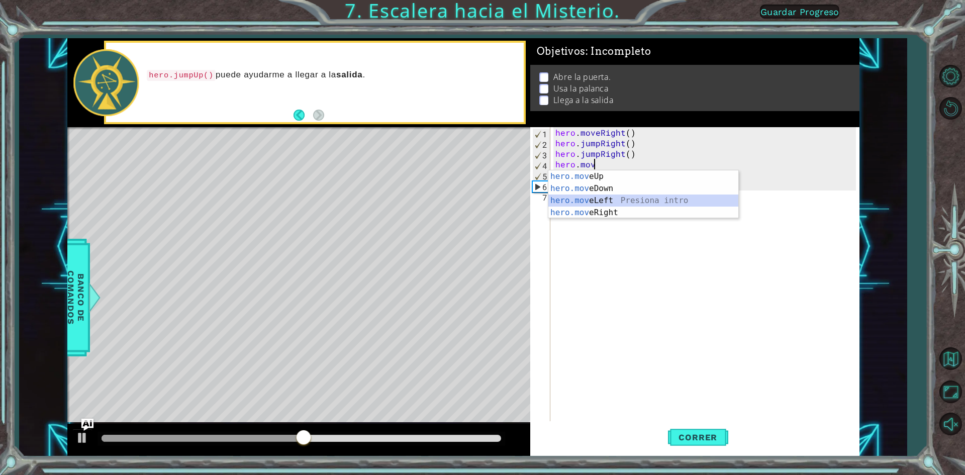
click at [626, 195] on div "hero.mov eUp Presiona intro hero.mov eDown Presiona intro hero.mov eLeft Presio…" at bounding box center [643, 206] width 190 height 72
type textarea "hero.moveLeft(1)"
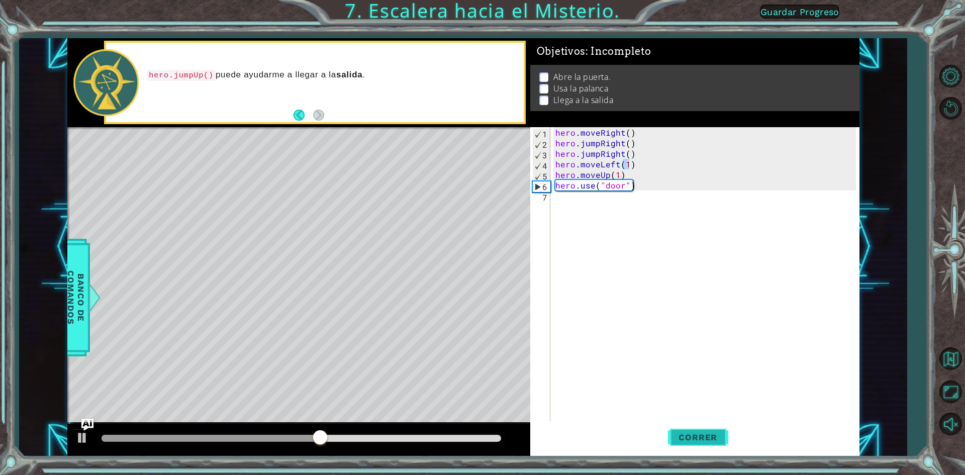
click at [688, 433] on span "Correr" at bounding box center [698, 437] width 59 height 10
click at [583, 202] on div "hero . moveRight ( ) hero . jumpRight ( ) hero . jumpRight ( ) hero . moveLeft …" at bounding box center [708, 285] width 308 height 317
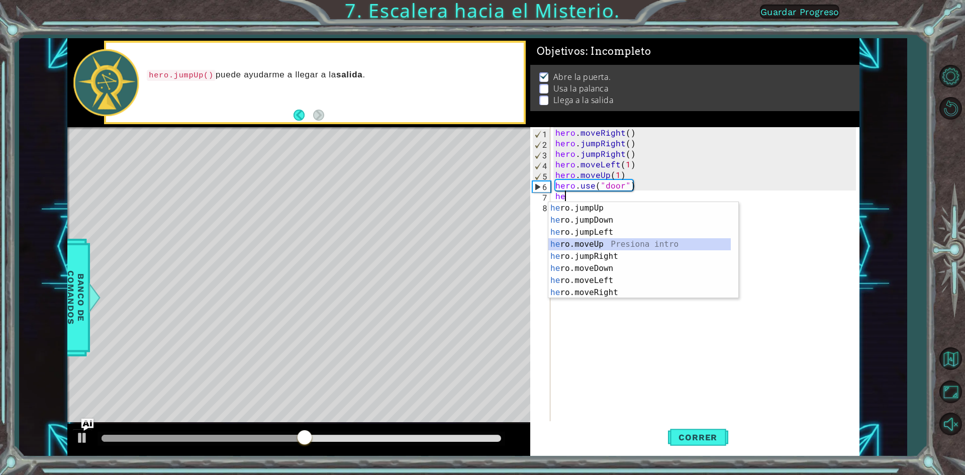
click at [594, 243] on div "he ro.jumpUp Presiona intro he ro.jumpDown Presiona intro he ro.jumpLeft Presio…" at bounding box center [639, 262] width 182 height 121
type textarea "hero.moveUp(1)"
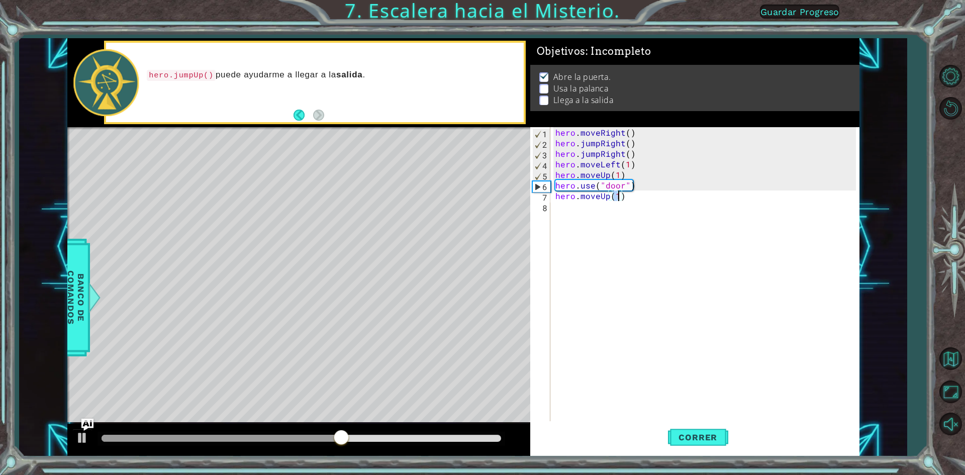
click at [560, 210] on div "hero . moveRight ( ) hero . jumpRight ( ) hero . jumpRight ( ) hero . moveLeft …" at bounding box center [708, 285] width 308 height 317
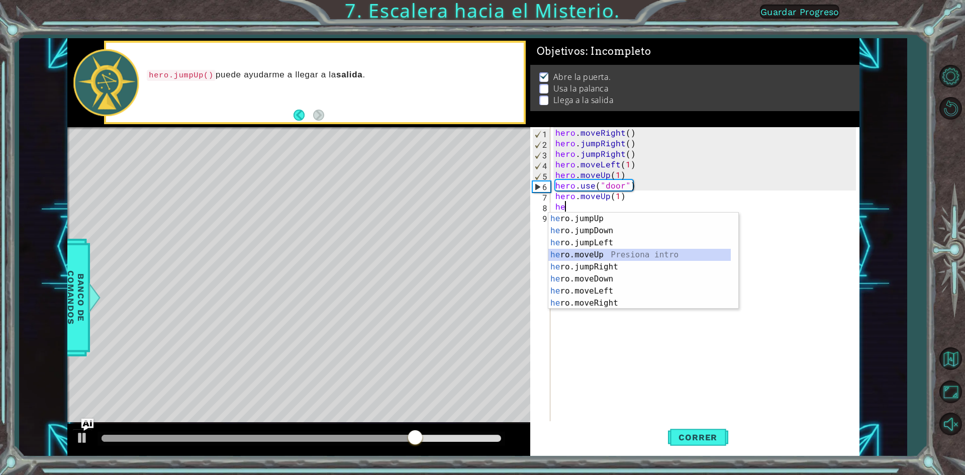
click at [610, 257] on div "he ro.jumpUp Presiona intro he ro.jumpDown Presiona intro he ro.jumpLeft Presio…" at bounding box center [639, 273] width 182 height 121
type textarea "hero.moveUp(1)"
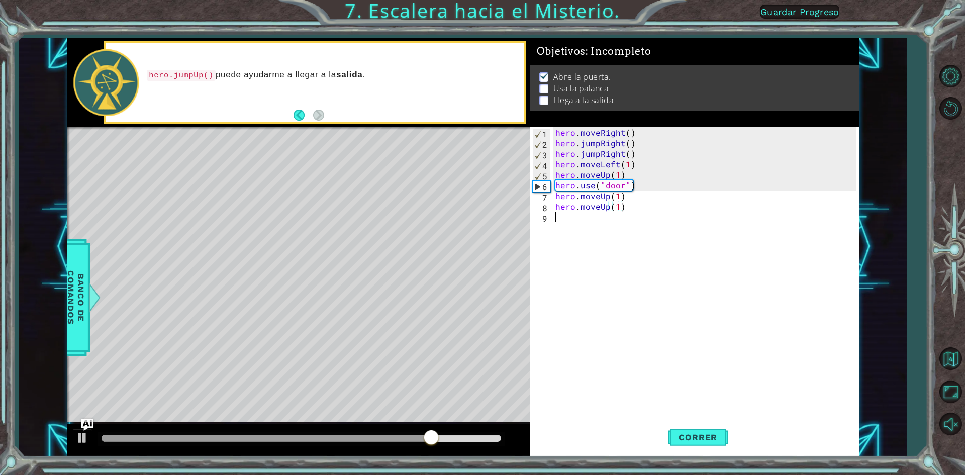
click at [572, 218] on div "hero . moveRight ( ) hero . jumpRight ( ) hero . jumpRight ( ) hero . moveLeft …" at bounding box center [708, 285] width 308 height 317
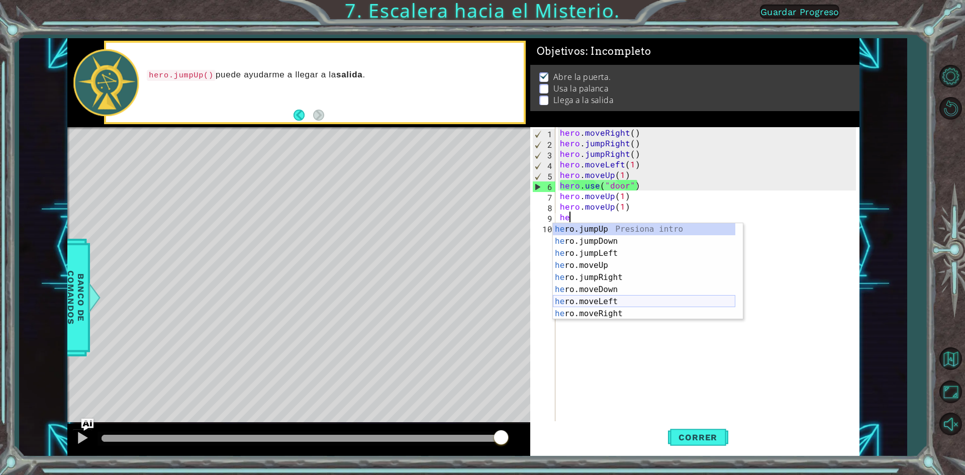
click at [604, 299] on div "he ro.jumpUp Presiona intro he ro.jumpDown Presiona intro he ro.jumpLeft Presio…" at bounding box center [644, 283] width 182 height 121
type textarea "hero.moveLeft(1)"
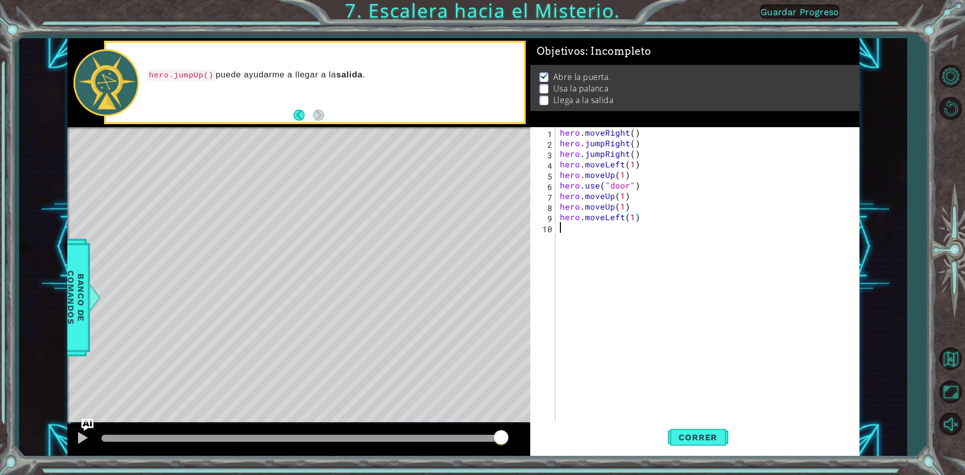
click at [601, 227] on div "hero . moveRight ( ) hero . jumpRight ( ) hero . jumpRight ( ) hero . moveLeft …" at bounding box center [709, 285] width 303 height 317
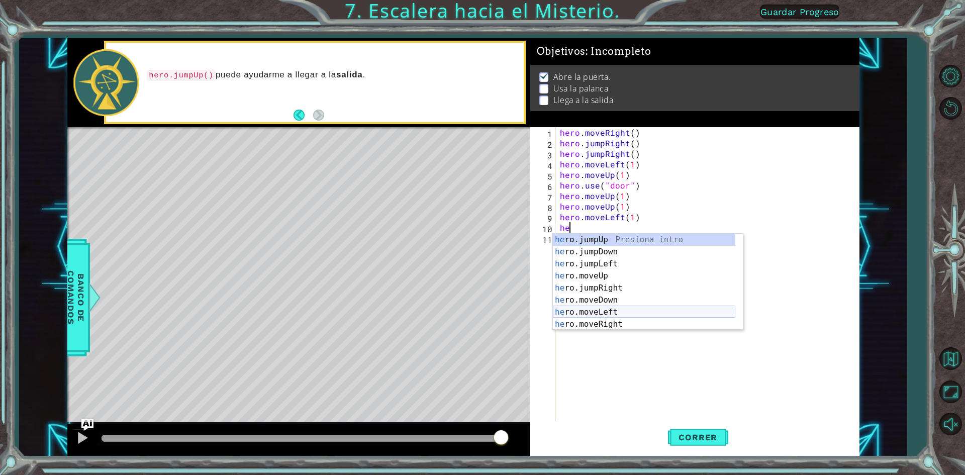
scroll to position [12, 0]
click at [602, 321] on div "he ro.jumpDown Presiona intro he ro.jumpLeft Presiona intro he ro.moveUp Presio…" at bounding box center [644, 294] width 182 height 121
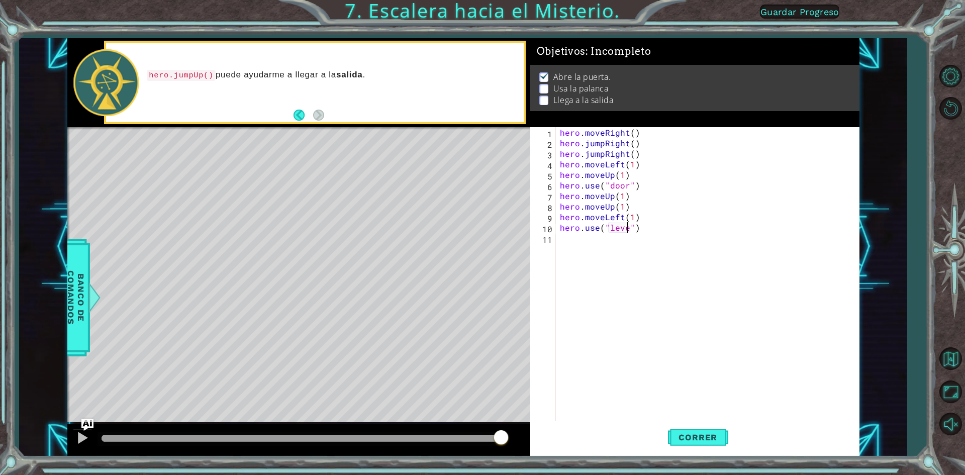
scroll to position [0, 5]
type textarea "hero.use("lever")"
click at [687, 433] on span "Correr" at bounding box center [698, 437] width 59 height 10
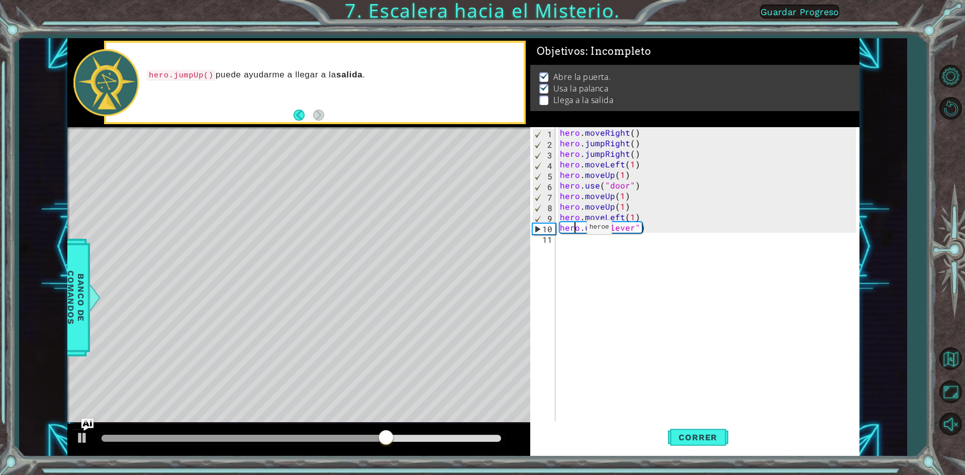
drag, startPoint x: 574, startPoint y: 230, endPoint x: 570, endPoint y: 236, distance: 7.3
click at [572, 232] on div "hero . moveRight ( ) hero . jumpRight ( ) hero . jumpRight ( ) hero . moveLeft …" at bounding box center [709, 285] width 303 height 317
click at [567, 240] on div "hero . moveRight ( ) hero . jumpRight ( ) hero . jumpRight ( ) hero . moveLeft …" at bounding box center [709, 285] width 303 height 317
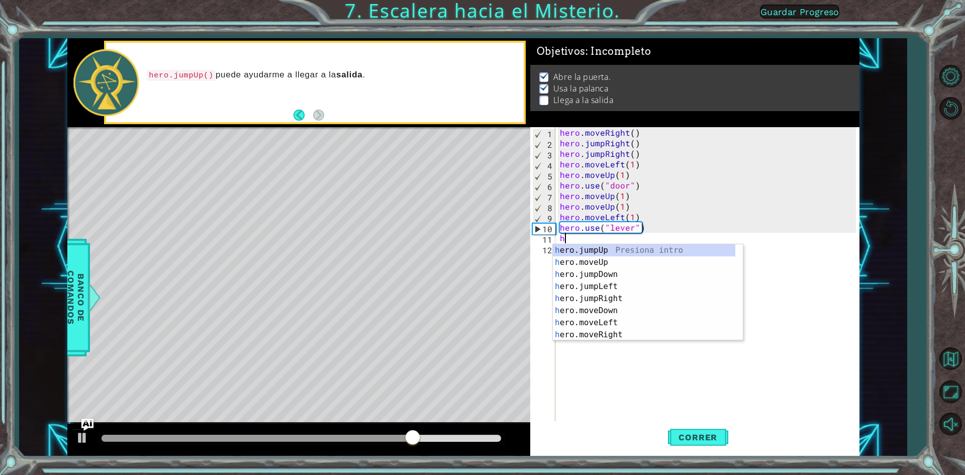
type textarea "he"
drag, startPoint x: 608, startPoint y: 271, endPoint x: 614, endPoint y: 270, distance: 5.6
click at [613, 270] on div "he ro.jumpUp Presiona intro he ro.jumpDown Presiona intro he ro.jumpLeft Presio…" at bounding box center [644, 304] width 182 height 121
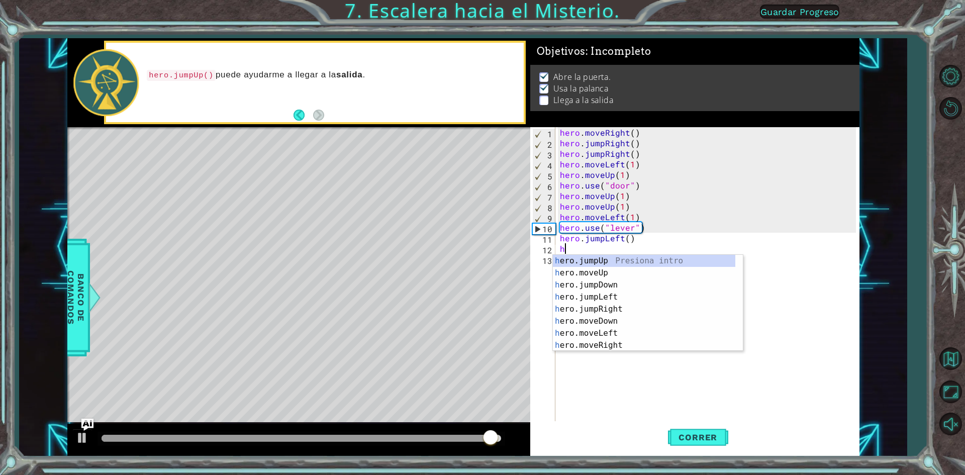
type textarea "he"
click at [586, 283] on div "he ro.jumpUp Presiona intro he ro.jumpDown Presiona intro he ro.jumpLeft Presio…" at bounding box center [644, 315] width 182 height 121
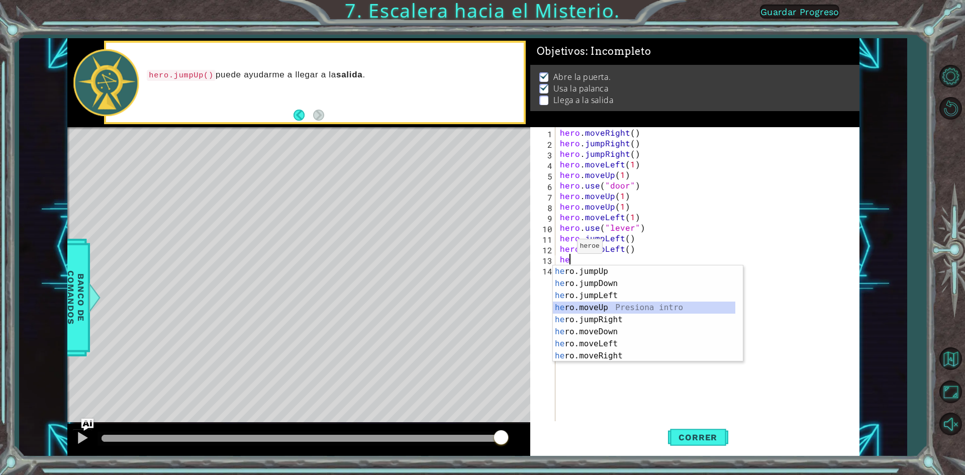
click at [599, 304] on div "he ro.jumpUp Presiona intro he ro.jumpDown Presiona intro he ro.jumpLeft Presio…" at bounding box center [644, 325] width 182 height 121
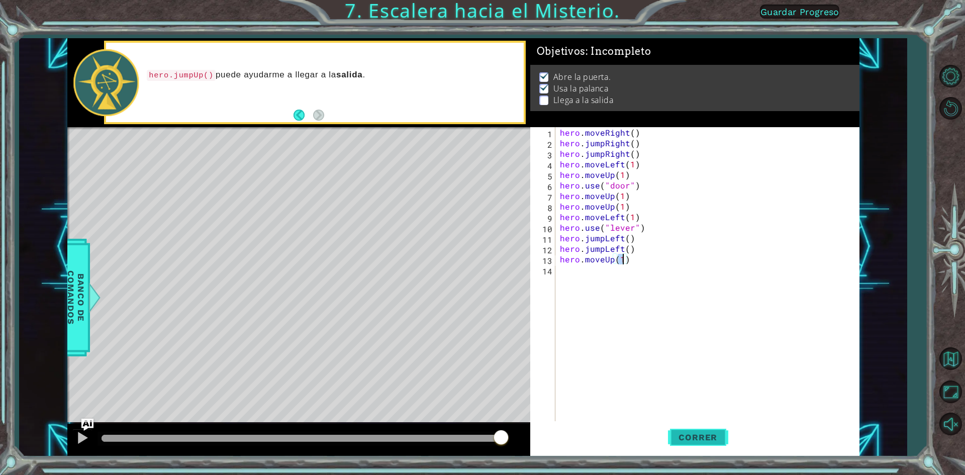
click at [698, 431] on button "Correr" at bounding box center [698, 437] width 60 height 33
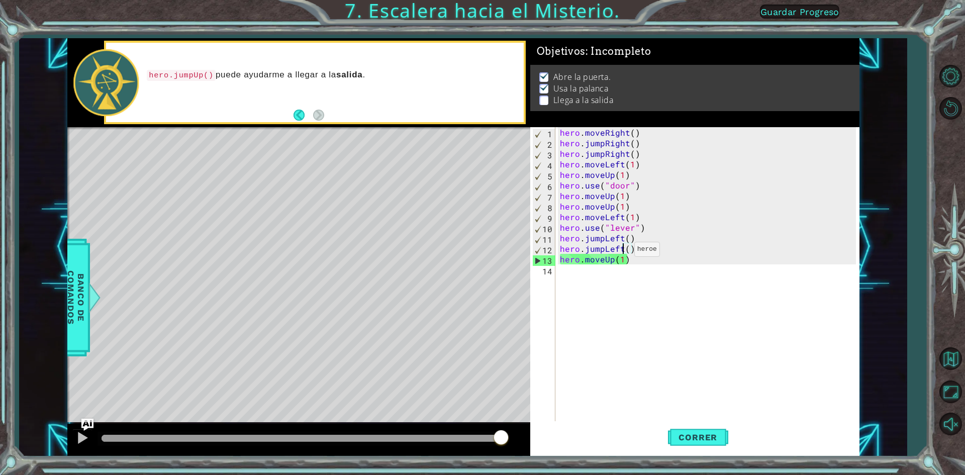
click at [622, 252] on div "hero . moveRight ( ) hero . jumpRight ( ) hero . jumpRight ( ) hero . moveLeft …" at bounding box center [709, 285] width 303 height 317
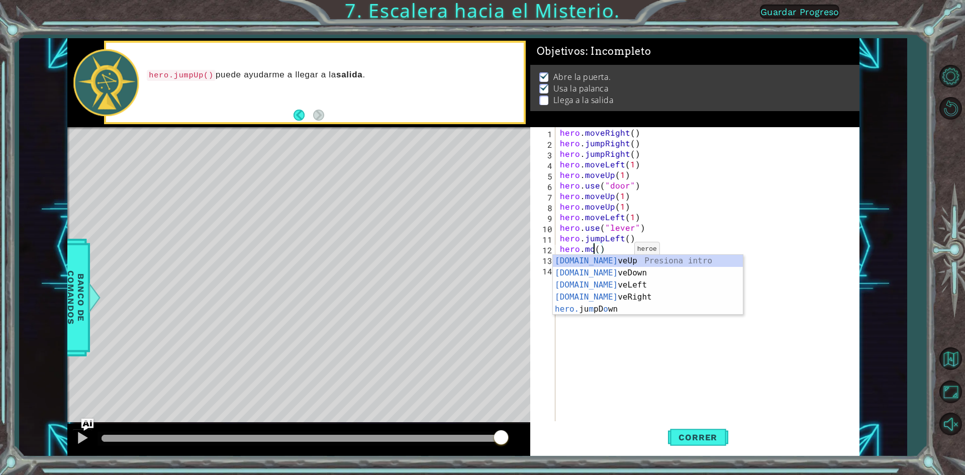
scroll to position [0, 2]
click at [603, 259] on div "hero.mov eUp Presiona intro hero.mov eDown Presiona intro hero.mov eLeft Presio…" at bounding box center [648, 291] width 190 height 72
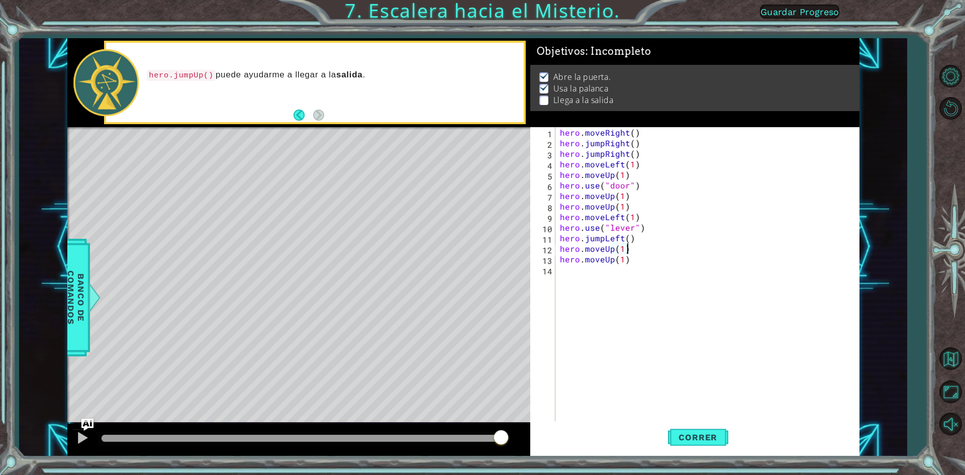
click at [631, 251] on div "hero . moveRight ( ) hero . jumpRight ( ) hero . jumpRight ( ) hero . moveLeft …" at bounding box center [709, 285] width 303 height 317
click at [711, 434] on span "Correr" at bounding box center [698, 437] width 59 height 10
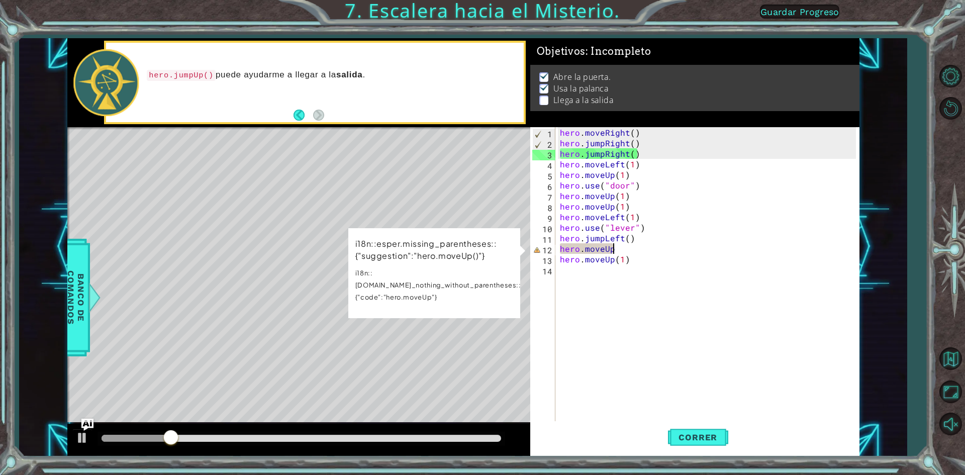
click at [635, 249] on div "hero . moveRight ( ) hero . jumpRight ( ) hero . jumpRight ( ) hero . moveLeft …" at bounding box center [709, 285] width 303 height 317
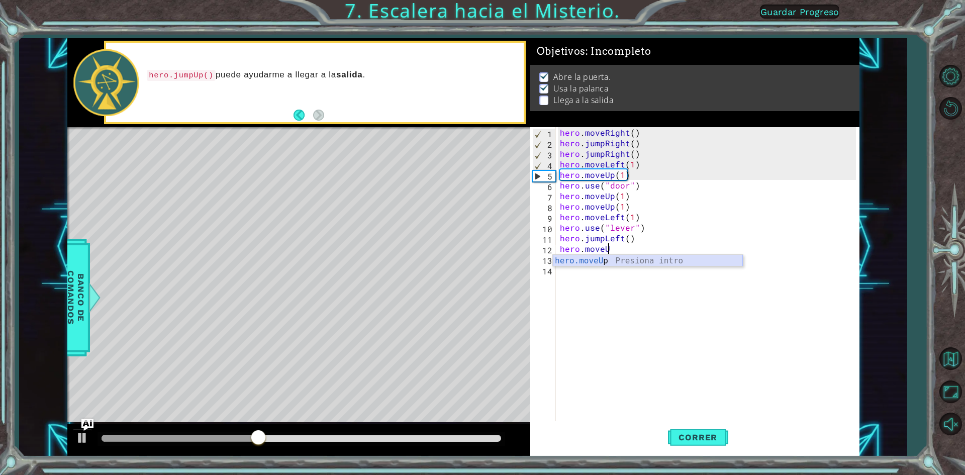
click at [710, 259] on div "hero.moveU p Presiona intro" at bounding box center [648, 273] width 190 height 36
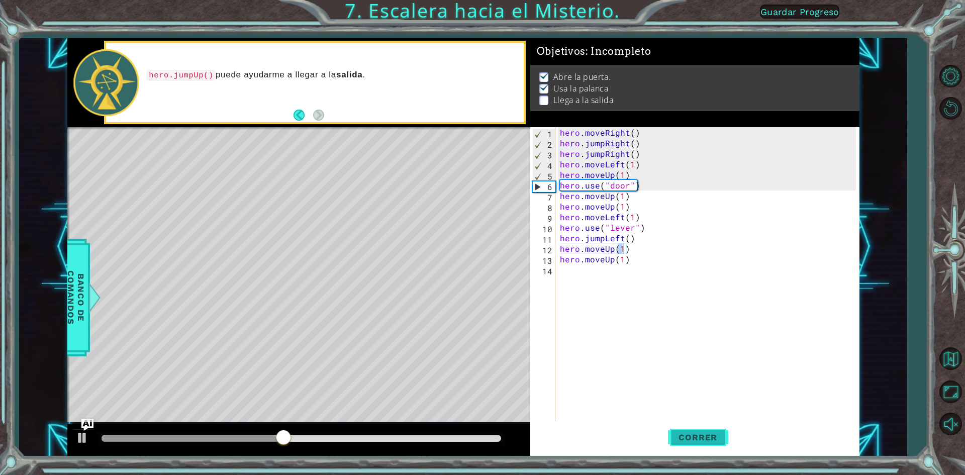
click at [683, 435] on span "Correr" at bounding box center [698, 437] width 59 height 10
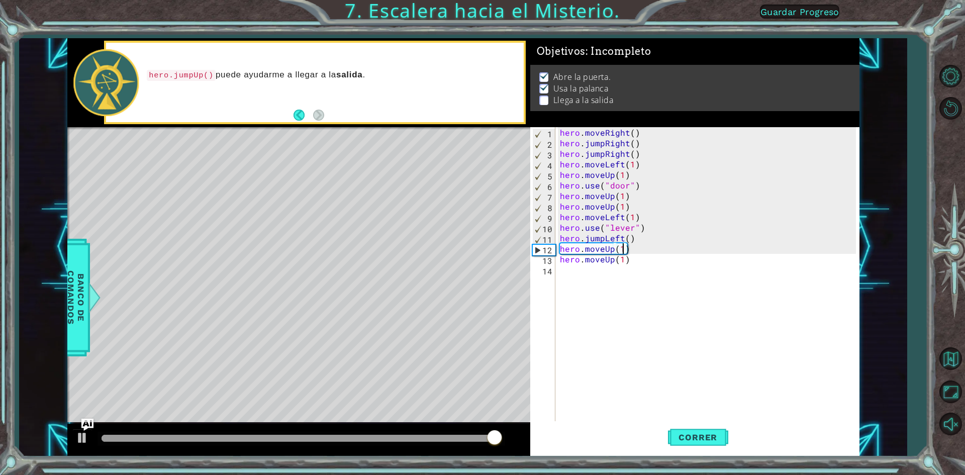
click at [640, 235] on div "hero . moveRight ( ) hero . jumpRight ( ) hero . jumpRight ( ) hero . moveLeft …" at bounding box center [709, 285] width 303 height 317
click at [635, 246] on div "hero . moveRight ( ) hero . jumpRight ( ) hero . jumpRight ( ) hero . moveLeft …" at bounding box center [709, 285] width 303 height 317
click at [632, 235] on div "hero . moveRight ( ) hero . jumpRight ( ) hero . jumpRight ( ) hero . moveLeft …" at bounding box center [709, 285] width 303 height 317
click at [628, 258] on div "hero . moveRight ( ) hero . jumpRight ( ) hero . jumpRight ( ) hero . moveLeft …" at bounding box center [709, 285] width 303 height 317
click at [626, 260] on div "hero . moveRight ( ) hero . jumpRight ( ) hero . jumpRight ( ) hero . moveLeft …" at bounding box center [709, 285] width 303 height 317
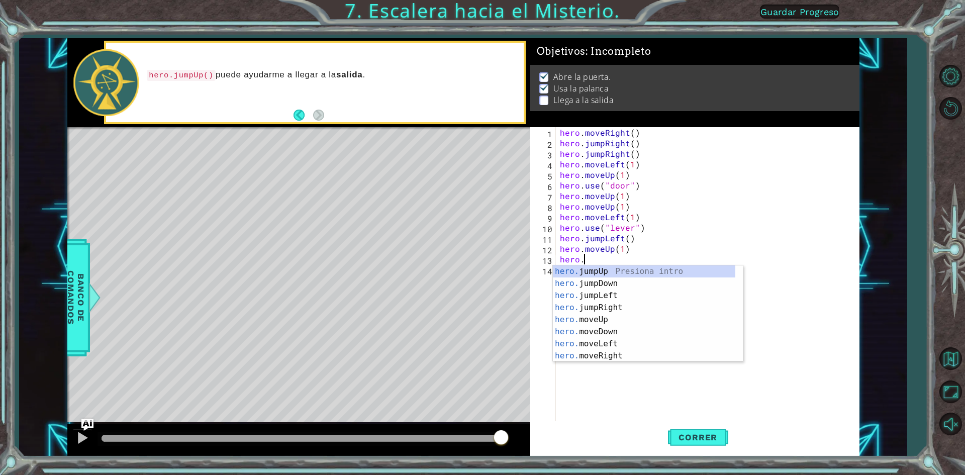
scroll to position [0, 1]
type textarea "hero.jump"
click at [605, 266] on div "hero.jump Up Presiona intro hero.jump Down Presiona intro hero.jump Left Presio…" at bounding box center [648, 301] width 190 height 72
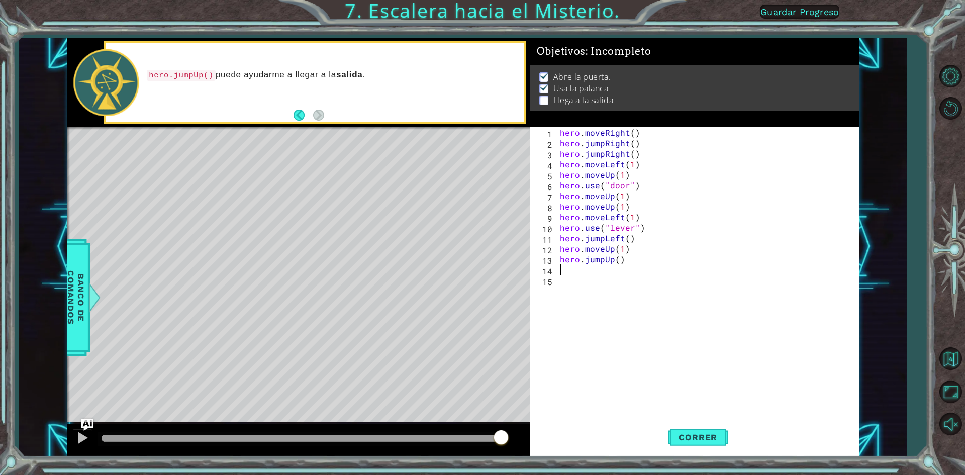
scroll to position [0, 0]
click at [672, 428] on button "Correr" at bounding box center [698, 437] width 60 height 33
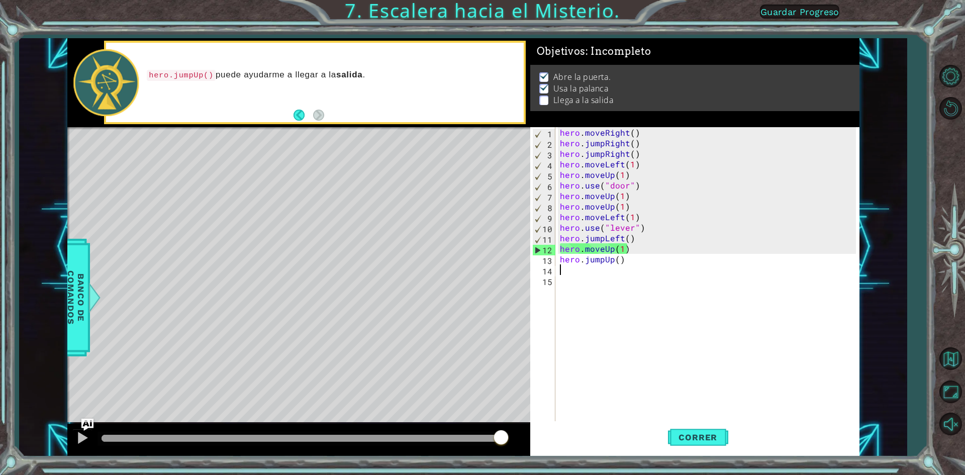
click at [628, 250] on div "hero . moveRight ( ) hero . jumpRight ( ) hero . jumpRight ( ) hero . moveLeft …" at bounding box center [709, 285] width 303 height 317
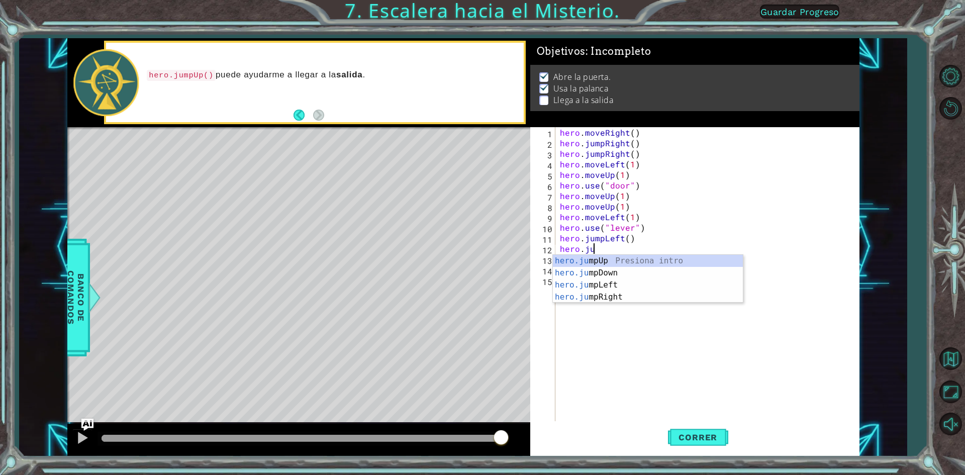
scroll to position [0, 2]
type textarea "hero.jup"
click at [594, 259] on div "hero.ju m p Up Presiona intro hero.ju m p Down Presiona intro hero.ju m p Left …" at bounding box center [648, 291] width 190 height 72
click at [630, 277] on div "hero . moveRight ( ) hero . jumpRight ( ) hero . jumpRight ( ) hero . moveLeft …" at bounding box center [709, 285] width 303 height 317
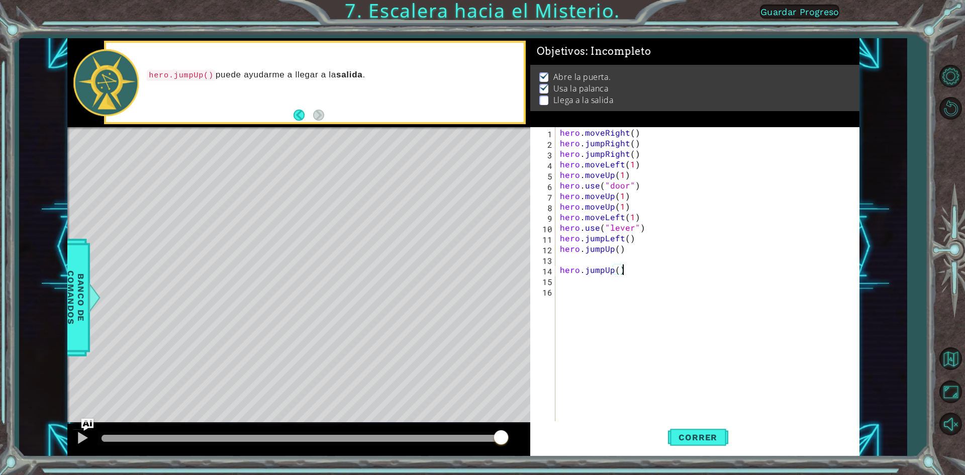
click at [629, 270] on div "hero . moveRight ( ) hero . jumpRight ( ) hero . jumpRight ( ) hero . moveLeft …" at bounding box center [709, 285] width 303 height 317
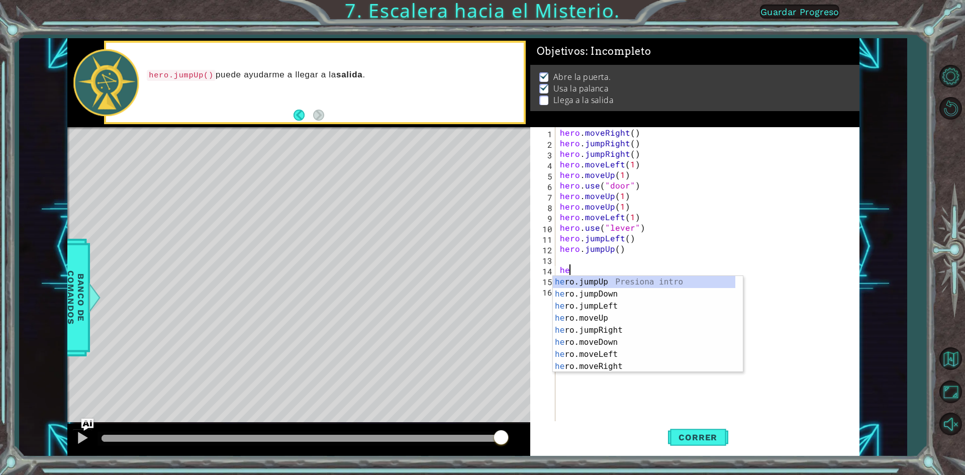
type textarea "h"
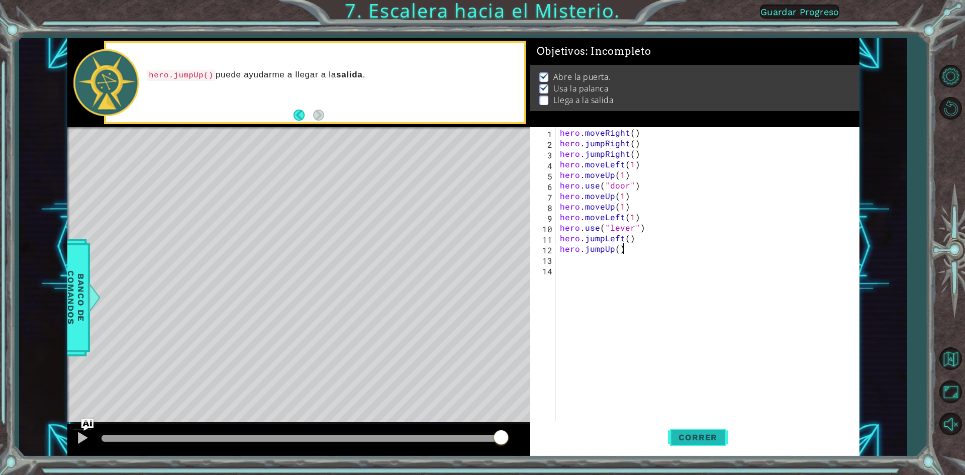
type textarea "hero.jumpUp()"
click at [698, 433] on span "Correr" at bounding box center [698, 437] width 59 height 10
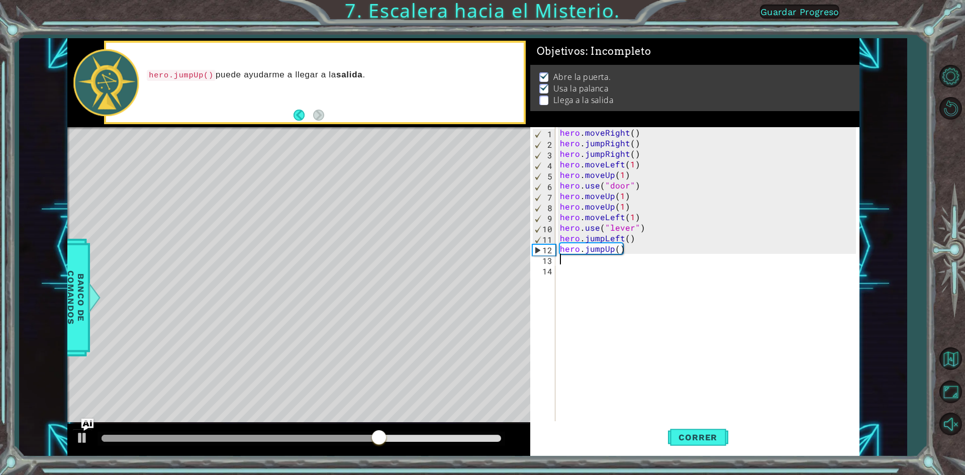
click at [561, 258] on div "hero . moveRight ( ) hero . jumpRight ( ) hero . jumpRight ( ) hero . moveLeft …" at bounding box center [709, 285] width 303 height 317
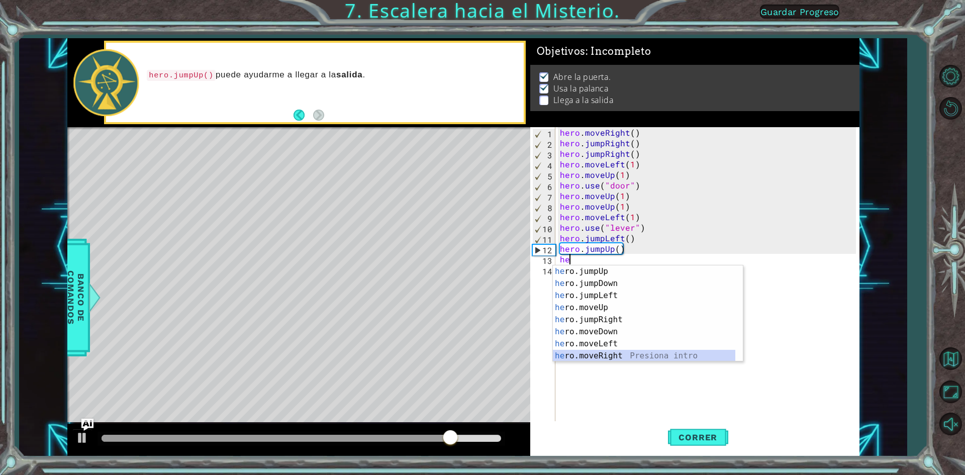
click at [609, 356] on div "he ro.jumpUp Presiona intro he ro.jumpDown Presiona intro he ro.jumpLeft Presio…" at bounding box center [644, 325] width 182 height 121
type textarea "hero.moveRight(1)"
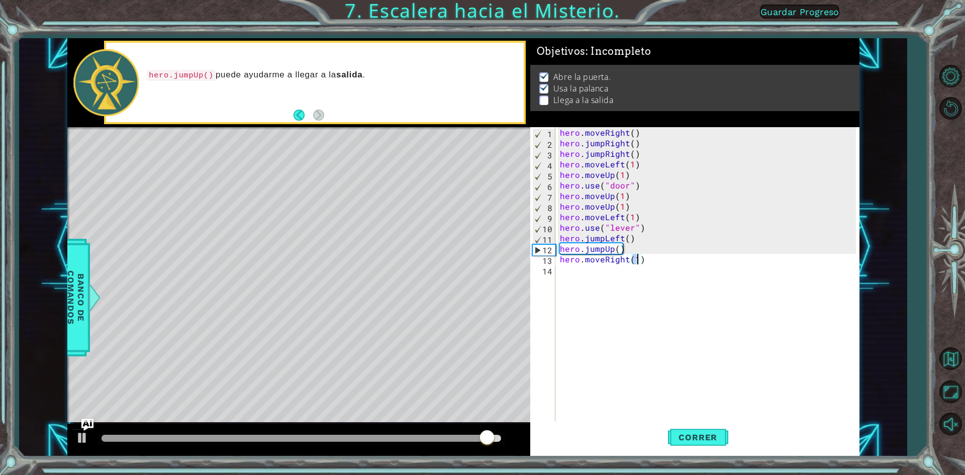
click at [574, 272] on div "hero . moveRight ( ) hero . jumpRight ( ) hero . jumpRight ( ) hero . moveLeft …" at bounding box center [709, 285] width 303 height 317
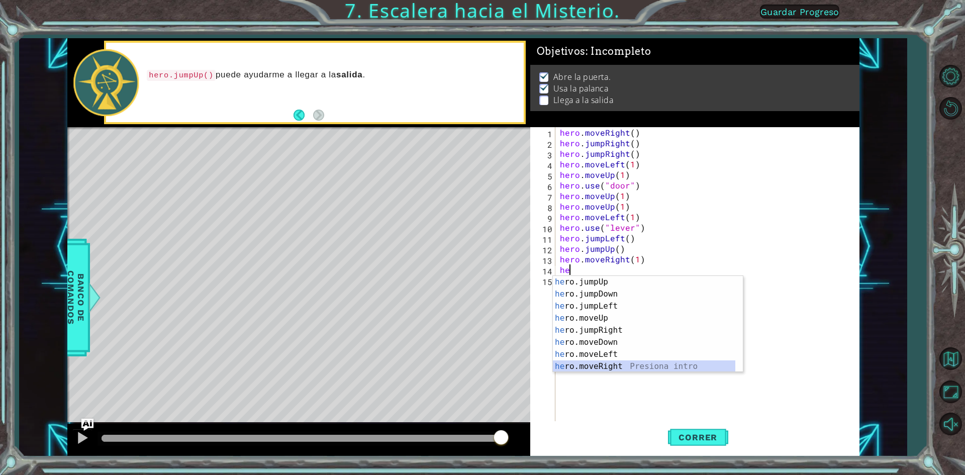
click at [639, 368] on div "he ro.jumpUp Presiona intro he ro.jumpDown Presiona intro he ro.jumpLeft Presio…" at bounding box center [644, 336] width 182 height 121
type textarea "hero.moveRight(1)"
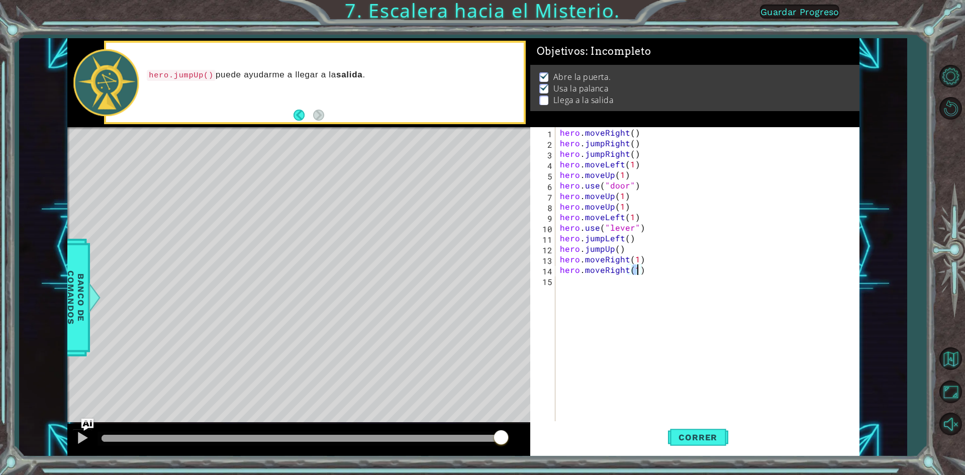
click at [587, 279] on div "hero . moveRight ( ) hero . jumpRight ( ) hero . jumpRight ( ) hero . moveLeft …" at bounding box center [709, 285] width 303 height 317
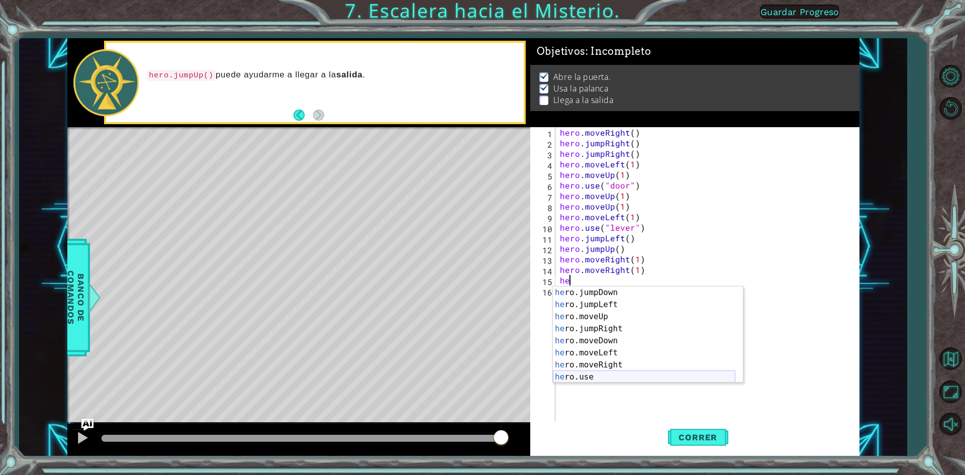
scroll to position [12, 0]
click at [580, 375] on div "he ro.jumpDown Presiona intro he ro.jumpLeft Presiona intro he ro.moveUp Presio…" at bounding box center [644, 347] width 182 height 121
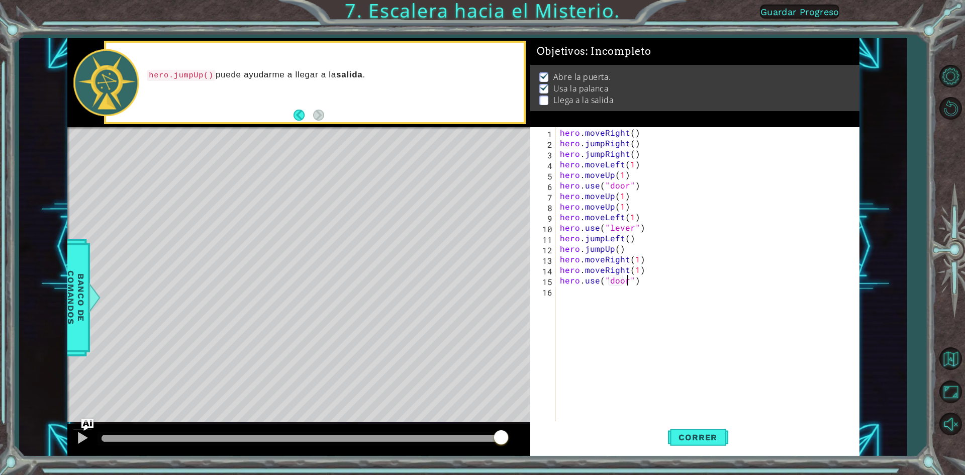
scroll to position [0, 4]
type textarea "hero.use("door")"
click at [720, 439] on span "Correr" at bounding box center [698, 437] width 59 height 10
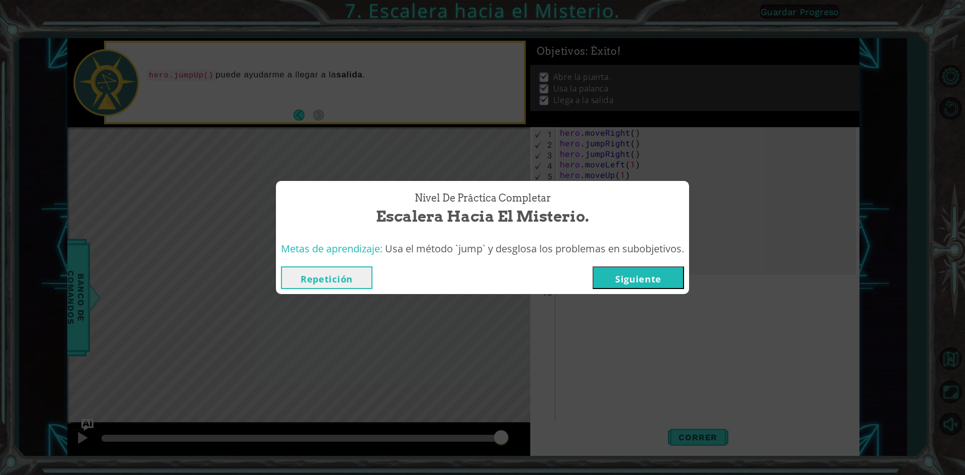
click at [665, 273] on button "Siguiente" at bounding box center [638, 277] width 91 height 23
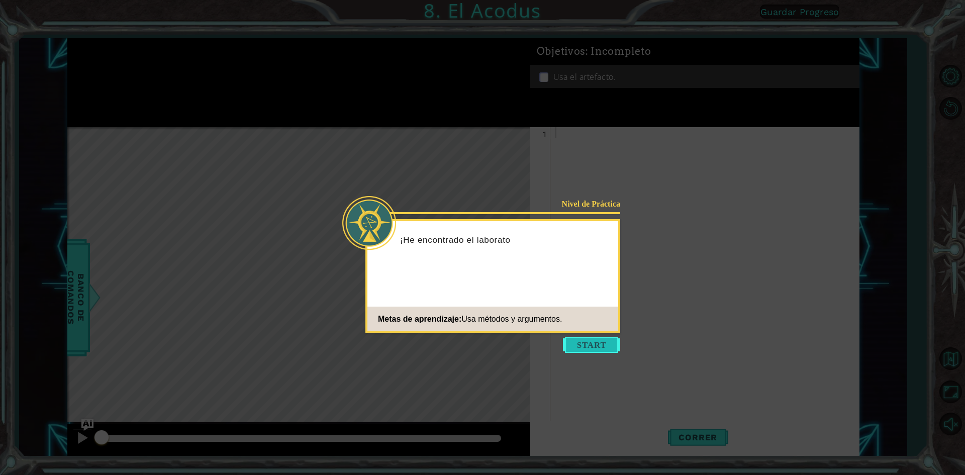
click at [596, 345] on button "Start" at bounding box center [591, 345] width 57 height 16
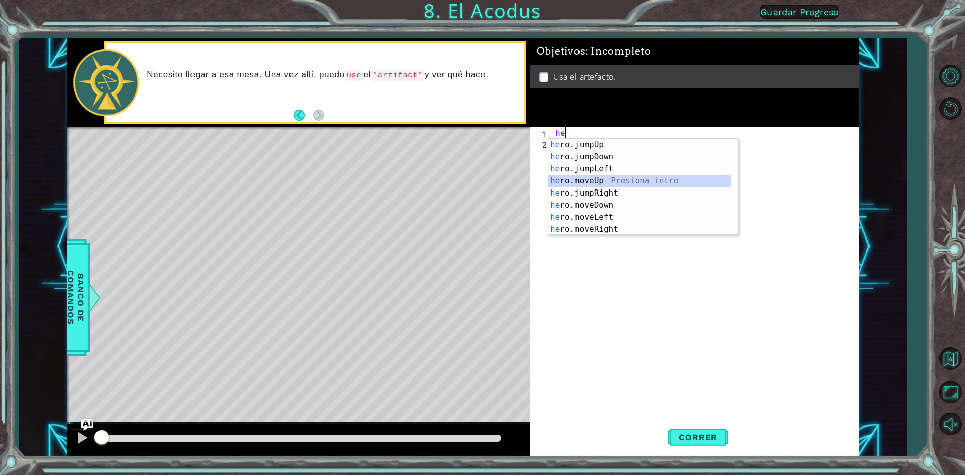
click at [590, 182] on div "he ro.jumpUp Presiona intro he ro.jumpDown Presiona intro he ro.jumpLeft Presio…" at bounding box center [639, 199] width 182 height 121
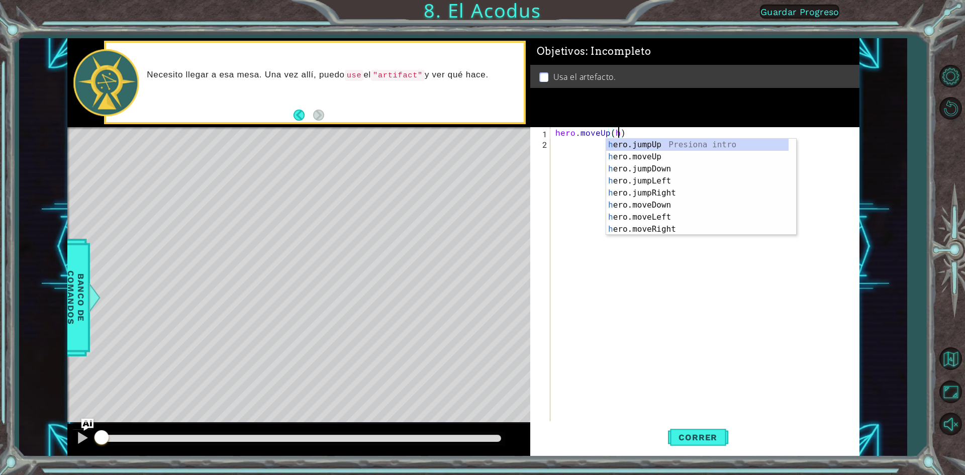
scroll to position [0, 4]
type textarea "hero.moveUp()"
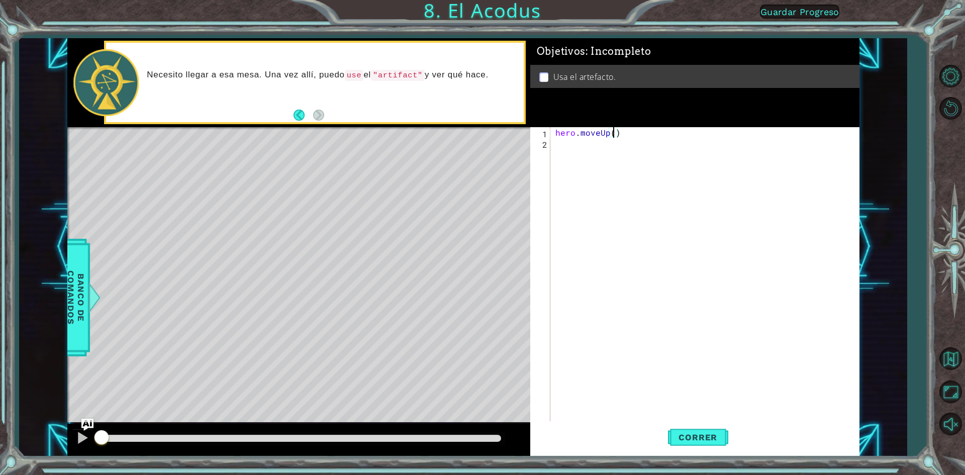
click at [568, 146] on div "hero . moveUp ( )" at bounding box center [708, 285] width 308 height 317
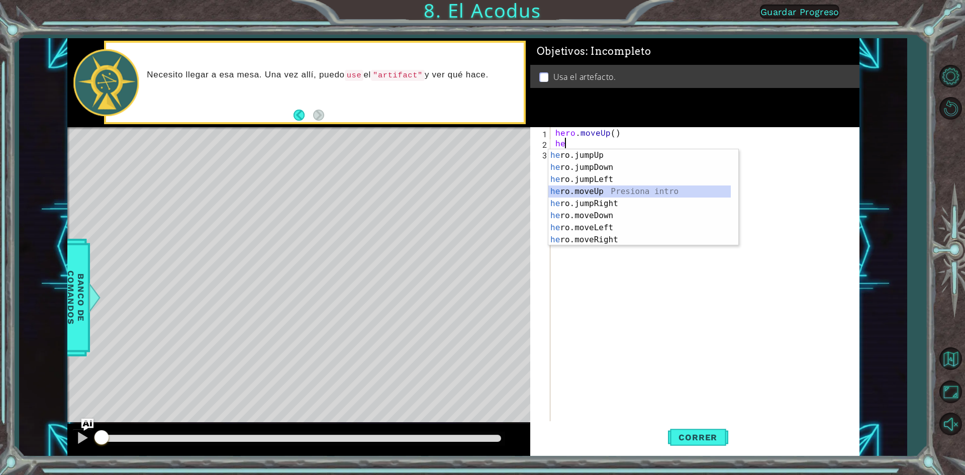
drag, startPoint x: 615, startPoint y: 192, endPoint x: 602, endPoint y: 208, distance: 21.1
click at [616, 192] on div "he ro.jumpUp Presiona intro he ro.jumpDown Presiona intro he ro.jumpLeft Presio…" at bounding box center [639, 209] width 182 height 121
type textarea "hero.moveUp(1)"
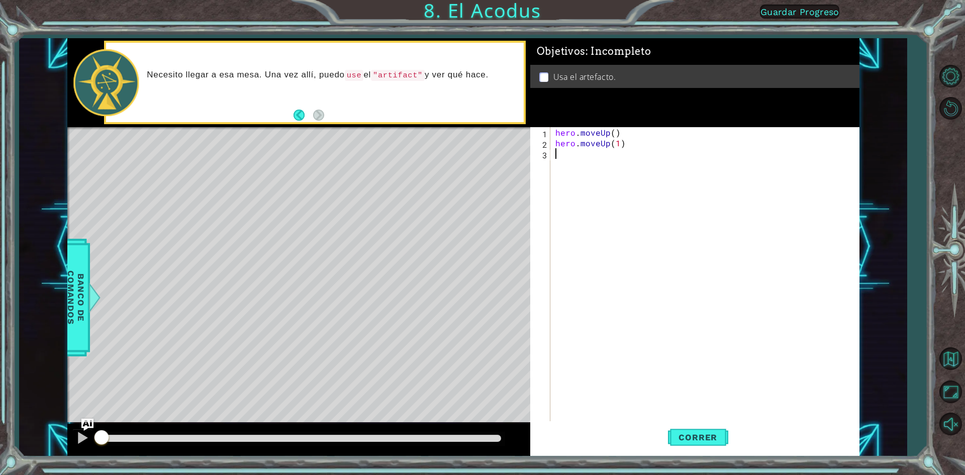
click at [562, 151] on div "hero . moveUp ( ) hero . moveUp ( 1 )" at bounding box center [708, 285] width 308 height 317
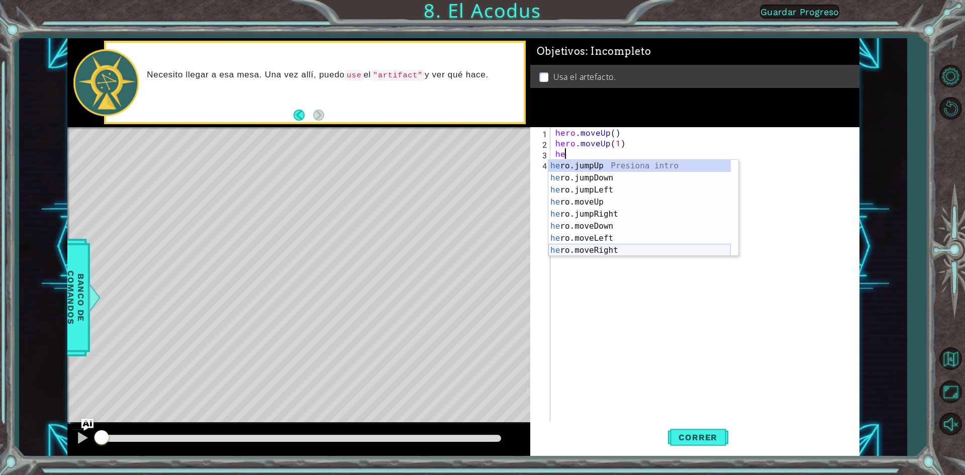
click at [609, 244] on div "he ro.jumpUp Presiona intro he ro.jumpDown Presiona intro he ro.jumpLeft Presio…" at bounding box center [639, 220] width 182 height 121
type textarea "hero.moveRight(1)"
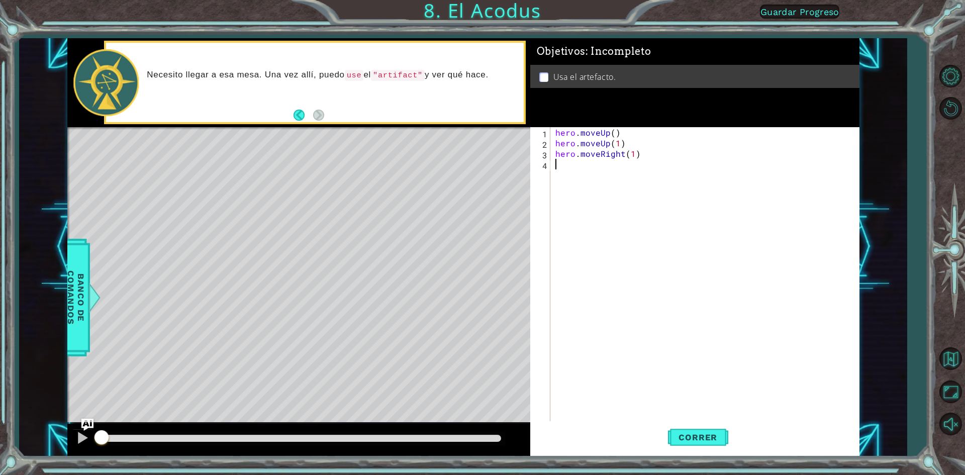
click at [566, 166] on div "hero . moveUp ( ) hero . moveUp ( 1 ) hero . moveRight ( 1 )" at bounding box center [708, 285] width 308 height 317
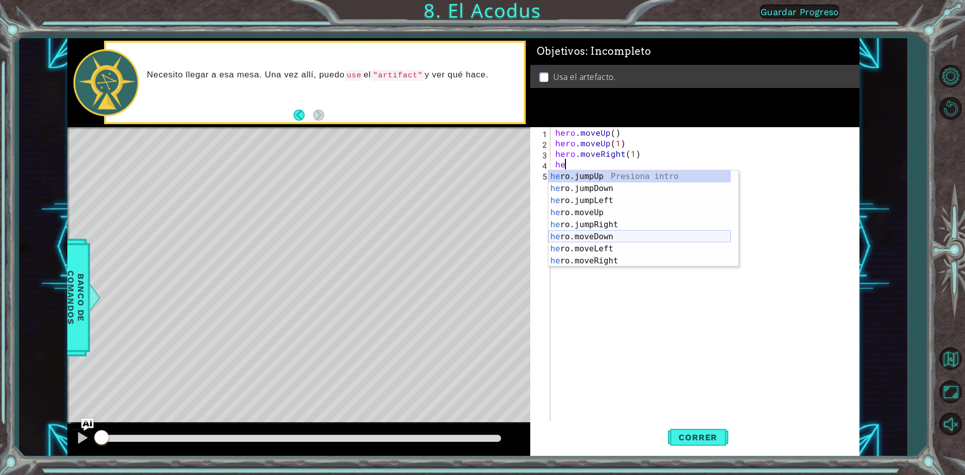
click at [587, 235] on div "he ro.jumpUp Presiona intro he ro.jumpDown Presiona intro he ro.jumpLeft Presio…" at bounding box center [639, 230] width 182 height 121
type textarea "hero.moveDown(1)"
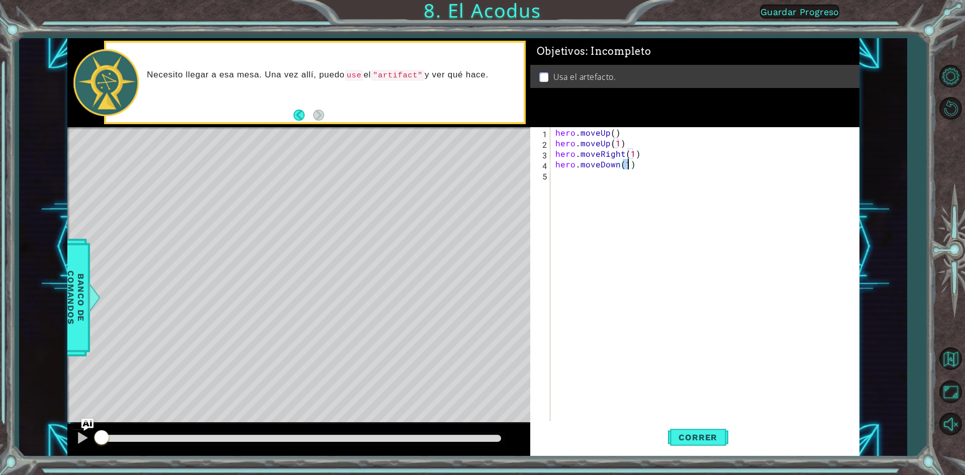
click at [580, 180] on div "hero . moveUp ( ) hero . moveUp ( 1 ) hero . moveRight ( 1 ) hero . moveDown ( …" at bounding box center [708, 285] width 308 height 317
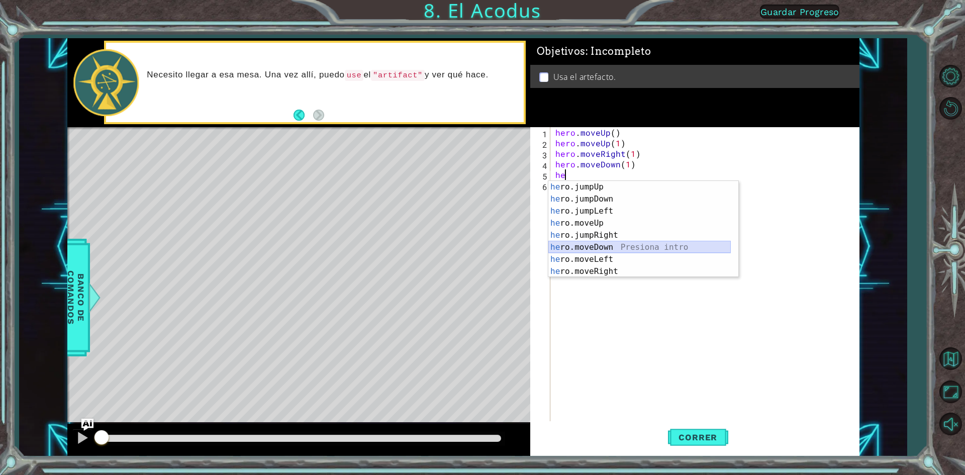
click at [607, 248] on div "he ro.jumpUp Presiona intro he ro.jumpDown Presiona intro he ro.jumpLeft Presio…" at bounding box center [639, 241] width 182 height 121
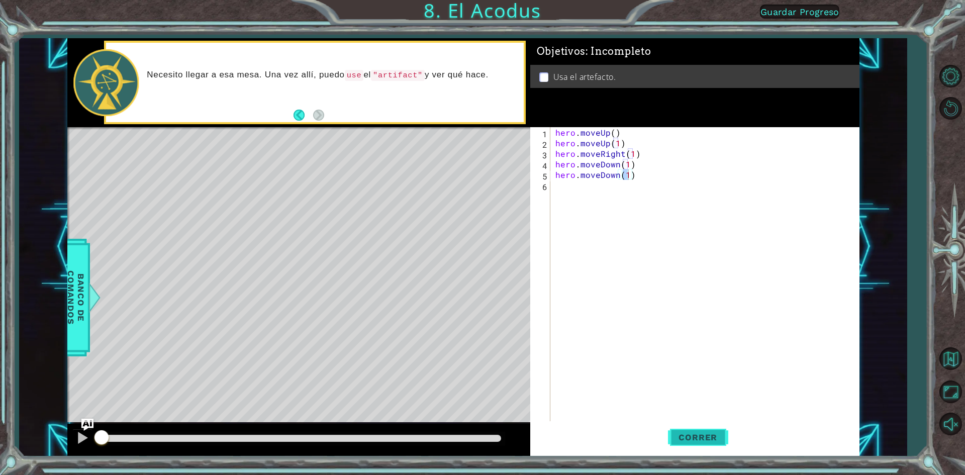
drag, startPoint x: 717, startPoint y: 424, endPoint x: 714, endPoint y: 430, distance: 6.6
click at [714, 429] on button "Correr" at bounding box center [698, 437] width 60 height 33
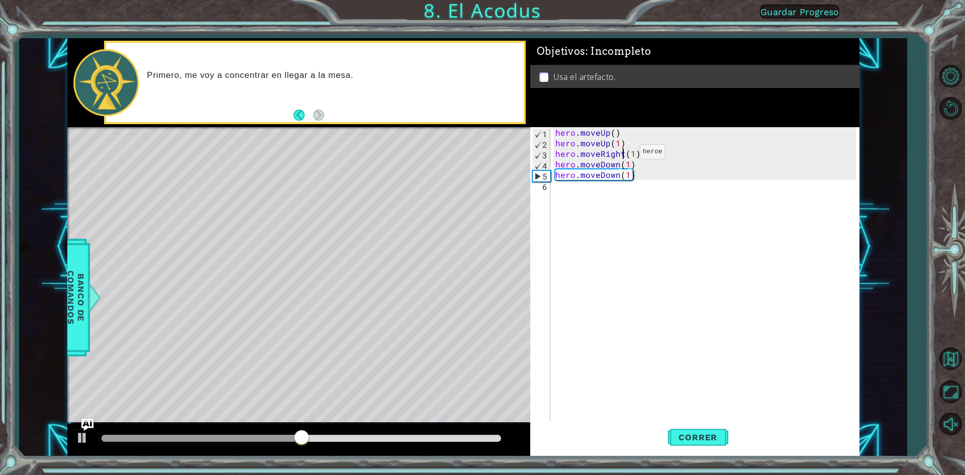
click at [623, 154] on div "hero . moveUp ( ) hero . moveUp ( 1 ) hero . moveRight ( 1 ) hero . moveDown ( …" at bounding box center [708, 285] width 308 height 317
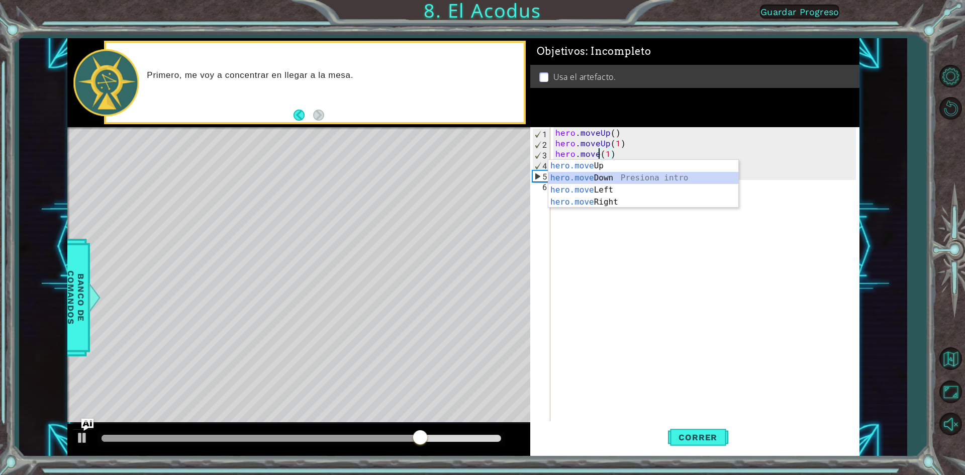
click at [659, 181] on div "hero.move Up Presiona intro hero.move Down Presiona intro hero.move Left Presio…" at bounding box center [643, 196] width 190 height 72
click at [615, 184] on div "hero.mov eUp Presiona intro hero.mov eDown Presiona intro hero.mov eLeft Presio…" at bounding box center [643, 196] width 190 height 72
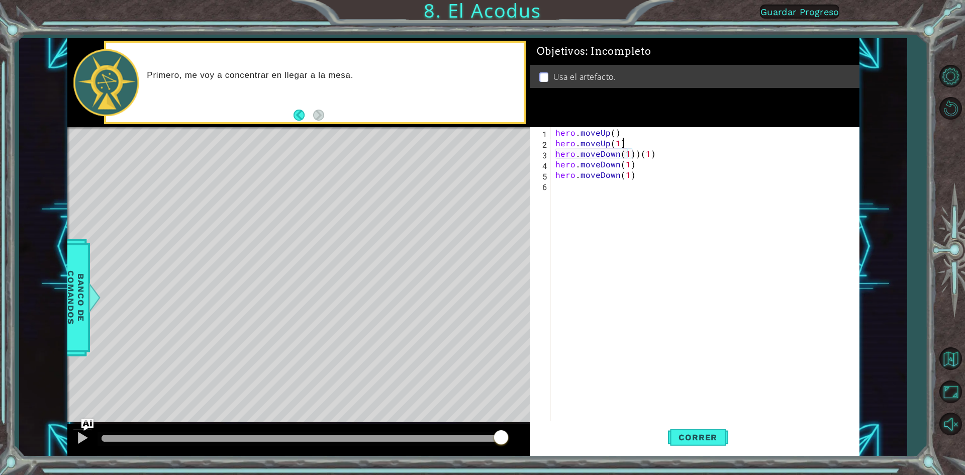
click at [660, 147] on div "hero . moveUp ( ) hero . moveUp ( 1 ) hero . moveDown ( 1 )) ( 1 ) hero . moveD…" at bounding box center [708, 285] width 308 height 317
click at [657, 153] on div "hero . moveUp ( ) hero . moveUp ( 1 ) hero . moveDown ( 1 )) ( 1 ) hero . moveD…" at bounding box center [708, 285] width 308 height 317
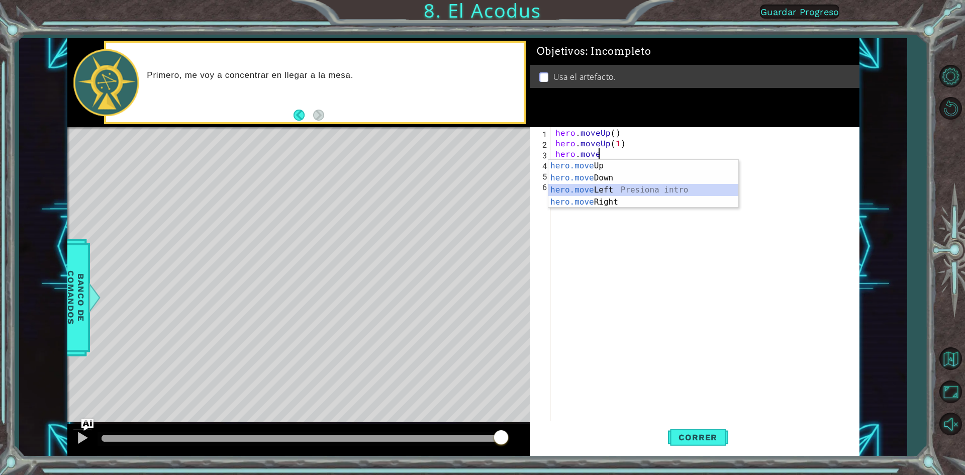
click at [600, 187] on div "hero.move Up Presiona intro hero.move Down Presiona intro hero.move Left Presio…" at bounding box center [643, 196] width 190 height 72
type textarea "hero.moveLeft(1)"
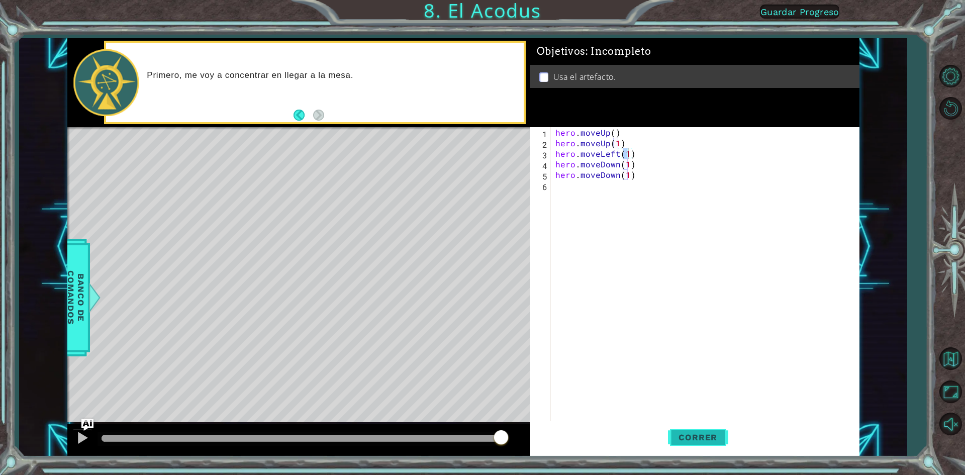
click at [684, 441] on span "Correr" at bounding box center [698, 437] width 59 height 10
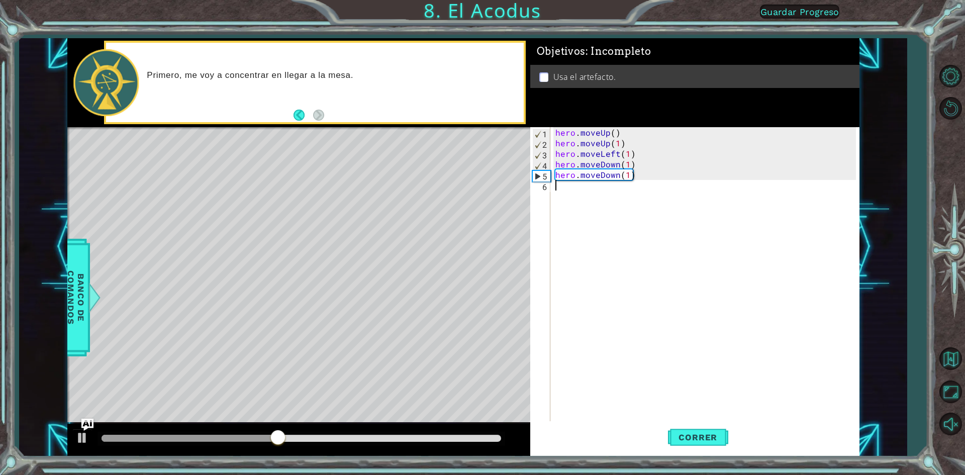
click at [582, 187] on div "hero . moveUp ( ) hero . moveUp ( 1 ) hero . moveLeft ( 1 ) hero . moveDown ( 1…" at bounding box center [708, 285] width 308 height 317
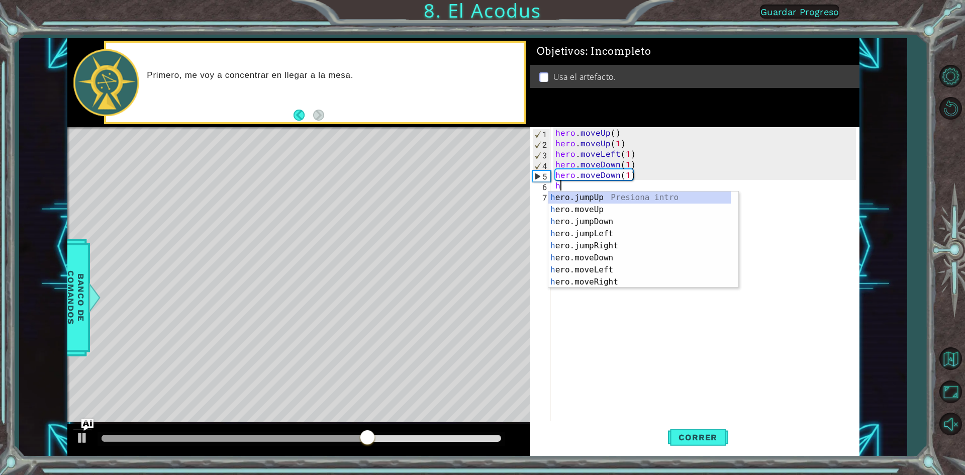
type textarea "he"
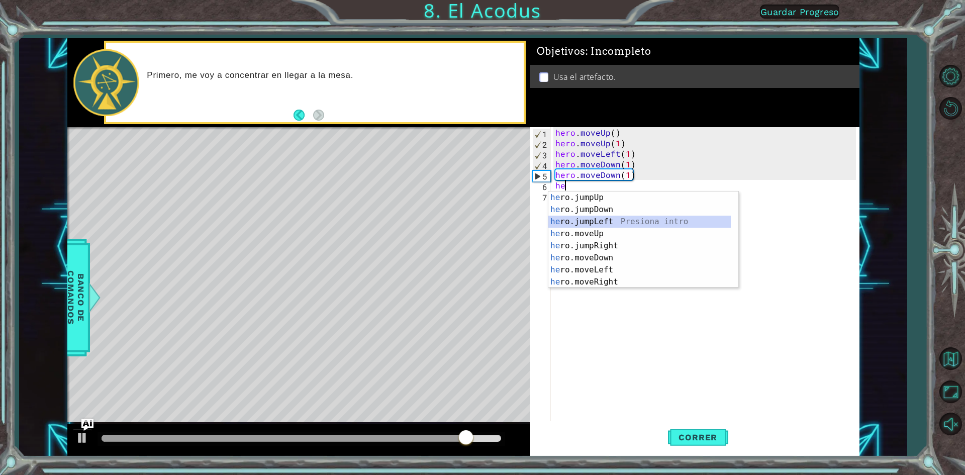
click at [617, 224] on div "he ro.jumpUp Presiona intro he ro.jumpDown Presiona intro he ro.jumpLeft Presio…" at bounding box center [639, 252] width 182 height 121
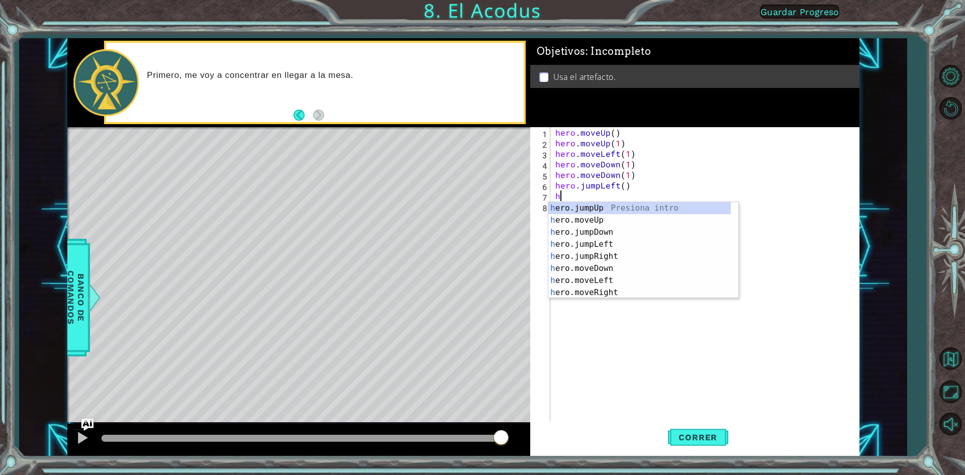
type textarea "he"
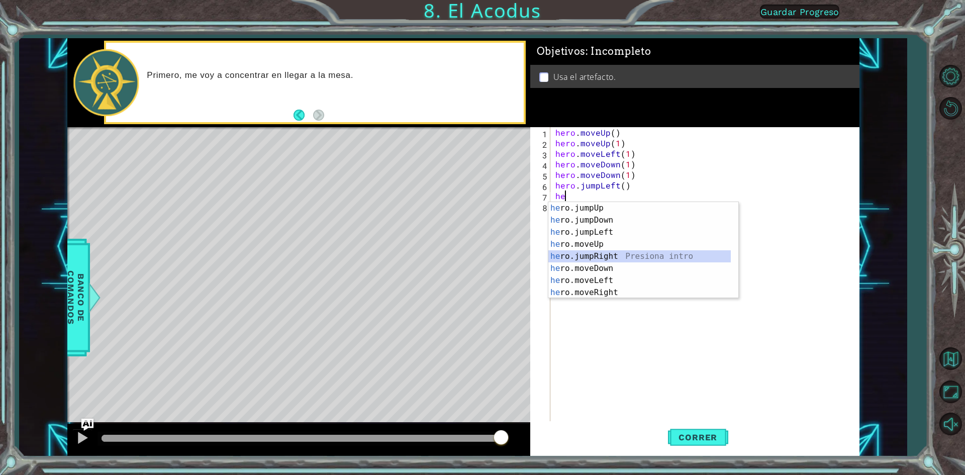
drag, startPoint x: 591, startPoint y: 252, endPoint x: 591, endPoint y: 257, distance: 5.5
click at [591, 257] on div "he ro.jumpUp Presiona intro he ro.jumpDown Presiona intro he ro.jumpLeft Presio…" at bounding box center [639, 262] width 182 height 121
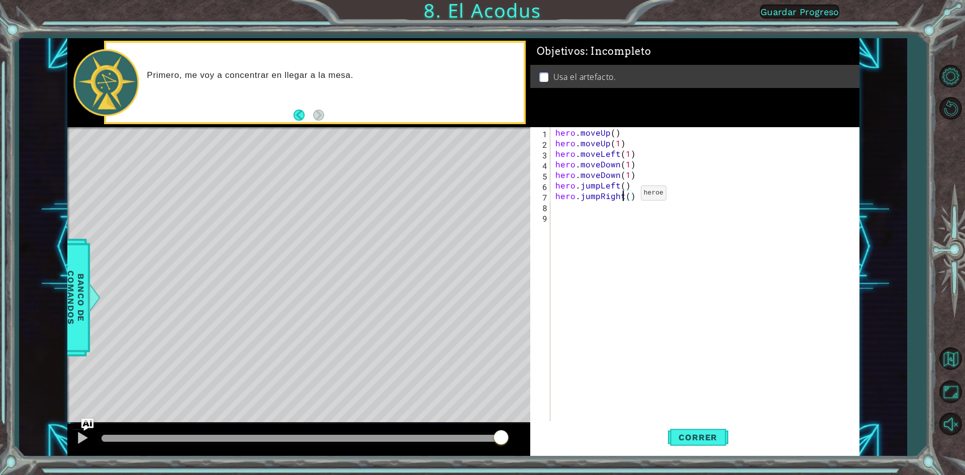
click at [624, 196] on div "hero . moveUp ( ) hero . moveUp ( 1 ) hero . moveLeft ( 1 ) hero . moveDown ( 1…" at bounding box center [708, 285] width 308 height 317
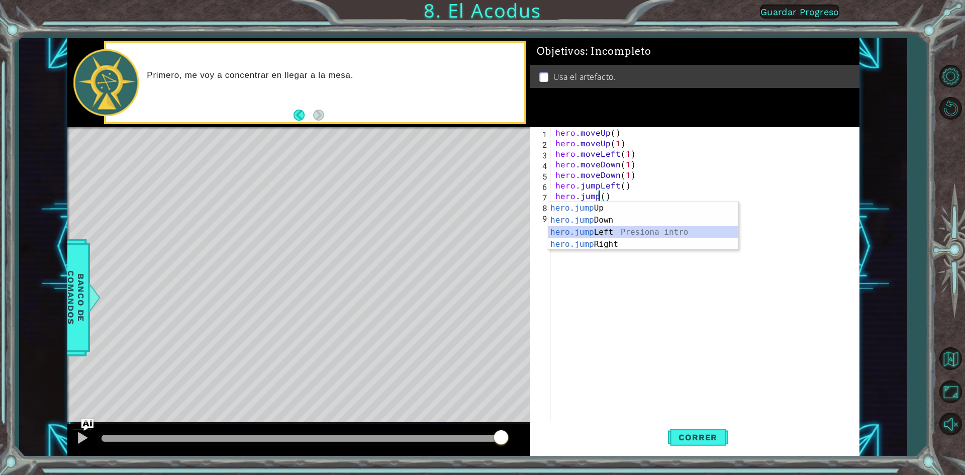
click at [647, 230] on div "hero.jump Up Presiona intro hero.jump Down Presiona intro hero.jump Left Presio…" at bounding box center [643, 238] width 190 height 72
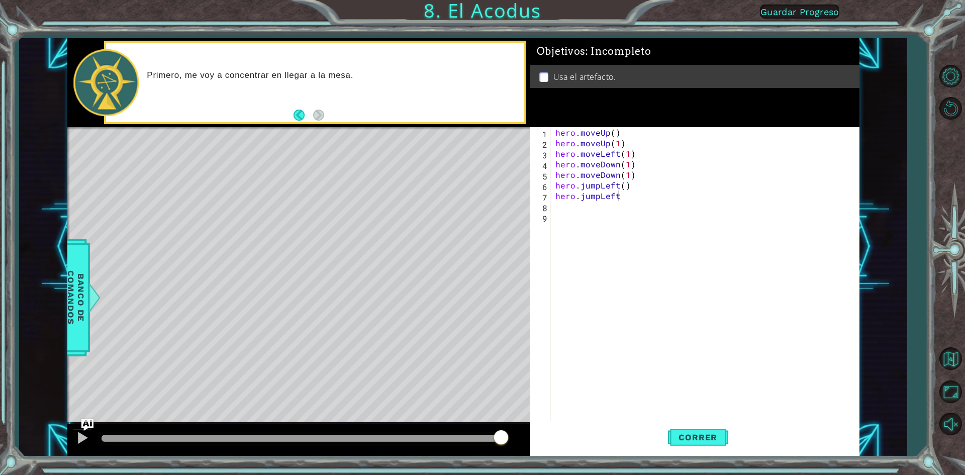
drag, startPoint x: 669, startPoint y: 438, endPoint x: 655, endPoint y: 427, distance: 18.2
click at [655, 427] on div "Correr" at bounding box center [697, 437] width 329 height 33
click at [696, 429] on button "Correr" at bounding box center [698, 437] width 60 height 33
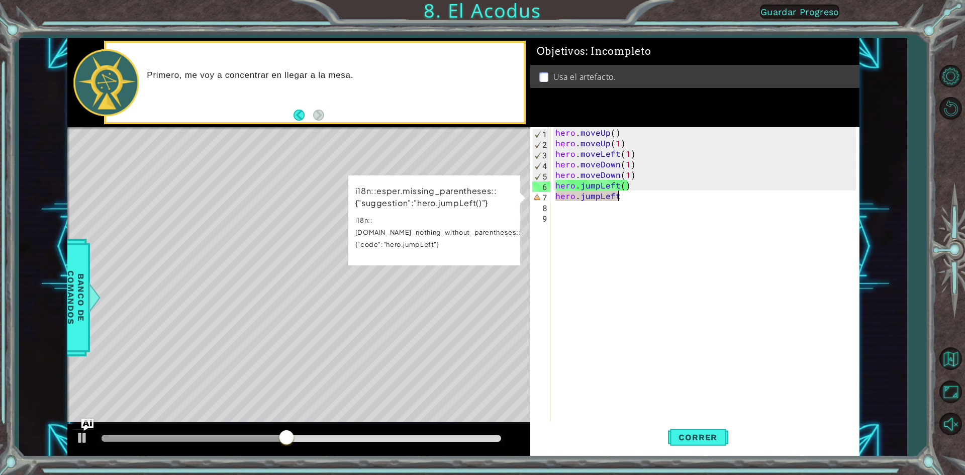
click at [626, 198] on div "hero . moveUp ( ) hero . moveUp ( 1 ) hero . moveLeft ( 1 ) hero . moveDown ( 1…" at bounding box center [708, 285] width 308 height 317
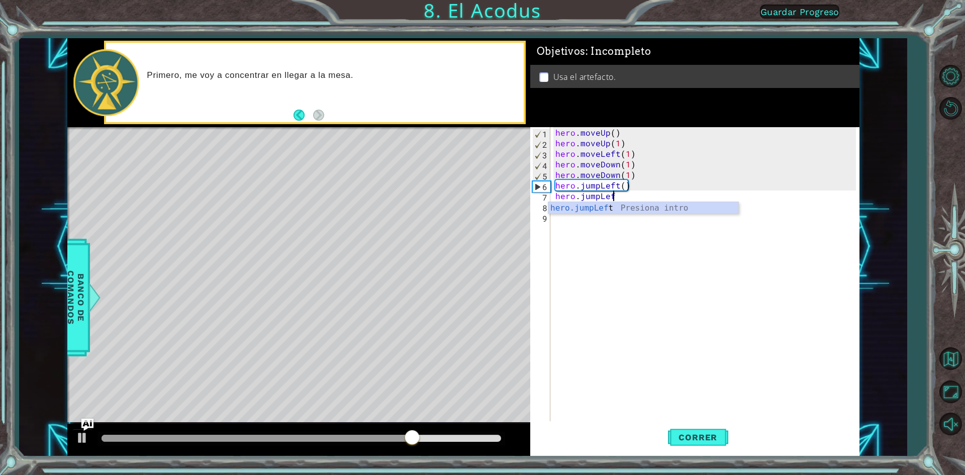
type textarea "hero.jumpLeft"
drag, startPoint x: 586, startPoint y: 208, endPoint x: 615, endPoint y: 222, distance: 32.6
click at [587, 209] on div "hero.jumpLeft Presiona intro" at bounding box center [643, 220] width 190 height 36
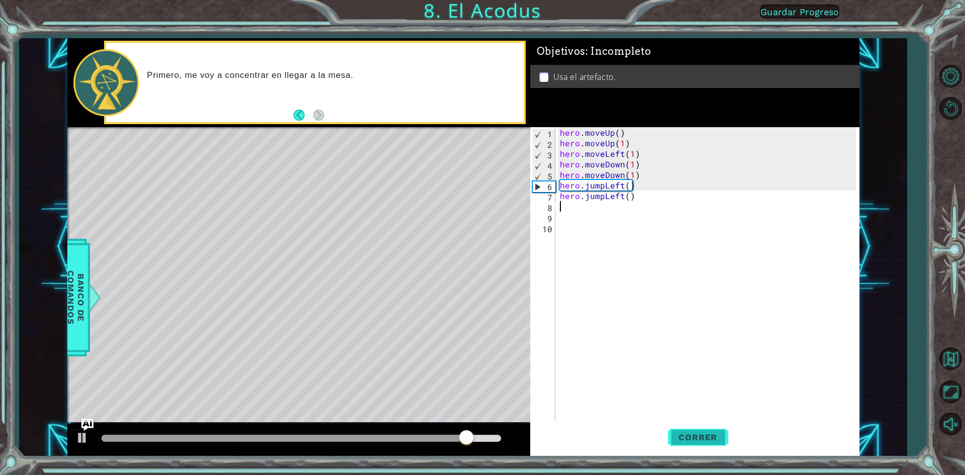
click at [692, 438] on span "Correr" at bounding box center [698, 437] width 59 height 10
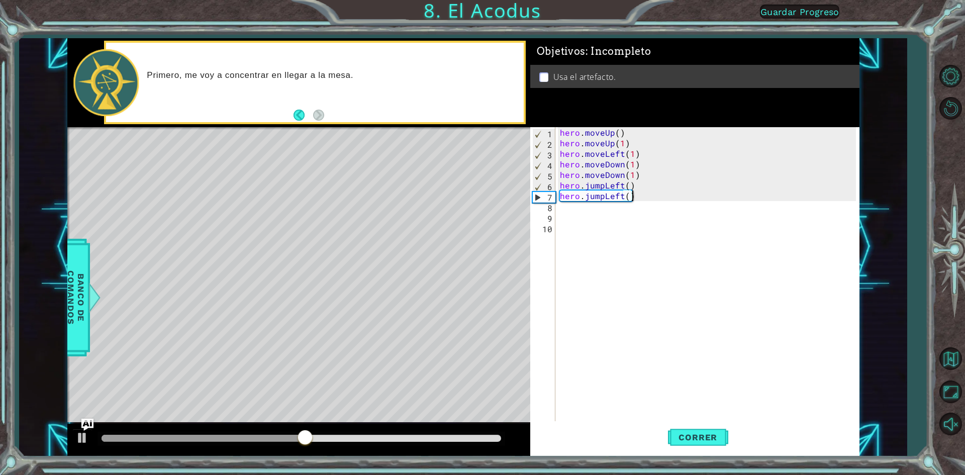
click at [642, 192] on div "hero . moveUp ( ) hero . moveUp ( 1 ) hero . moveLeft ( 1 ) hero . moveDown ( 1…" at bounding box center [709, 285] width 303 height 317
click at [639, 197] on div "hero . moveUp ( ) hero . moveUp ( 1 ) hero . moveLeft ( 1 ) hero . moveDown ( 1…" at bounding box center [709, 285] width 303 height 317
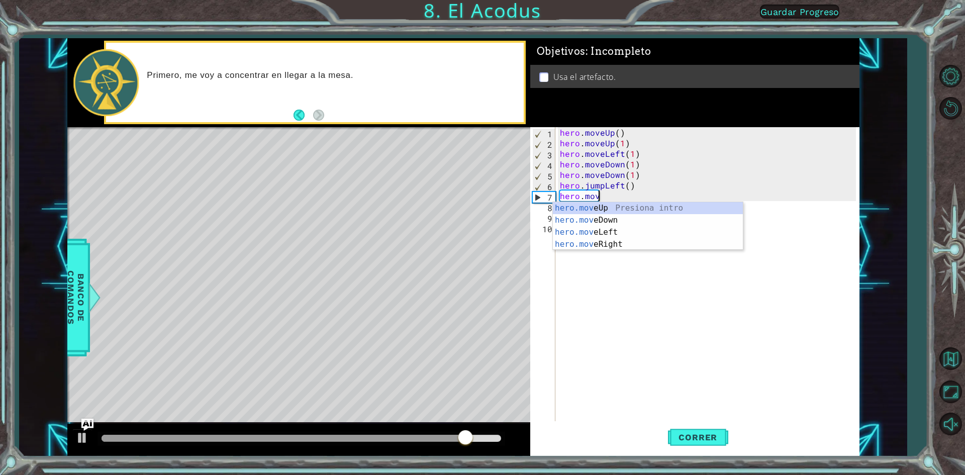
scroll to position [0, 2]
click at [574, 208] on div "hero.move Up Presiona intro hero.move Down Presiona intro hero.move Left Presio…" at bounding box center [648, 238] width 190 height 72
type textarea "hero.moveUp(1)"
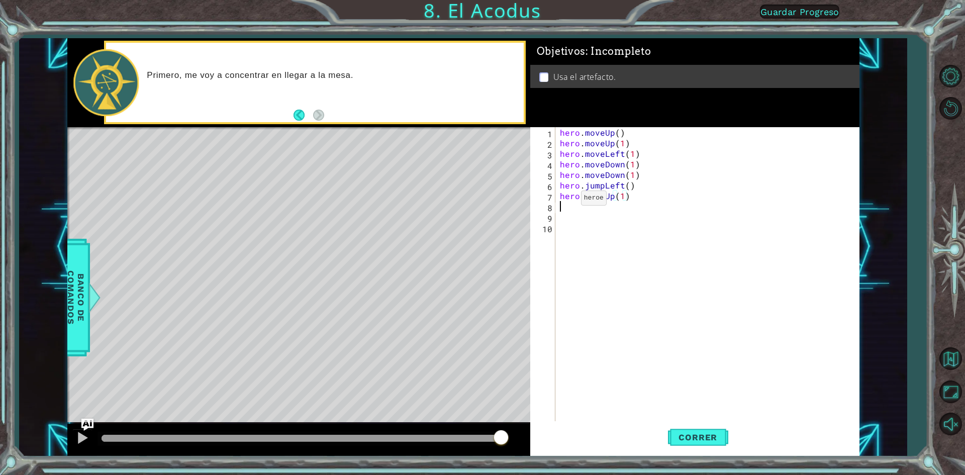
click at [574, 208] on div "hero . moveUp ( ) hero . moveUp ( 1 ) hero . moveLeft ( 1 ) hero . moveDown ( 1…" at bounding box center [709, 285] width 303 height 317
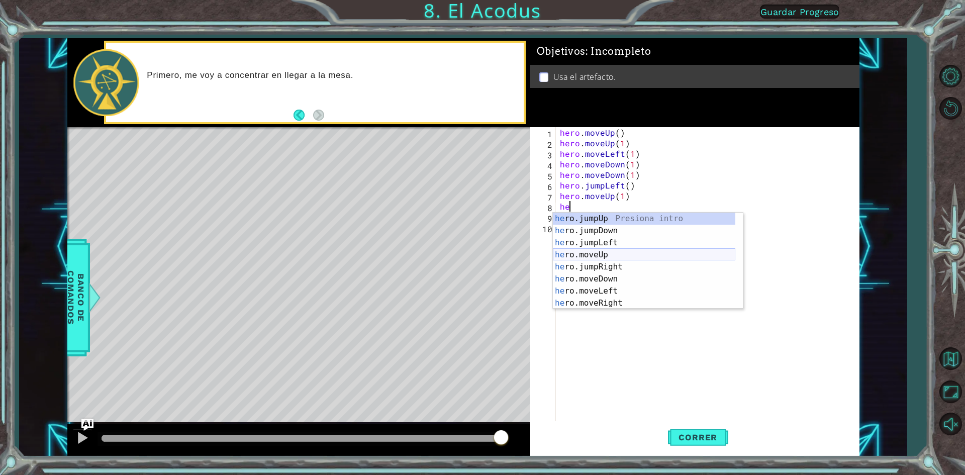
click at [668, 256] on div "he ro.jumpUp Presiona intro he ro.jumpDown Presiona intro he ro.jumpLeft Presio…" at bounding box center [644, 273] width 182 height 121
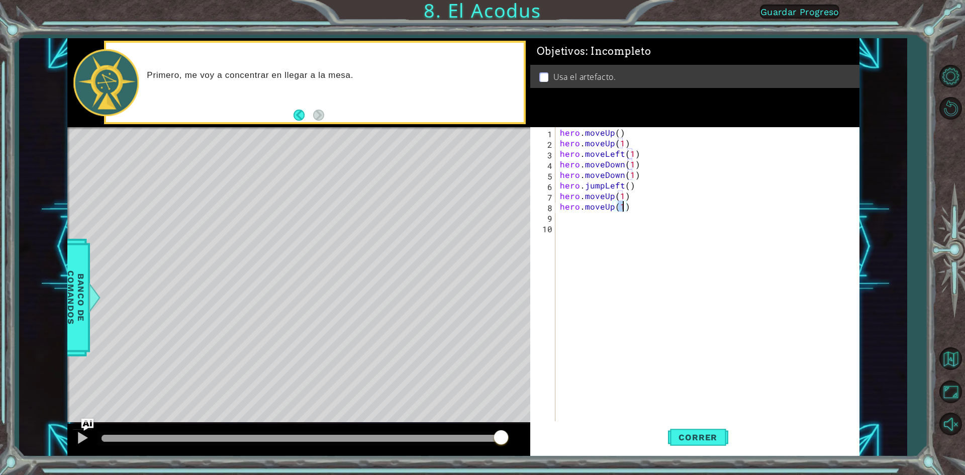
type textarea "hero.moveUp(1)"
click at [557, 218] on div "hero.moveUp(1) 1 2 3 4 5 6 7 8 9 10 hero . moveUp ( ) hero . moveUp ( 1 ) hero …" at bounding box center [693, 275] width 326 height 296
click at [561, 215] on div "hero . moveUp ( ) hero . moveUp ( 1 ) hero . moveLeft ( 1 ) hero . moveDown ( 1…" at bounding box center [709, 285] width 303 height 317
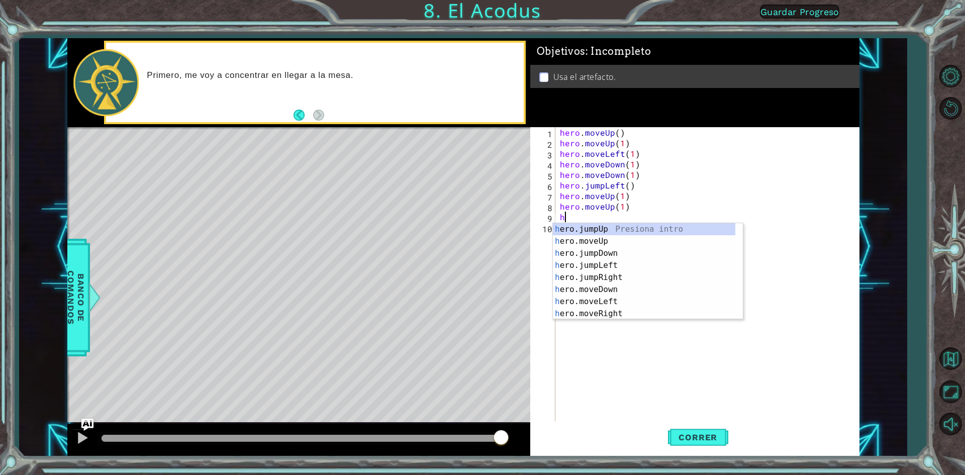
type textarea "he"
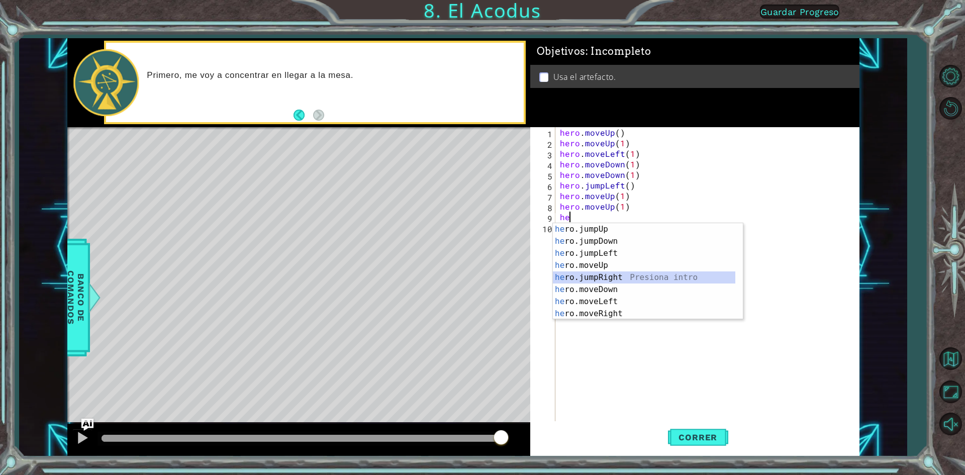
click at [579, 272] on div "he ro.jumpUp Presiona intro he ro.jumpDown Presiona intro he ro.jumpLeft Presio…" at bounding box center [644, 283] width 182 height 121
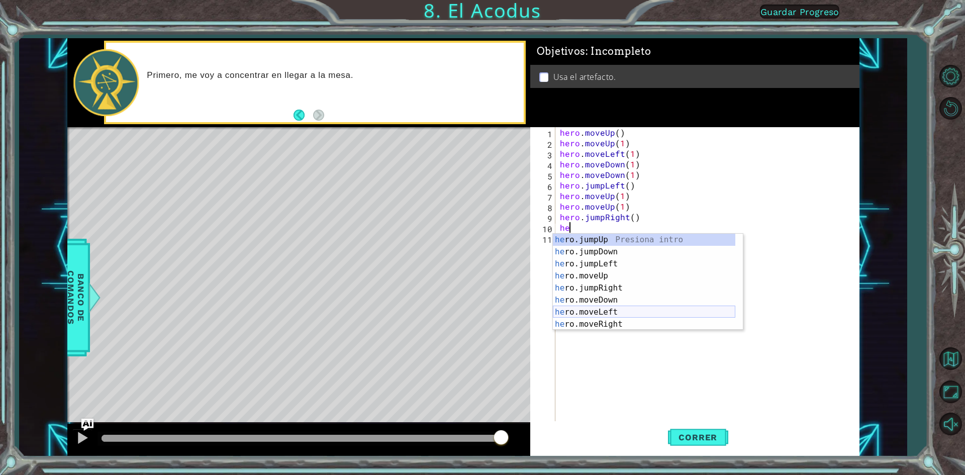
scroll to position [12, 0]
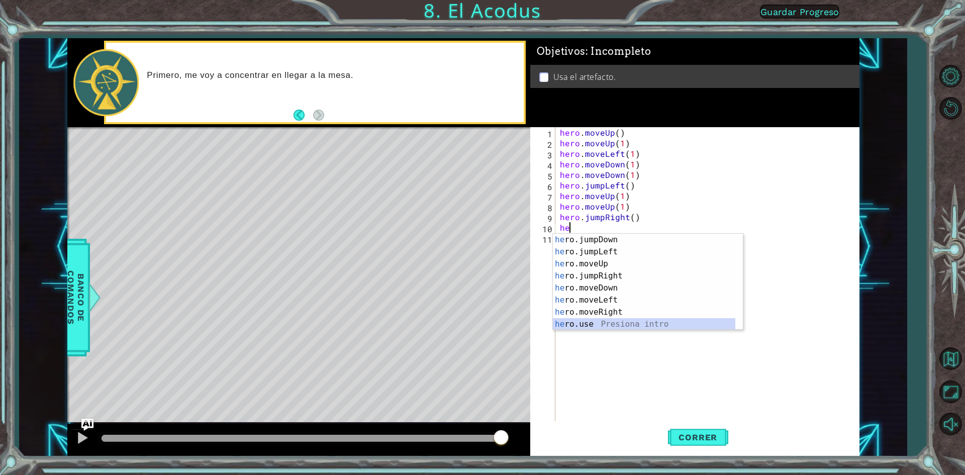
click at [593, 324] on div "he ro.jumpDown Presiona intro he ro.jumpLeft Presiona intro he ro.moveUp Presio…" at bounding box center [644, 294] width 182 height 121
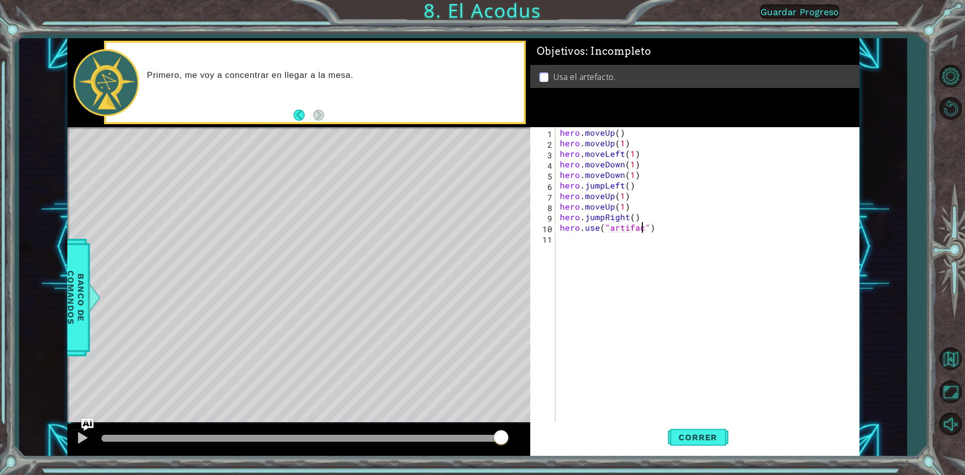
scroll to position [0, 5]
type textarea "hero.use("artifact")"
drag, startPoint x: 679, startPoint y: 432, endPoint x: 643, endPoint y: 444, distance: 37.8
click at [679, 435] on button "Correr" at bounding box center [698, 437] width 60 height 33
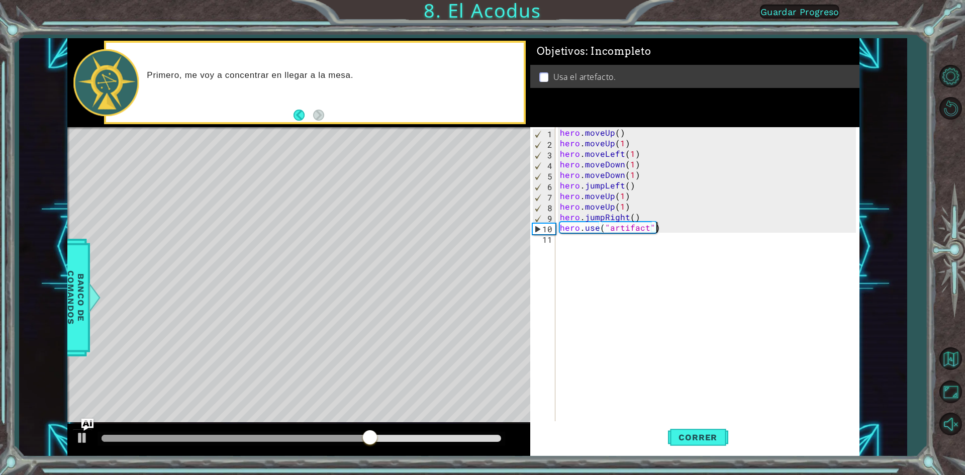
click at [640, 215] on div "hero . moveUp ( ) hero . moveUp ( 1 ) hero . moveLeft ( 1 ) hero . moveDown ( 1…" at bounding box center [709, 285] width 303 height 317
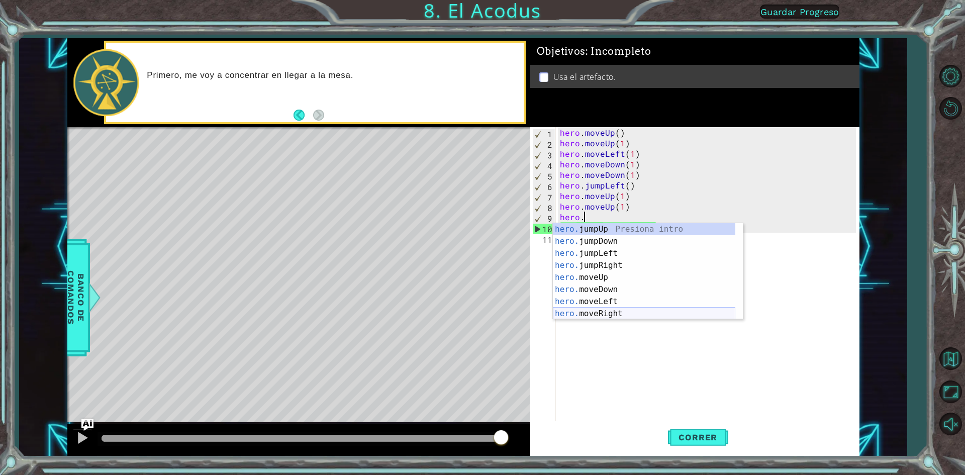
click at [571, 315] on div "hero. jumpUp Presiona intro hero. jumpDown Presiona intro hero. jumpLeft Presio…" at bounding box center [644, 283] width 182 height 121
type textarea "hero.moveRight(1)"
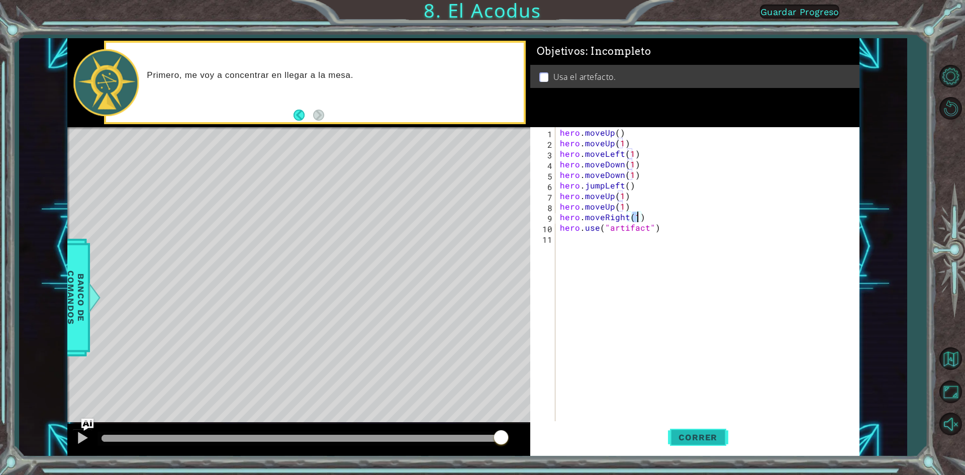
click at [696, 432] on button "Correr" at bounding box center [698, 437] width 60 height 33
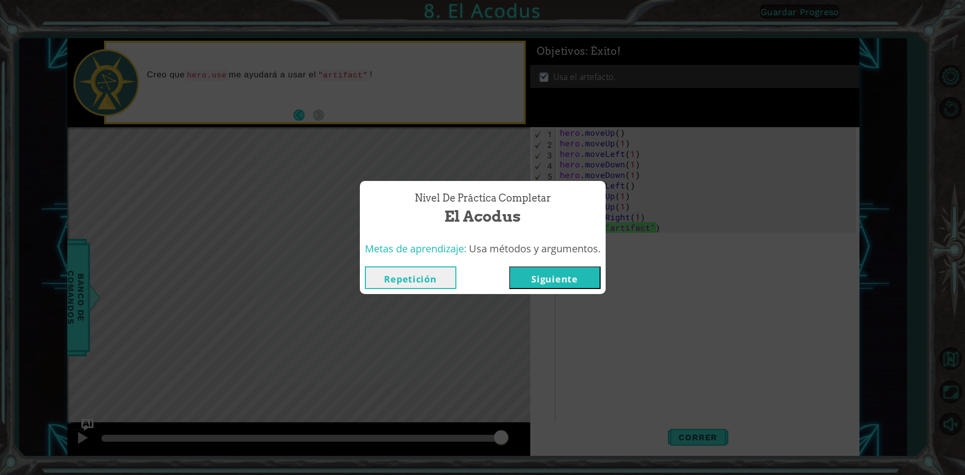
click at [527, 273] on button "Siguiente" at bounding box center [554, 277] width 91 height 23
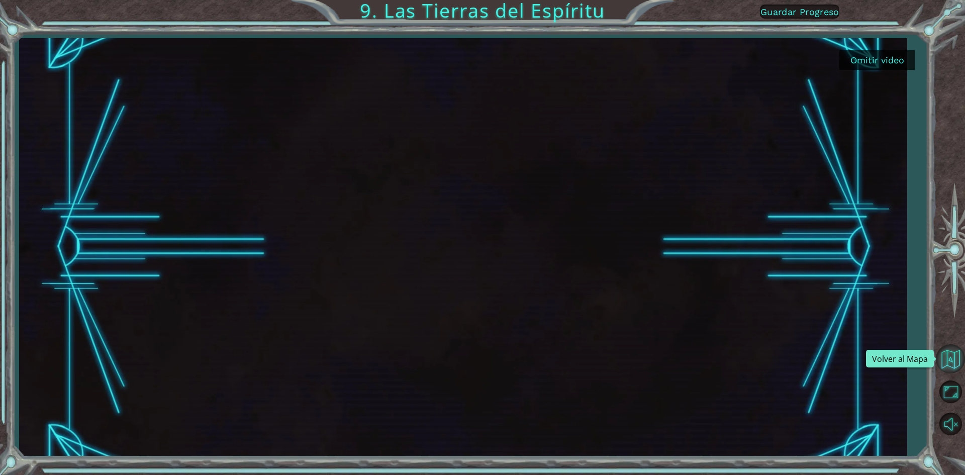
click at [965, 363] on button "Volver al Mapa" at bounding box center [950, 358] width 29 height 29
